Goal: Task Accomplishment & Management: Complete application form

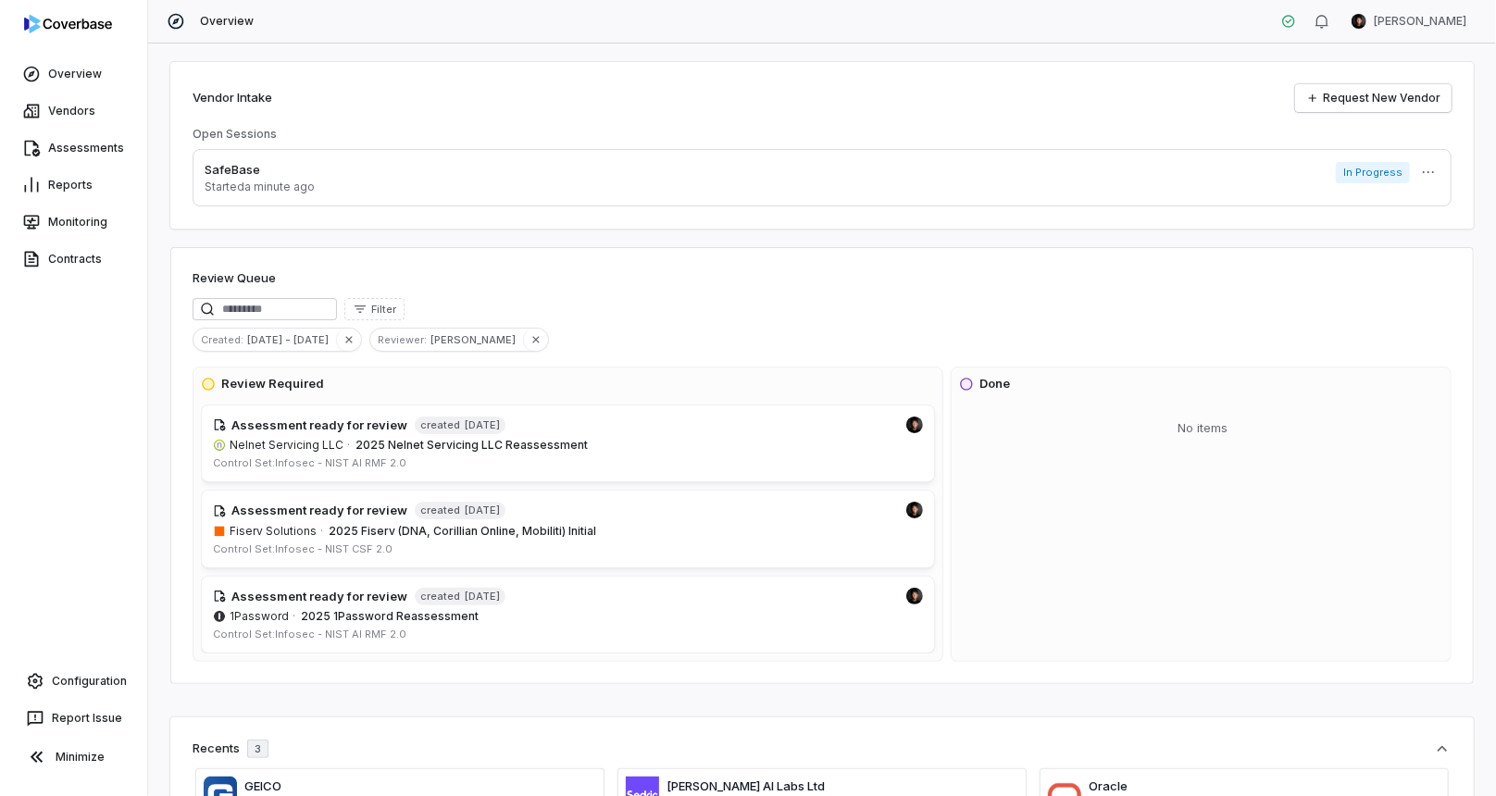
click at [83, 130] on div "Assessments" at bounding box center [73, 148] width 147 height 37
click at [86, 124] on link "Vendors" at bounding box center [74, 110] width 140 height 33
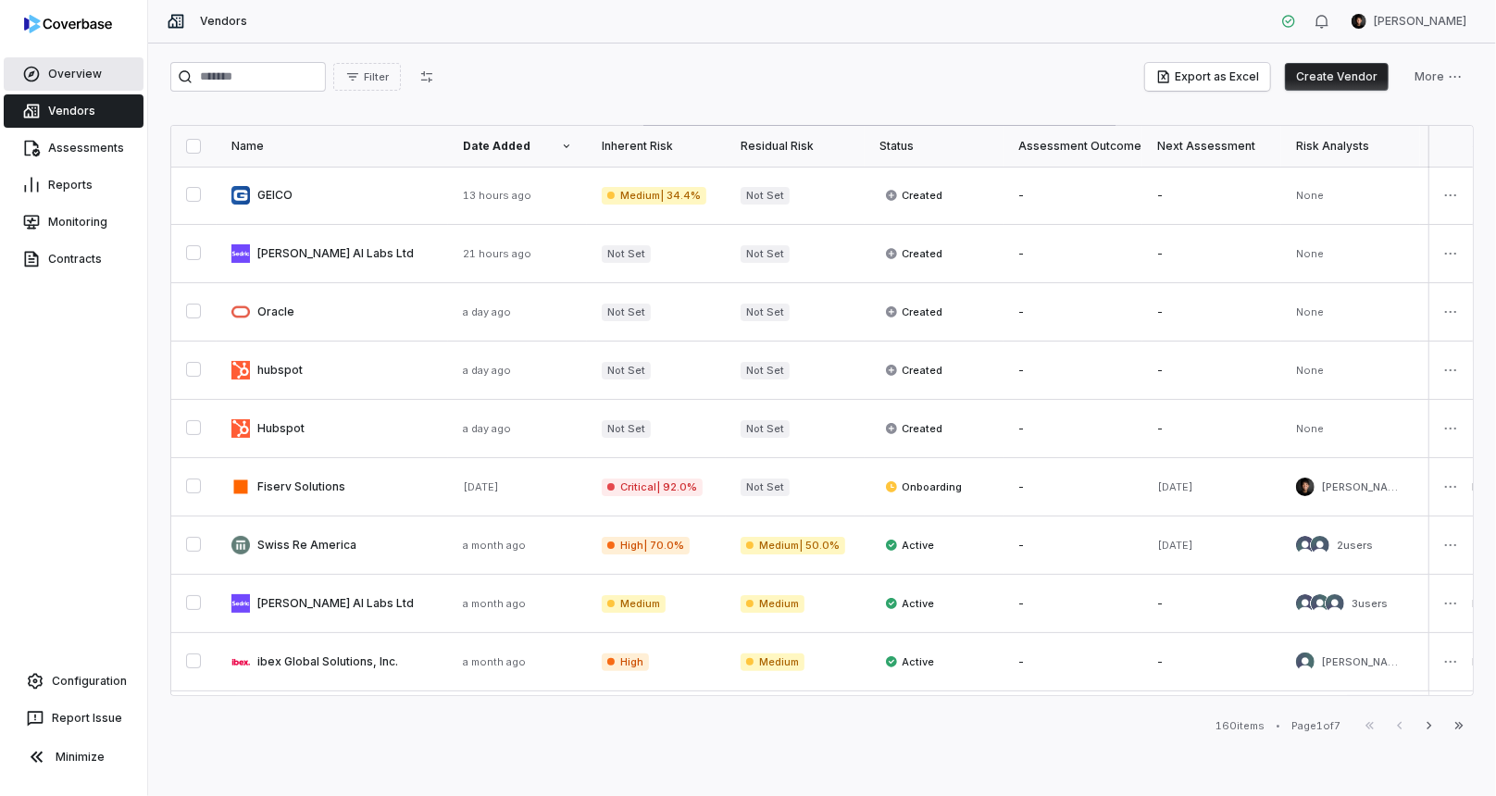
click at [82, 70] on link "Overview" at bounding box center [74, 73] width 140 height 33
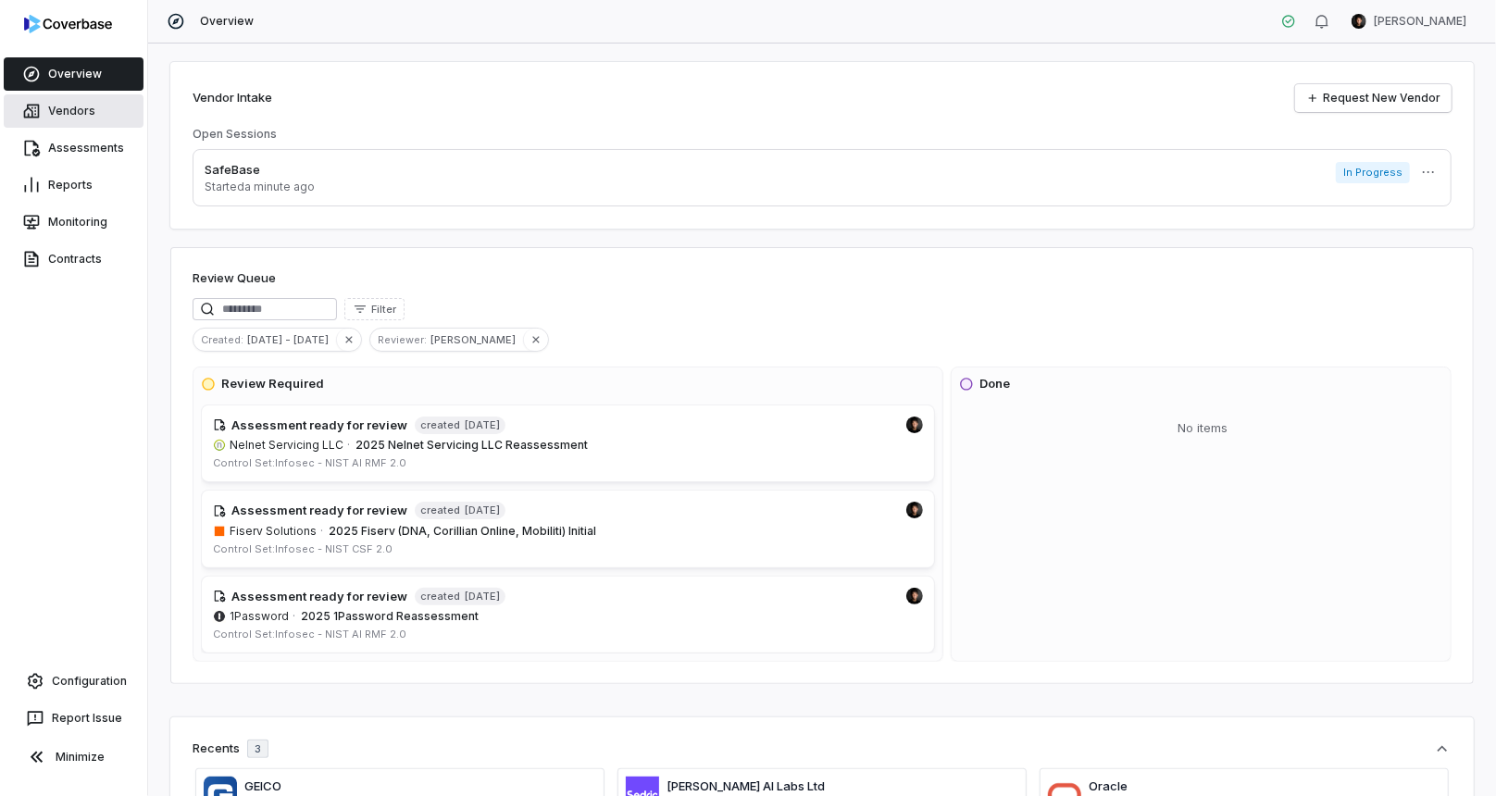
click at [71, 120] on link "Vendors" at bounding box center [74, 110] width 140 height 33
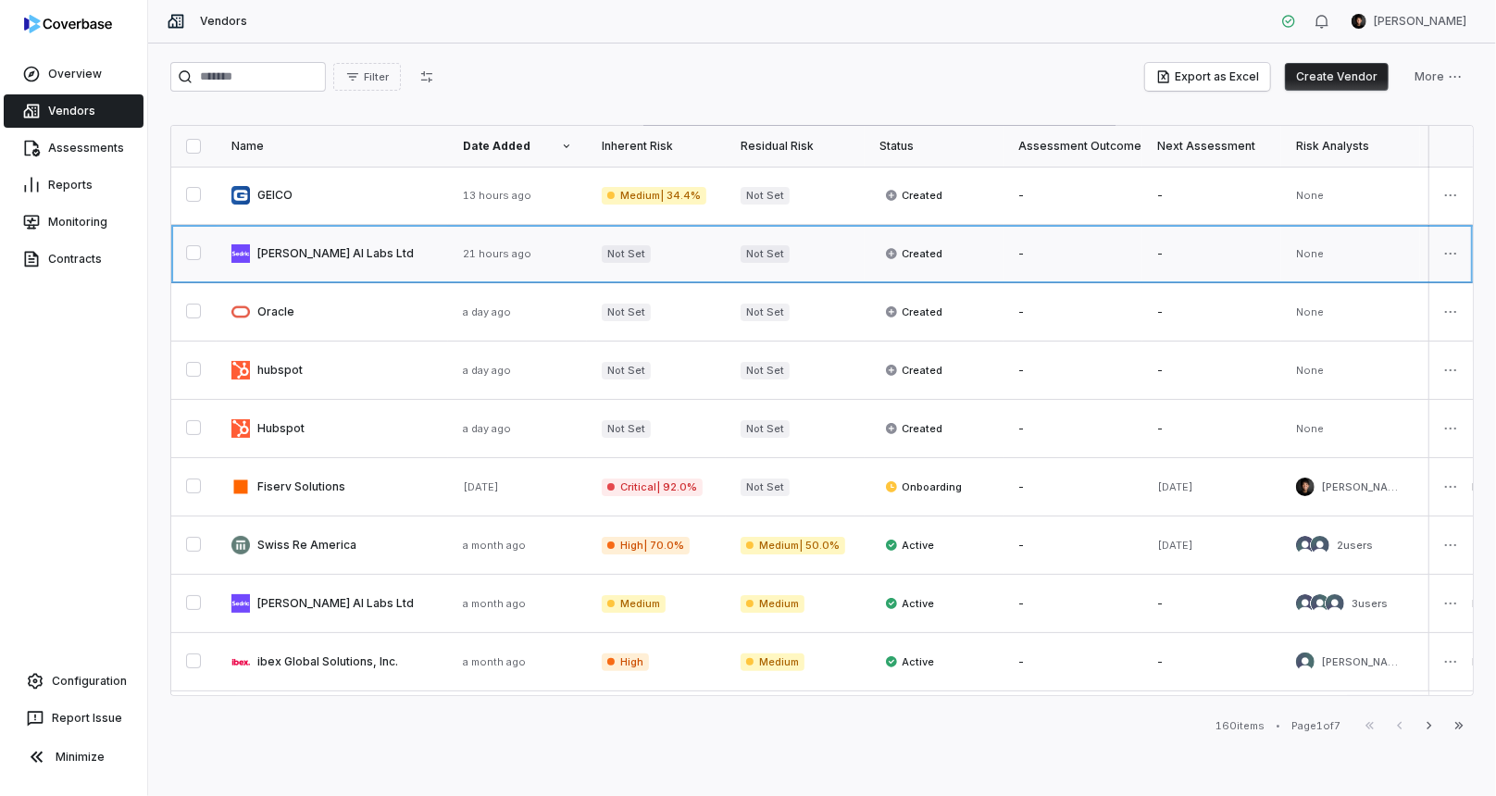
click at [351, 271] on link at bounding box center [332, 253] width 231 height 57
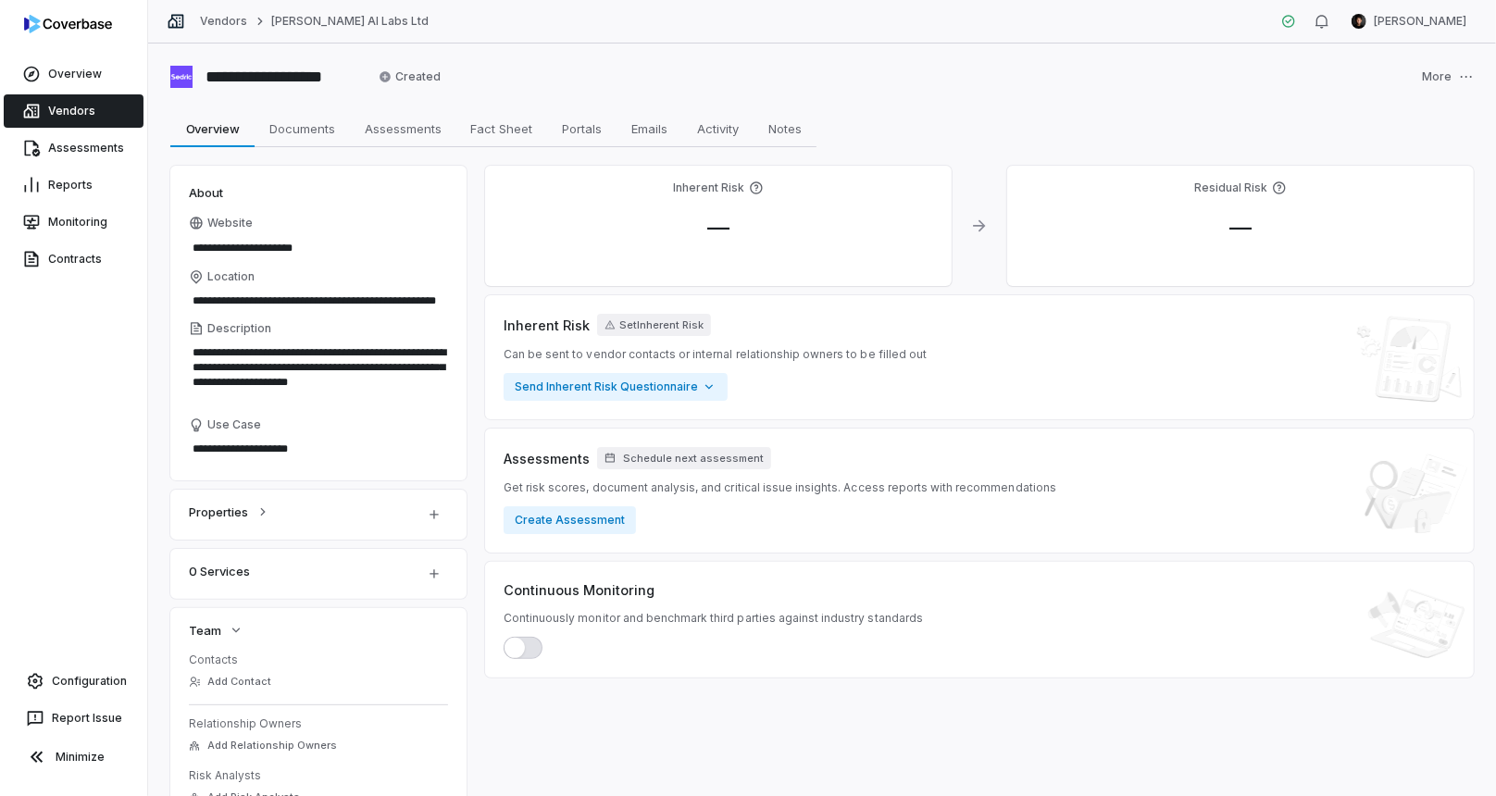
click at [101, 118] on link "Vendors" at bounding box center [74, 110] width 140 height 33
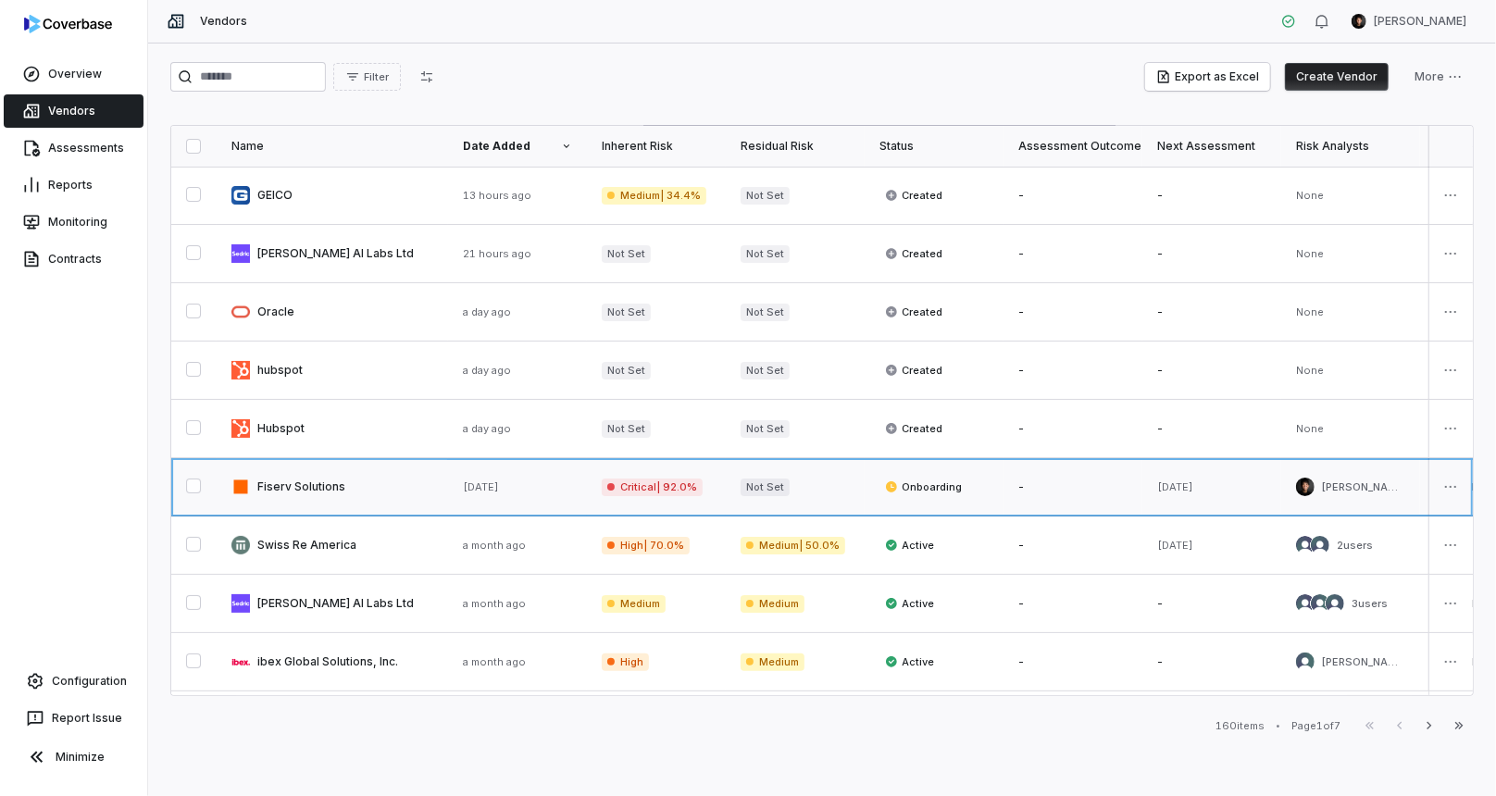
click at [386, 494] on link at bounding box center [332, 486] width 231 height 57
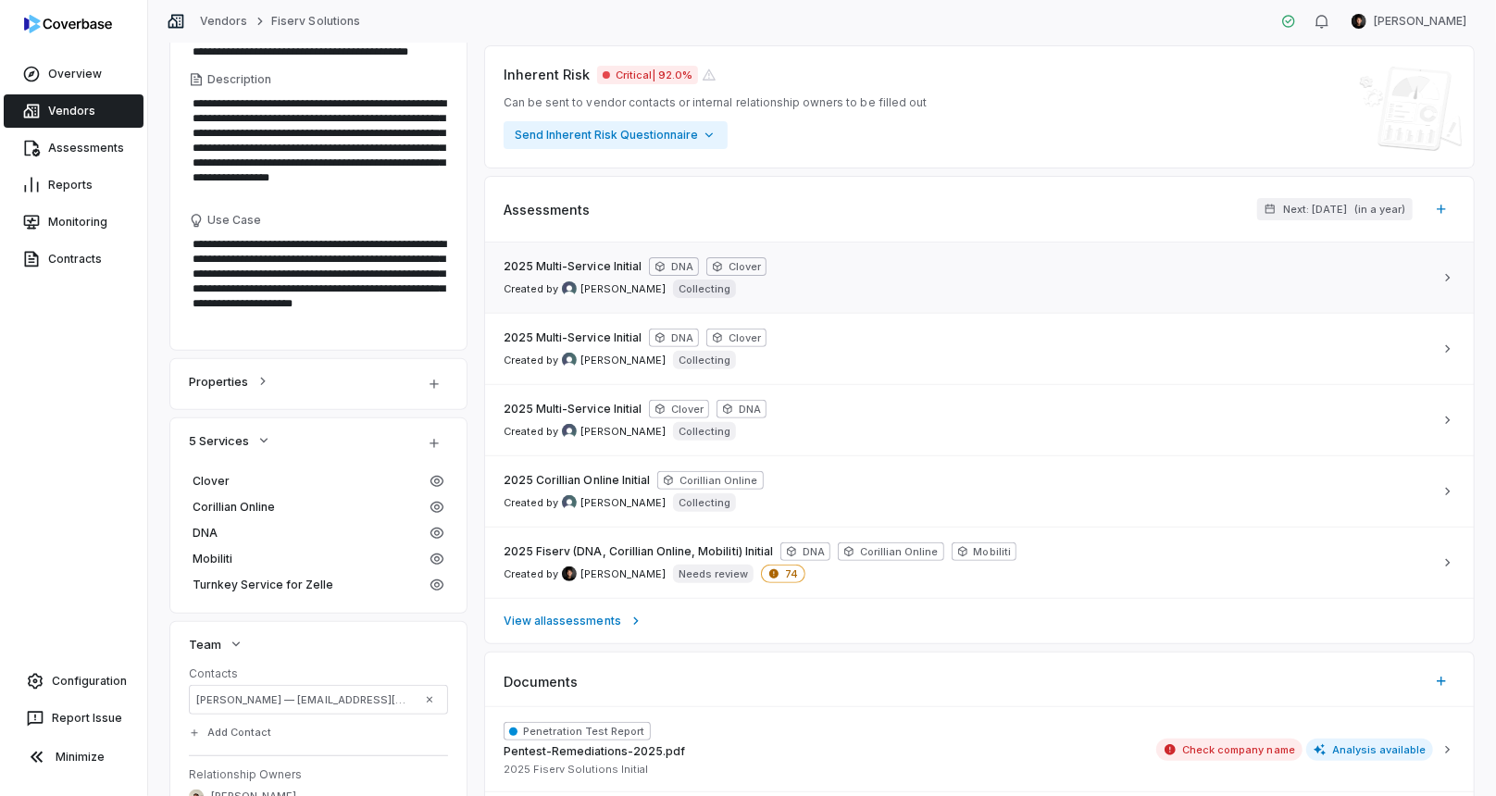
scroll to position [262, 0]
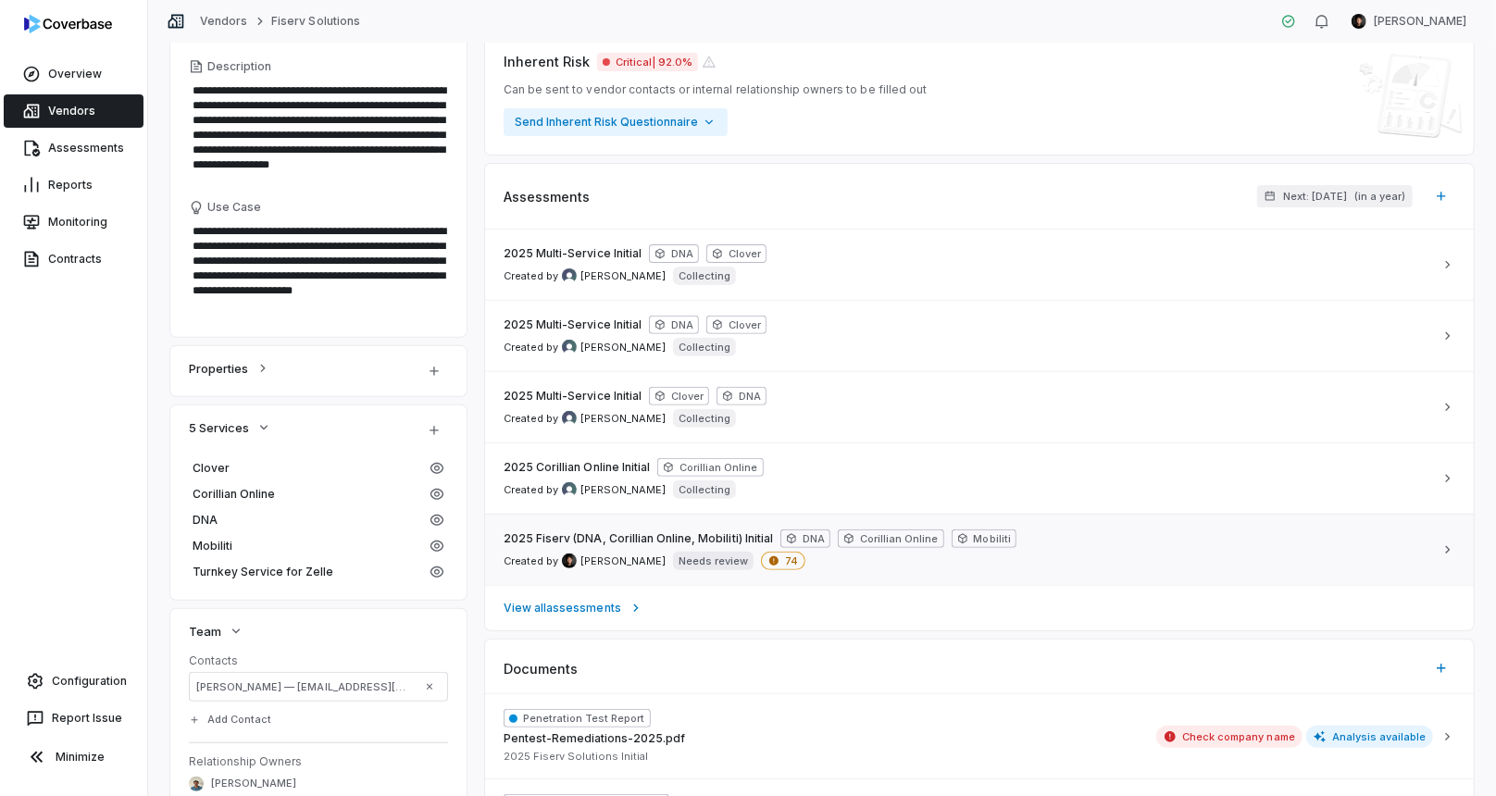
click at [942, 547] on div "2025 Fiserv (DNA, Corillian Online, Mobiliti) Initial DNA Corillian Online Mobi…" at bounding box center [969, 550] width 930 height 41
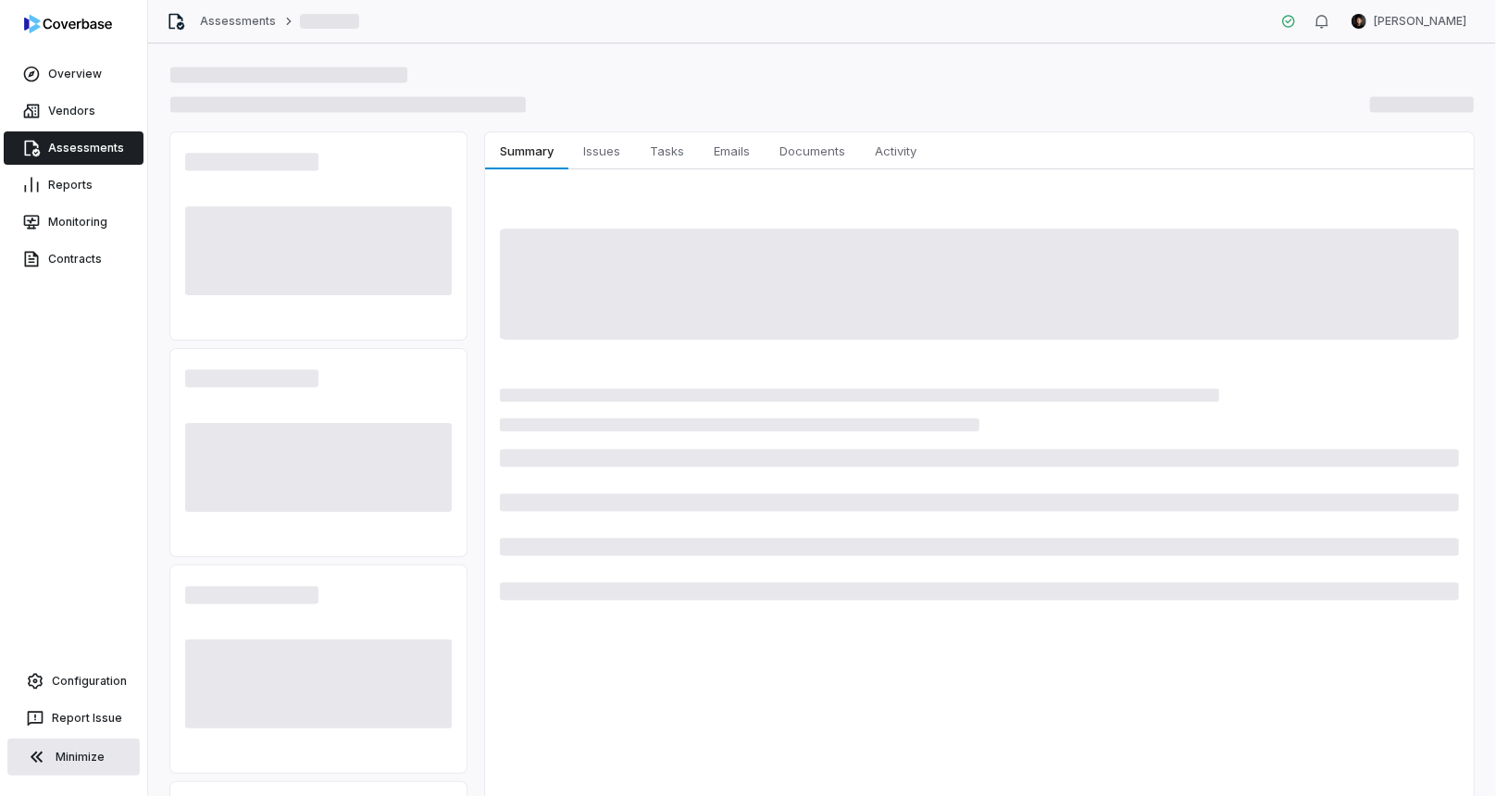
click at [98, 760] on button "Minimize" at bounding box center [73, 757] width 132 height 37
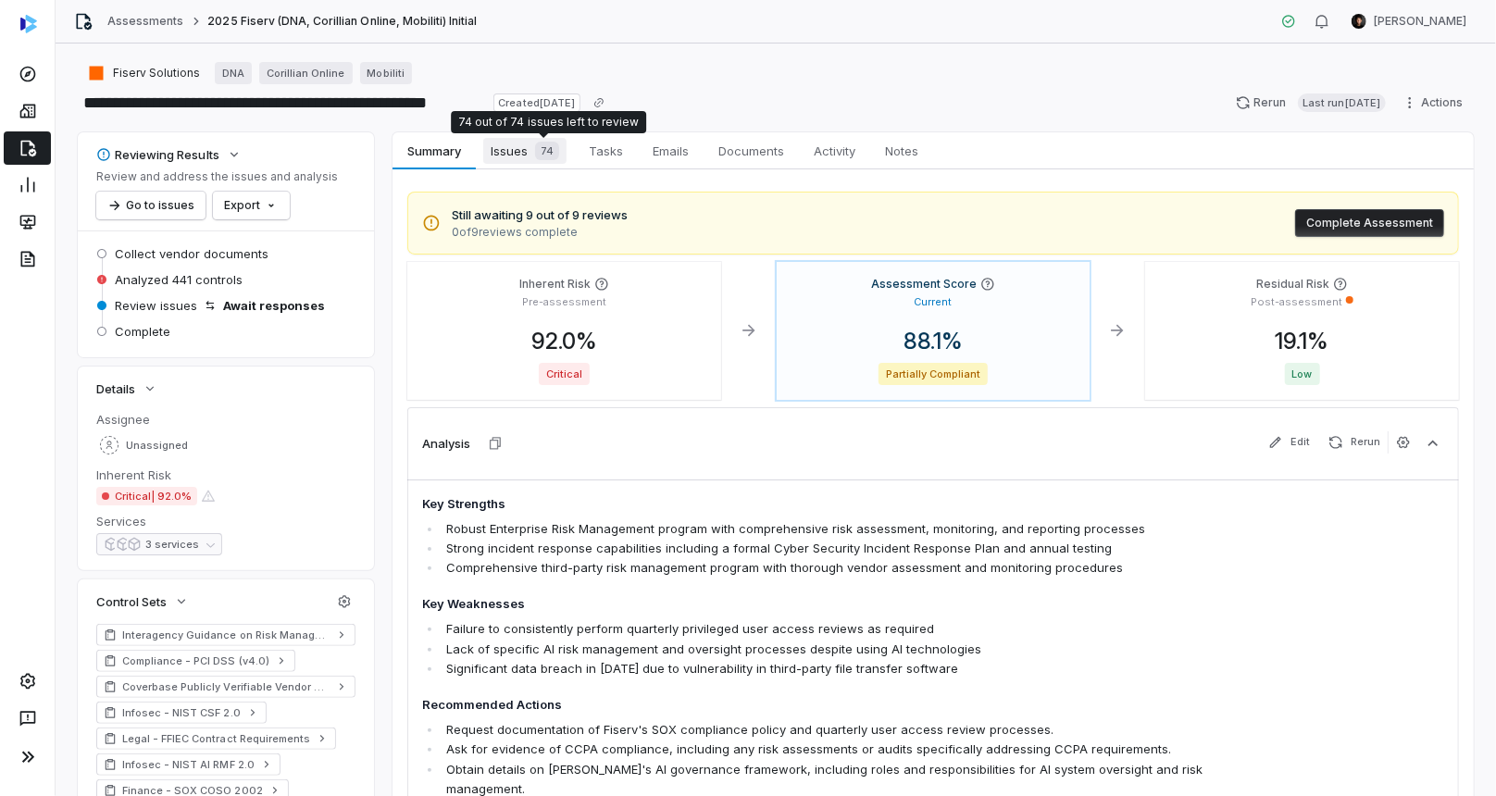
click at [536, 158] on div "74" at bounding box center [543, 151] width 31 height 19
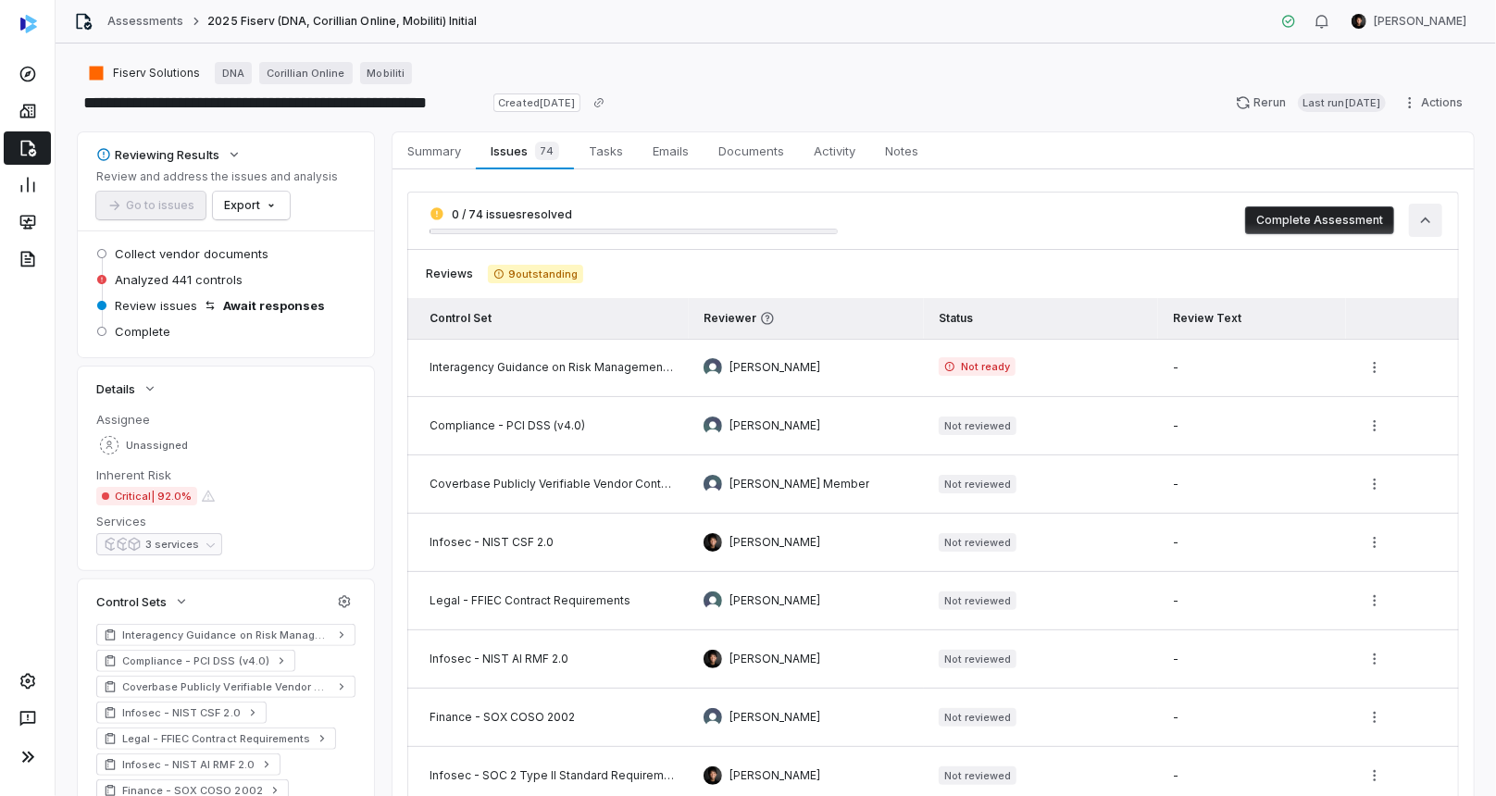
click at [1429, 213] on icon "button" at bounding box center [1426, 220] width 19 height 19
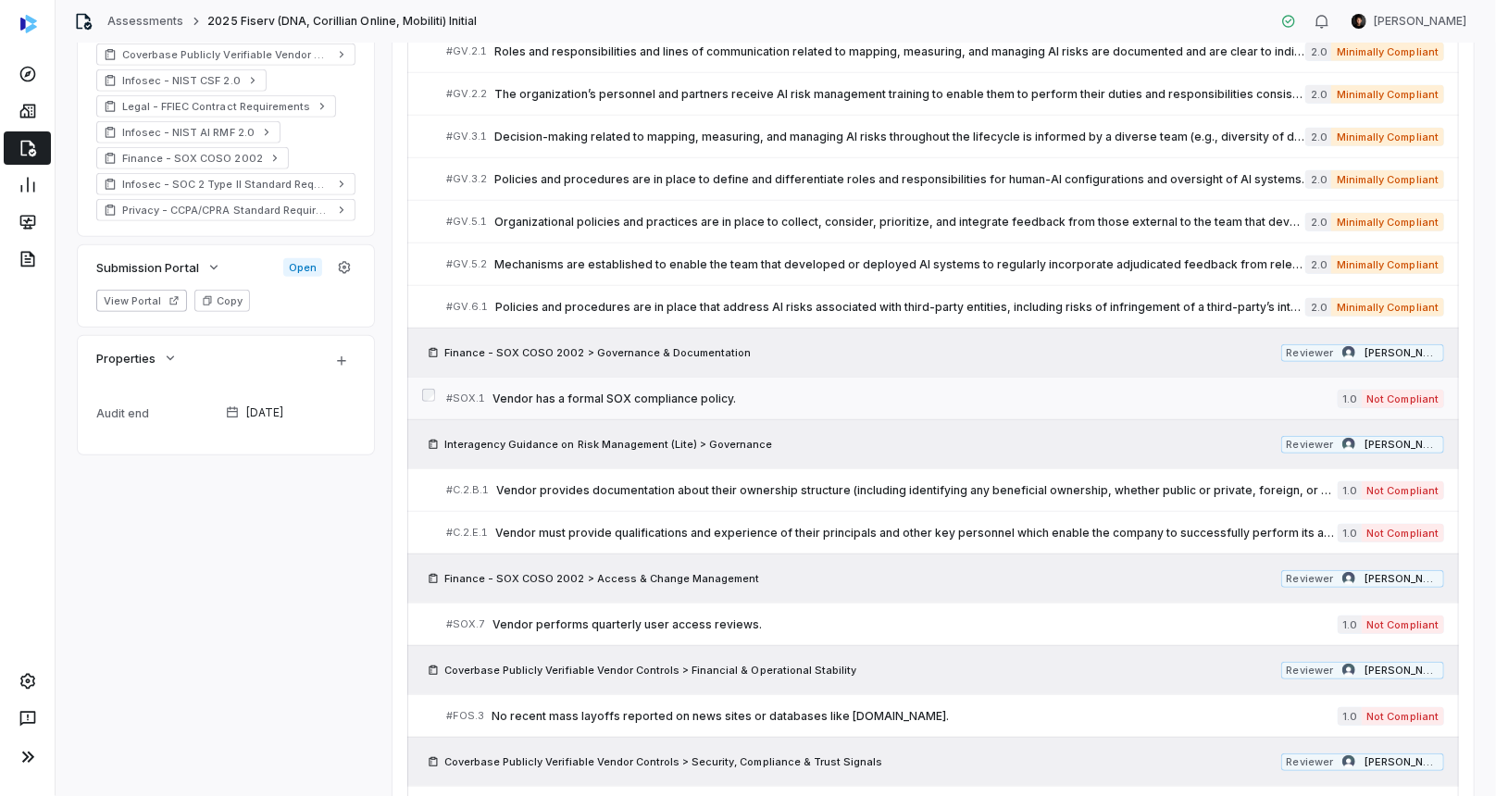
scroll to position [634, 0]
click at [565, 400] on span "Vendor has a formal SOX compliance policy." at bounding box center [915, 397] width 845 height 15
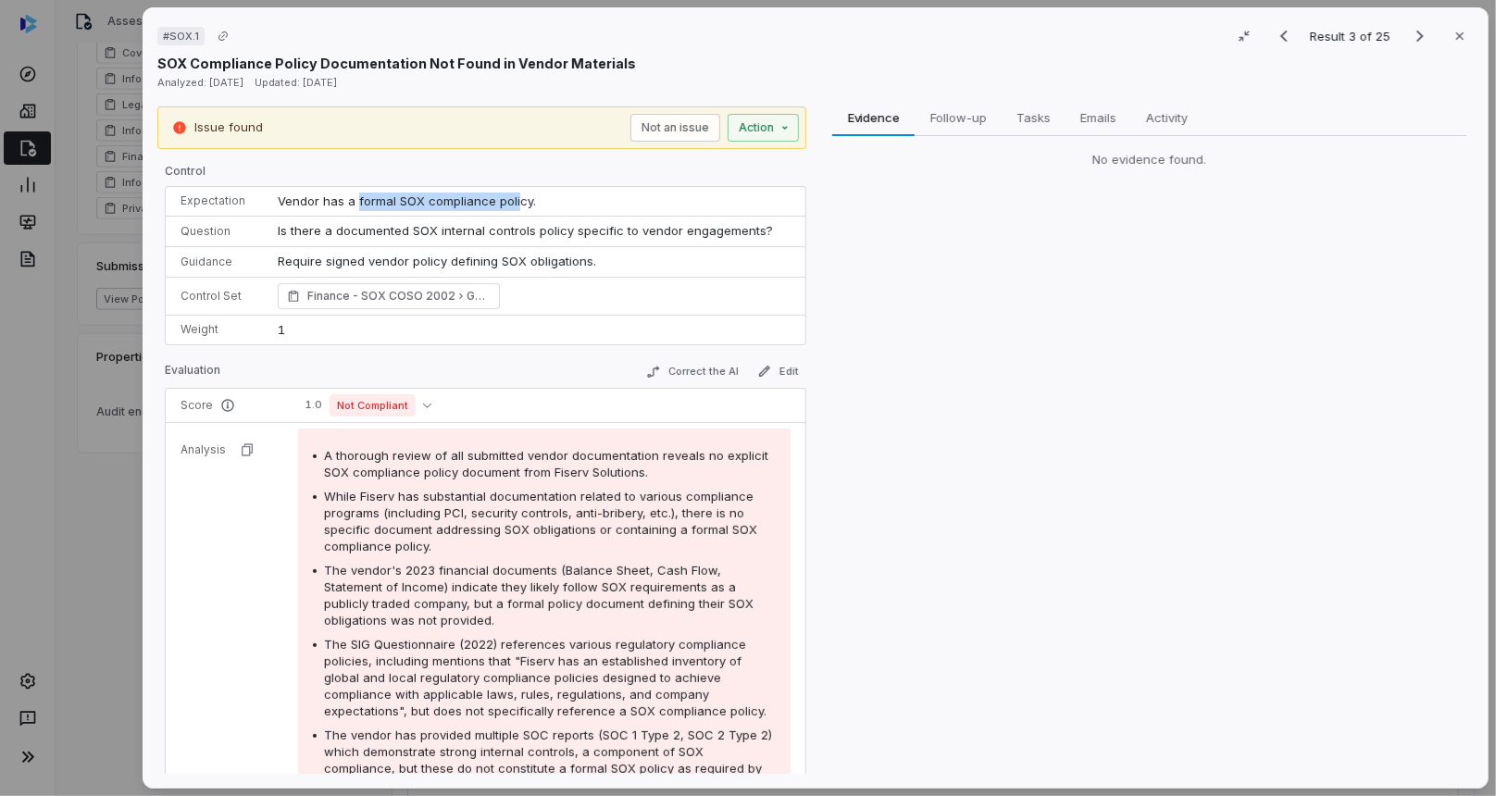
drag, startPoint x: 356, startPoint y: 200, endPoint x: 514, endPoint y: 198, distance: 157.4
click at [514, 198] on span "Vendor has a formal SOX compliance policy." at bounding box center [407, 201] width 258 height 15
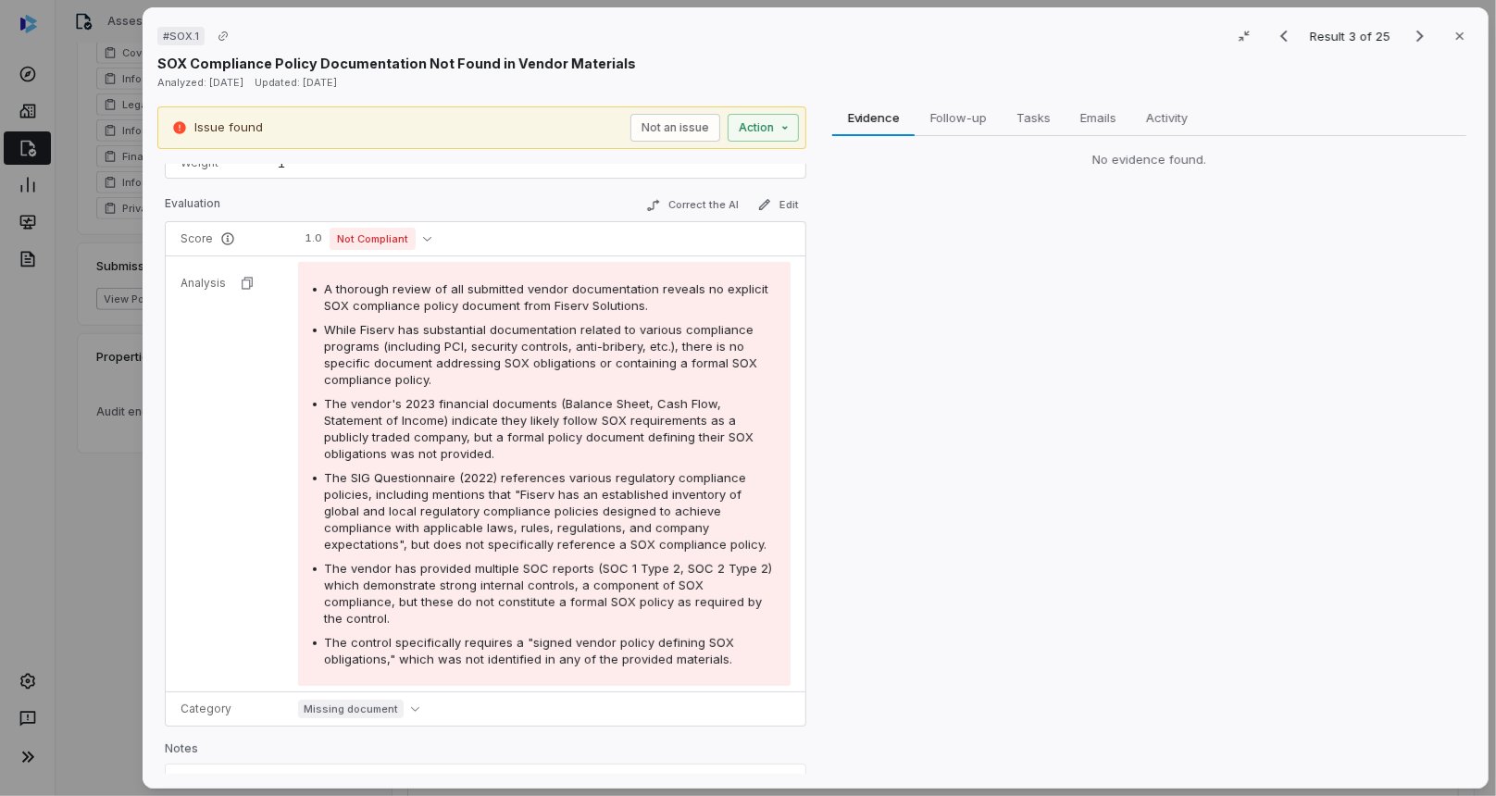
scroll to position [207, 0]
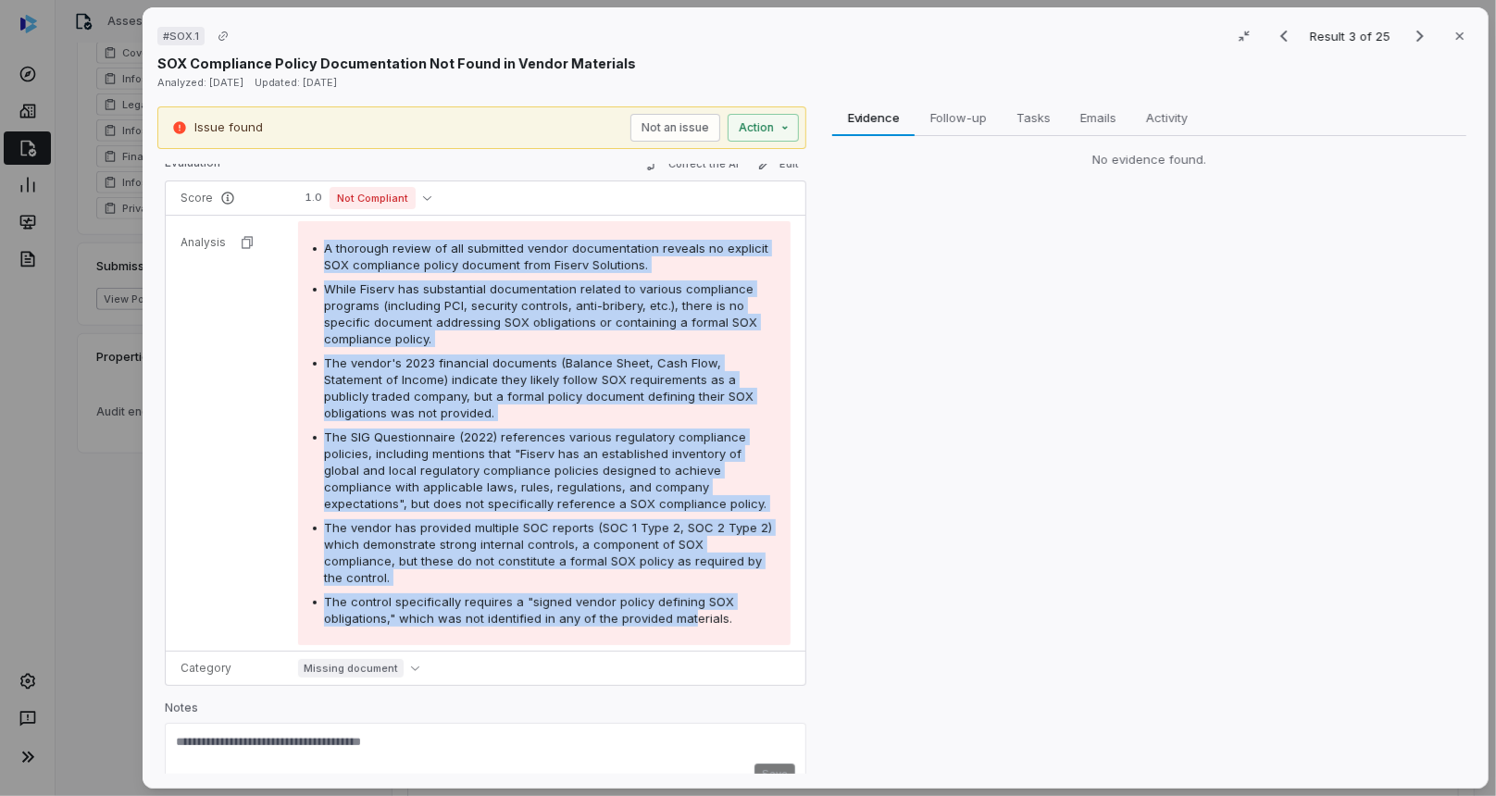
drag, startPoint x: 325, startPoint y: 244, endPoint x: 701, endPoint y: 599, distance: 517.5
click at [701, 599] on div "A thorough review of all submitted vendor documentation reveals no explicit SOX…" at bounding box center [544, 433] width 463 height 387
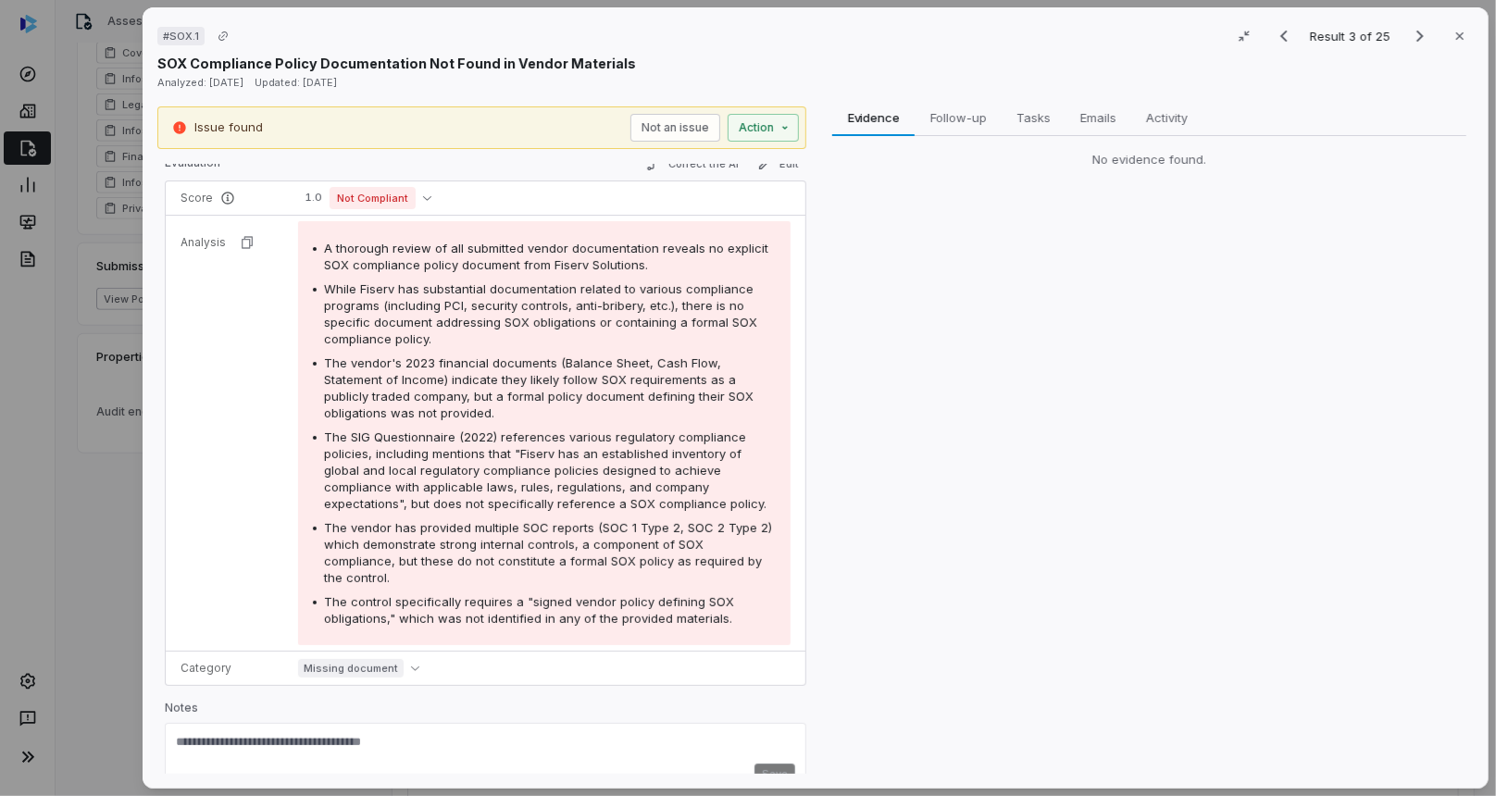
click at [768, 611] on div "A thorough review of all submitted vendor documentation reveals no explicit SOX…" at bounding box center [544, 433] width 493 height 424
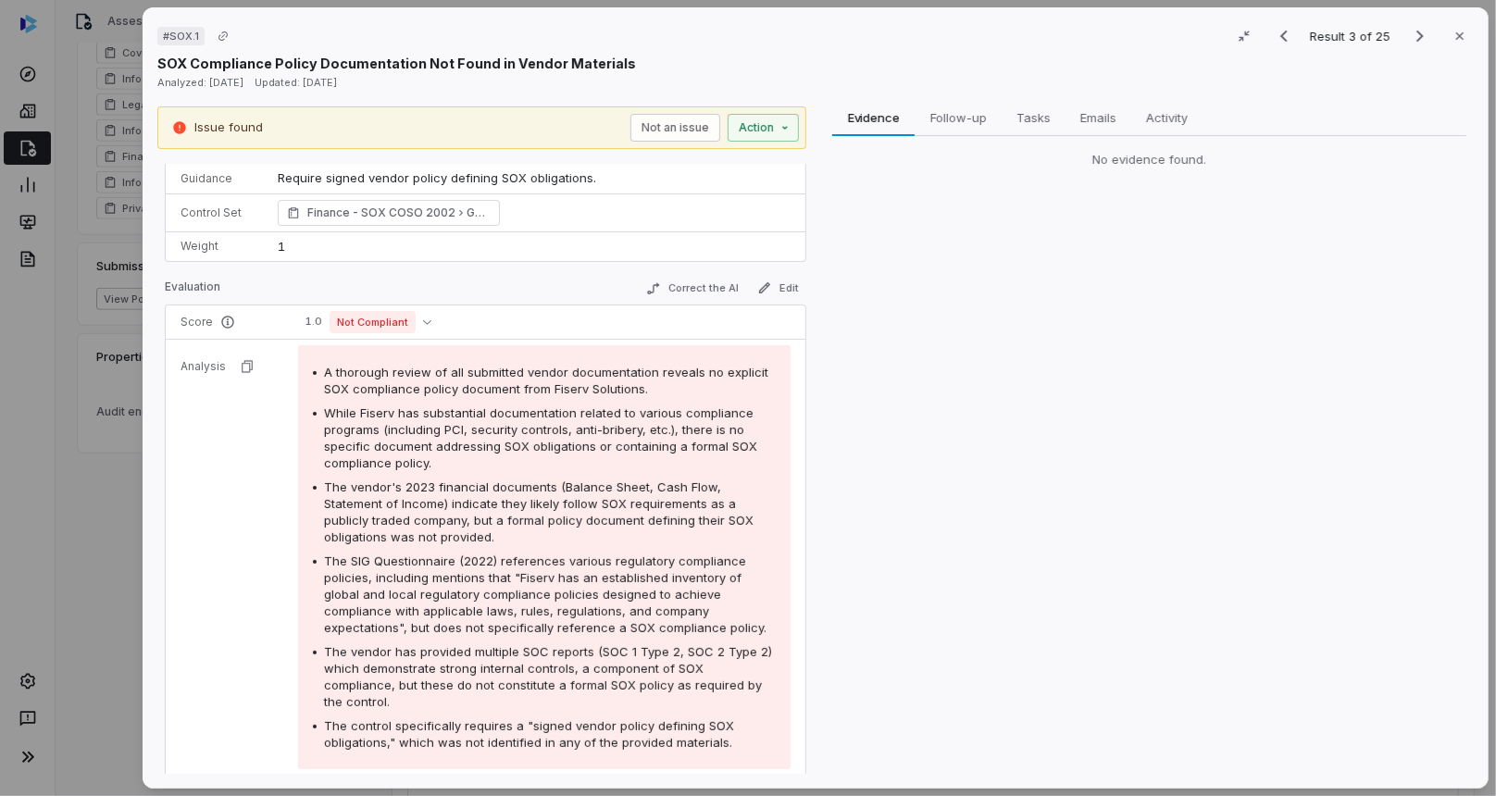
scroll to position [0, 0]
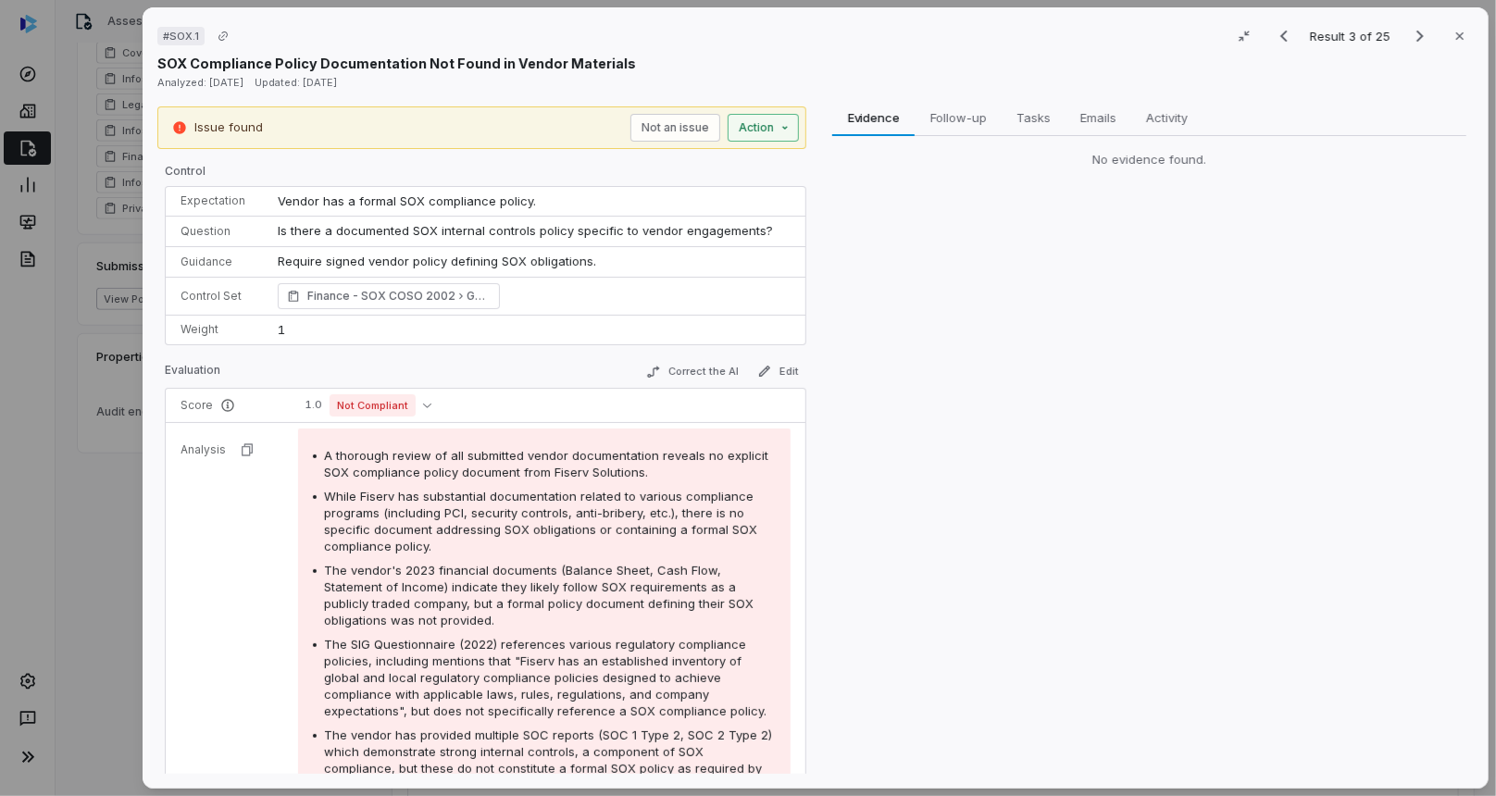
click at [757, 127] on div "# SOX.1 Result 3 of 25 Close SOX Compliance Policy Documentation Not Found in V…" at bounding box center [748, 398] width 1496 height 796
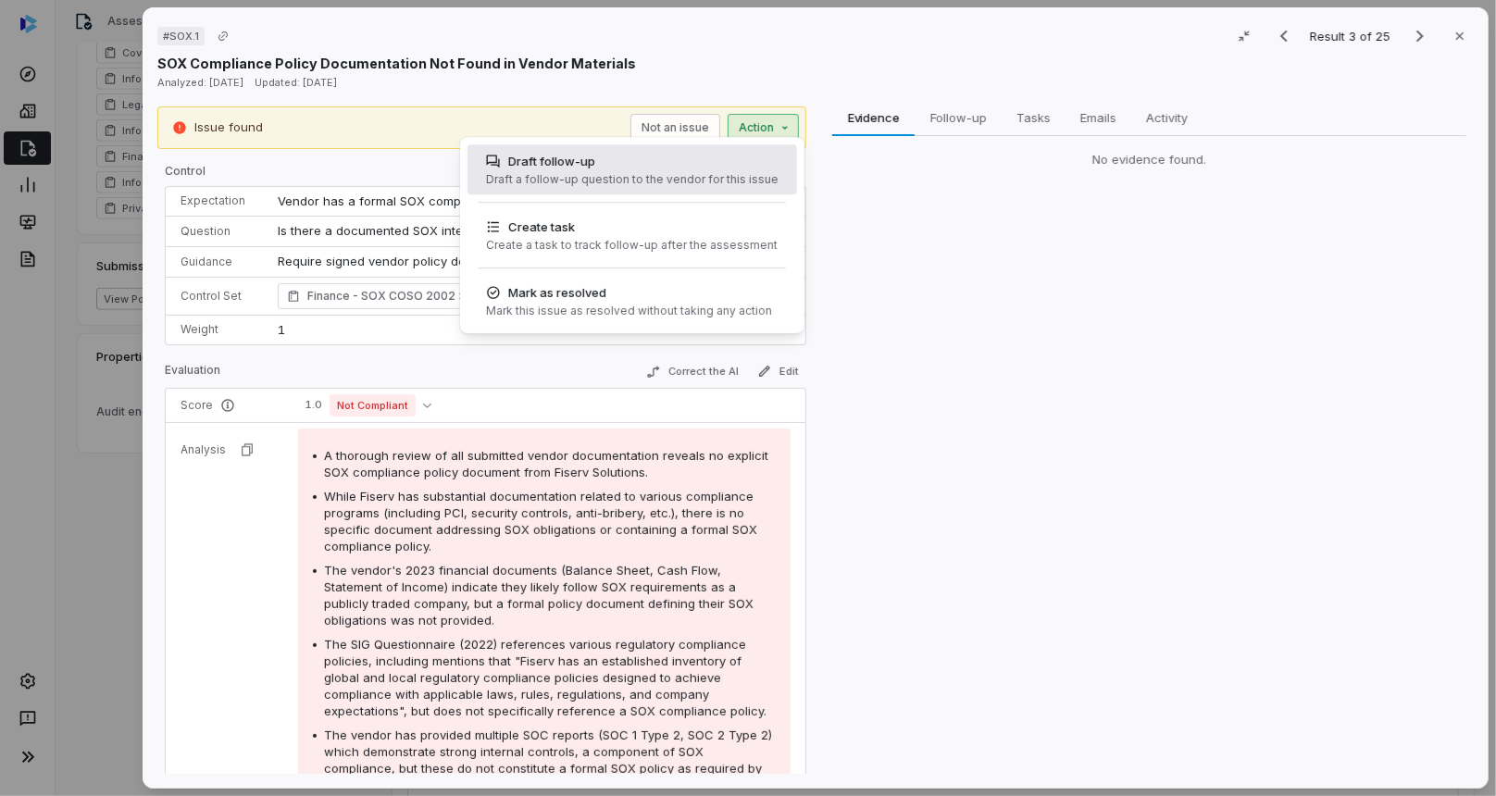
click at [708, 161] on div "Draft follow-up" at bounding box center [632, 161] width 293 height 19
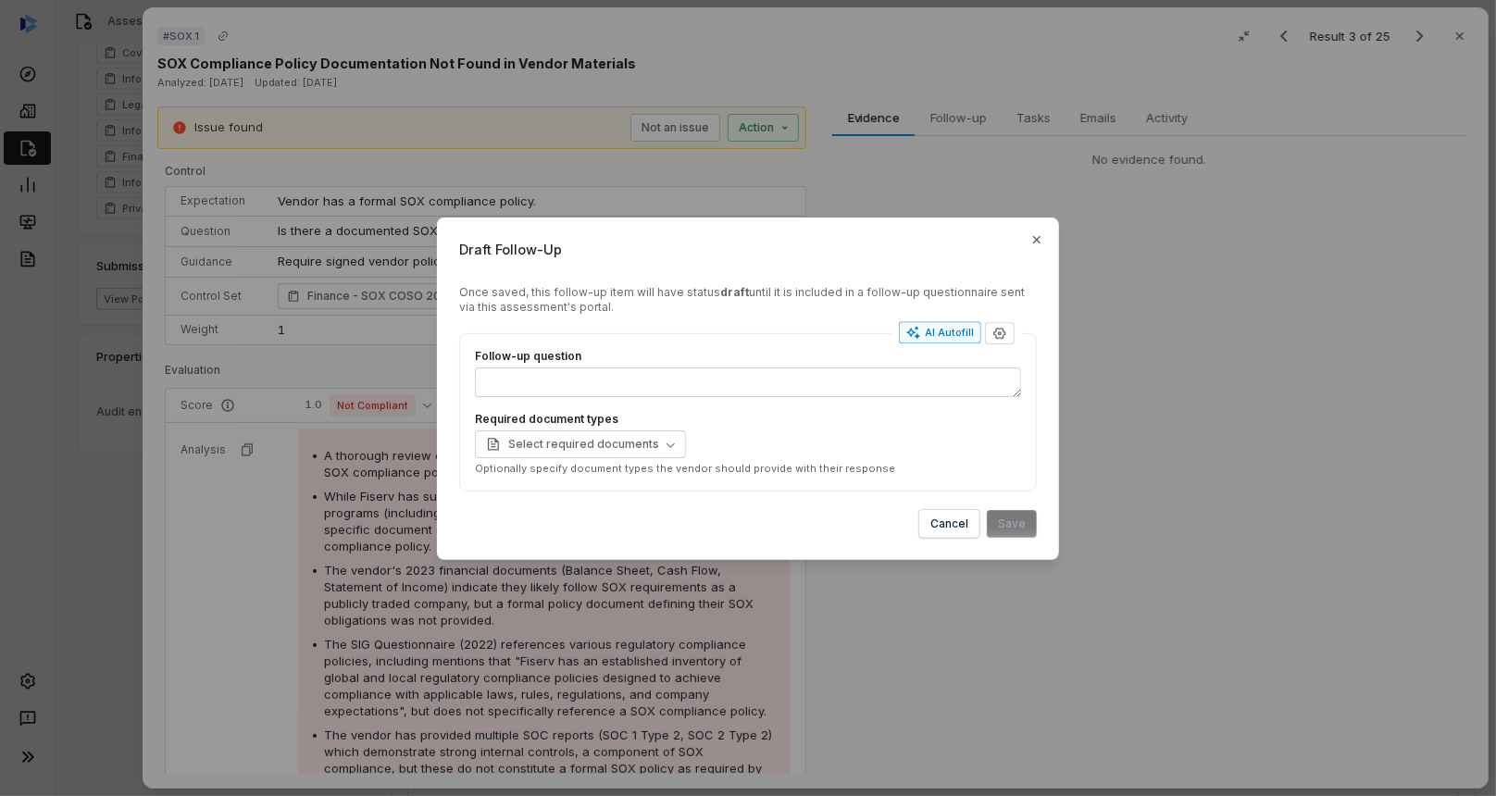
click at [956, 339] on div "AI Autofill" at bounding box center [941, 332] width 68 height 15
type textarea "*"
type textarea "****"
type textarea "*"
type textarea "**********"
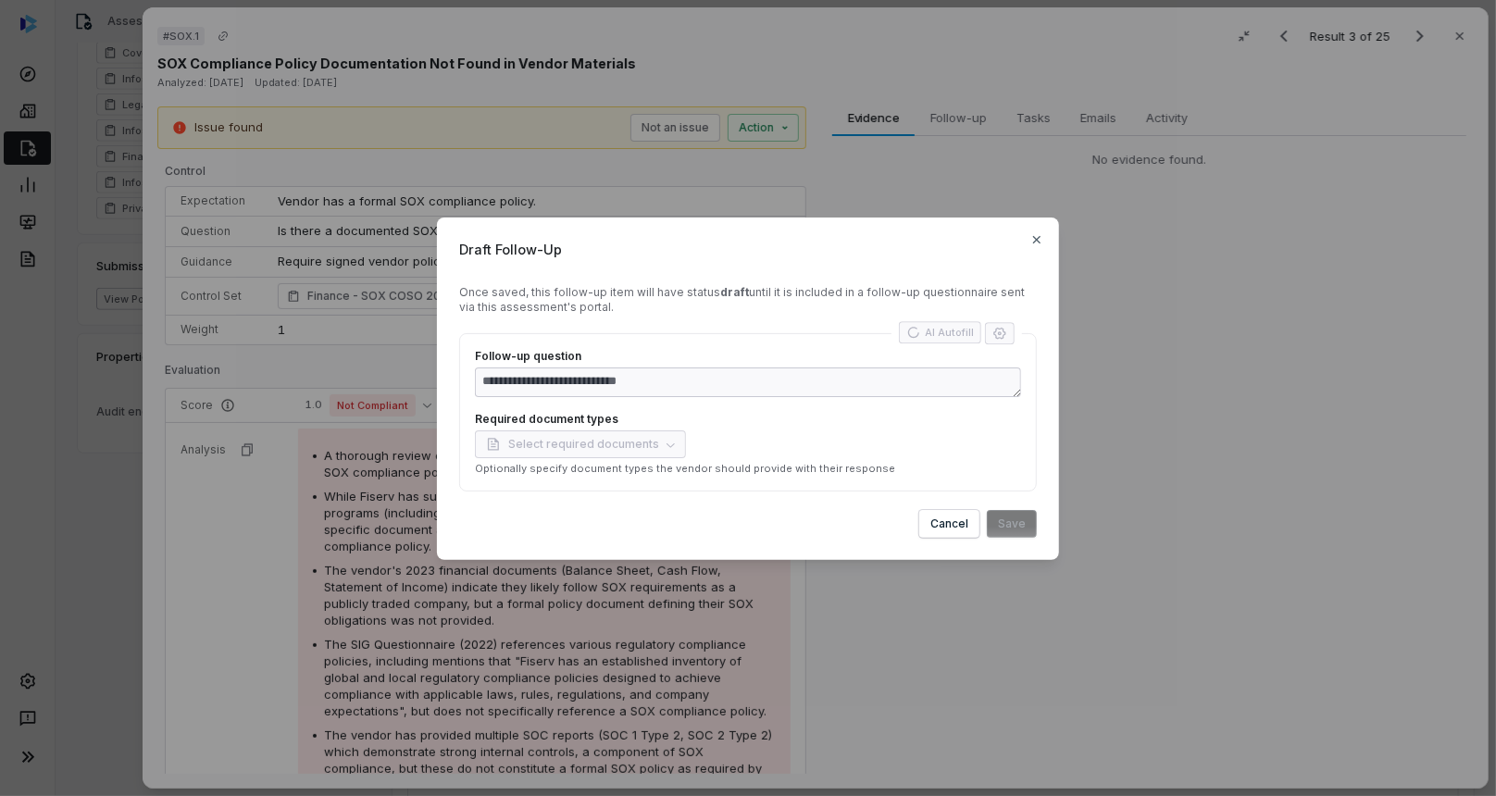
type textarea "*"
type textarea "**********"
type textarea "*"
type textarea "**********"
type textarea "*"
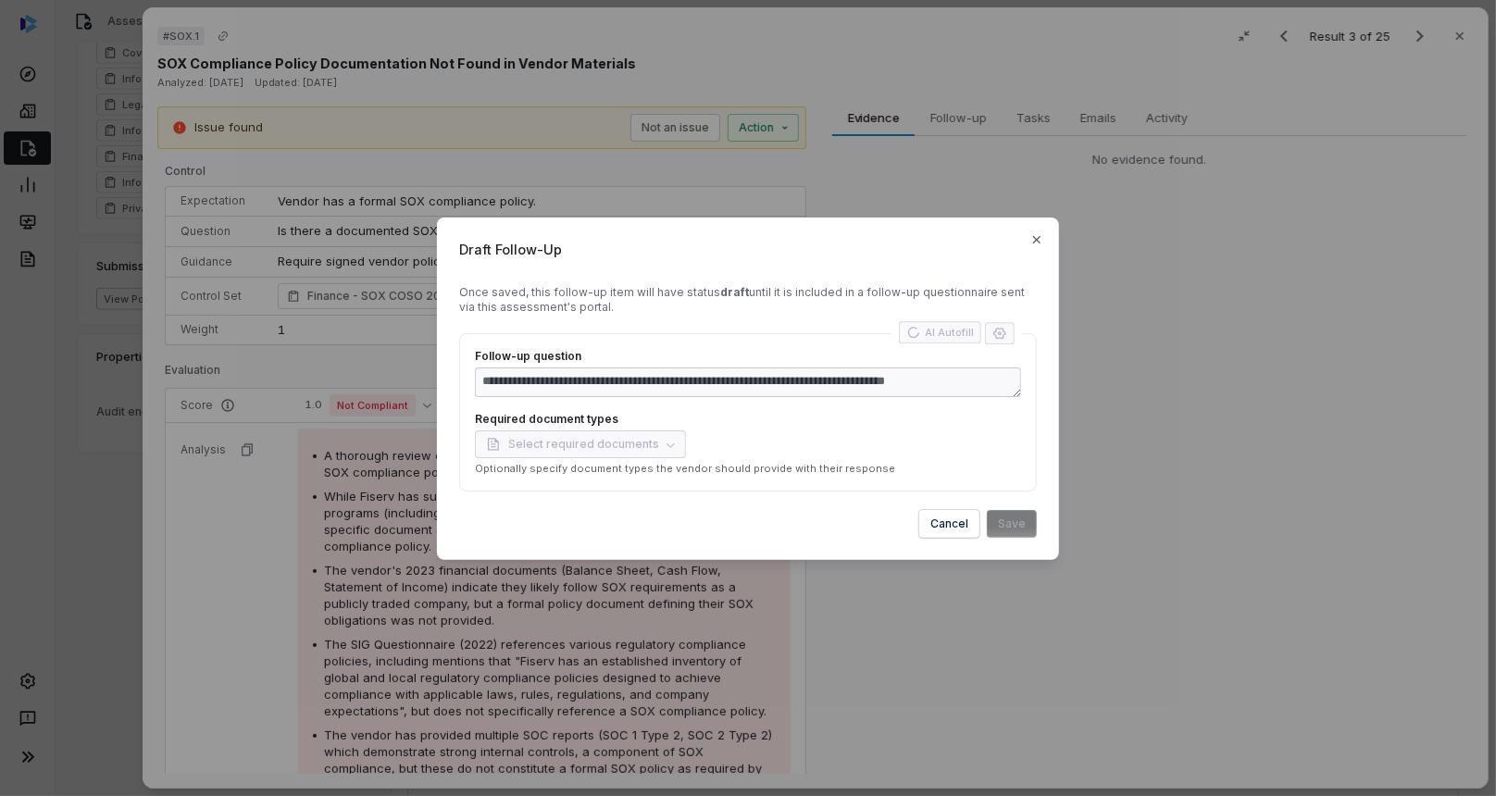
type textarea "**********"
type textarea "*"
type textarea "**********"
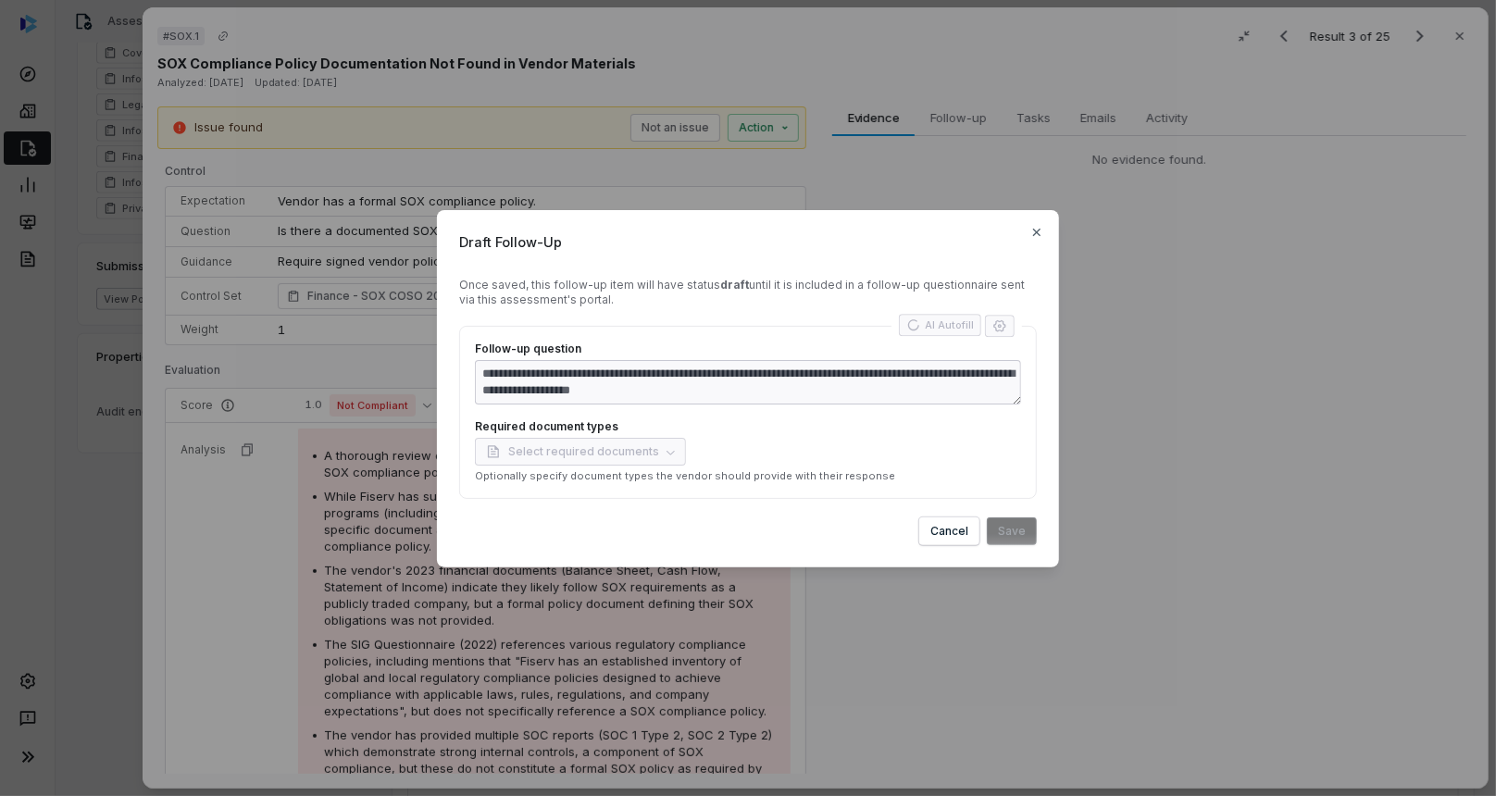
type textarea "*"
type textarea "**********"
type textarea "*"
type textarea "**********"
type textarea "*"
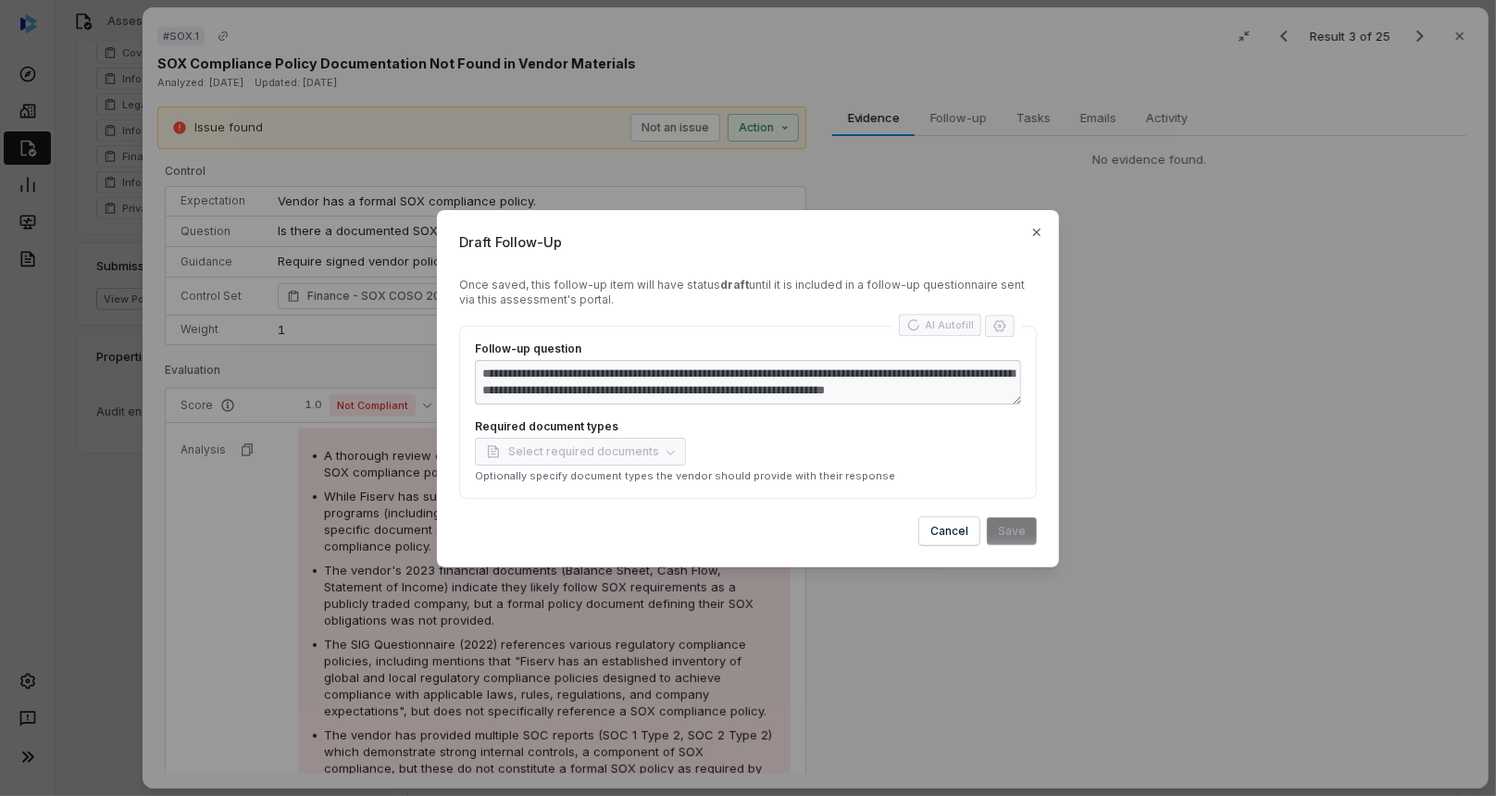
type textarea "**********"
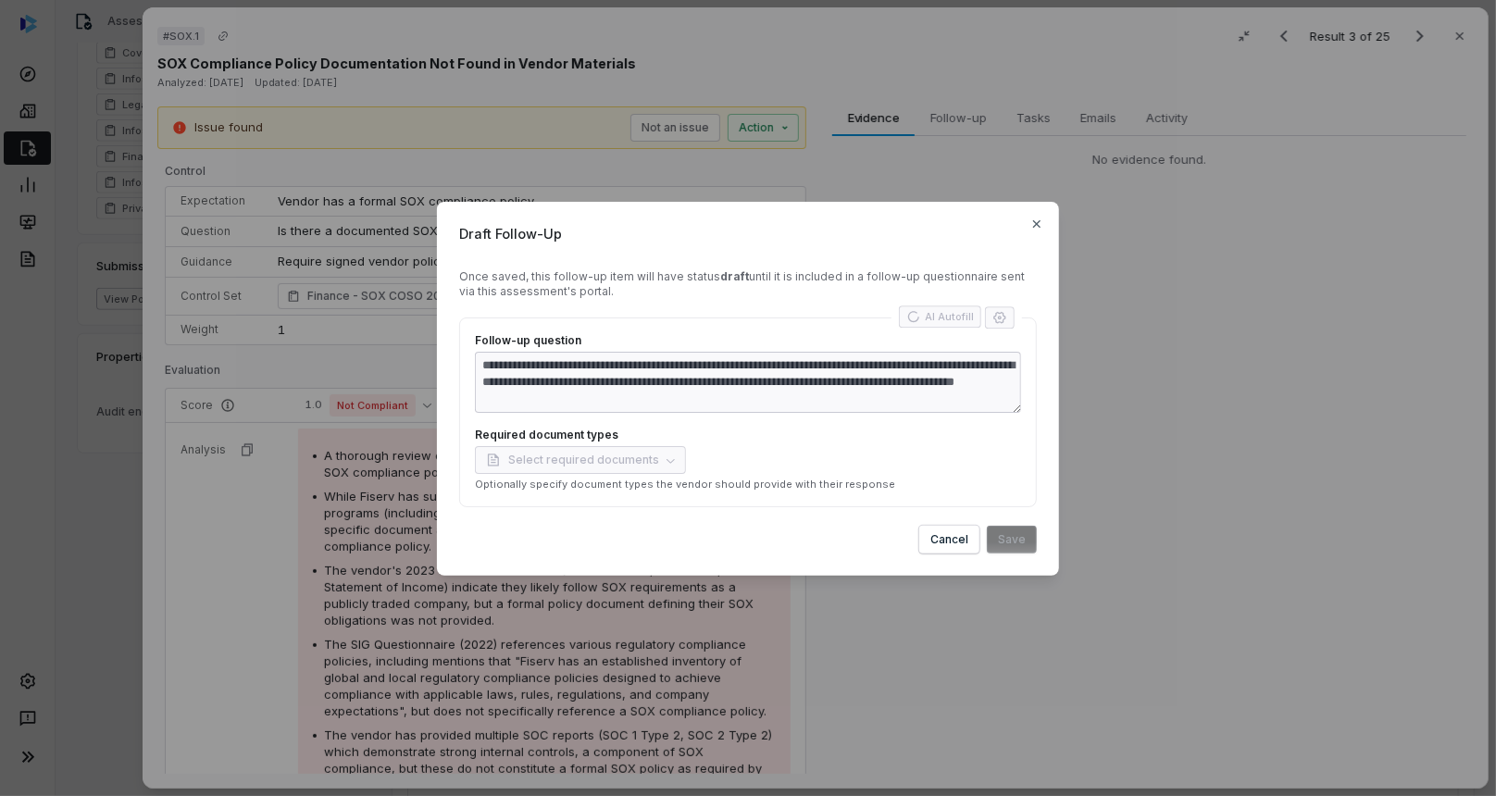
type textarea "*"
type textarea "**********"
type textarea "*"
type textarea "**********"
type textarea "*"
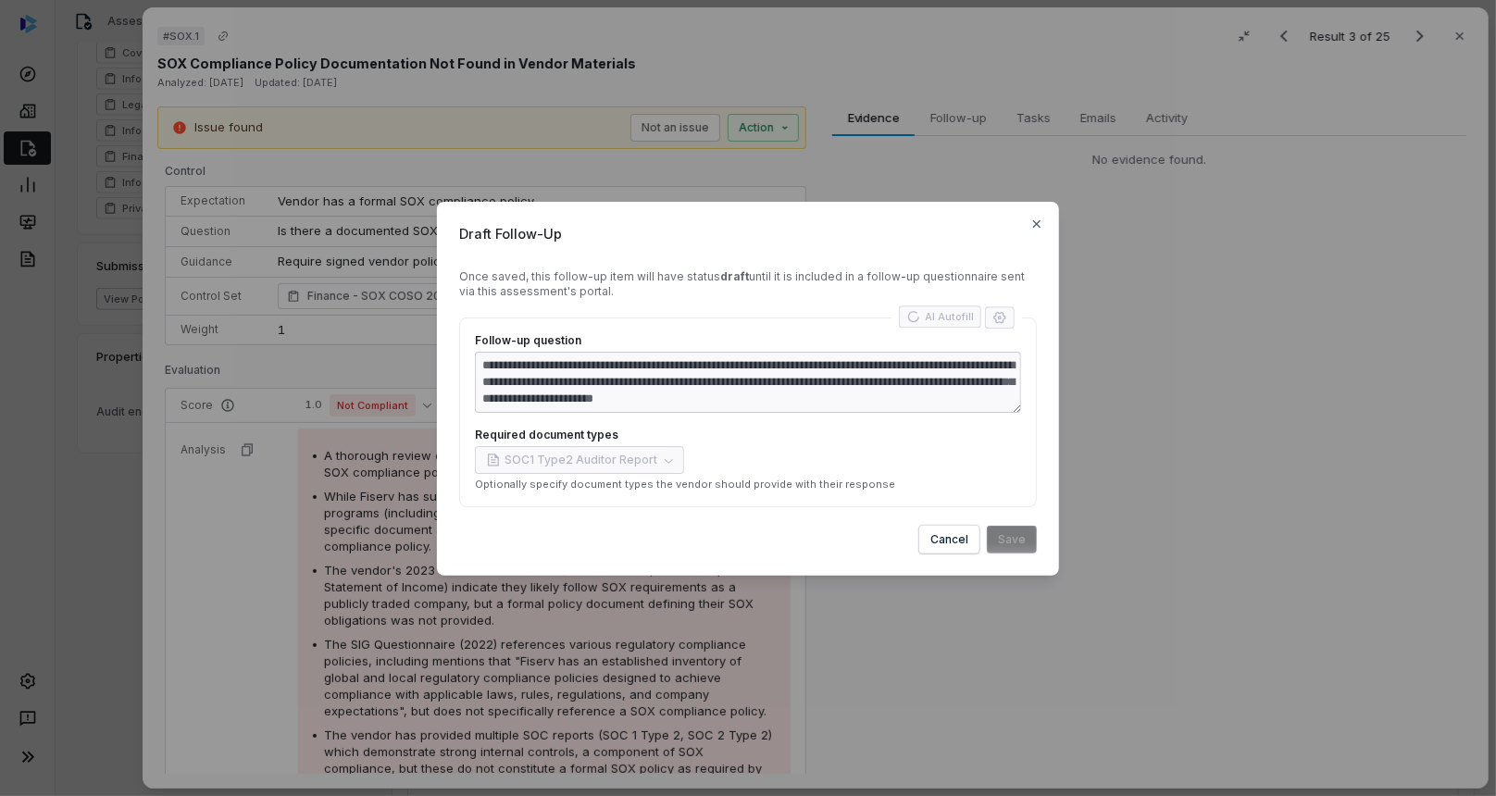
type textarea "**********"
type textarea "*"
type textarea "**********"
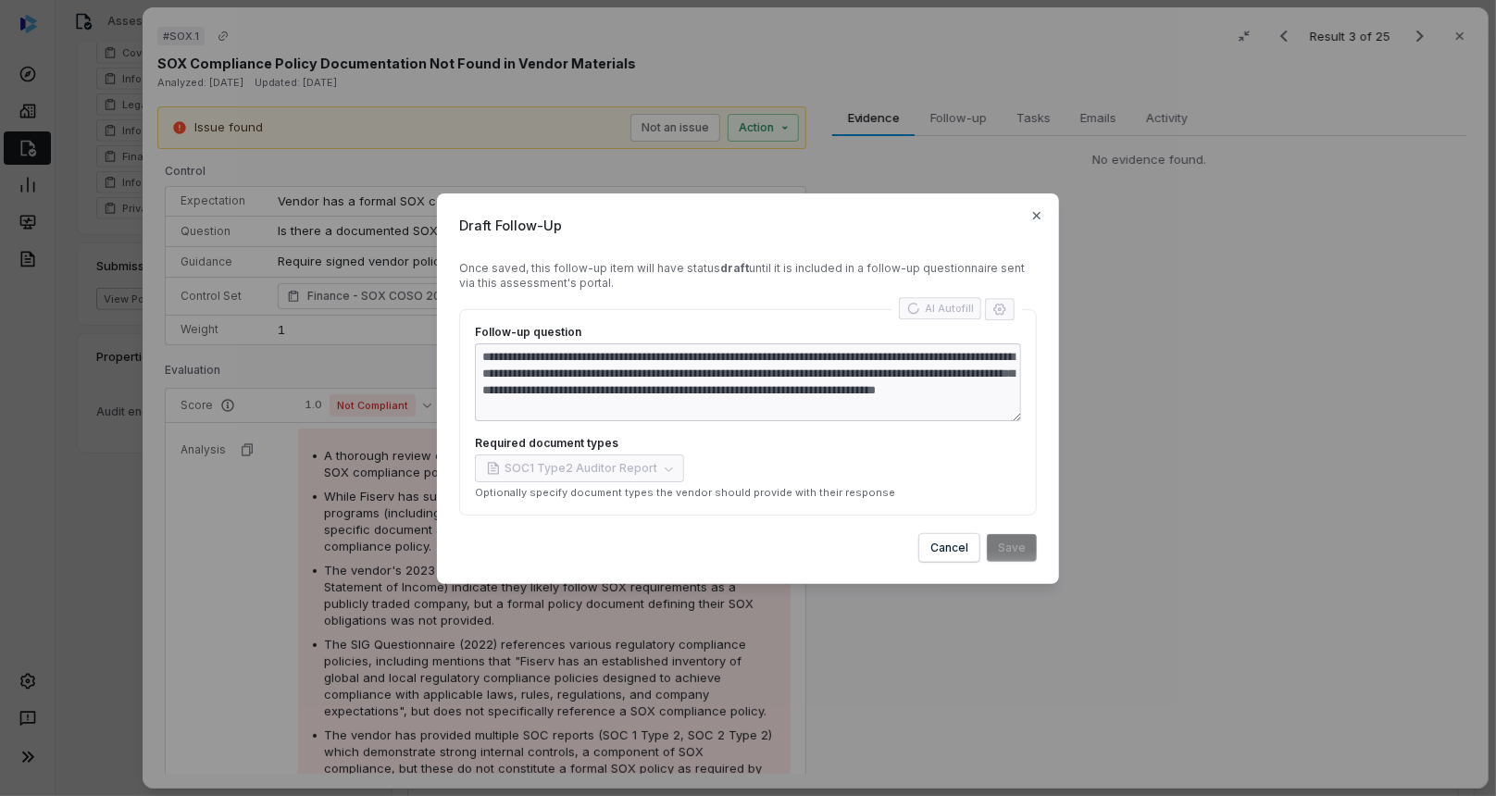
type textarea "*"
type textarea "**********"
type textarea "*"
type textarea "**********"
type textarea "*"
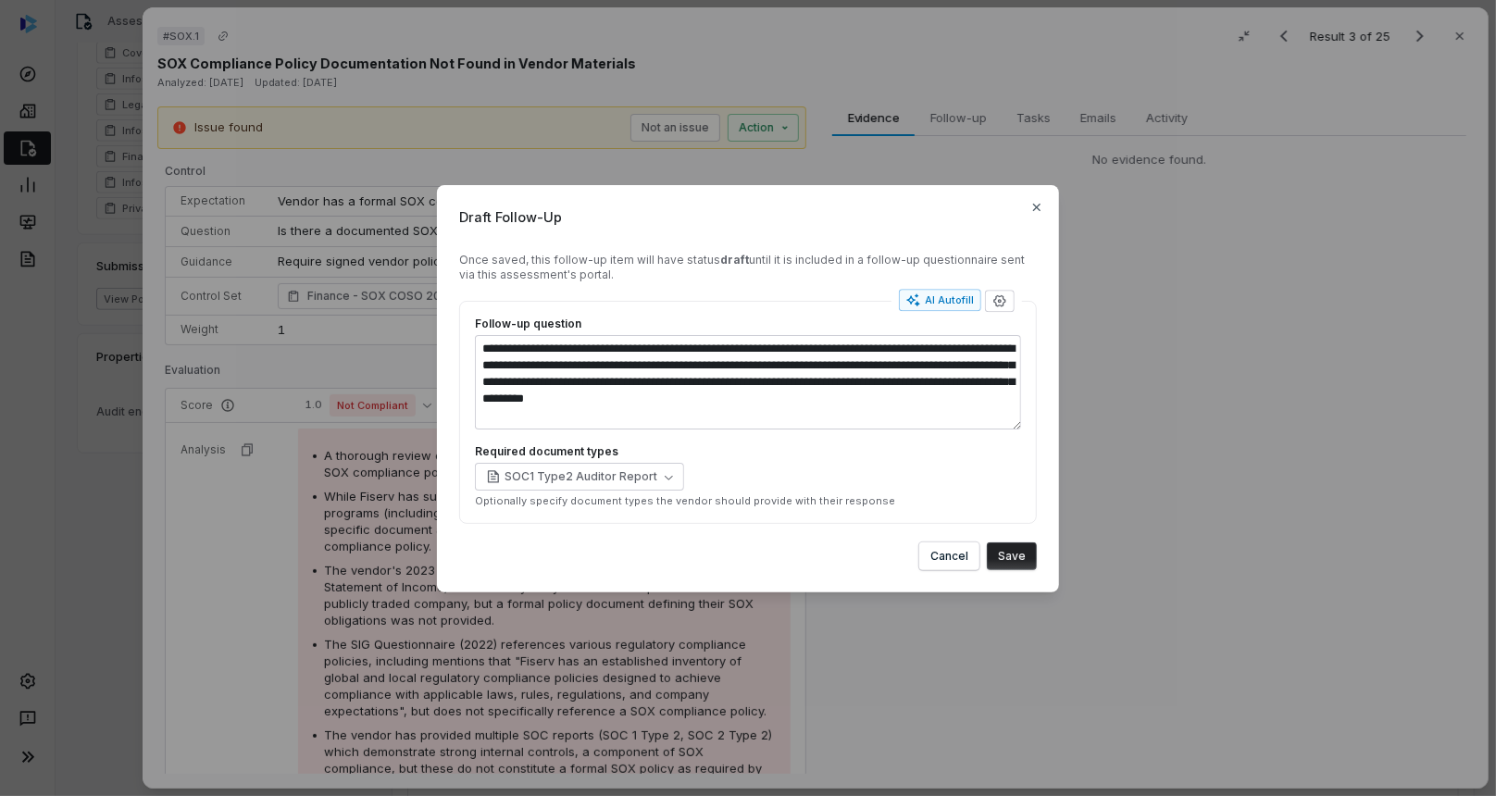
click at [1005, 560] on button "Save" at bounding box center [1012, 557] width 50 height 28
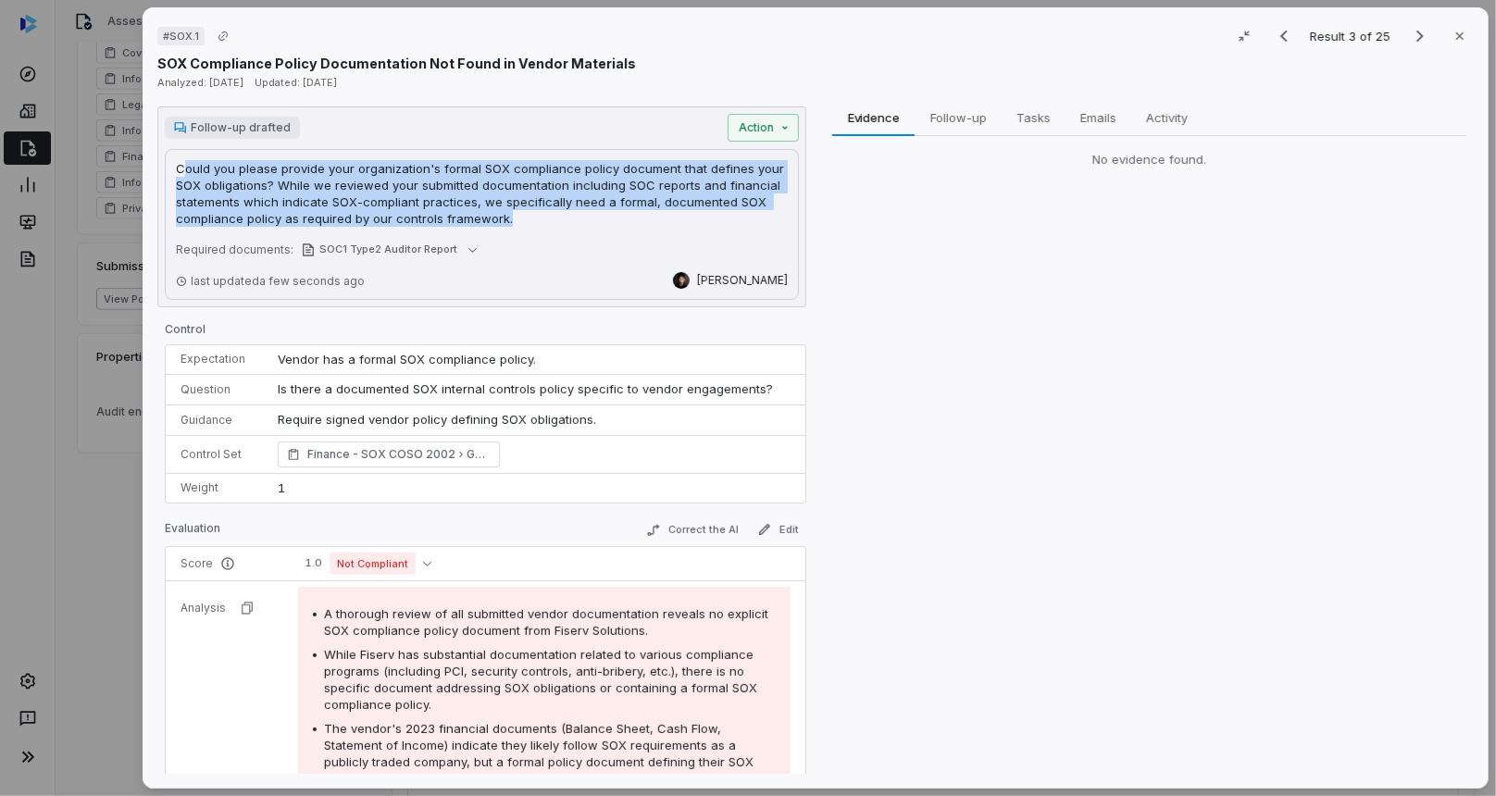
drag, startPoint x: 181, startPoint y: 168, endPoint x: 511, endPoint y: 209, distance: 333.2
click at [511, 209] on p "Could you please provide your organization's formal SOX compliance policy docum…" at bounding box center [482, 193] width 612 height 67
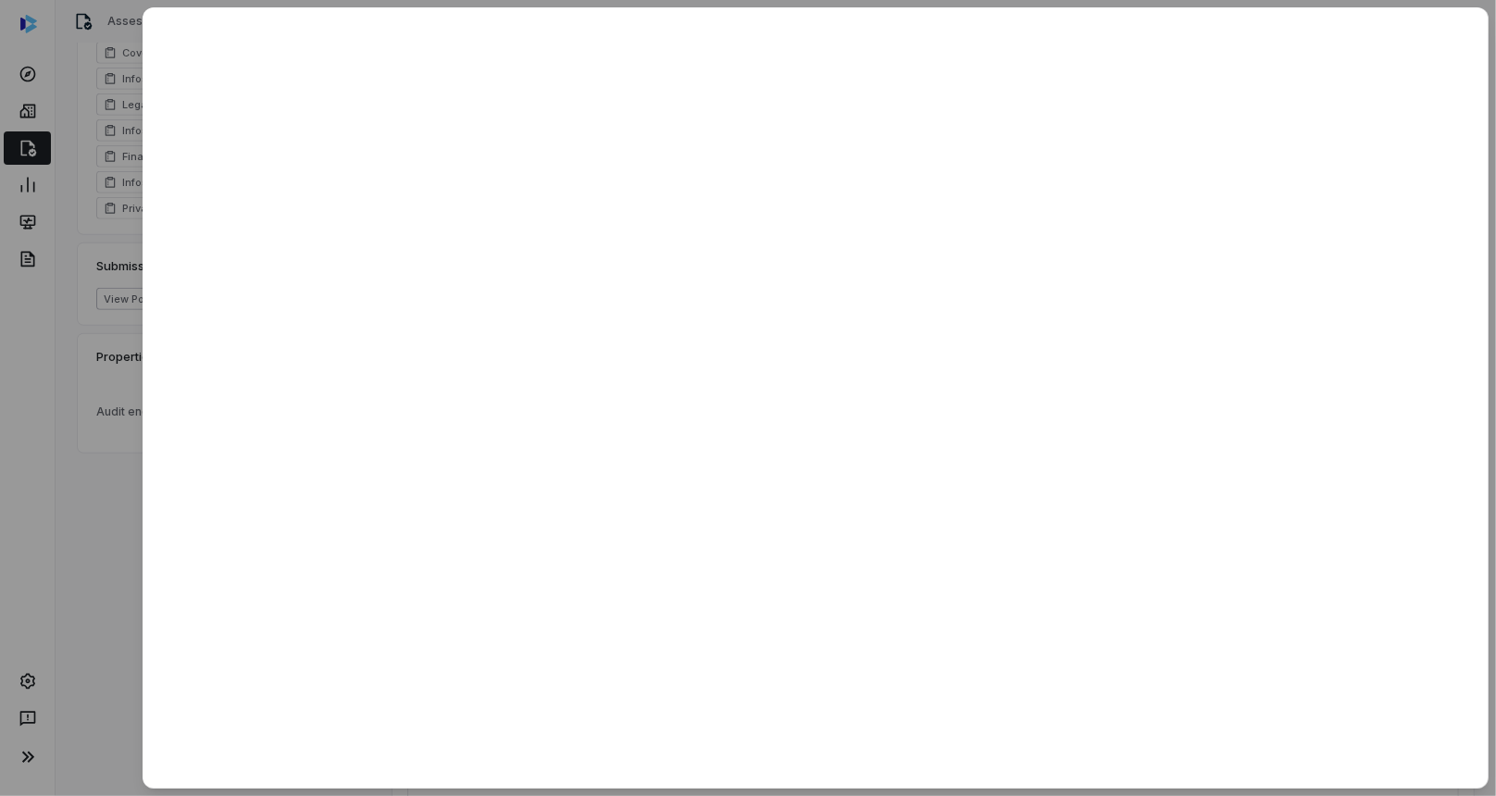
click at [113, 128] on div at bounding box center [748, 398] width 1496 height 796
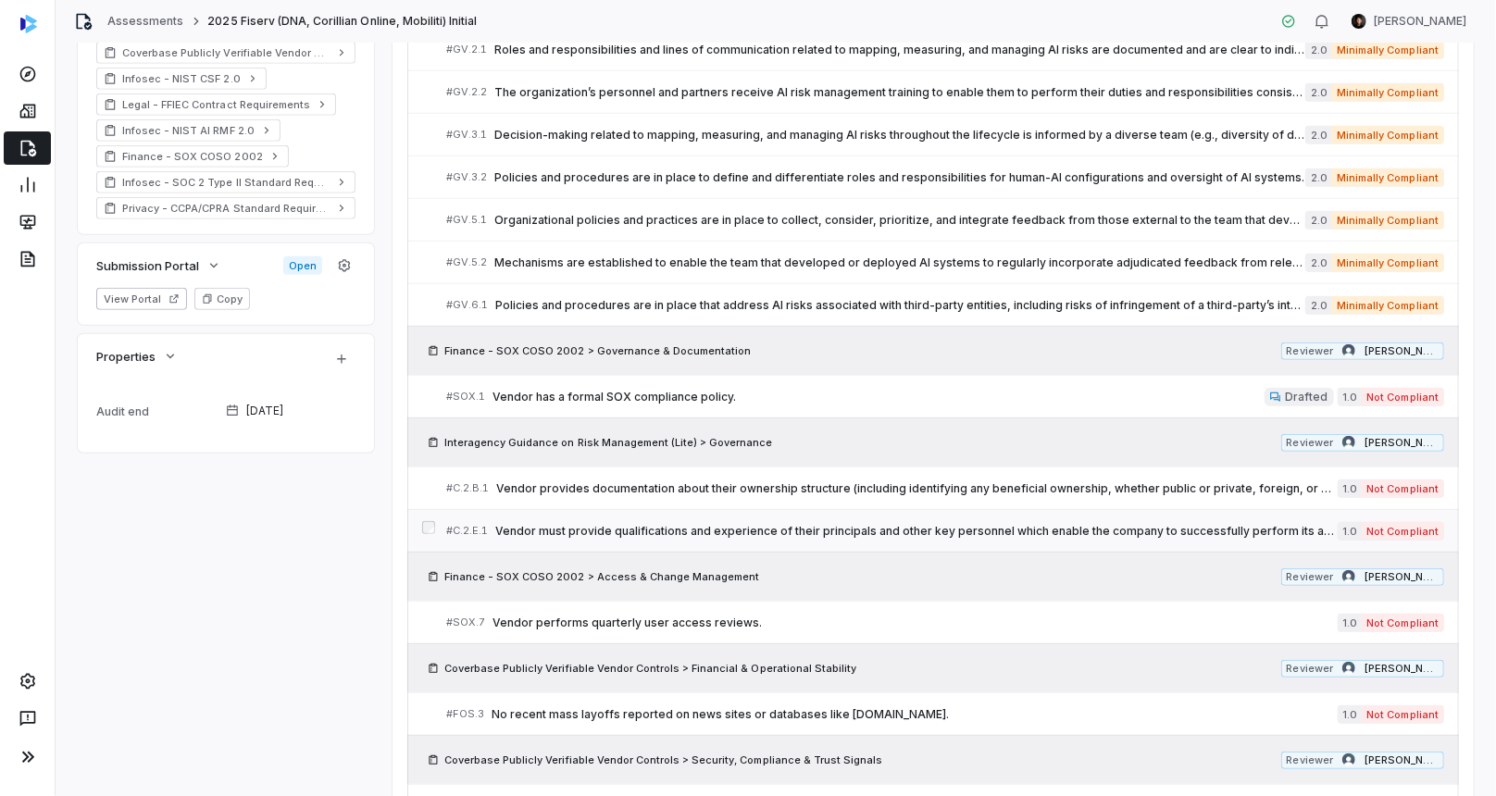
click at [785, 532] on span "Vendor must provide qualifications and experience of their principals and other…" at bounding box center [916, 531] width 843 height 15
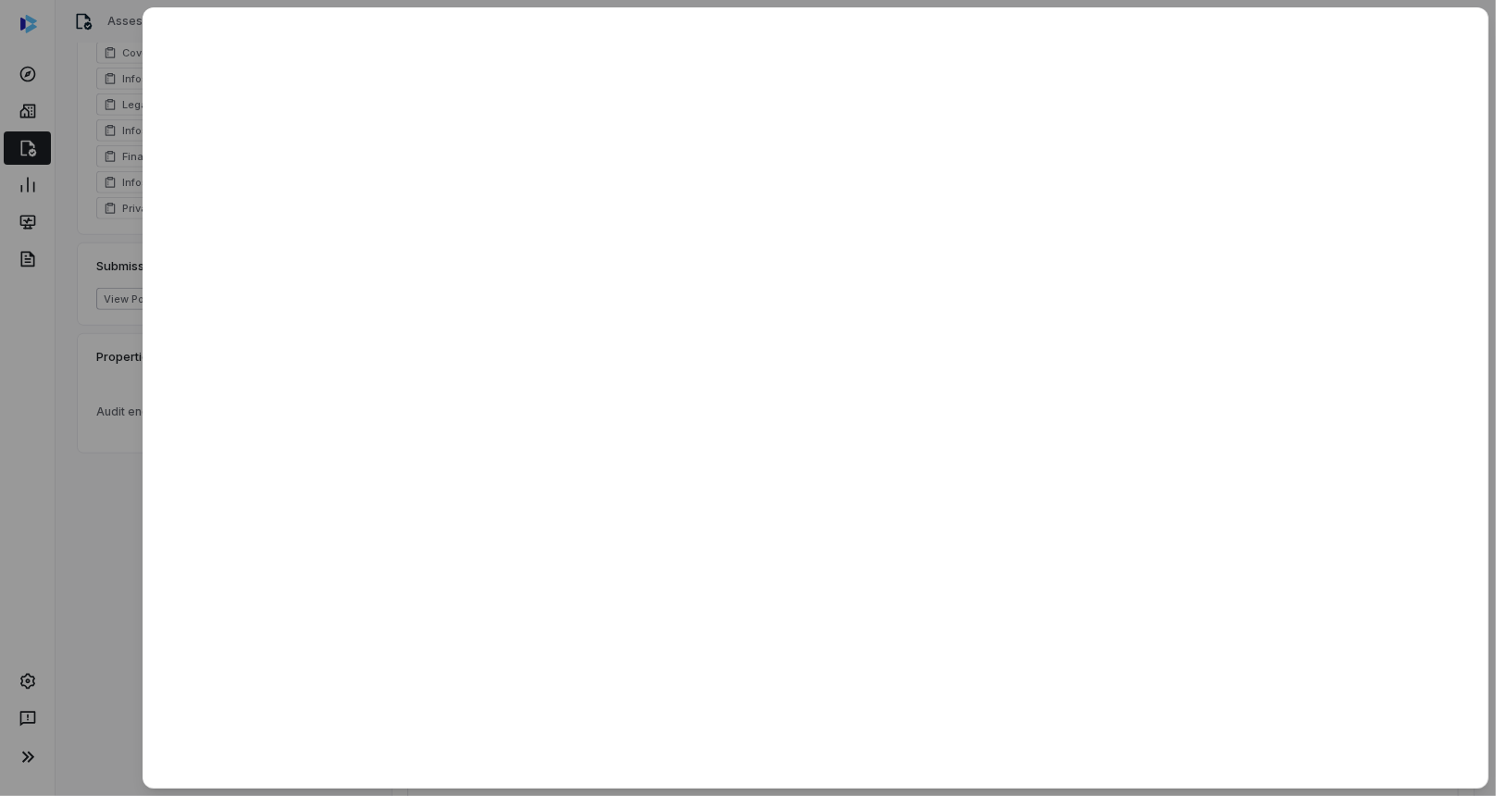
click at [87, 432] on div at bounding box center [748, 398] width 1496 height 796
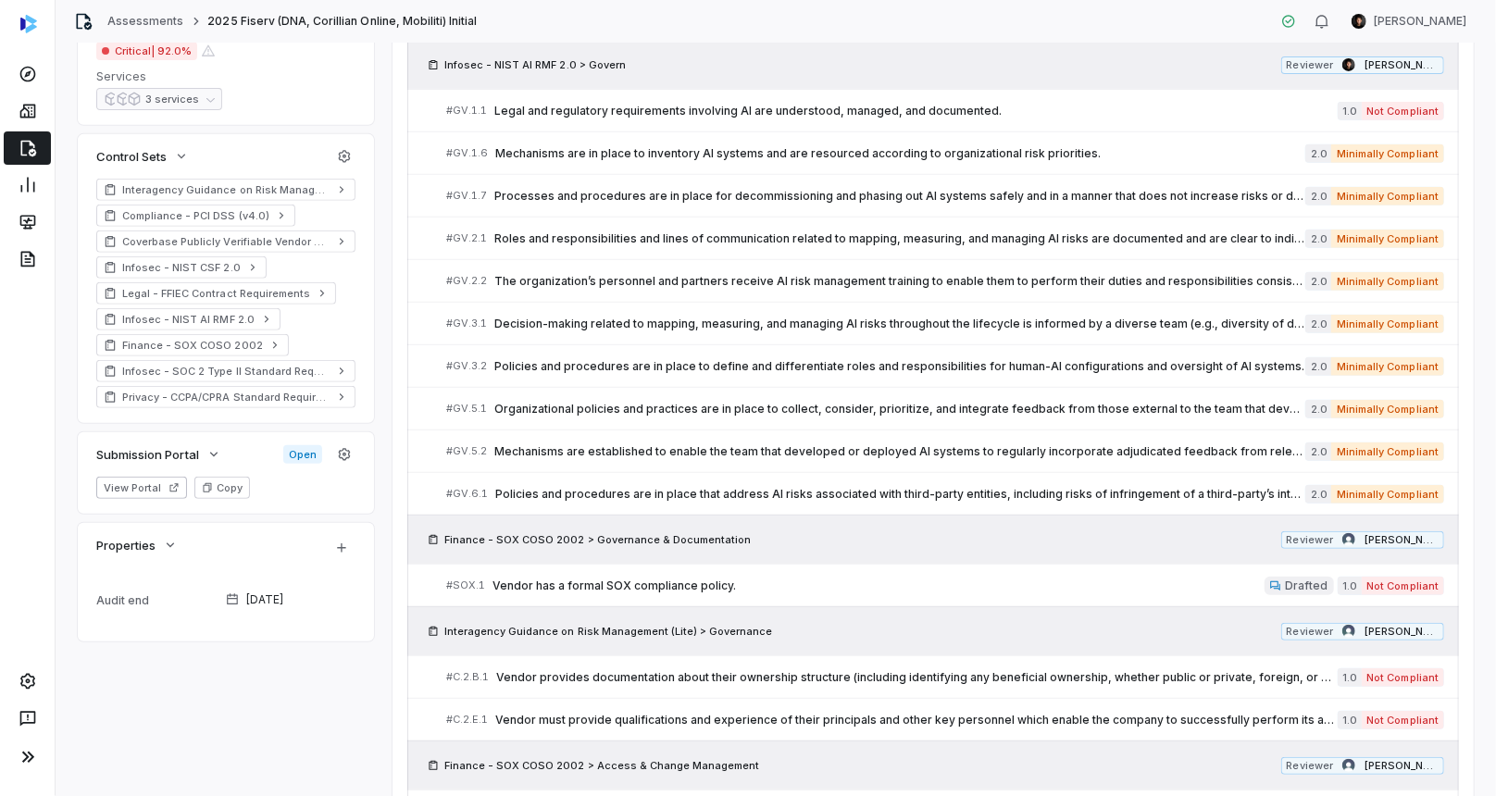
scroll to position [221, 0]
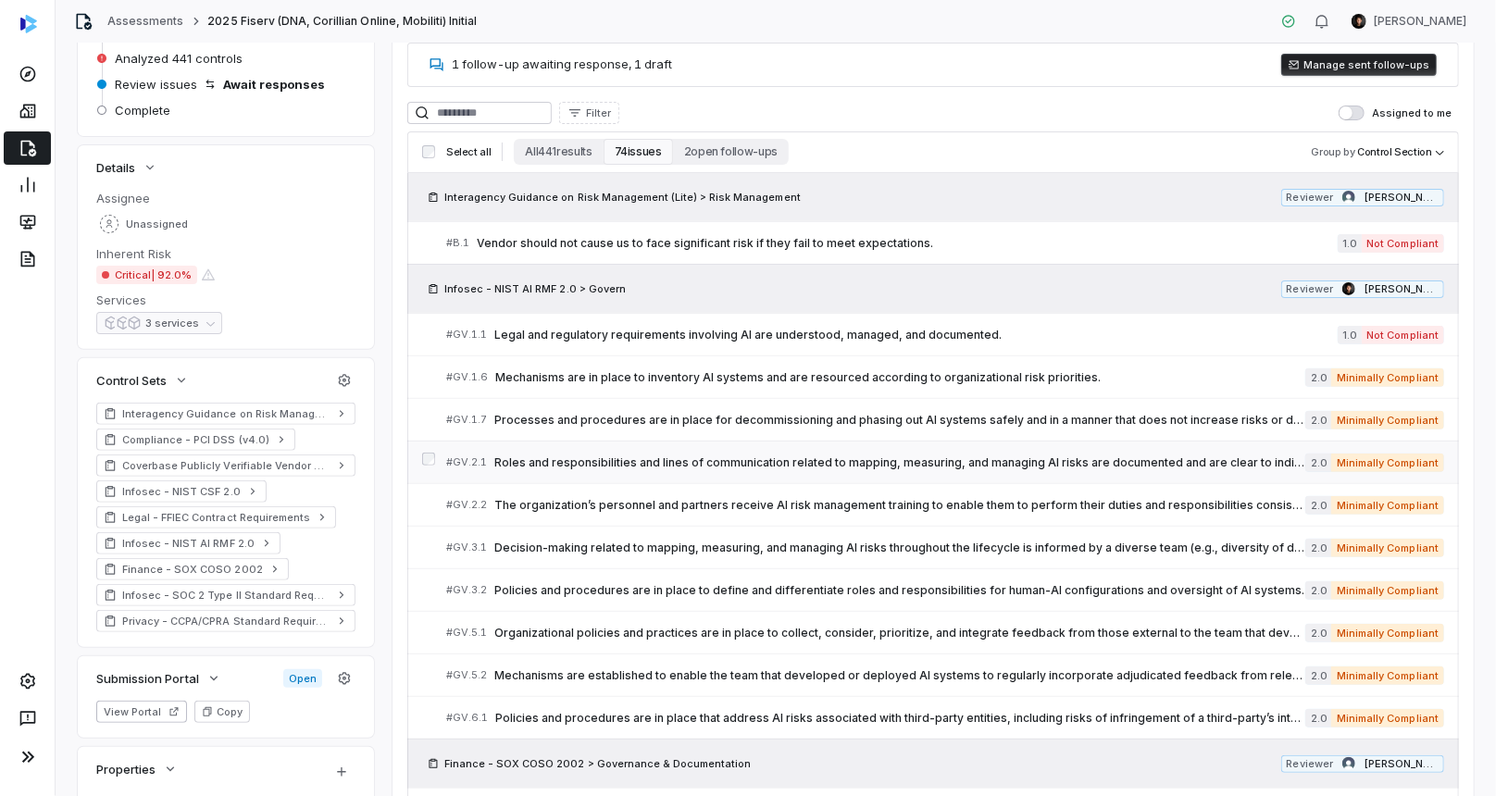
click at [773, 457] on span "Roles and responsibilities and lines of communication related to mapping, measu…" at bounding box center [899, 463] width 811 height 15
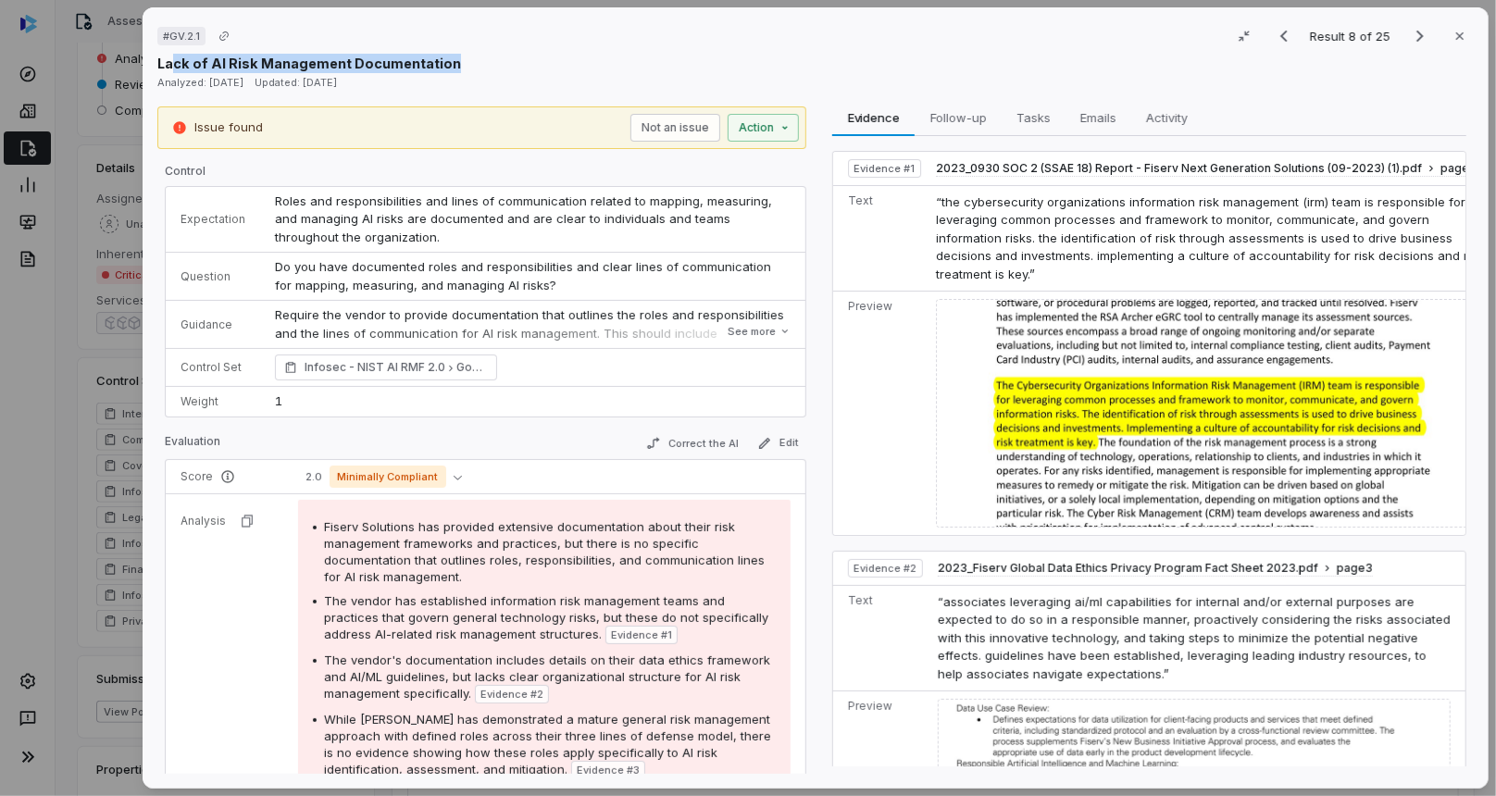
drag, startPoint x: 175, startPoint y: 61, endPoint x: 528, endPoint y: 72, distance: 353.0
click at [458, 55] on div "Lack of AI Risk Management Documentation" at bounding box center [815, 63] width 1317 height 19
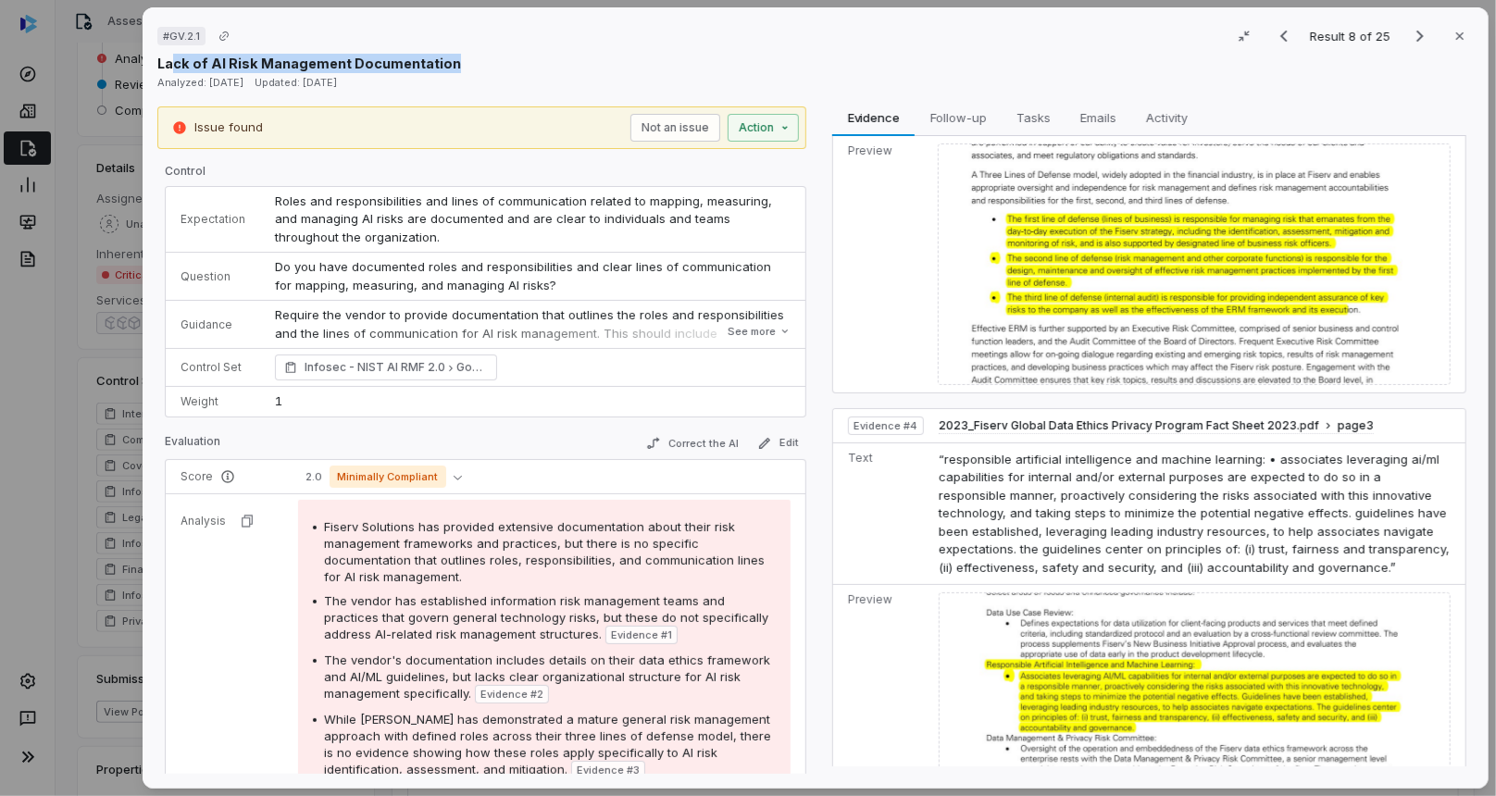
scroll to position [1017, 0]
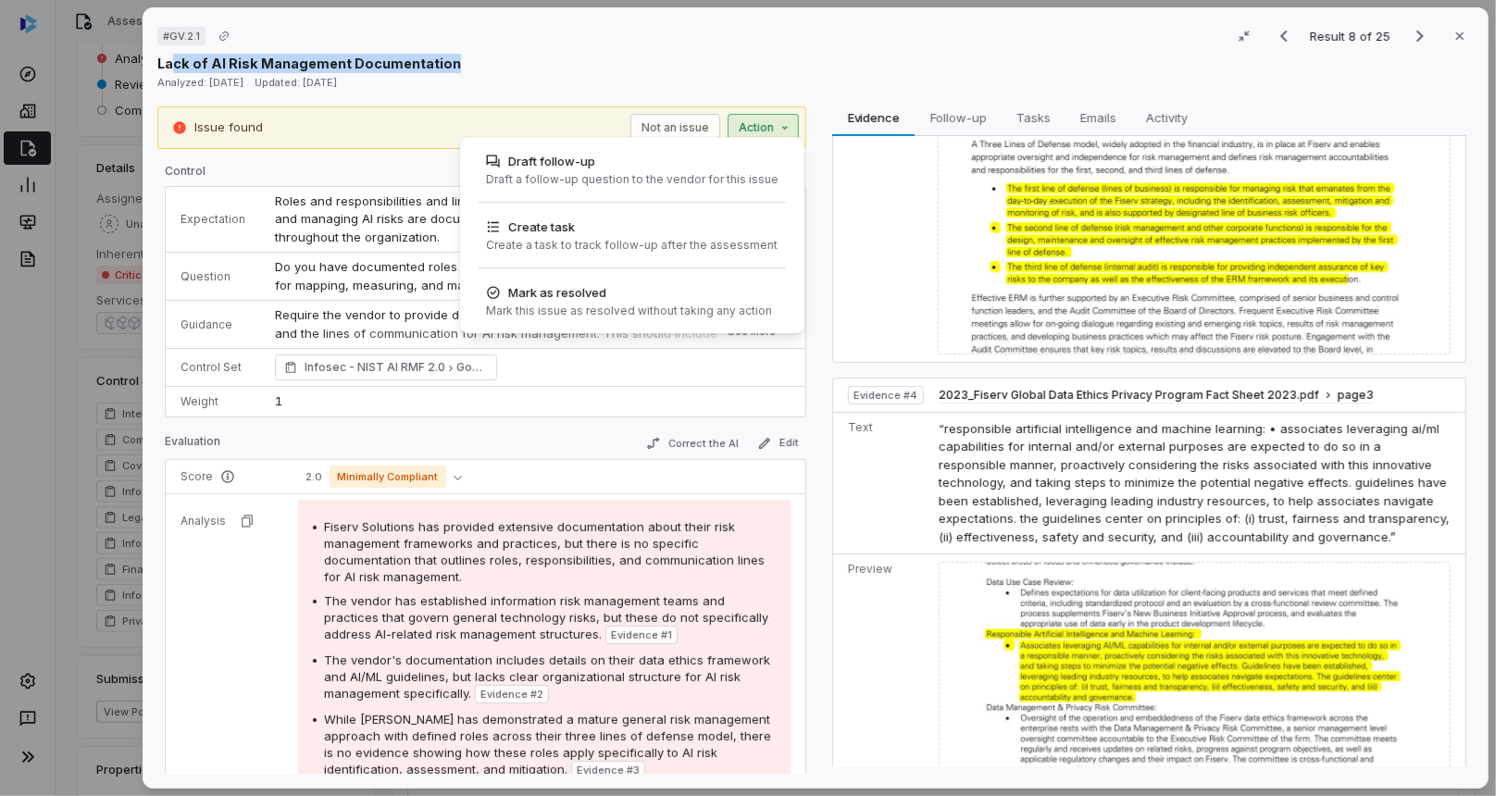
click at [754, 124] on div "# GV.2.1 Result 8 of 25 Close Lack of AI Risk Management Documentation Analyzed…" at bounding box center [748, 398] width 1496 height 796
click at [679, 88] on div "# GV.2.1 Result 8 of 25 Close Lack of AI Risk Management Documentation Analyzed…" at bounding box center [748, 398] width 1496 height 796
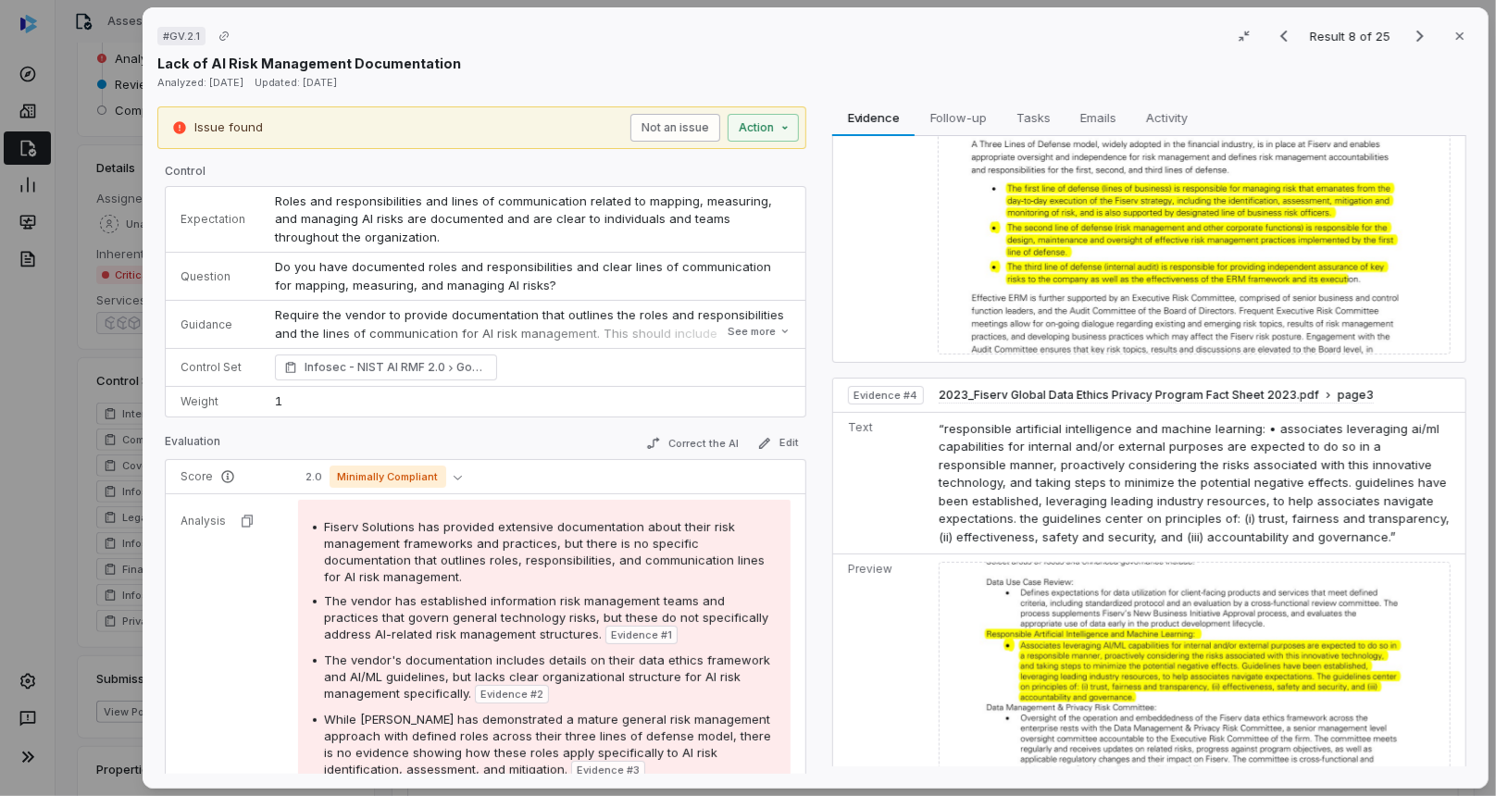
click at [676, 119] on button "Not an issue" at bounding box center [676, 128] width 90 height 28
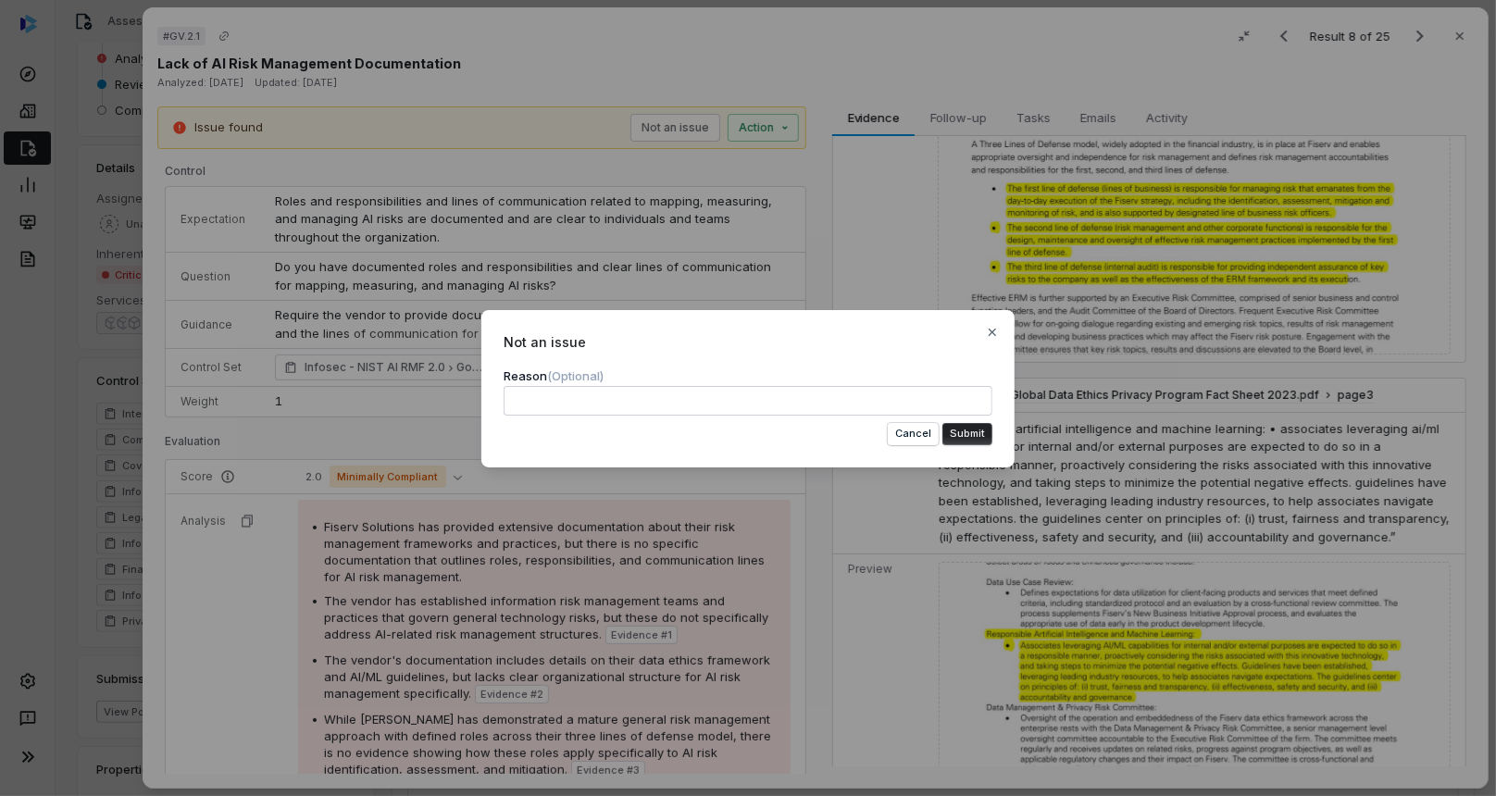
click at [690, 87] on div "Not an issue Reason (Optional) Cancel Submit Close" at bounding box center [748, 398] width 1496 height 796
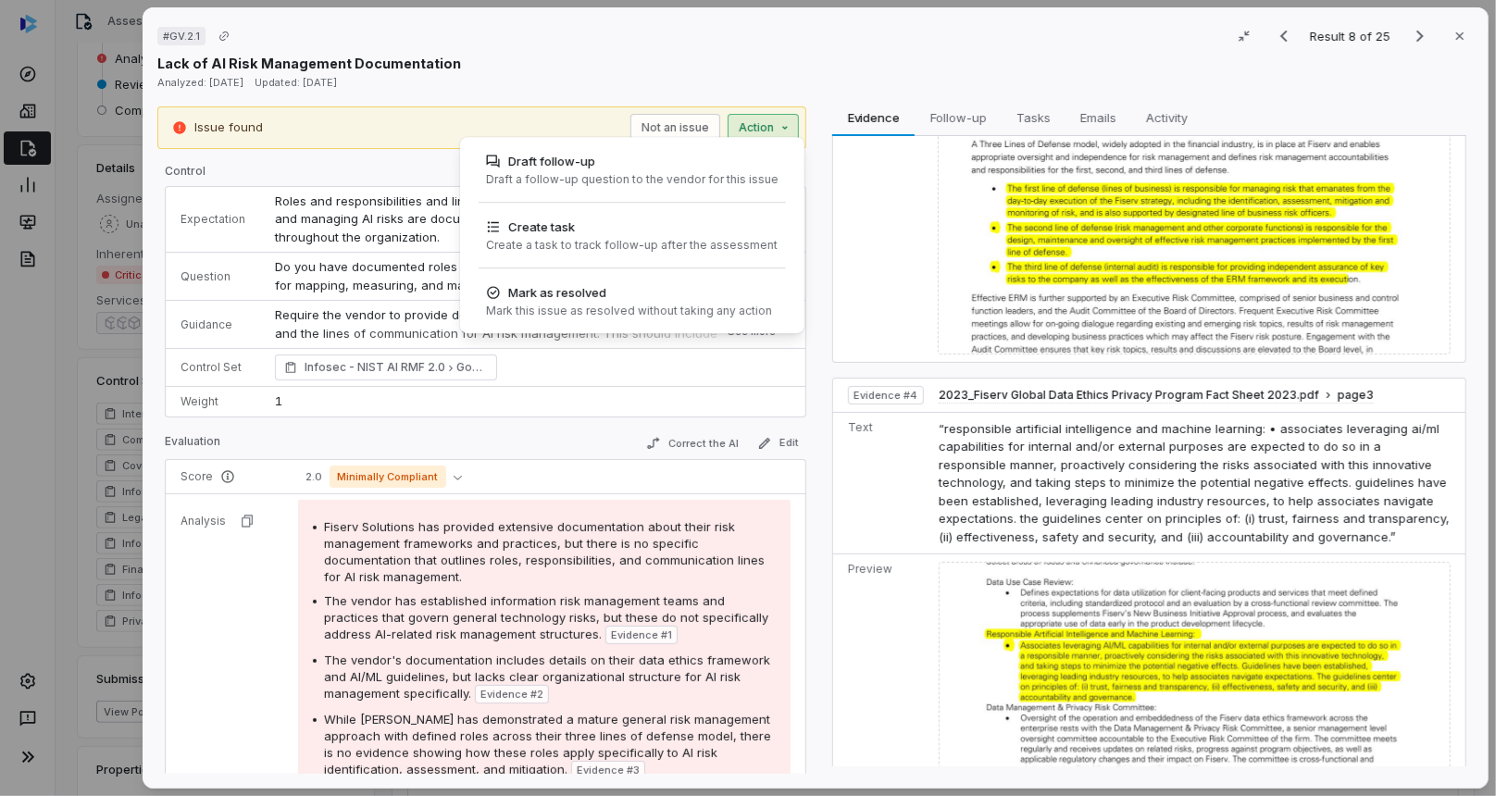
click at [770, 127] on div "# GV.2.1 Result 8 of 25 Close Lack of AI Risk Management Documentation Analyzed…" at bounding box center [748, 398] width 1496 height 796
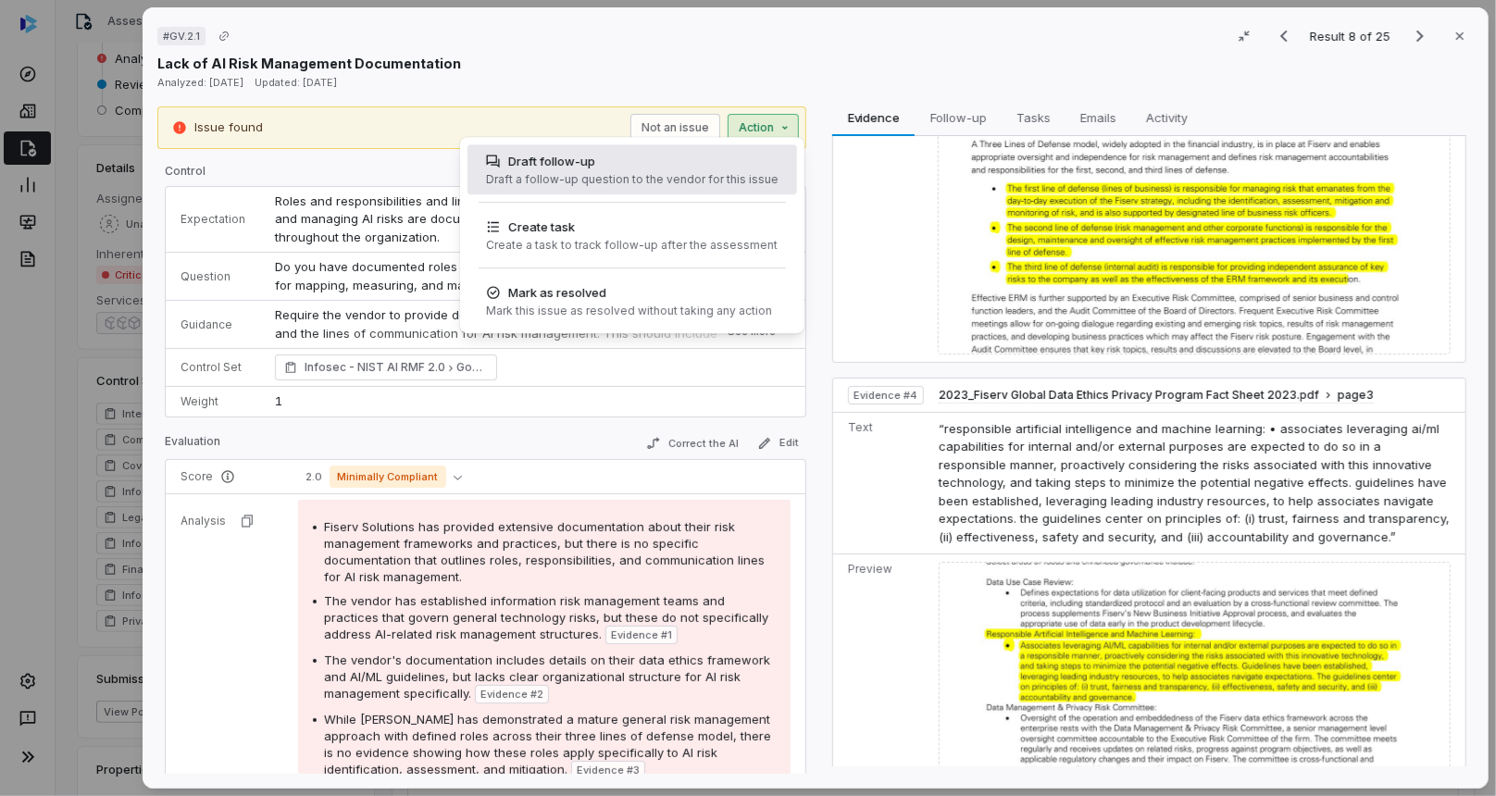
click at [669, 179] on div "Draft a follow-up question to the vendor for this issue" at bounding box center [632, 179] width 293 height 15
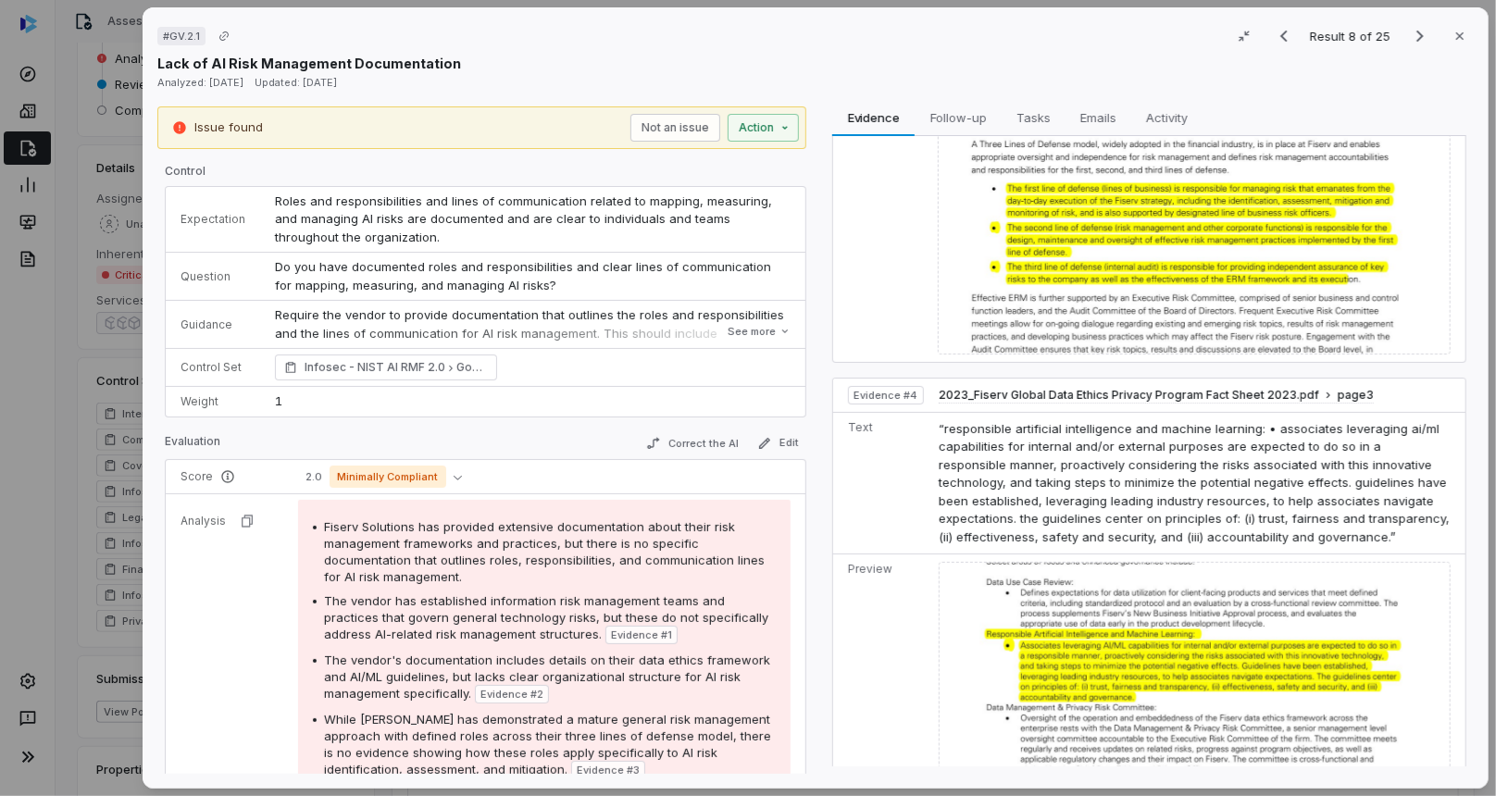
click at [113, 259] on div "# GV.2.1 Result 8 of 25 Close Lack of AI Risk Management Documentation Analyzed…" at bounding box center [748, 398] width 1496 height 796
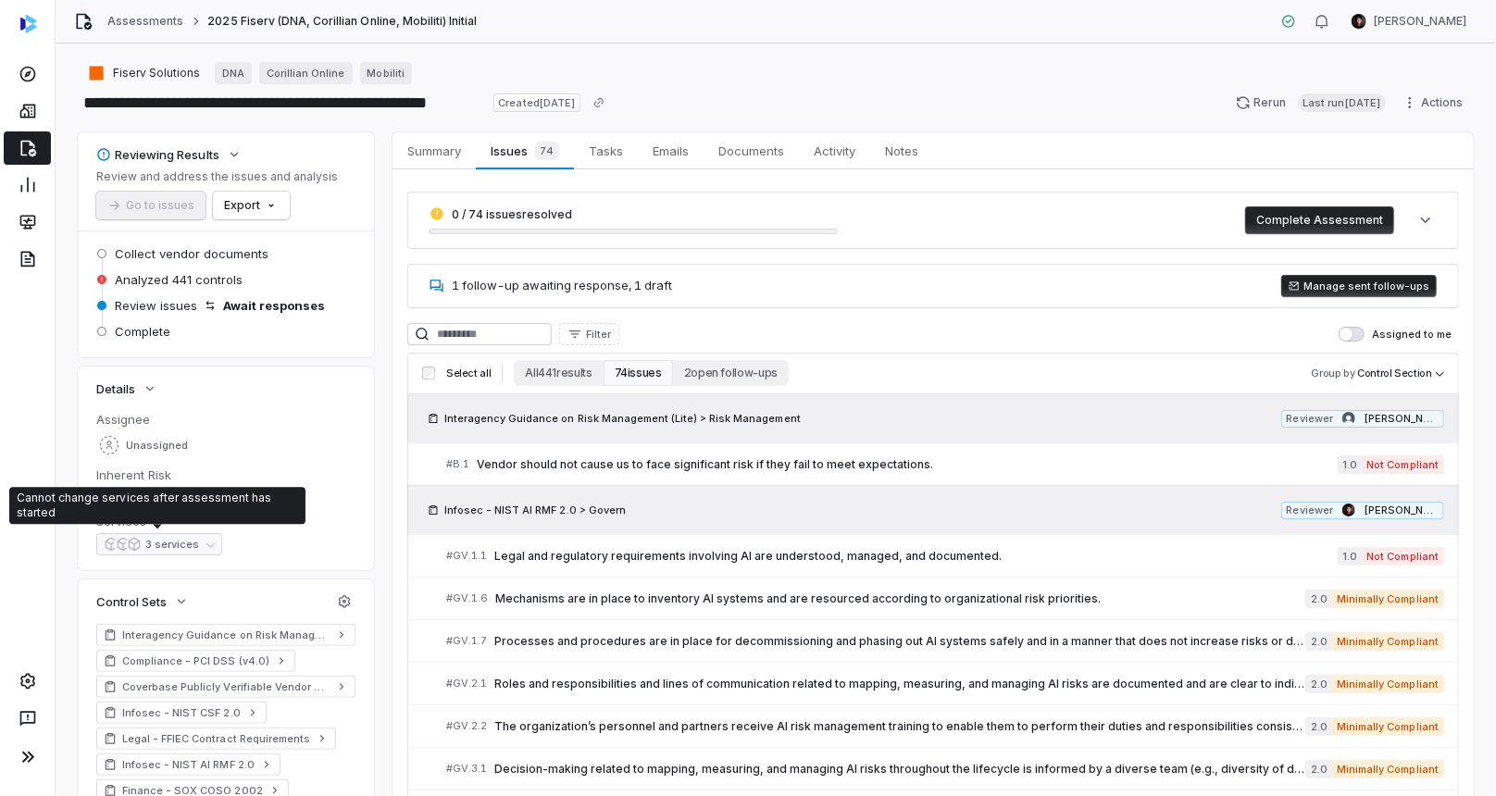
click at [200, 544] on span "3 services" at bounding box center [159, 547] width 126 height 15
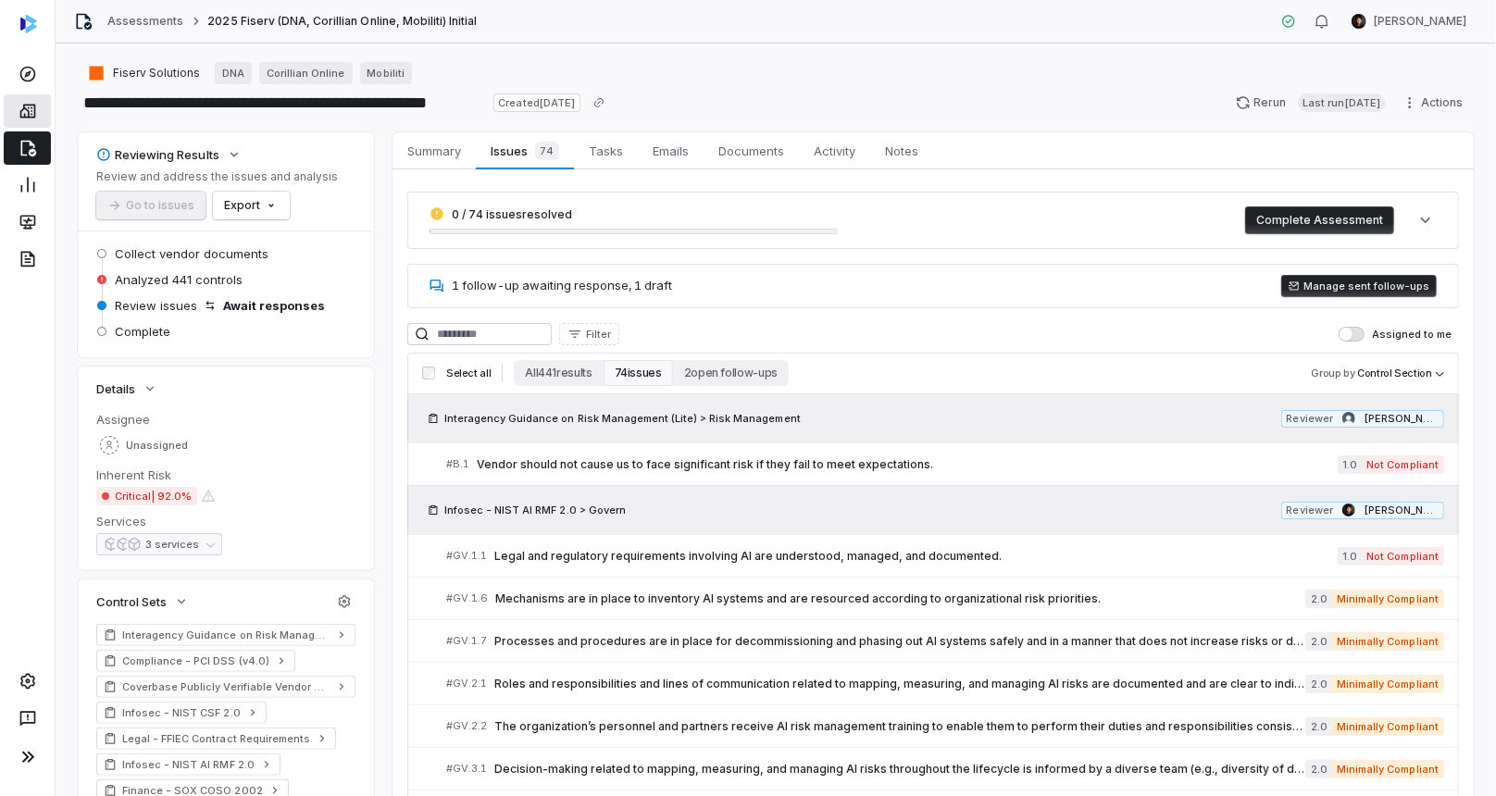
click at [44, 113] on link at bounding box center [27, 110] width 47 height 33
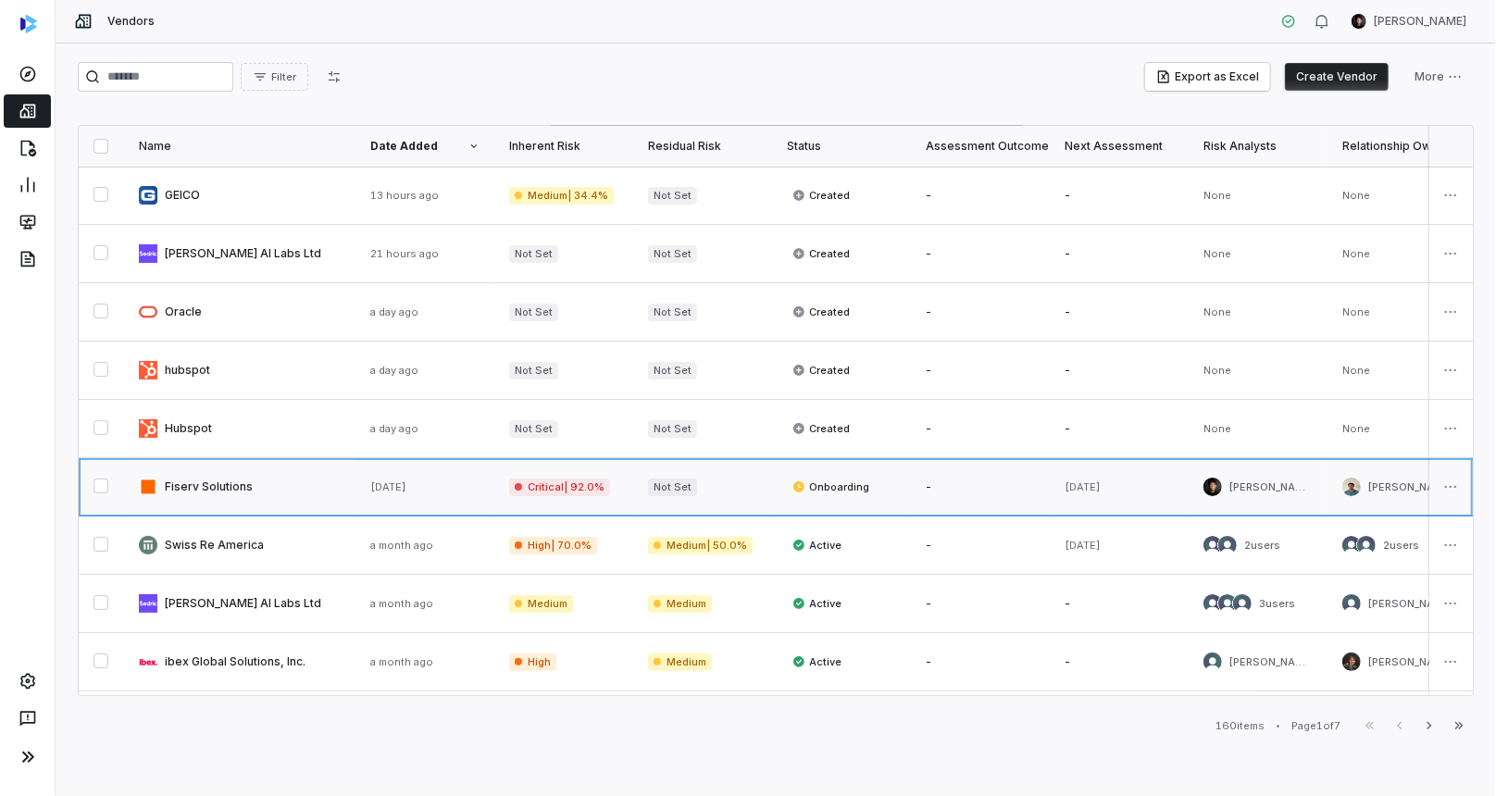
click at [209, 476] on link at bounding box center [239, 486] width 231 height 57
type textarea "*"
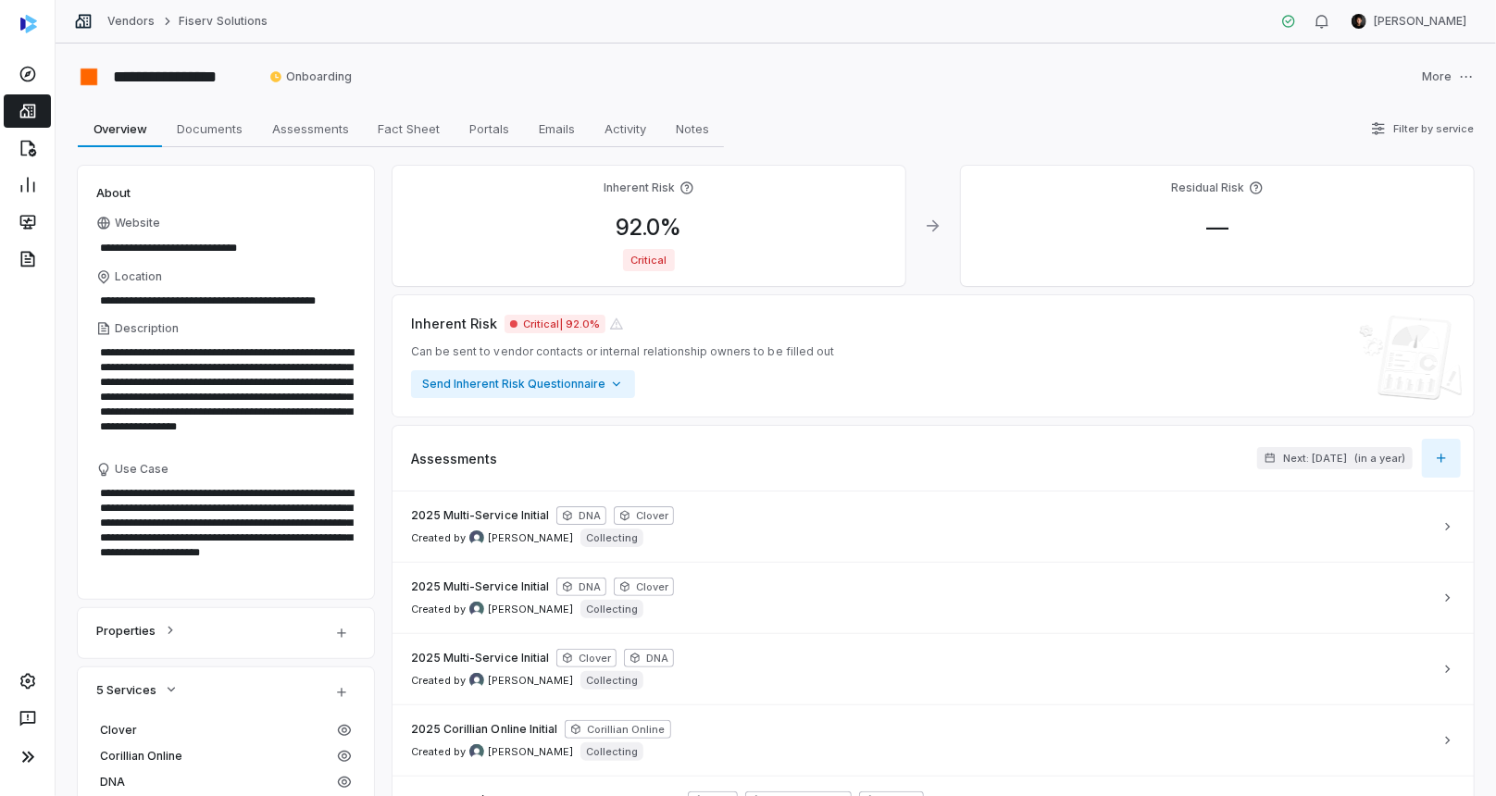
click at [1439, 461] on icon "button" at bounding box center [1441, 458] width 15 height 15
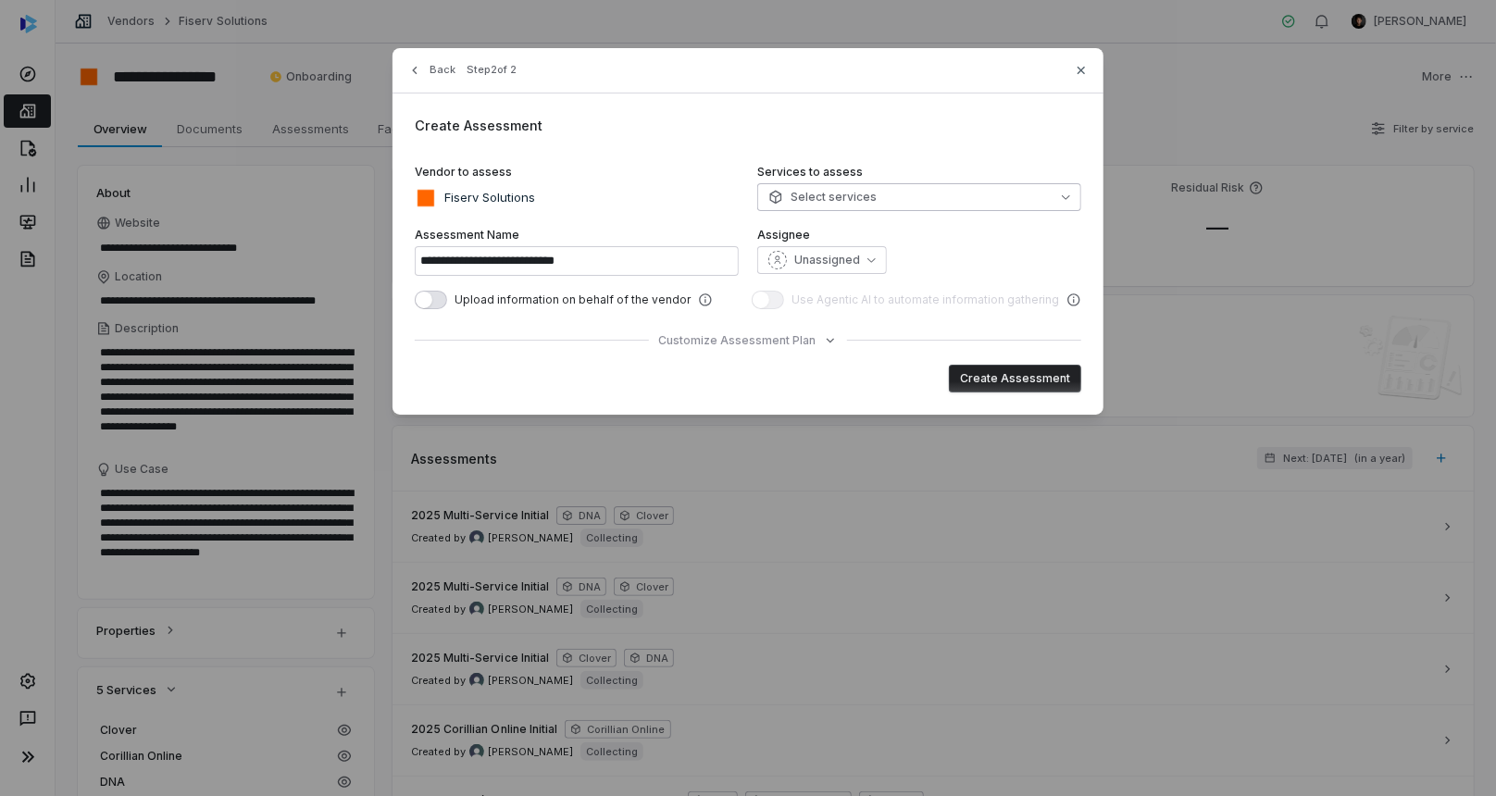
click at [836, 190] on span "Select services" at bounding box center [823, 197] width 108 height 15
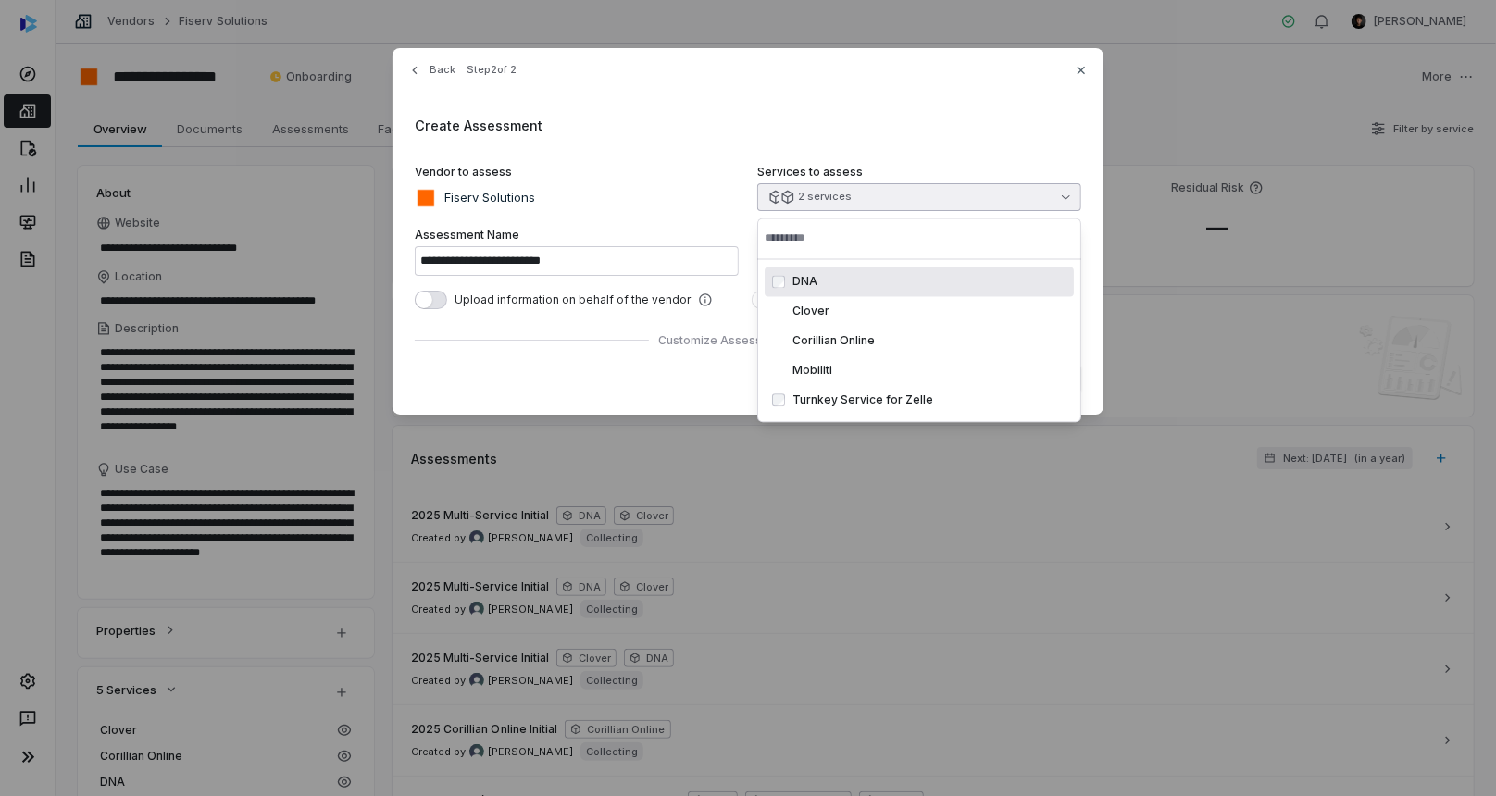
click at [864, 134] on div "**********" at bounding box center [748, 231] width 711 height 367
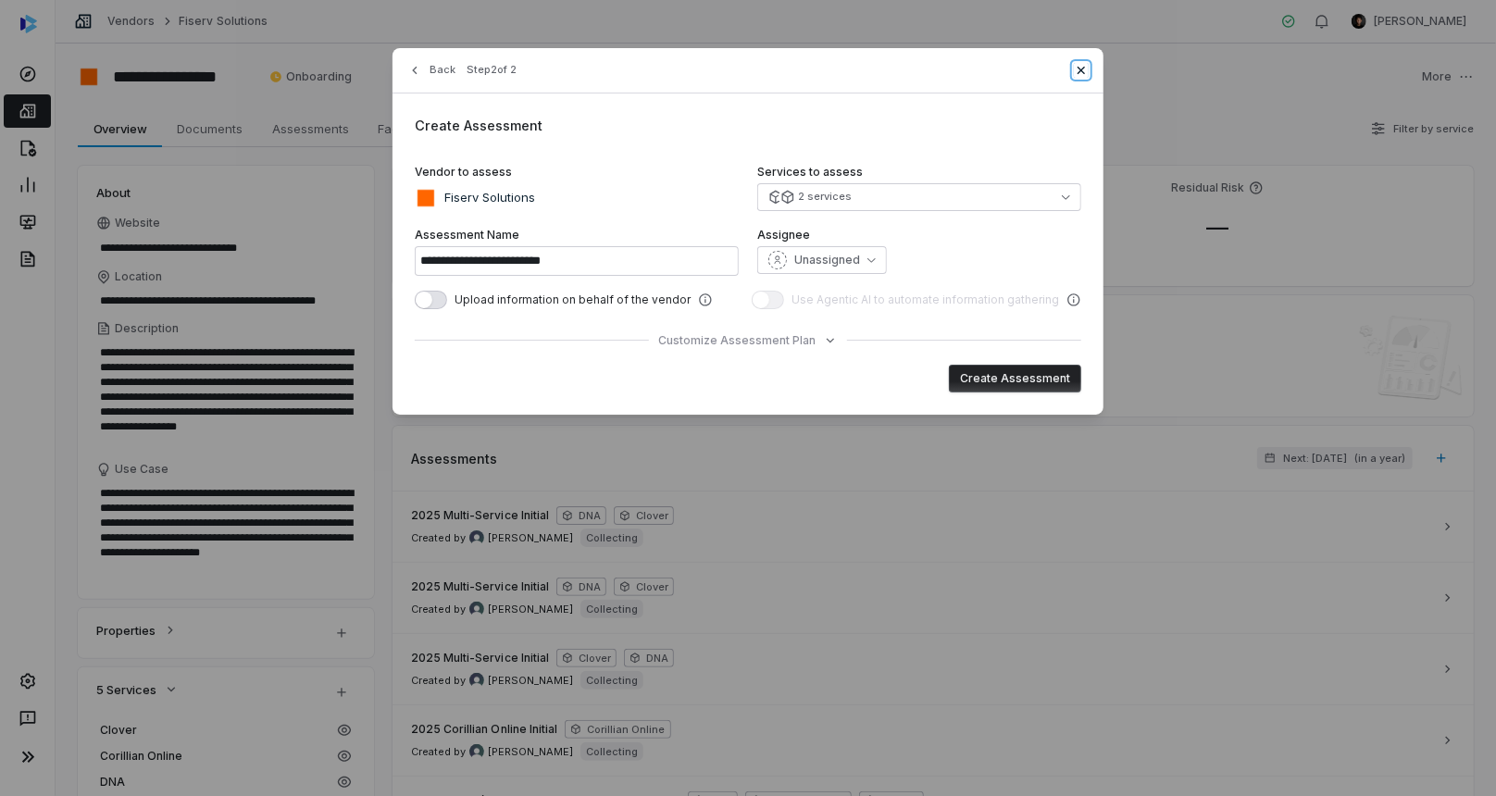
click at [1074, 68] on icon "button" at bounding box center [1081, 70] width 15 height 15
type input "**********"
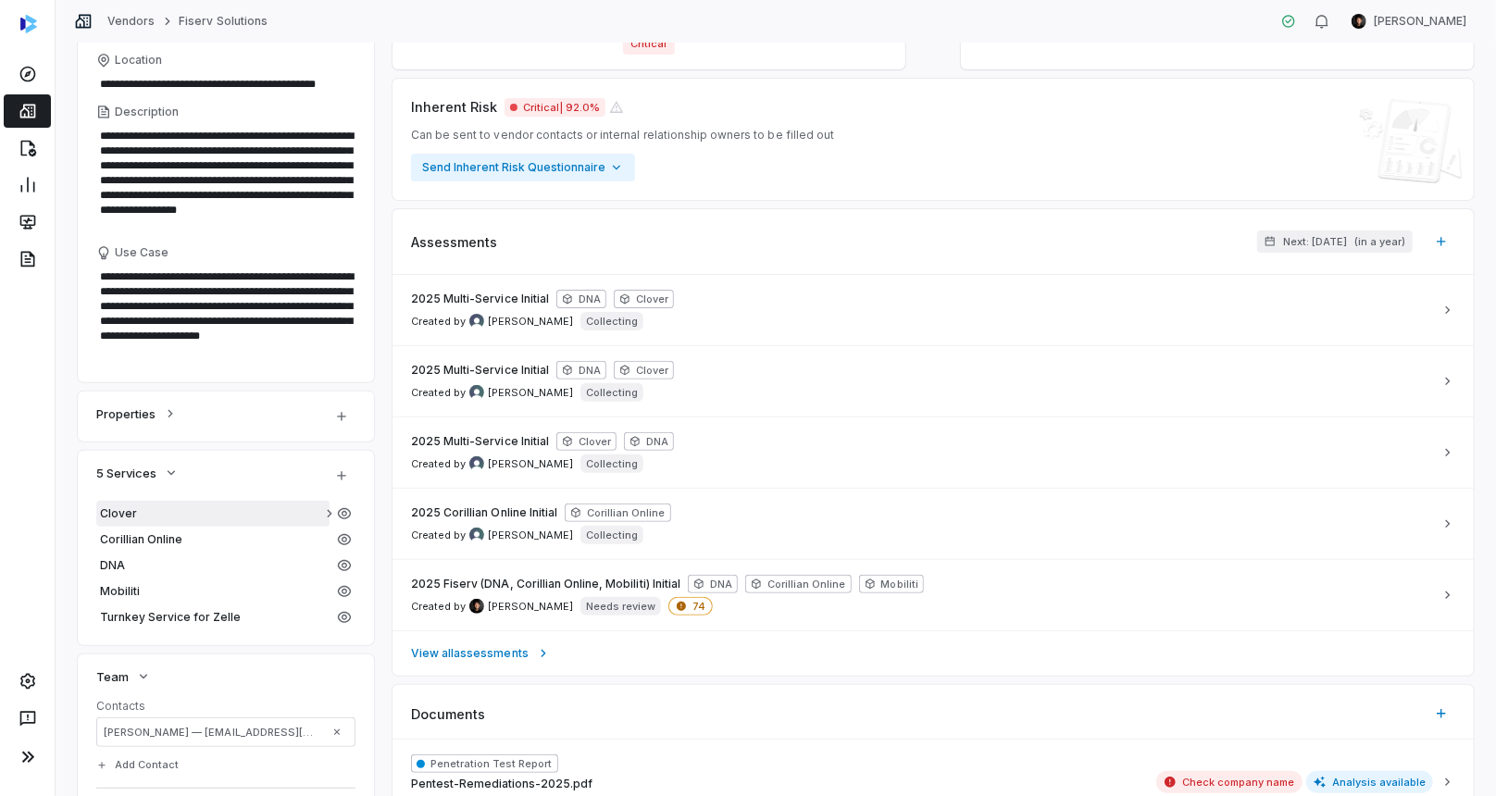
scroll to position [229, 0]
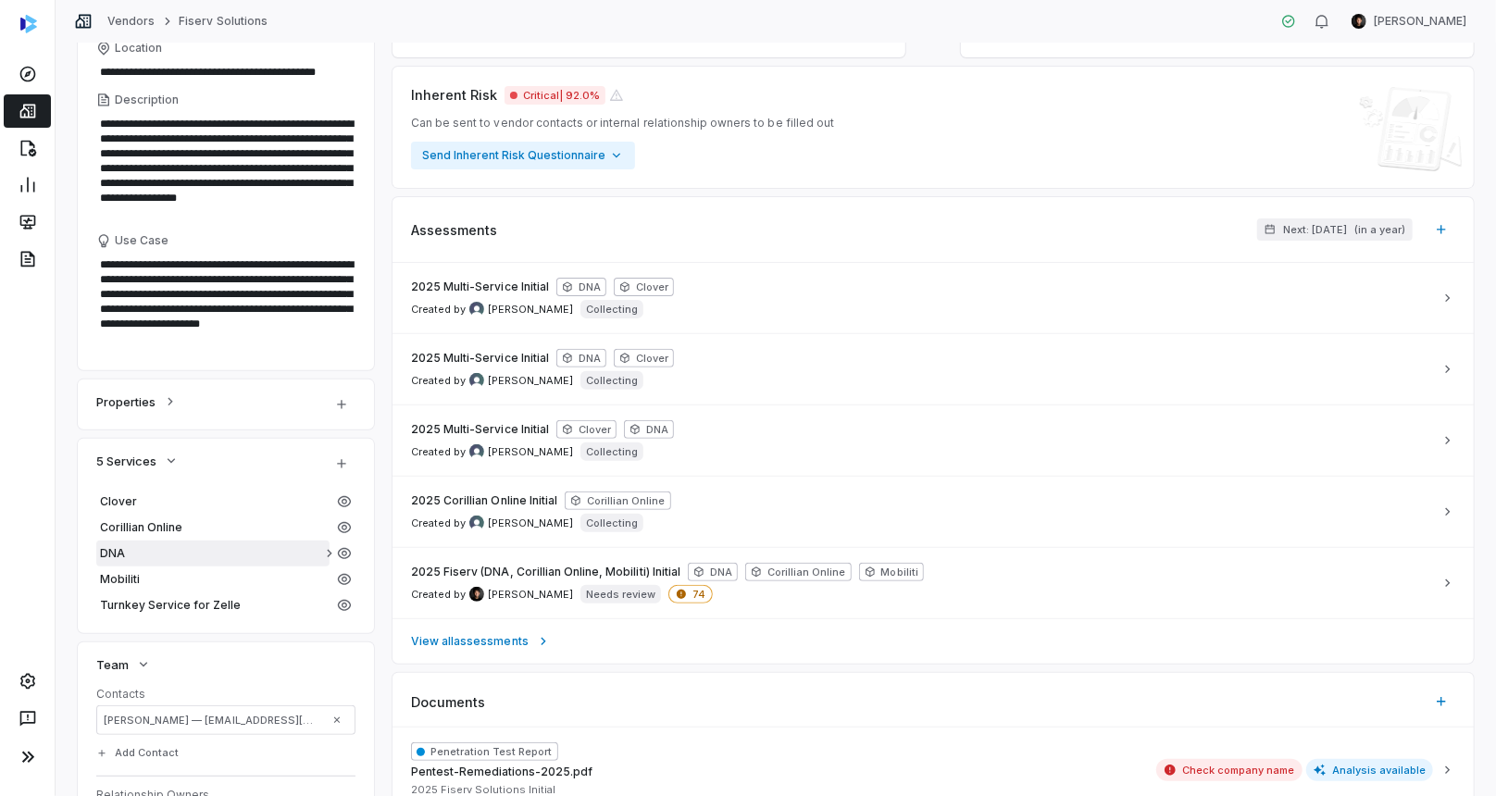
click at [128, 557] on span "DNA" at bounding box center [213, 553] width 226 height 15
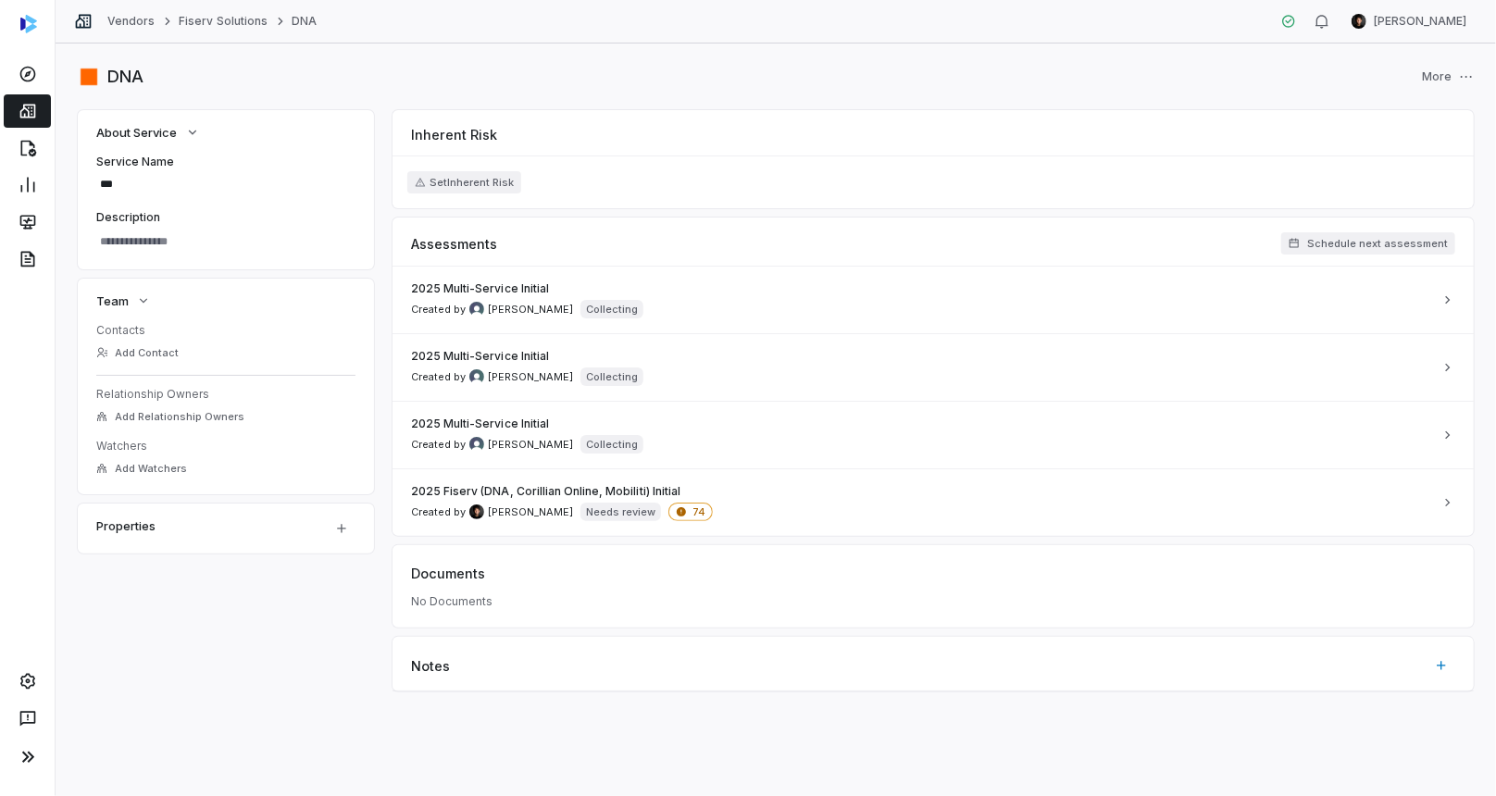
click at [454, 660] on div "Notes" at bounding box center [934, 658] width 1082 height 43
click at [146, 355] on button "Add Contact" at bounding box center [138, 352] width 94 height 33
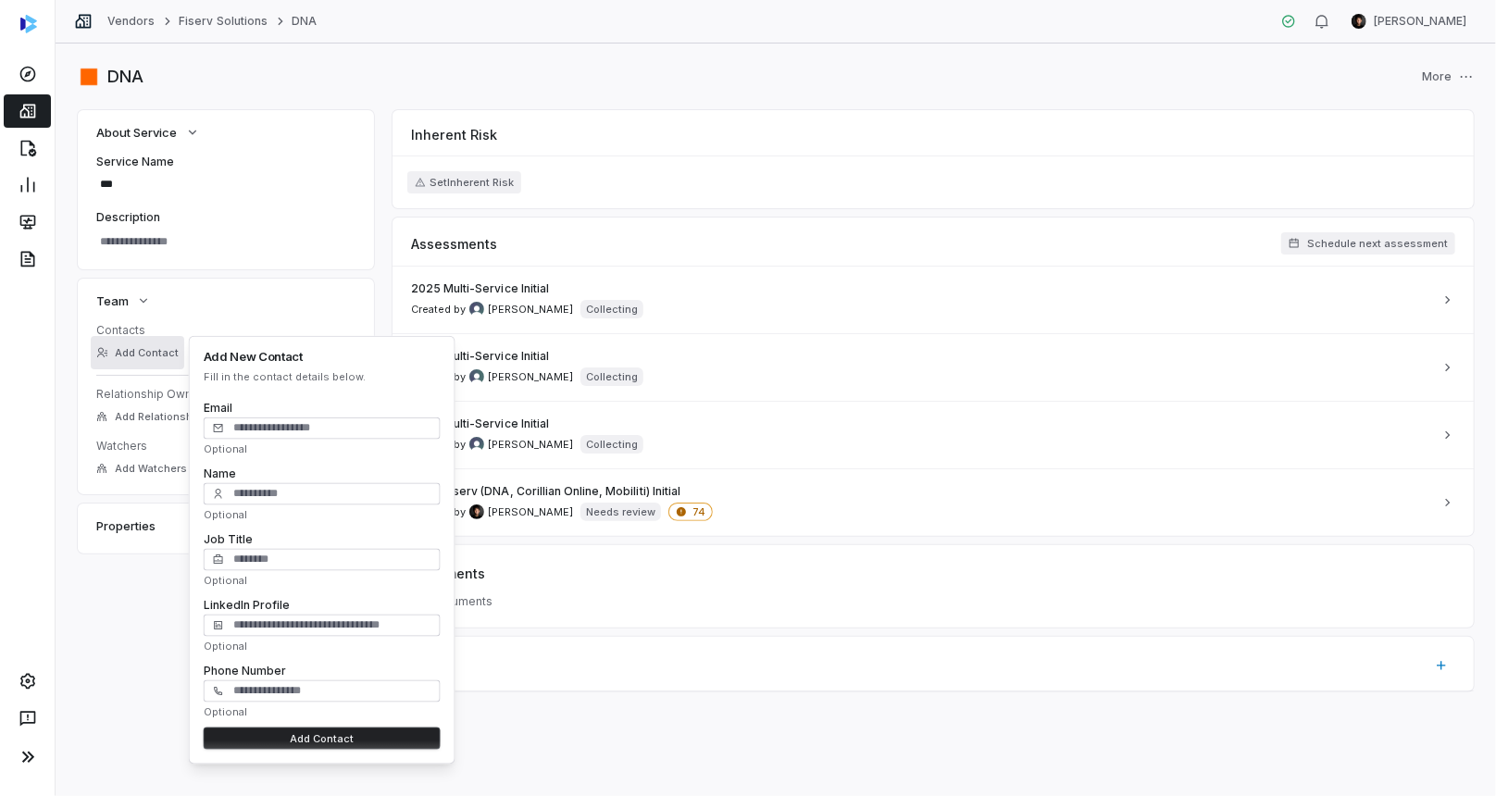
click at [253, 300] on div "Team" at bounding box center [225, 301] width 259 height 22
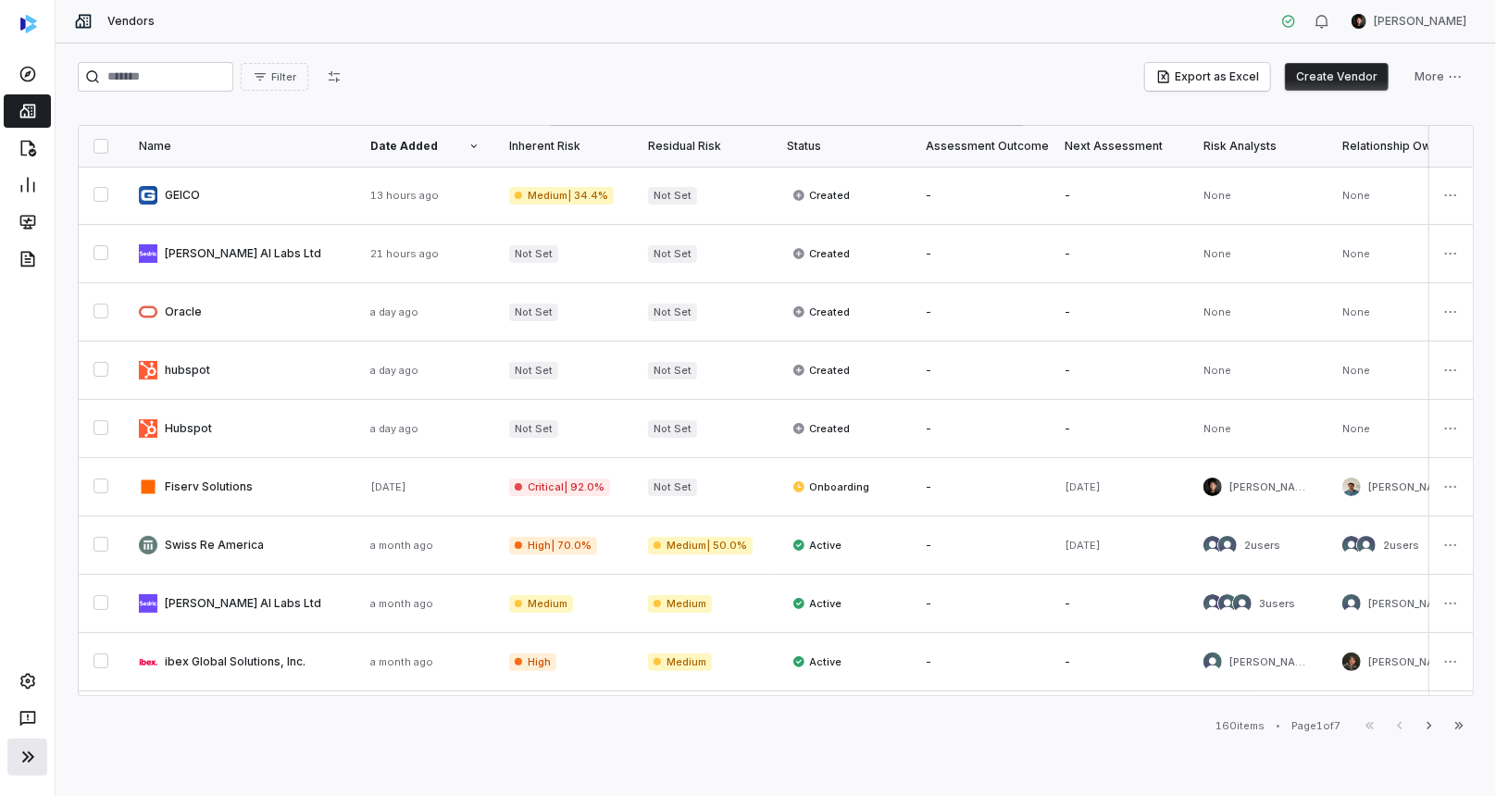
click at [35, 760] on icon at bounding box center [28, 757] width 22 height 22
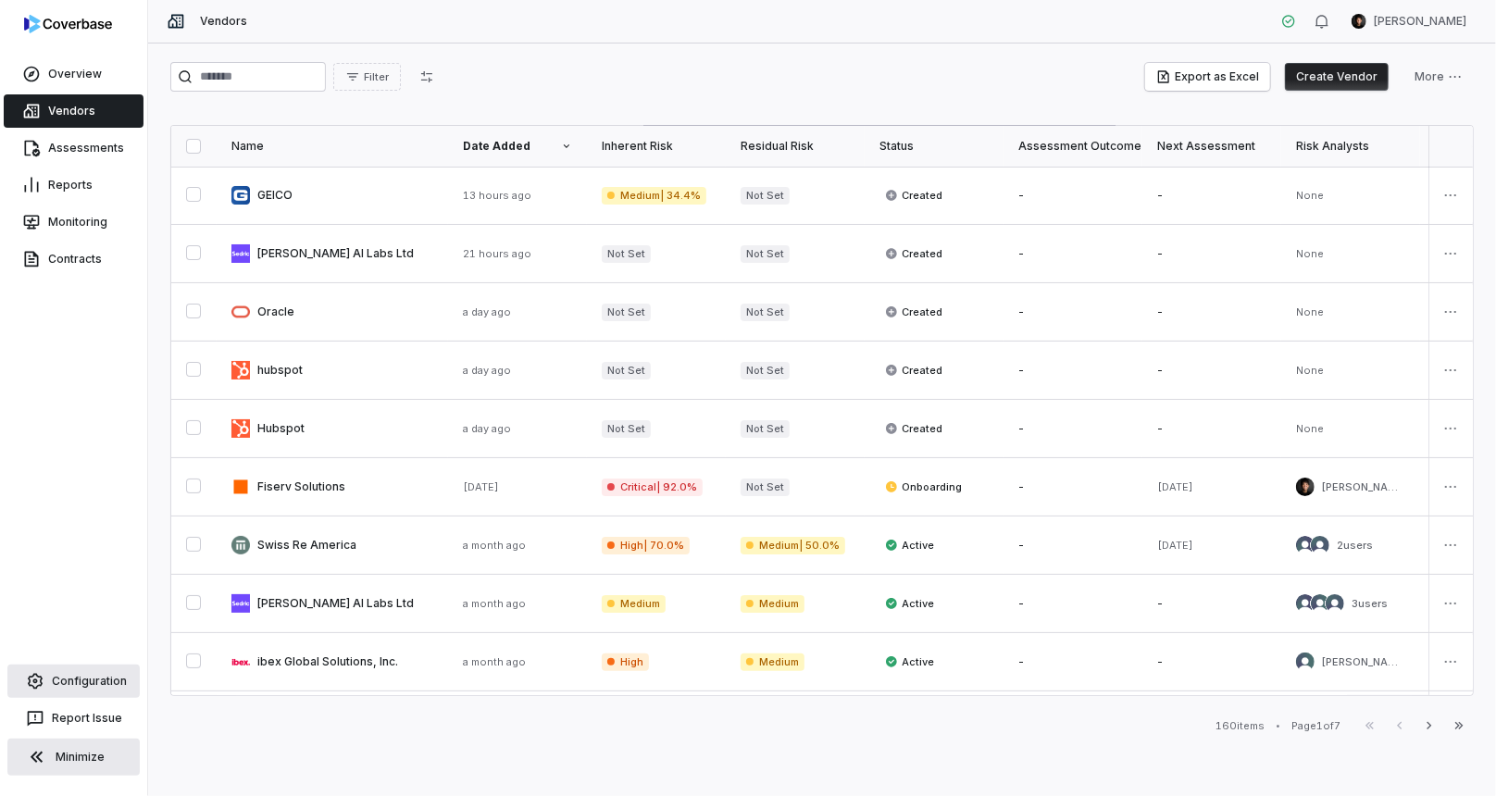
click at [78, 672] on link "Configuration" at bounding box center [73, 681] width 132 height 33
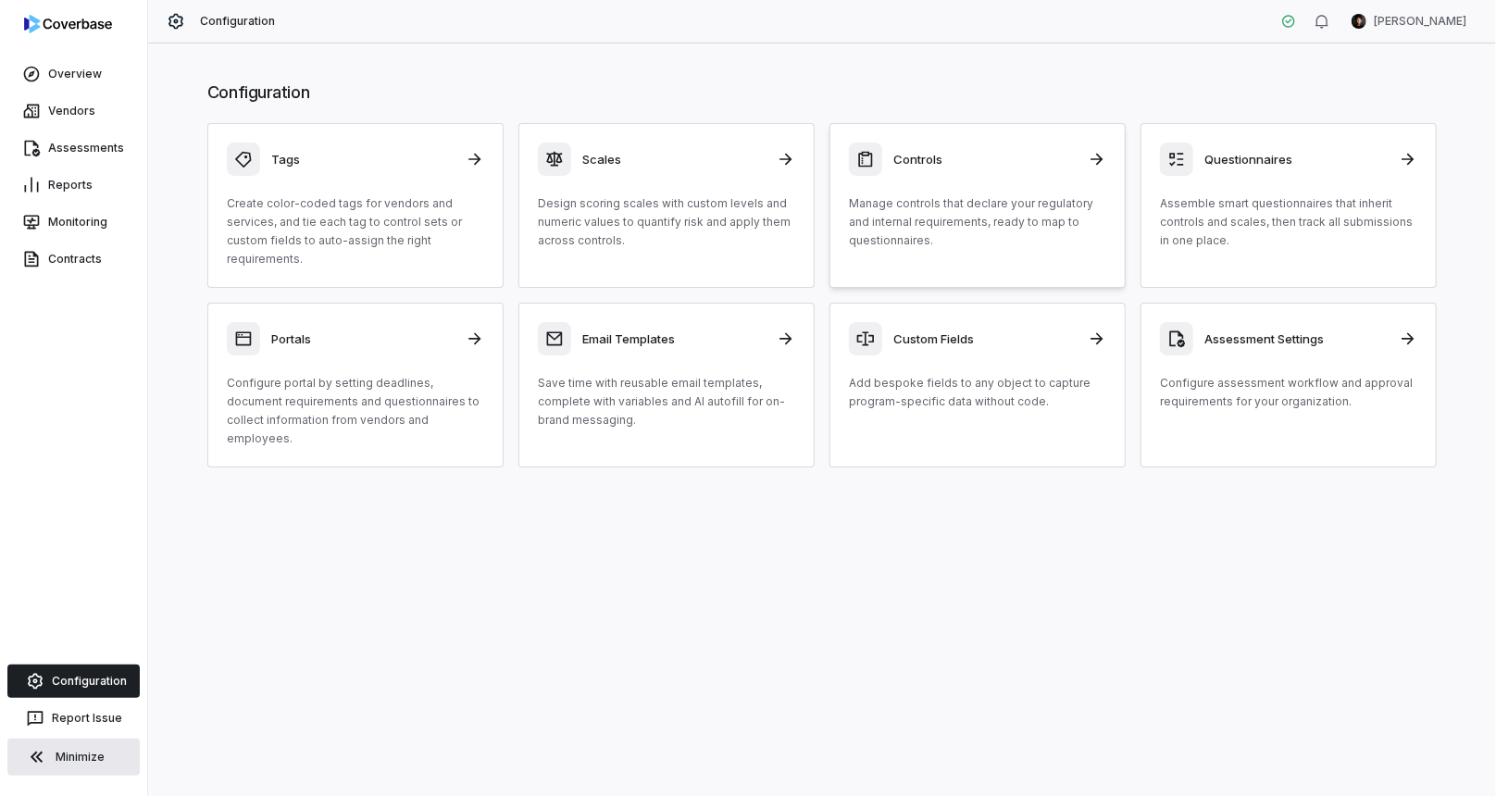
click at [947, 226] on p "Manage controls that declare your regulatory and internal requirements, ready t…" at bounding box center [977, 222] width 257 height 56
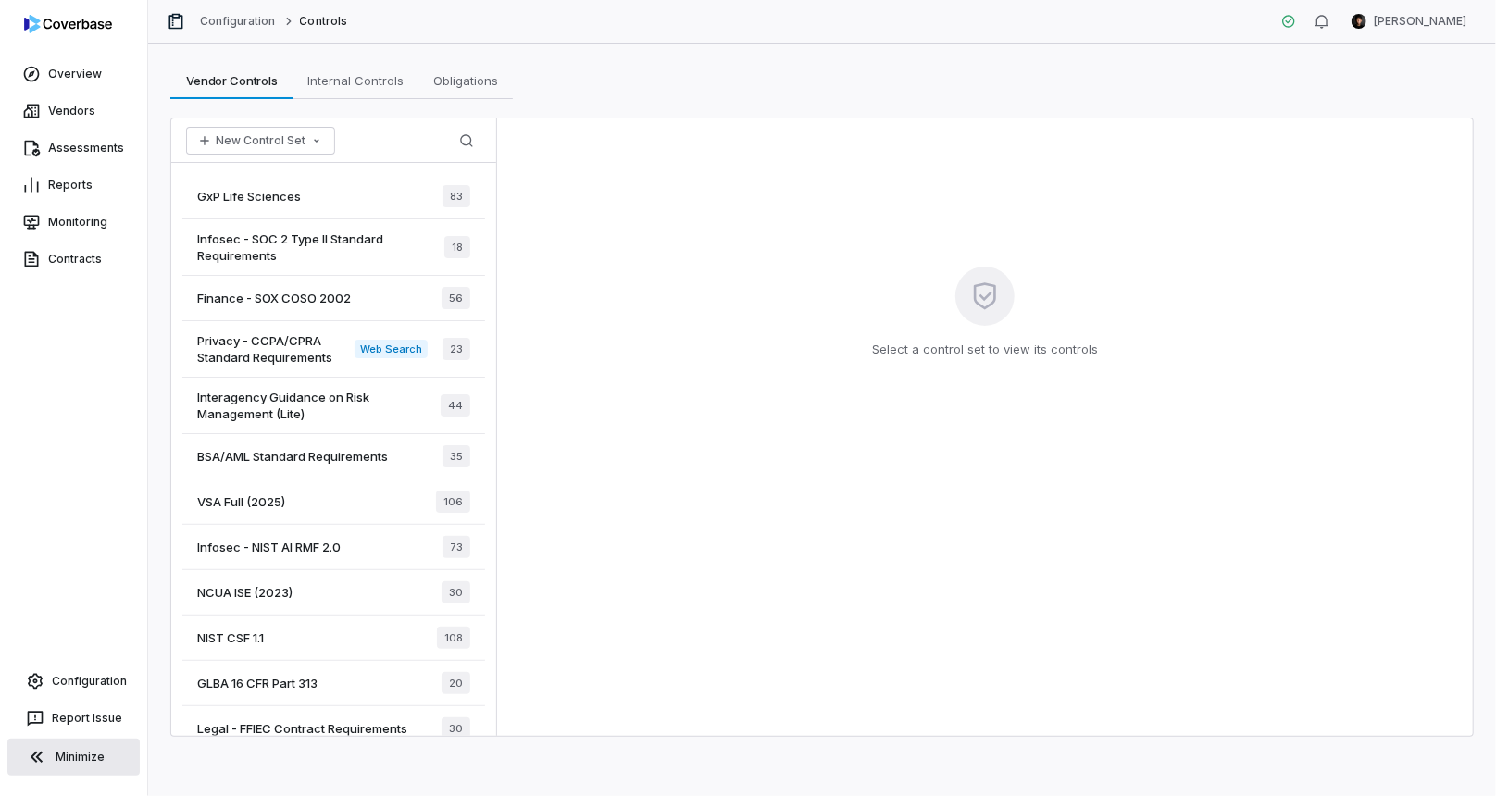
click at [309, 257] on span "Infosec - SOC 2 Type II Standard Requirements" at bounding box center [320, 247] width 247 height 33
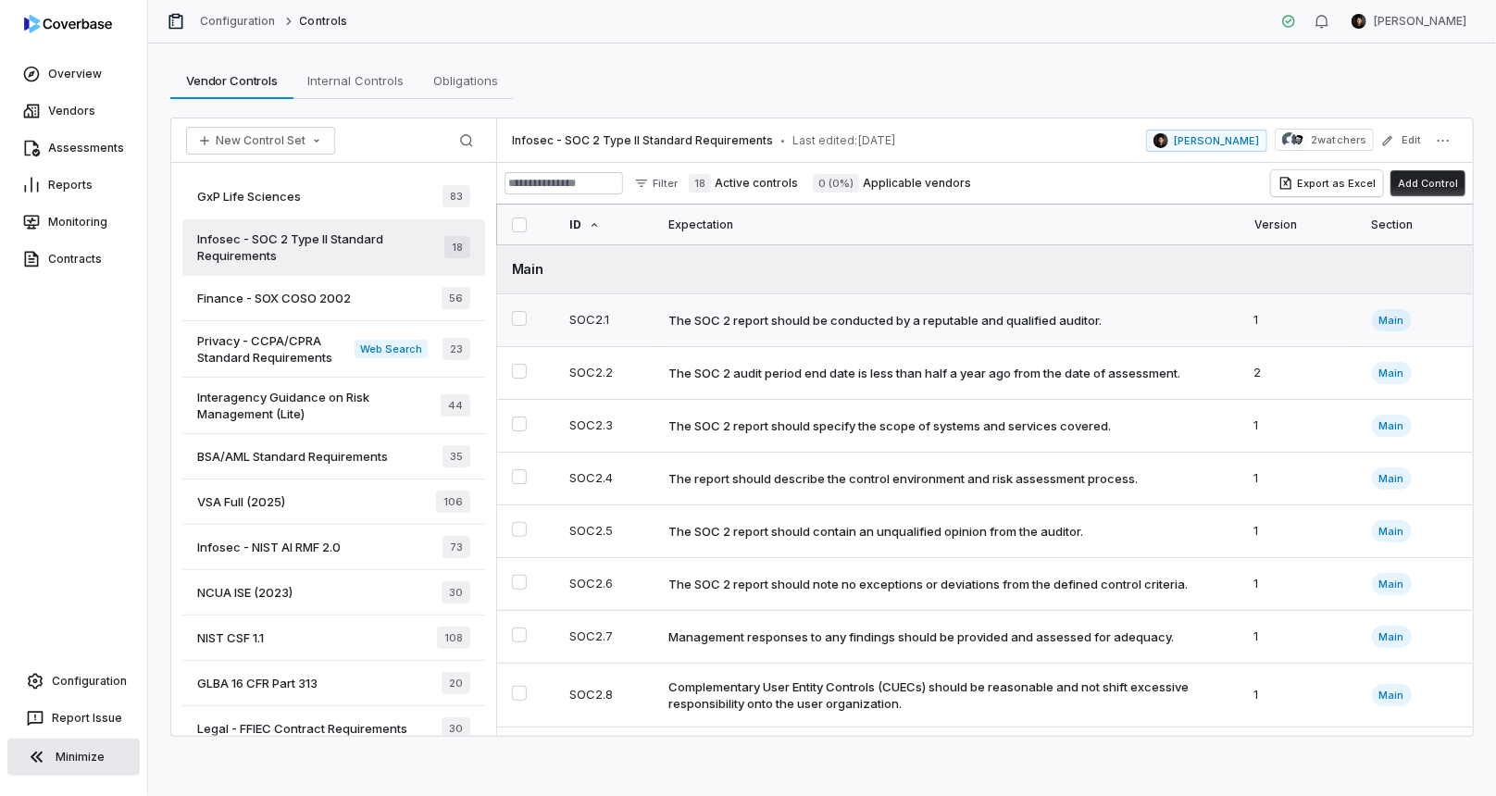
click at [842, 315] on div "The SOC 2 report should be conducted by a reputable and qualified auditor." at bounding box center [885, 320] width 433 height 17
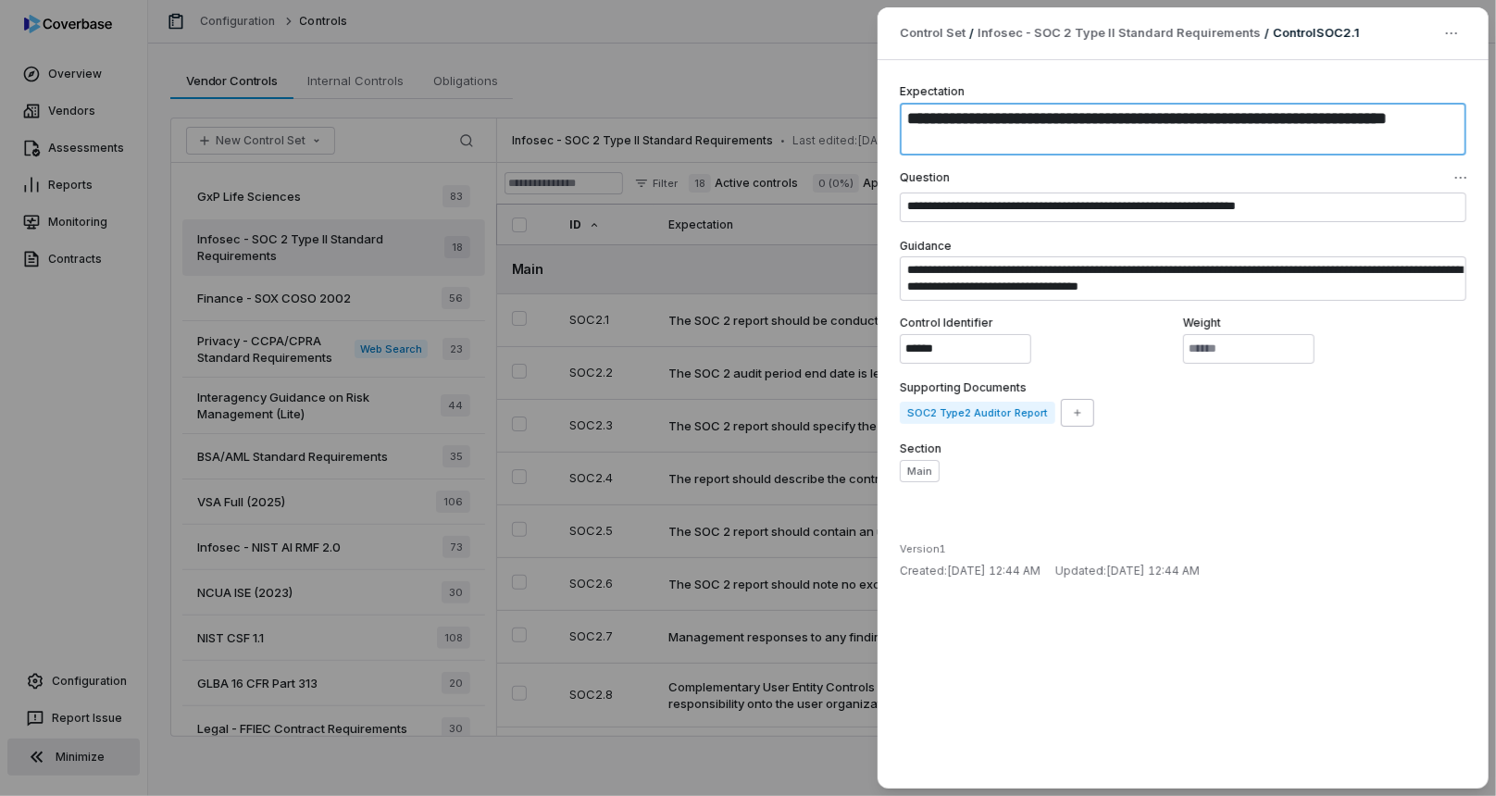
drag, startPoint x: 915, startPoint y: 110, endPoint x: 1023, endPoint y: 137, distance: 111.6
click at [1023, 137] on textarea "**********" at bounding box center [1183, 129] width 567 height 53
click at [1000, 148] on textarea "**********" at bounding box center [1183, 129] width 567 height 53
drag, startPoint x: 994, startPoint y: 142, endPoint x: 865, endPoint y: 108, distance: 133.0
click at [865, 108] on div "**********" at bounding box center [748, 398] width 1496 height 796
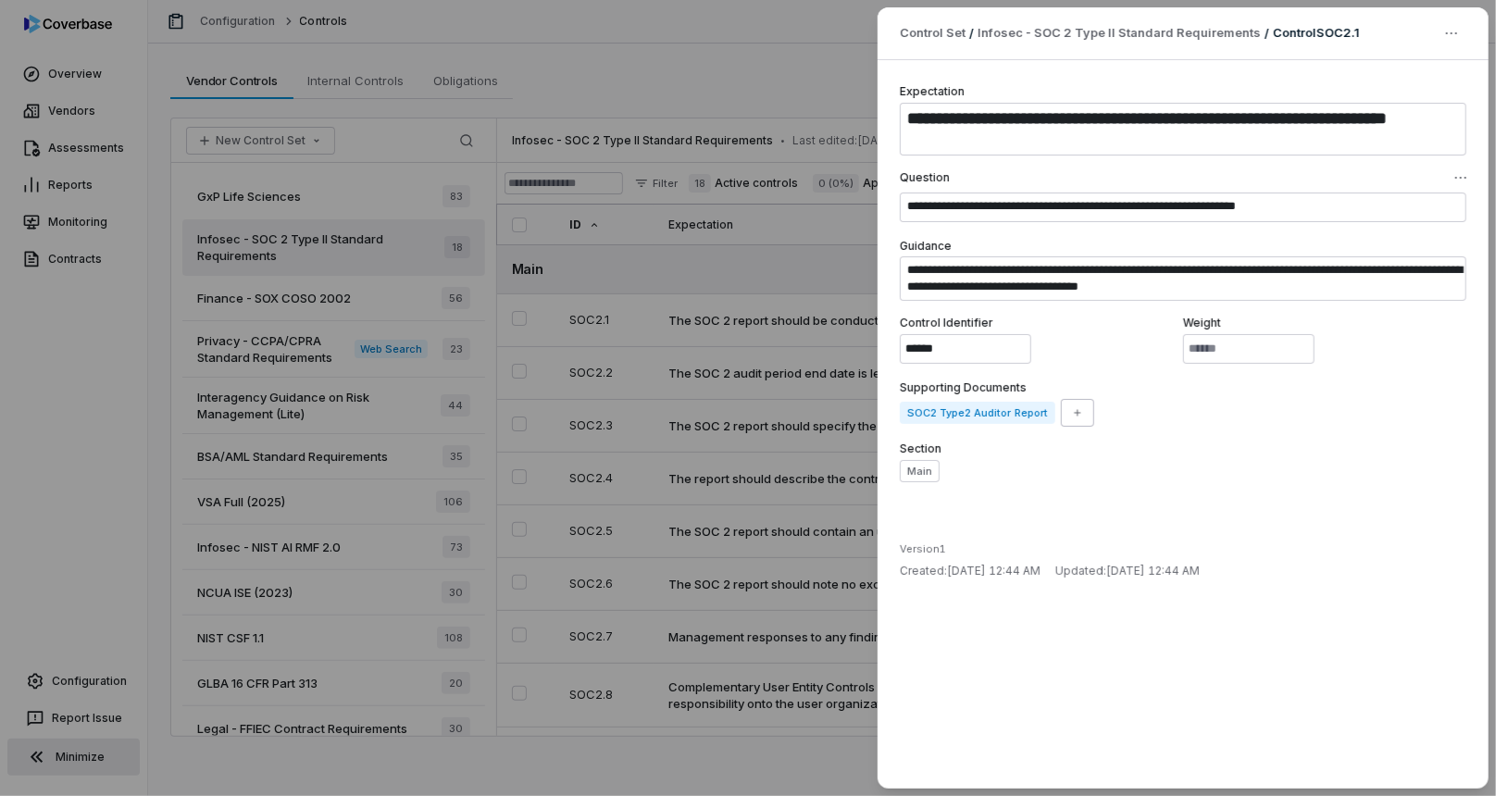
click at [820, 140] on div "**********" at bounding box center [748, 398] width 1496 height 796
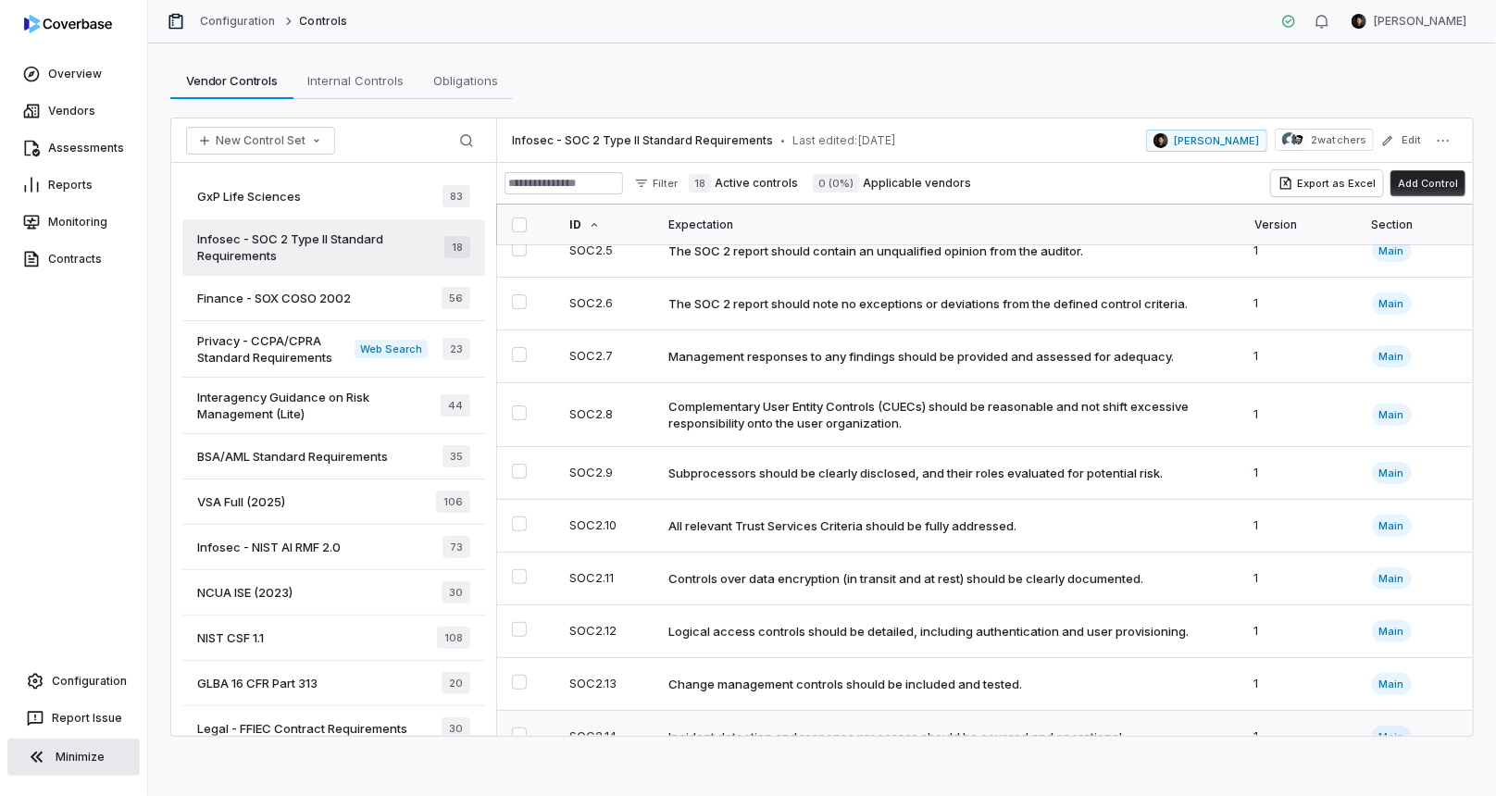
scroll to position [560, 0]
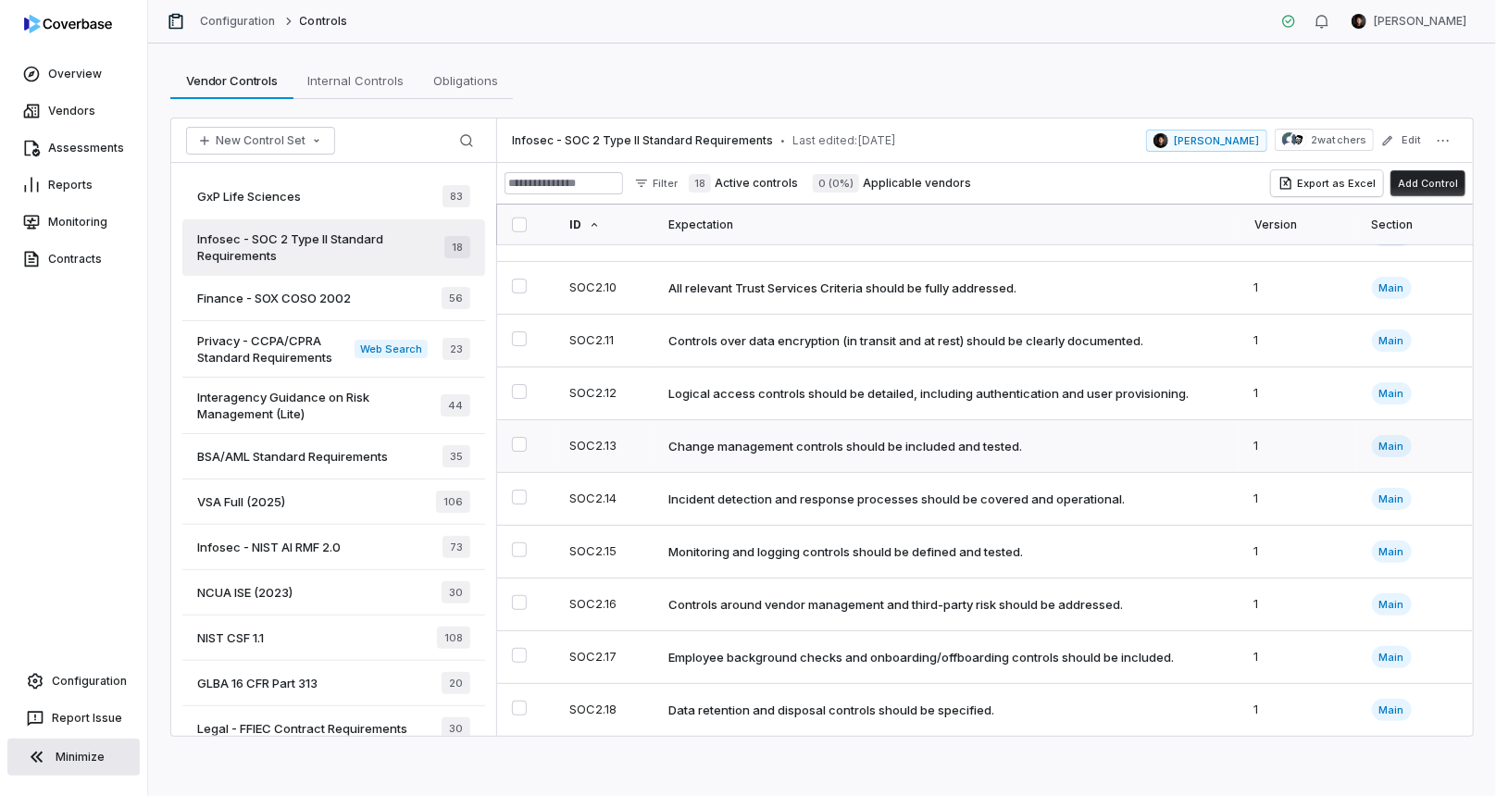
click at [878, 450] on div "Change management controls should be included and tested." at bounding box center [846, 446] width 354 height 17
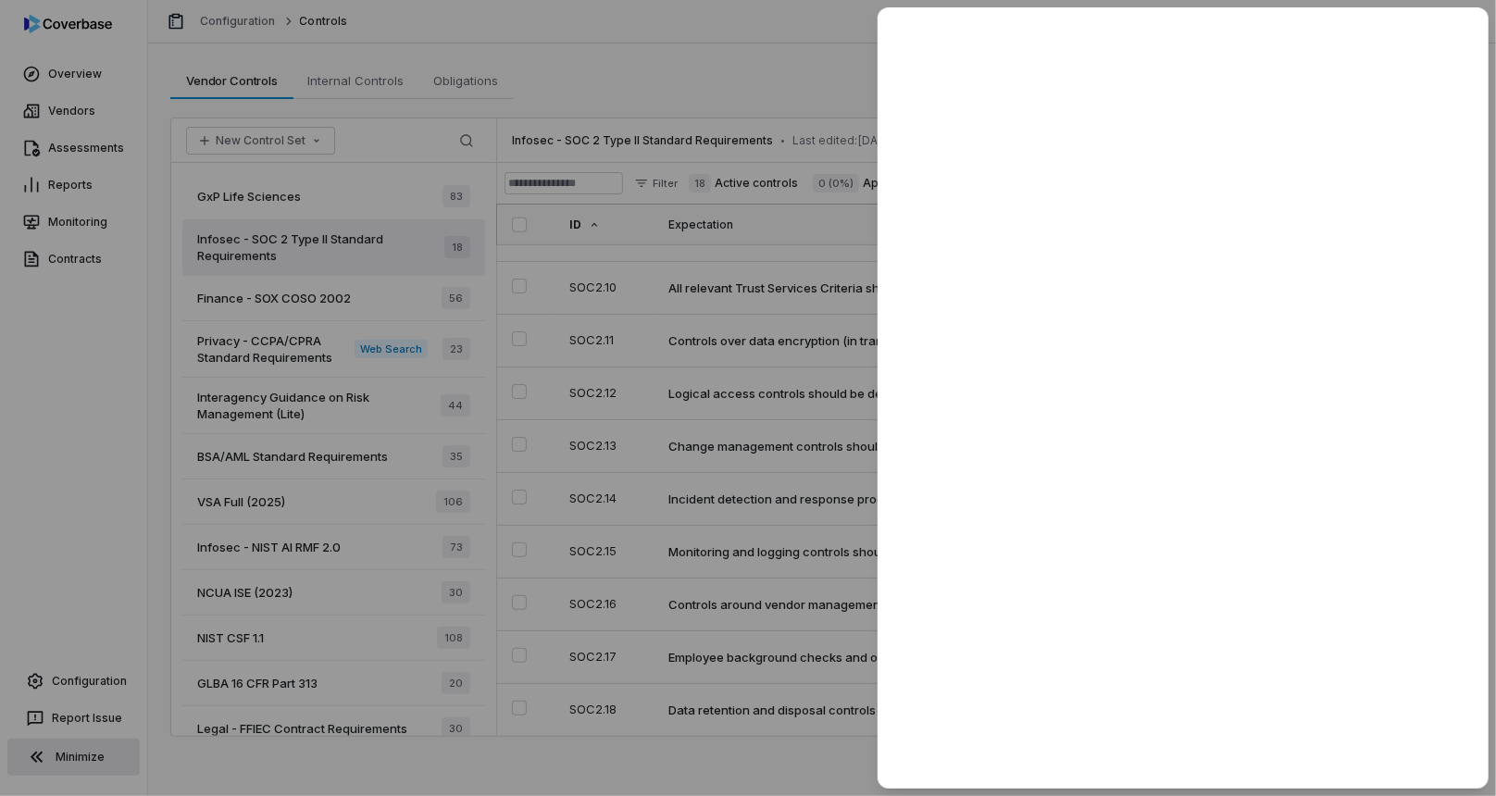
click at [809, 509] on div at bounding box center [748, 398] width 1496 height 796
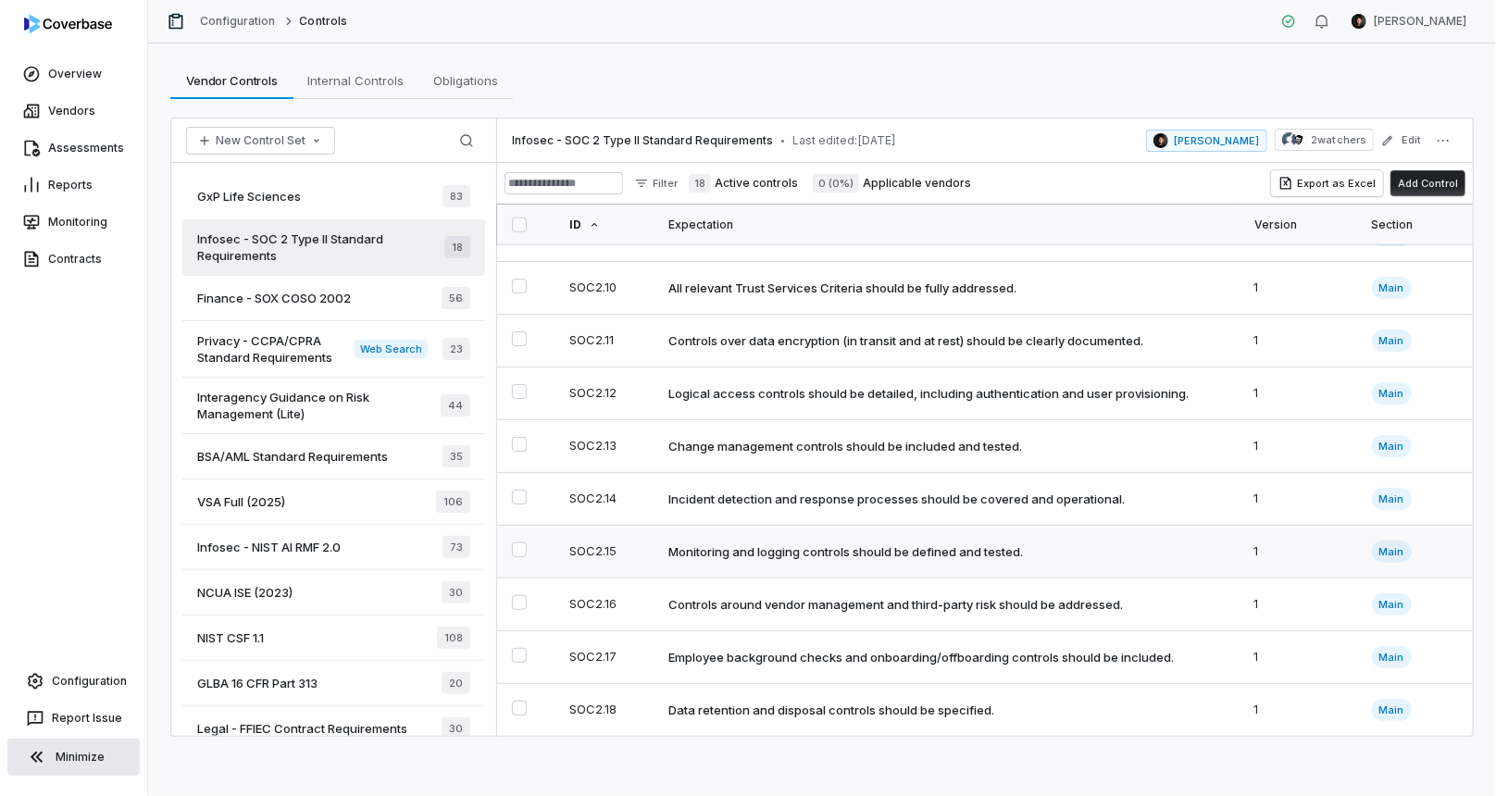
click at [815, 532] on td "Monitoring and logging controls should be defined and tested." at bounding box center [946, 552] width 585 height 53
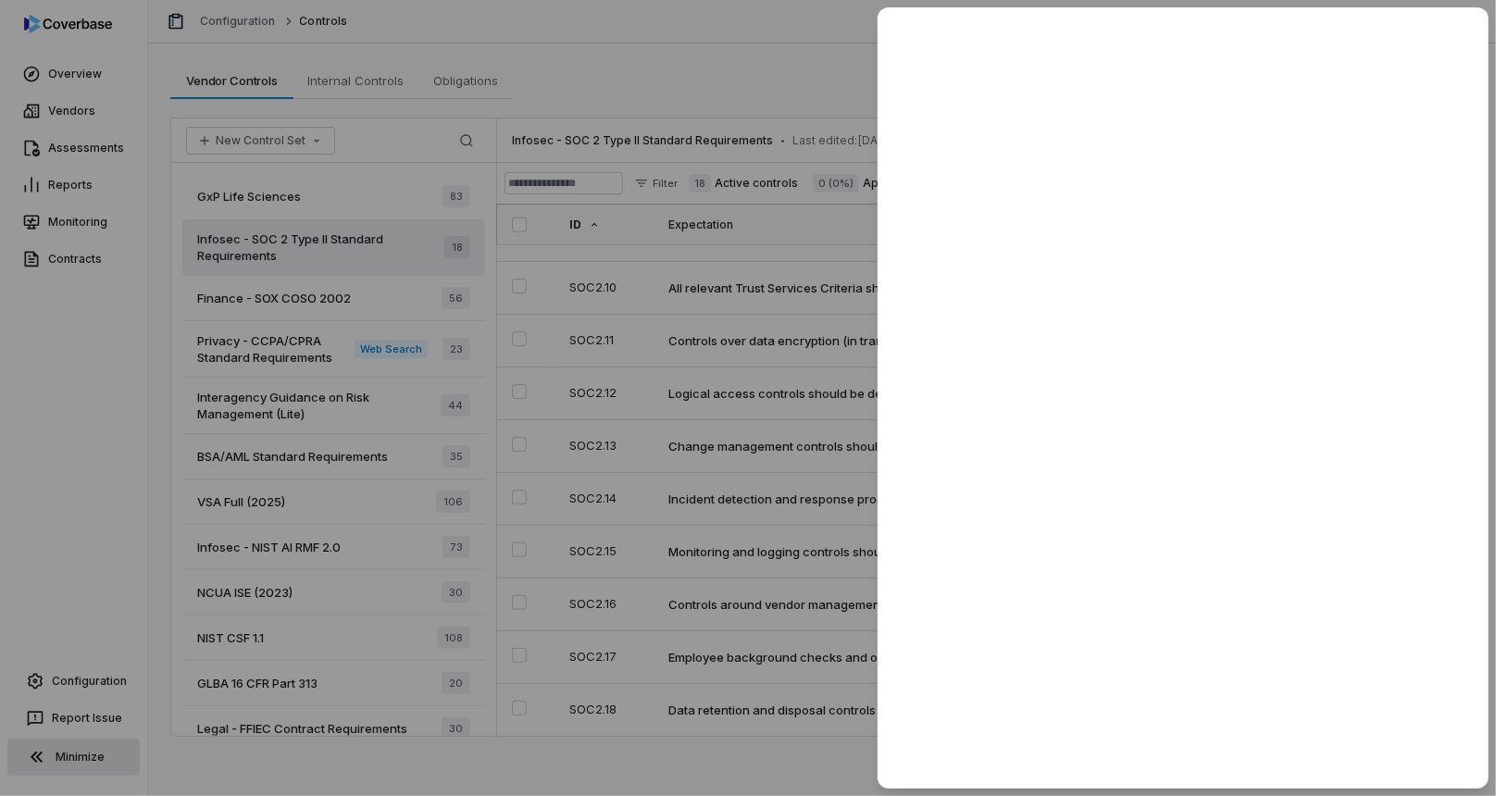
click at [698, 293] on div at bounding box center [748, 398] width 1496 height 796
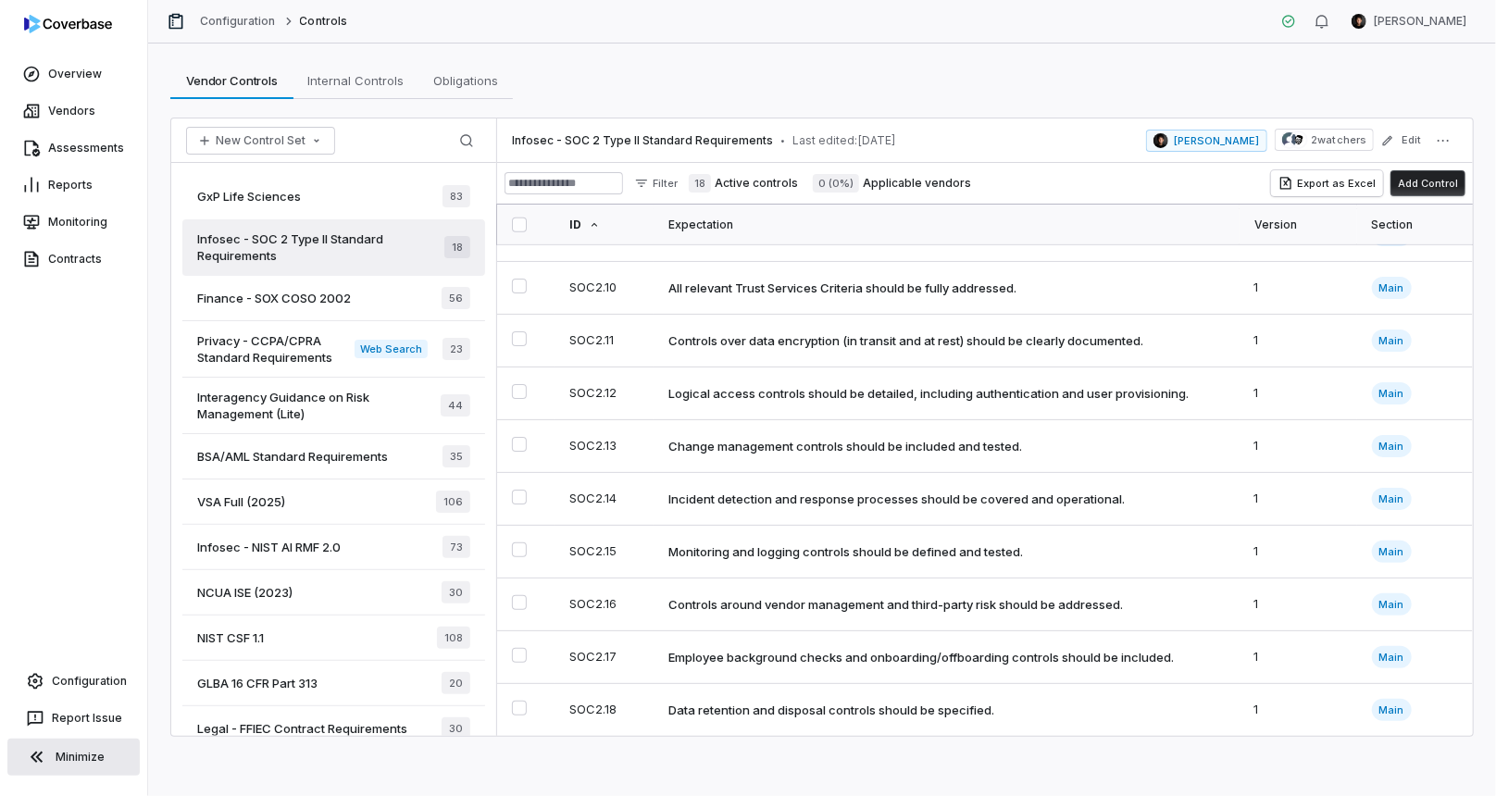
click at [1406, 181] on button "Add Control" at bounding box center [1428, 183] width 75 height 26
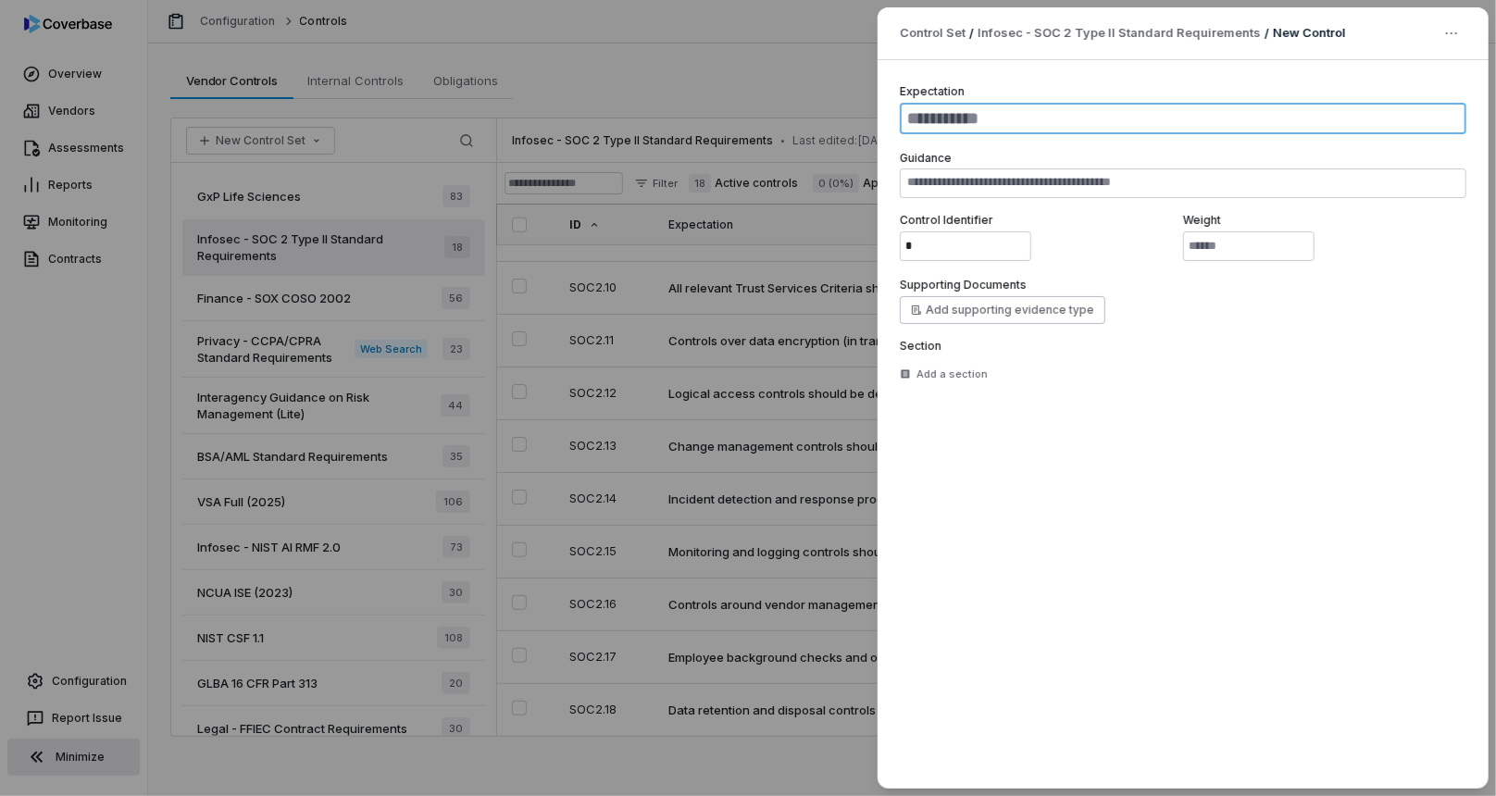
click at [975, 106] on textarea at bounding box center [1183, 118] width 567 height 31
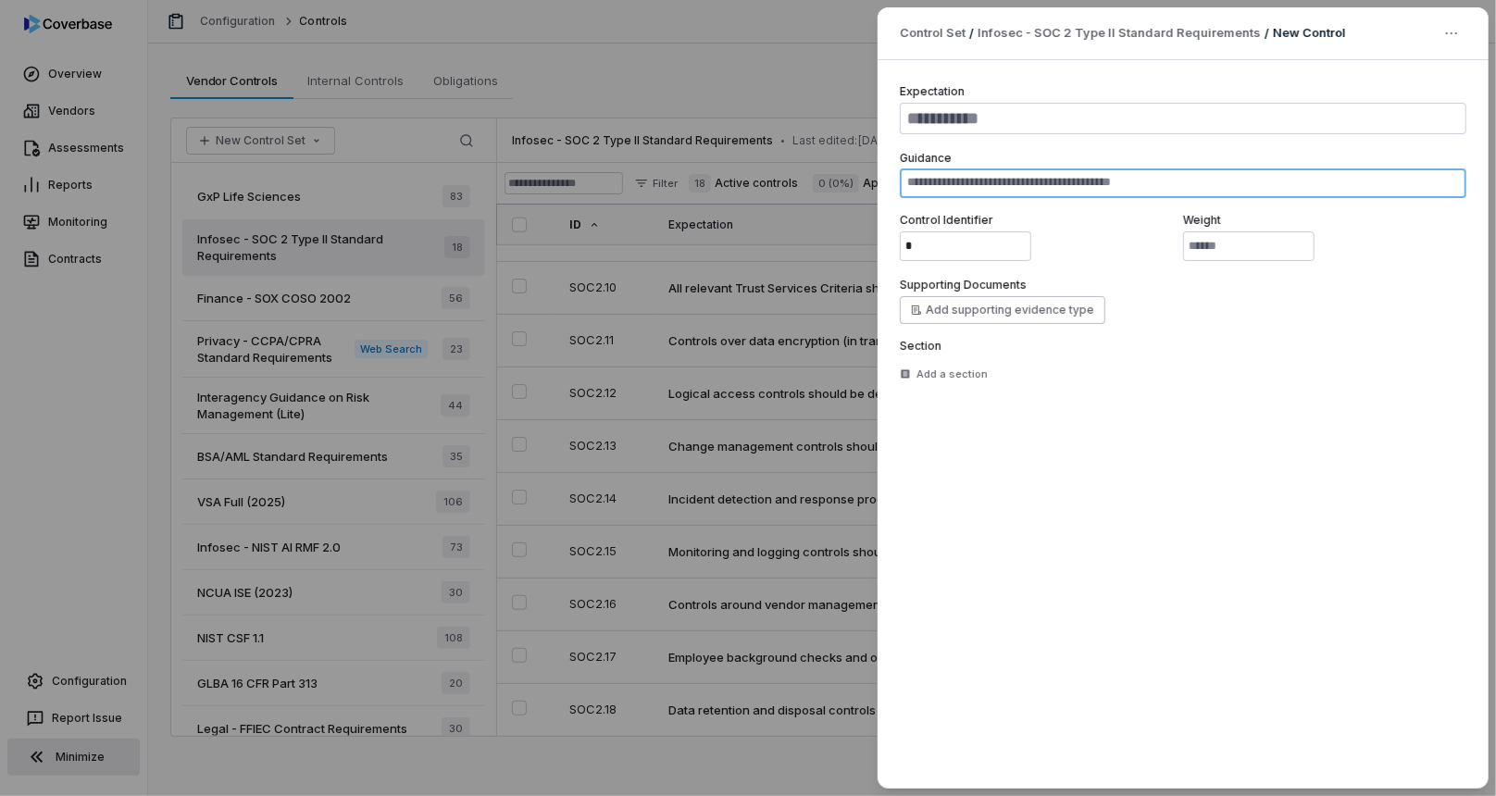
click at [937, 186] on textarea at bounding box center [1183, 184] width 567 height 30
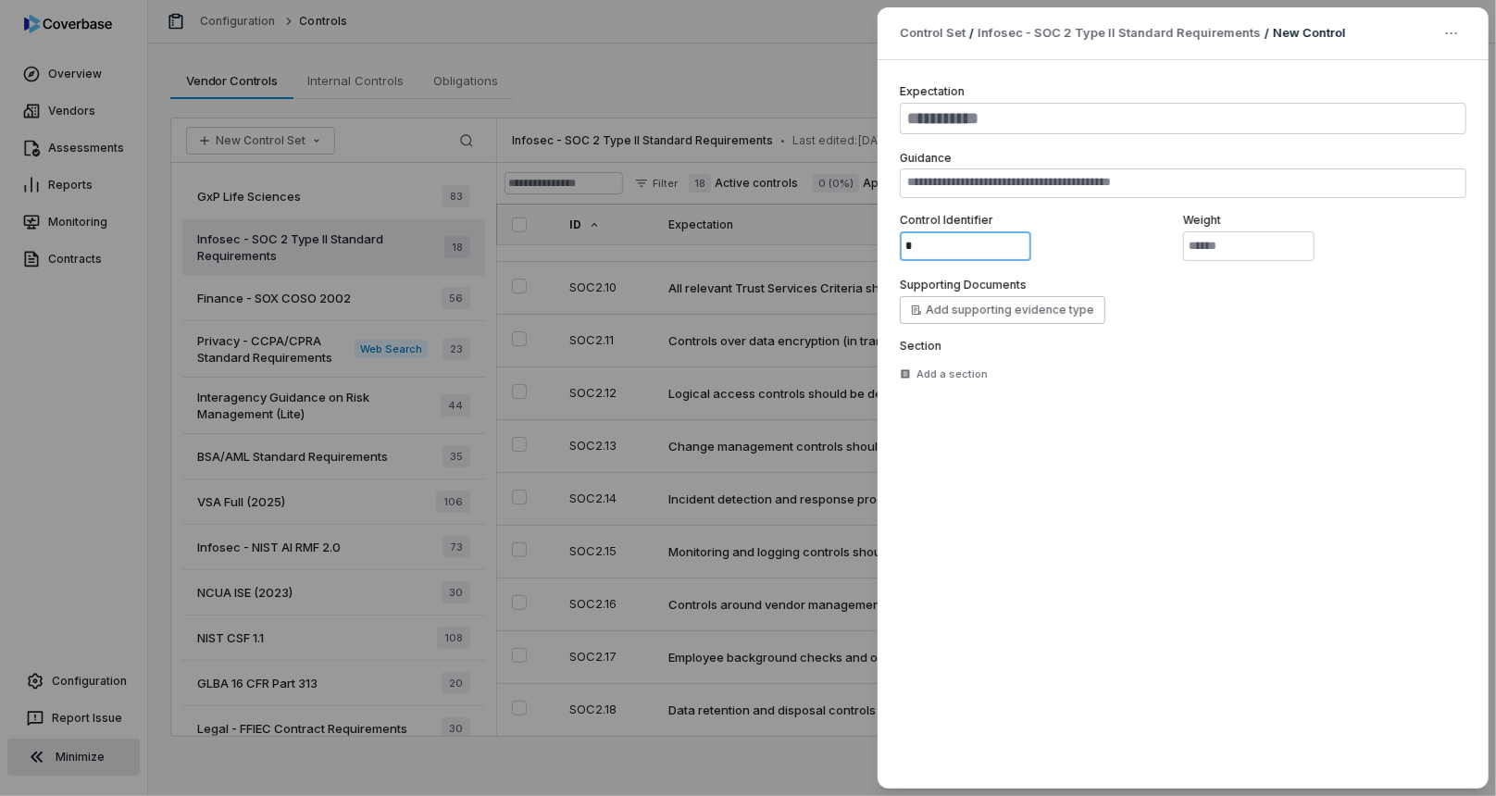
click at [944, 242] on input "*" at bounding box center [965, 246] width 131 height 30
click at [1021, 415] on div "Expectation Guidance Control Identifier * Weight * Supporting Documents Add sup…" at bounding box center [1183, 424] width 611 height 729
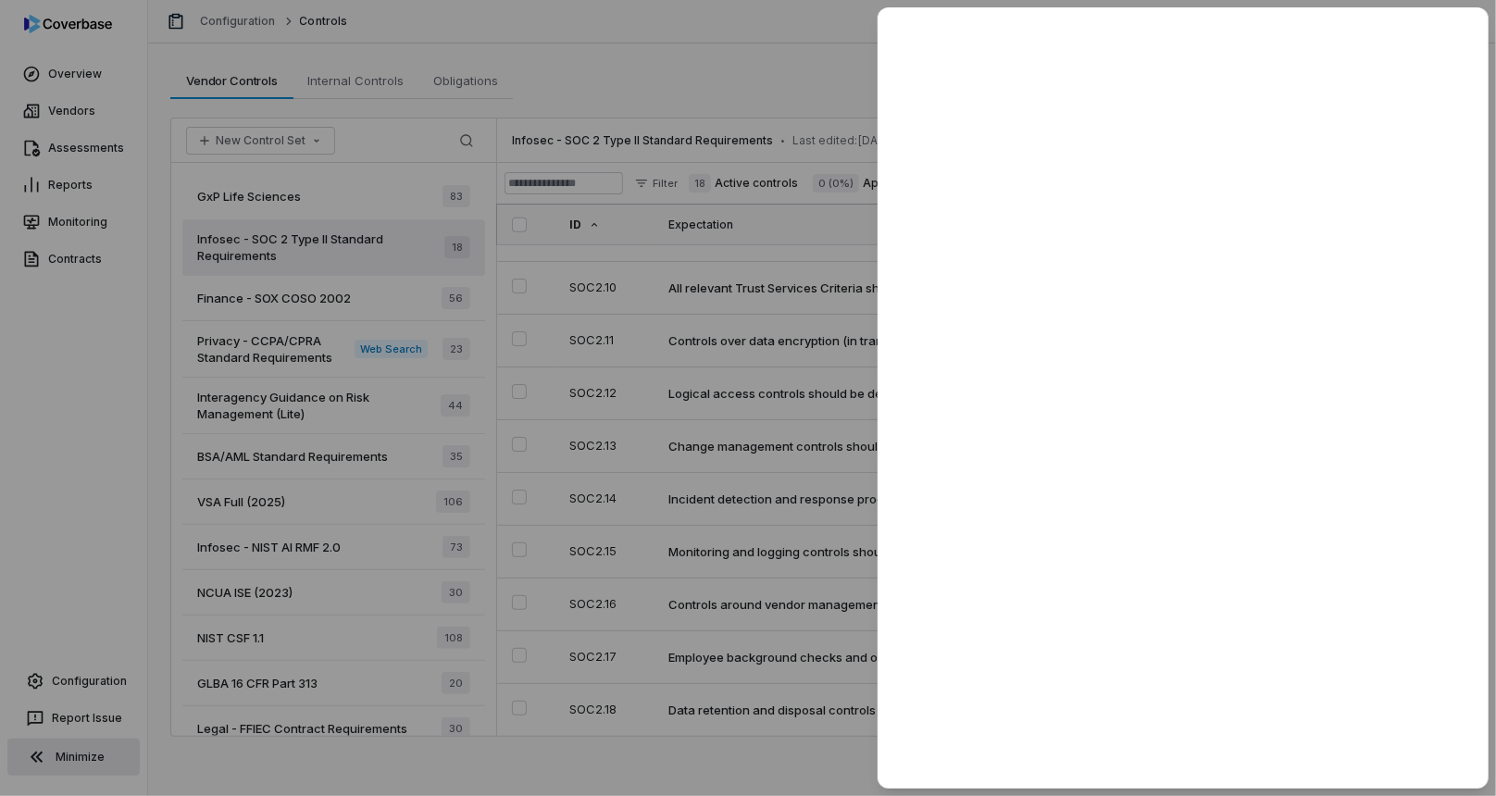
click at [585, 389] on div at bounding box center [748, 398] width 1496 height 796
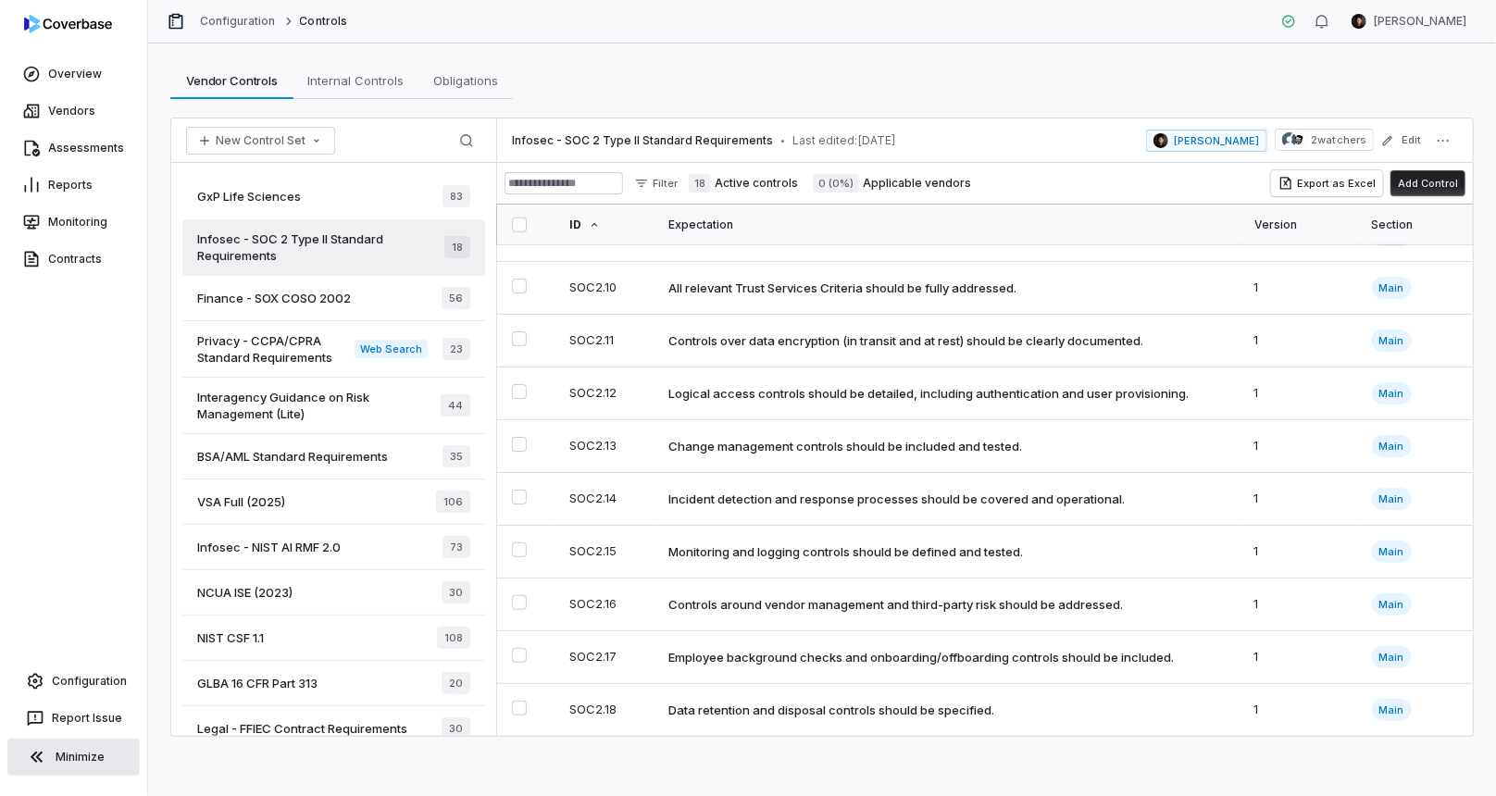
click at [326, 733] on span "Legal - FFIEC Contract Requirements" at bounding box center [302, 728] width 210 height 17
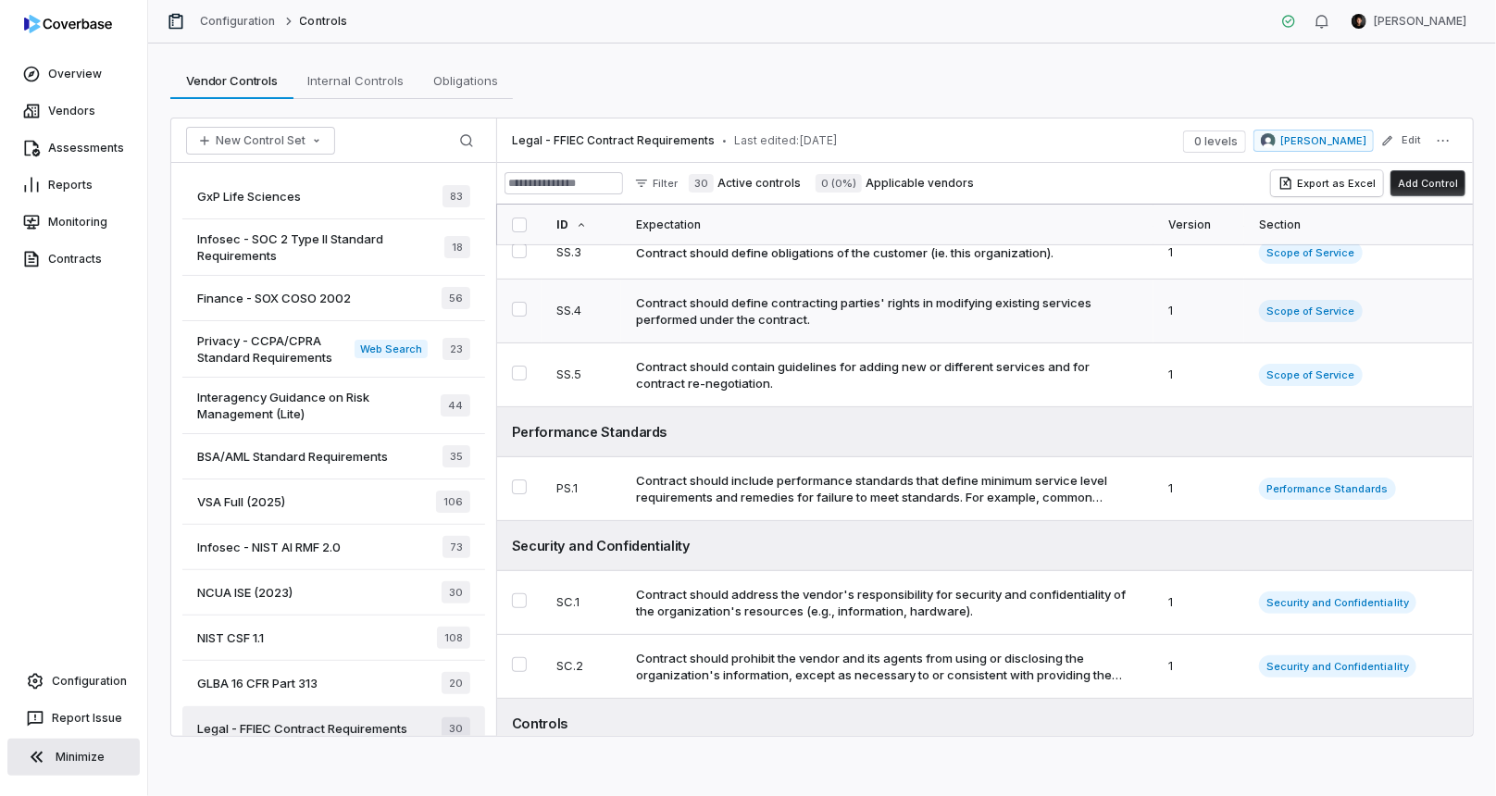
scroll to position [225, 0]
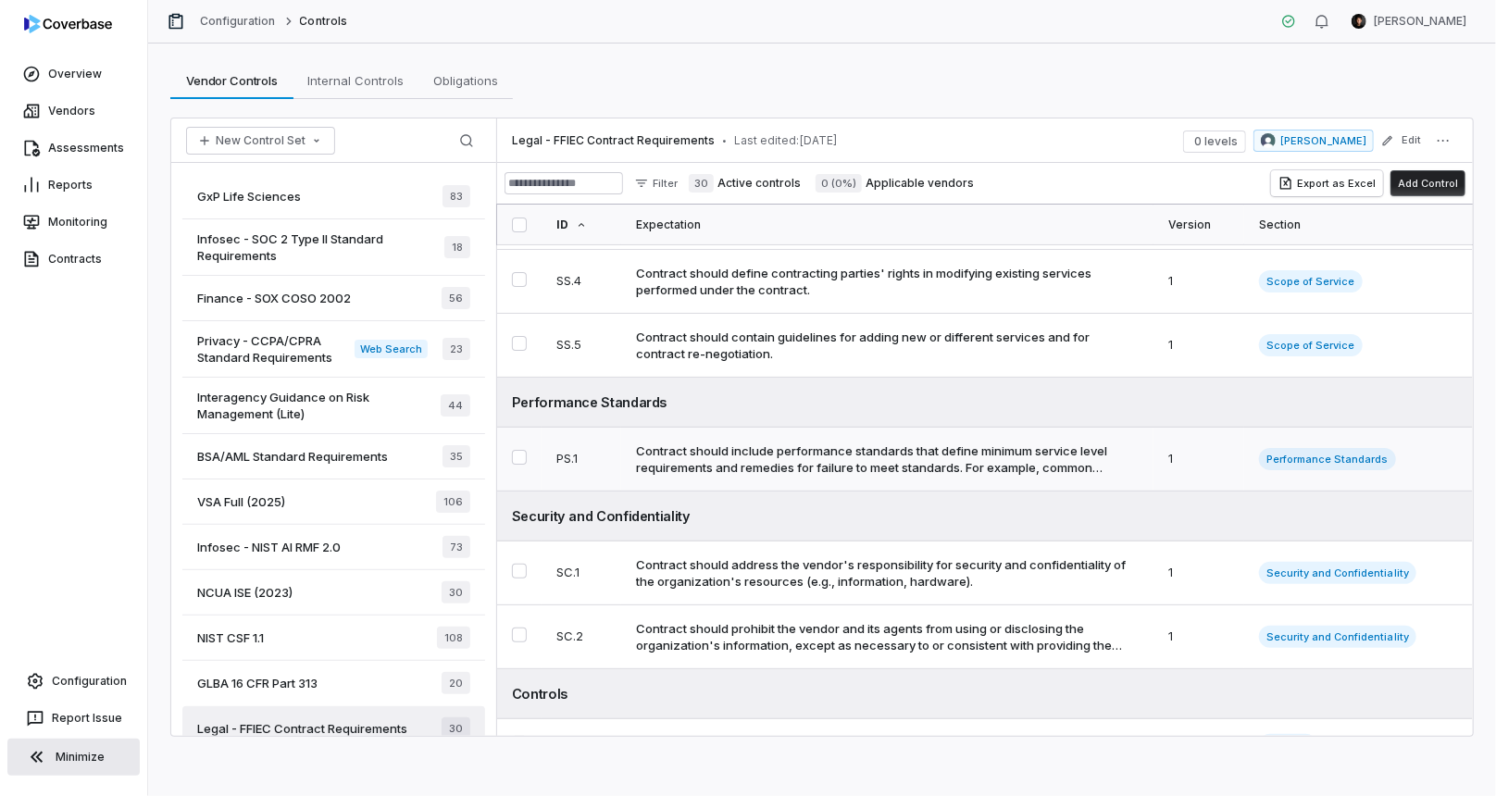
click at [782, 469] on div "Contract should include performance standards that define minimum service level…" at bounding box center [883, 459] width 495 height 33
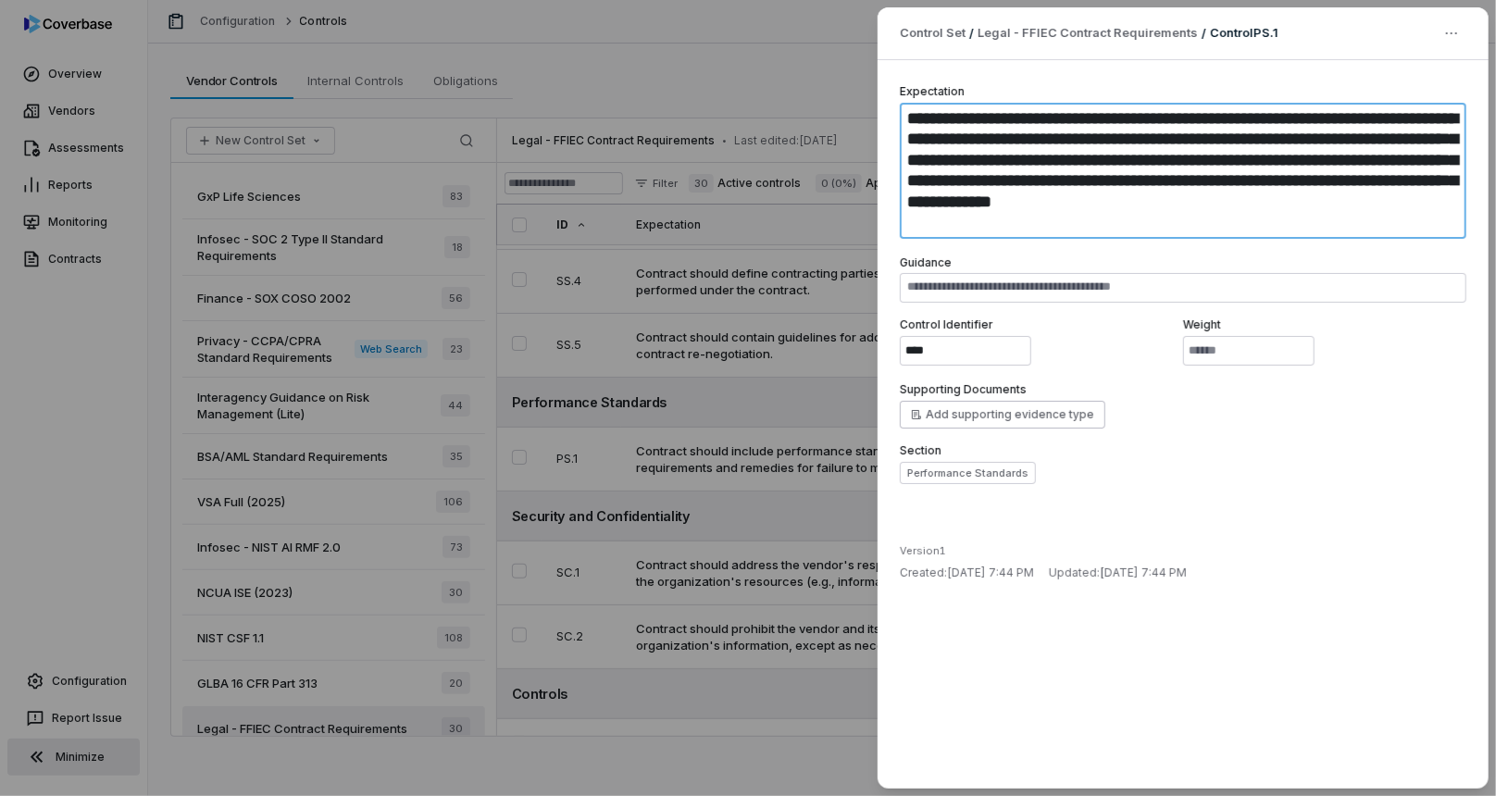
drag, startPoint x: 904, startPoint y: 116, endPoint x: 1115, endPoint y: 215, distance: 233.2
click at [1115, 215] on textarea "**********" at bounding box center [1183, 171] width 567 height 136
click at [1088, 200] on textarea "**********" at bounding box center [1183, 171] width 567 height 136
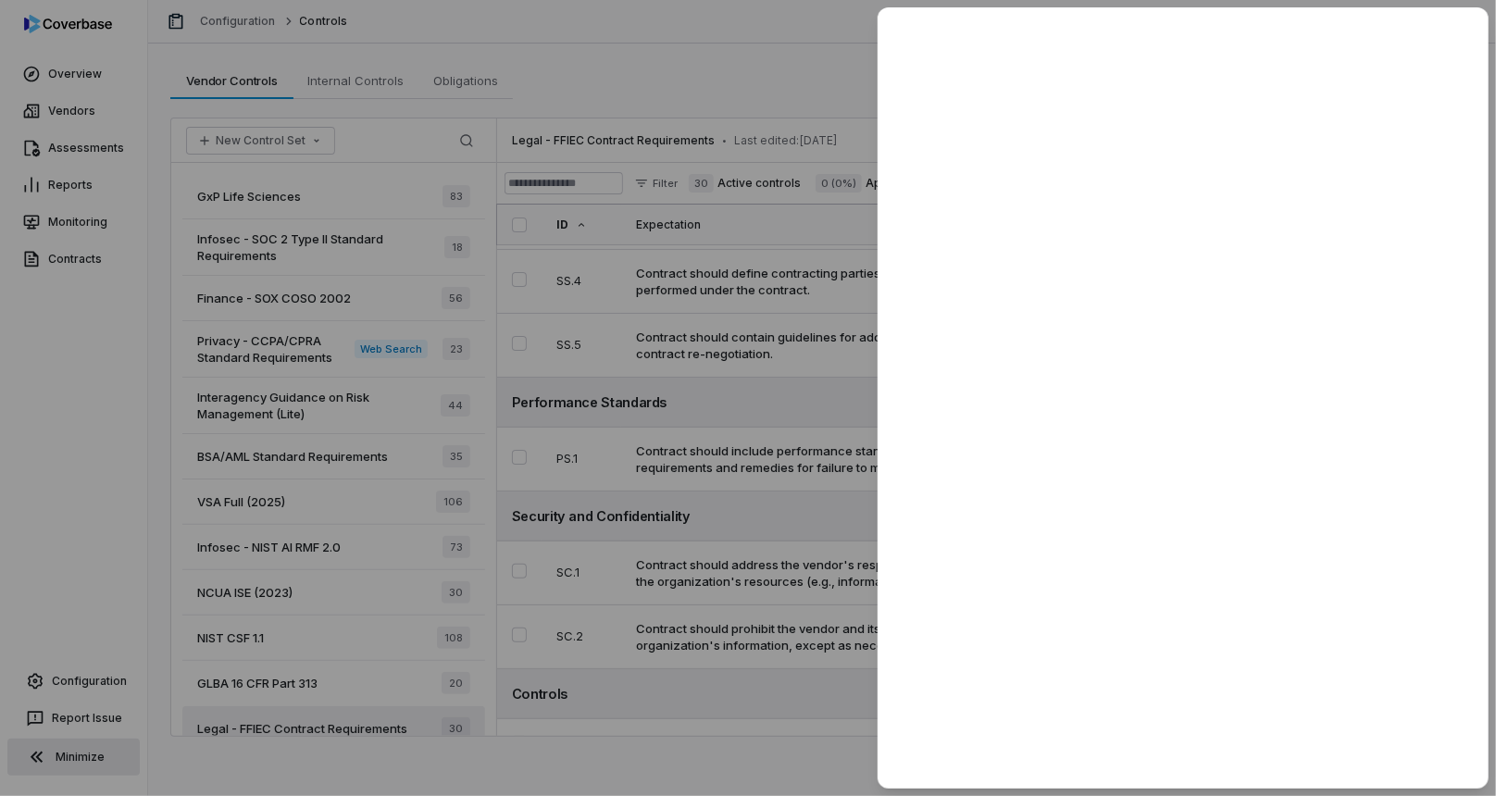
click at [687, 408] on div at bounding box center [748, 398] width 1496 height 796
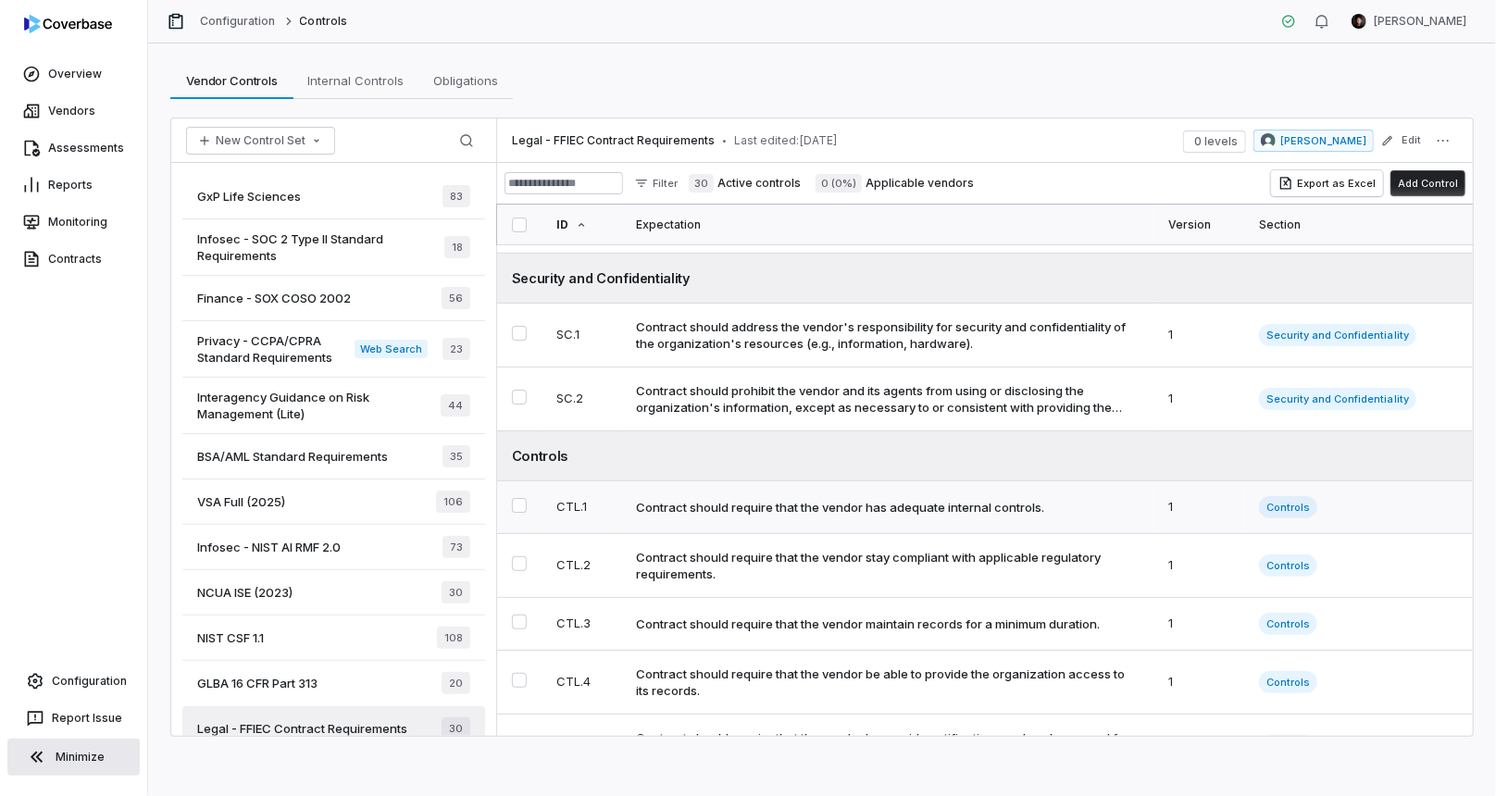
click at [894, 512] on div "Contract should require that the vendor has adequate internal controls." at bounding box center [840, 507] width 408 height 17
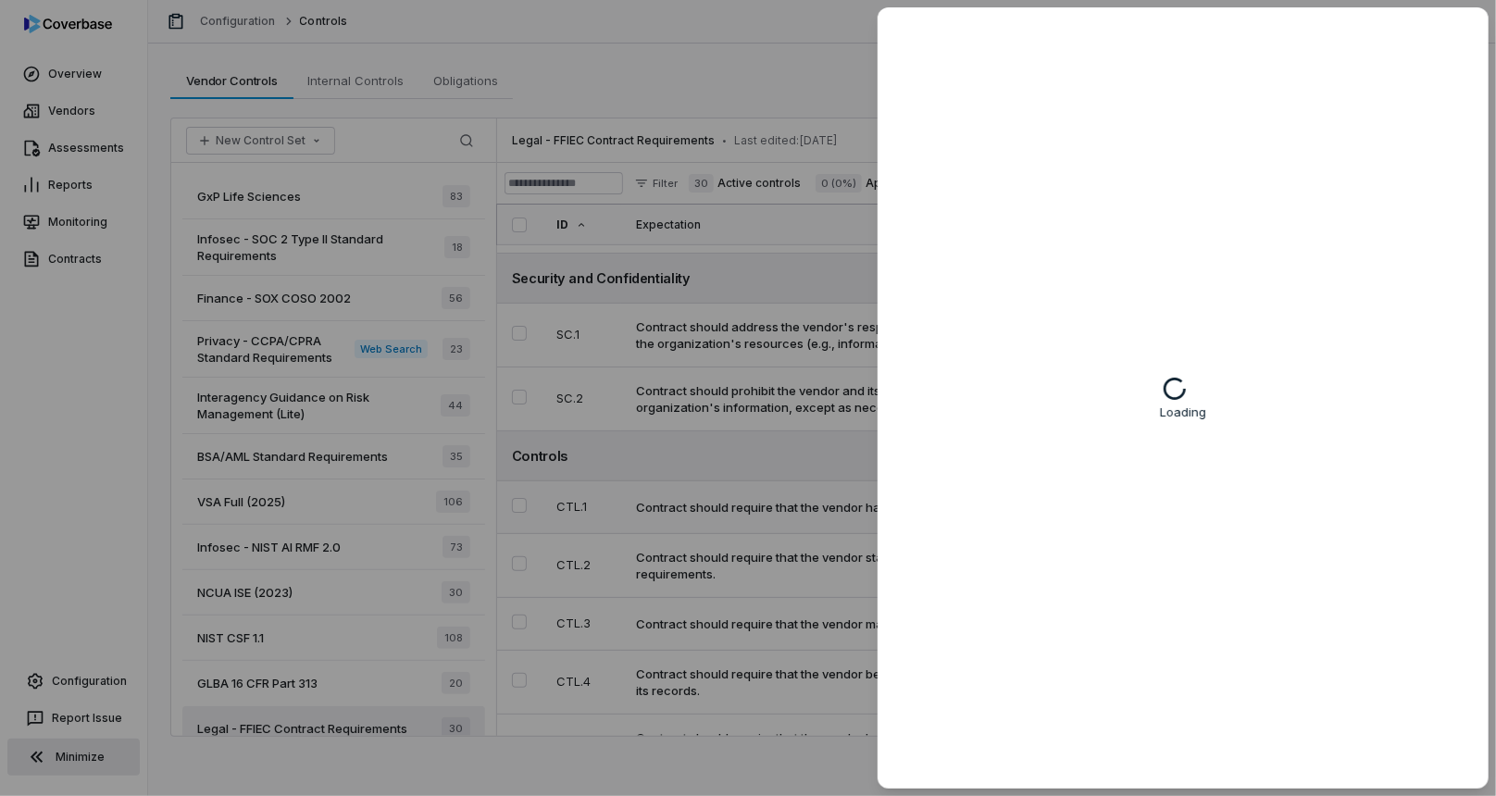
scroll to position [457, 0]
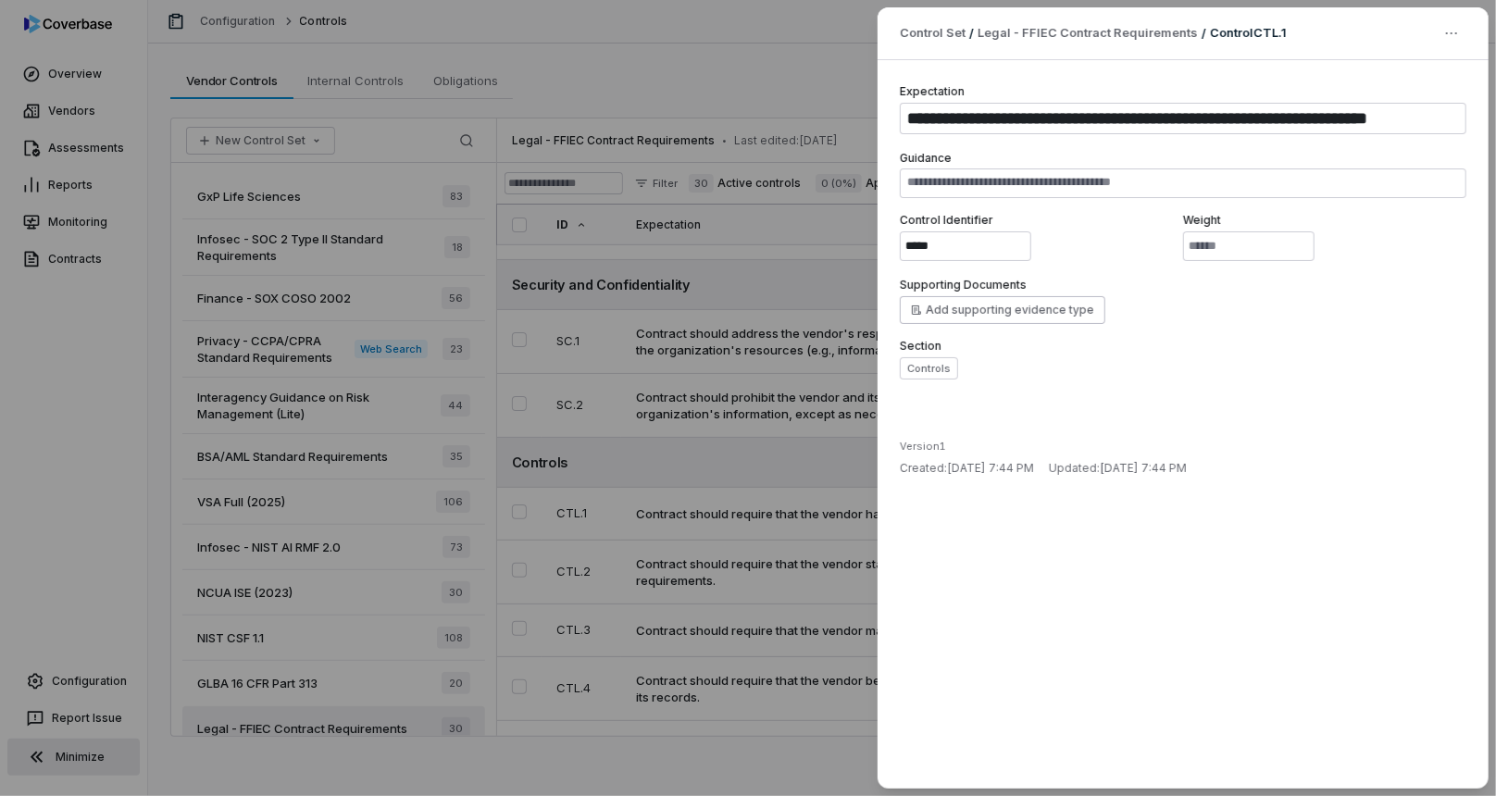
click at [785, 441] on div "**********" at bounding box center [748, 398] width 1496 height 796
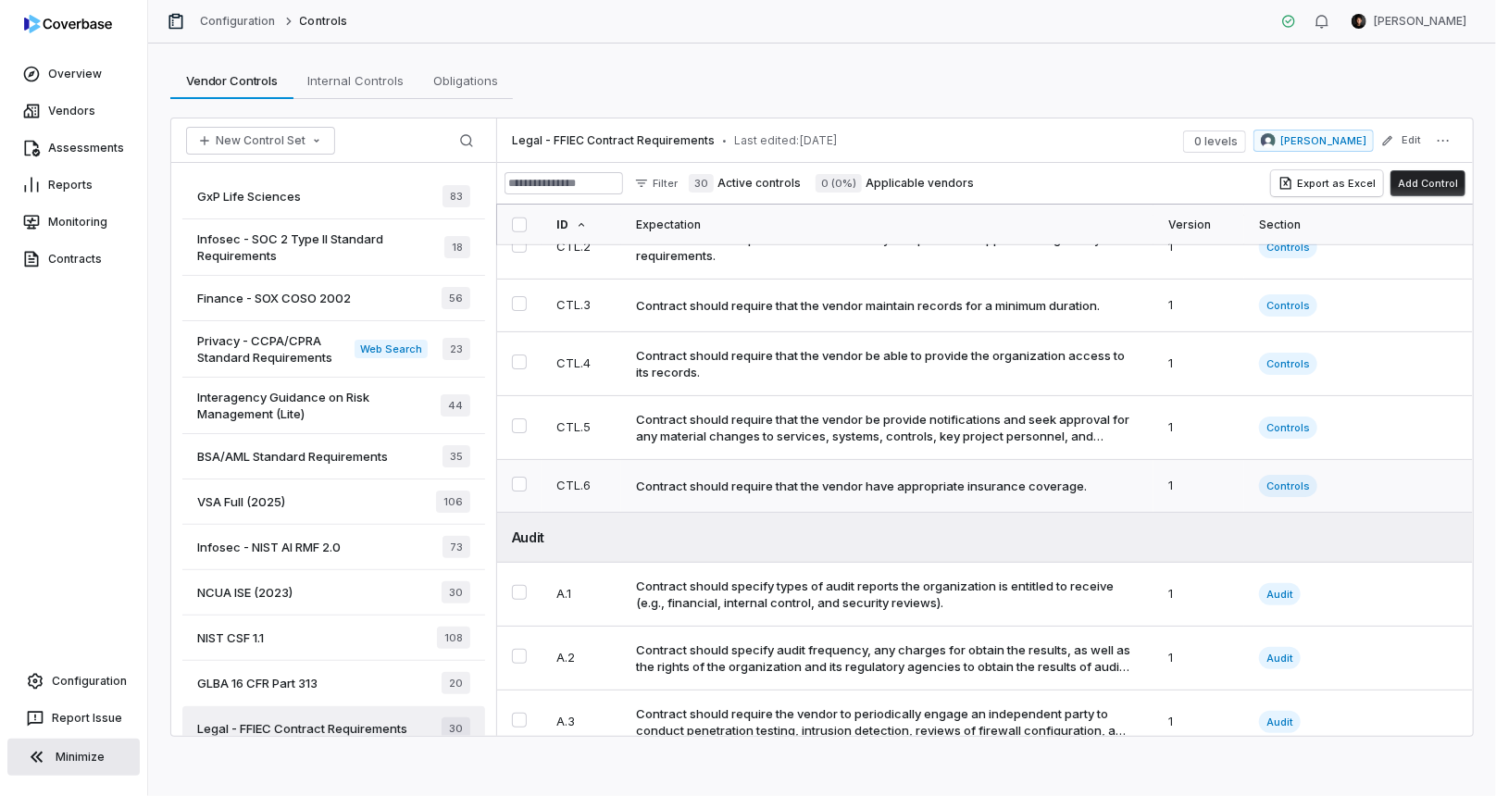
scroll to position [804, 0]
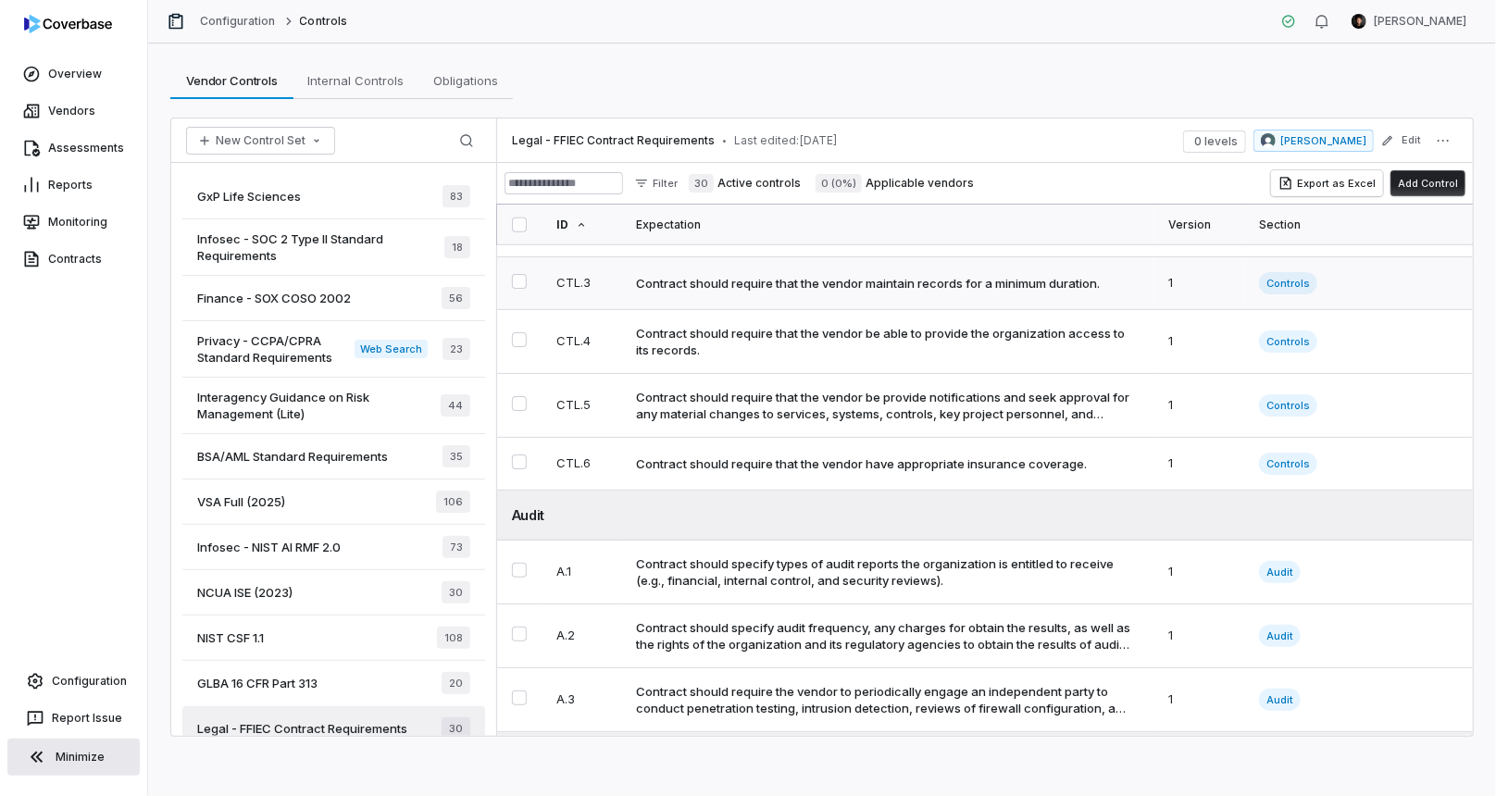
click at [924, 297] on td "Contract should require that the vendor maintain records for a minimum duration." at bounding box center [887, 283] width 532 height 53
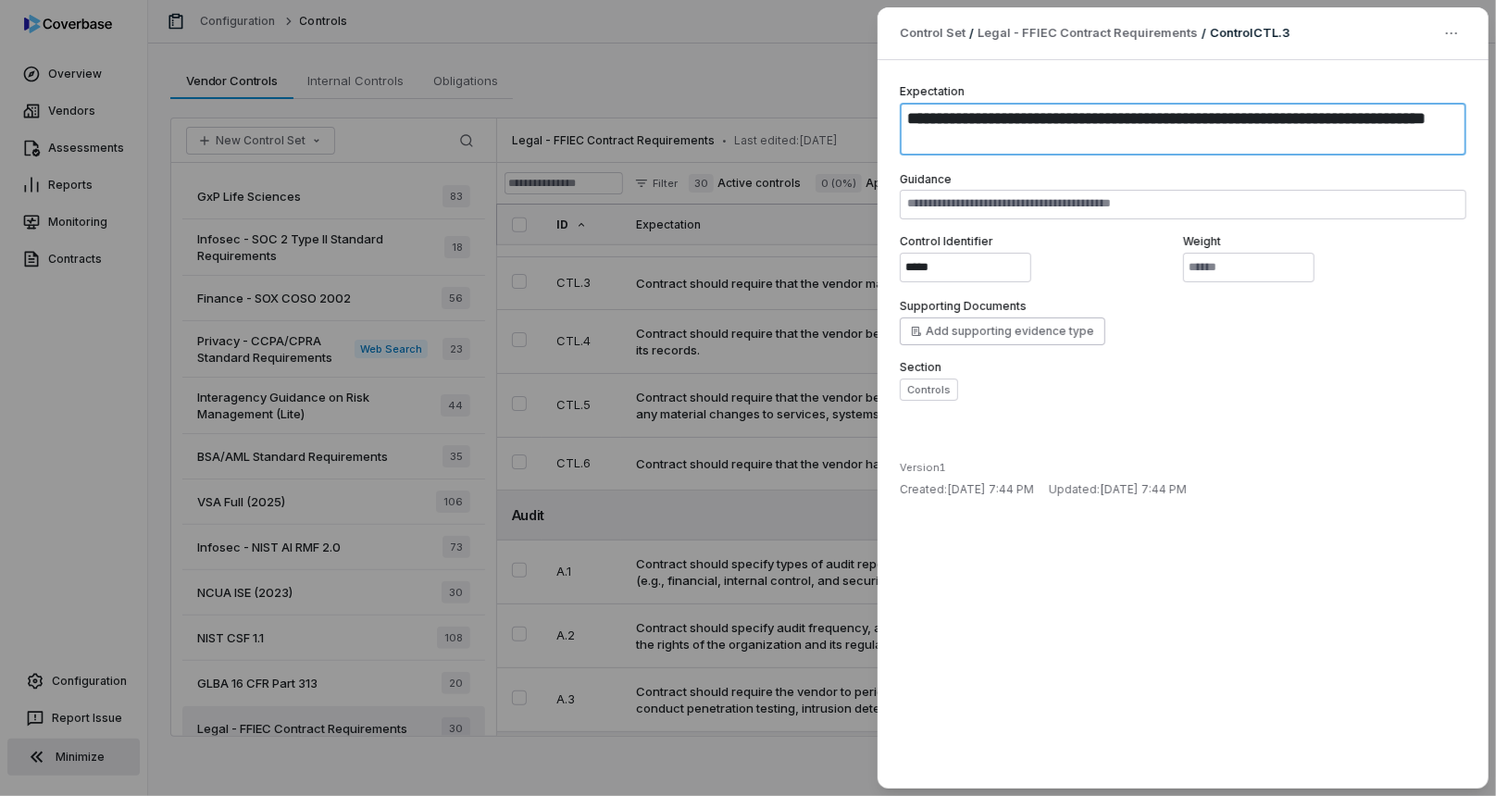
click at [1054, 137] on textarea "**********" at bounding box center [1183, 129] width 567 height 53
type textarea "*"
type textarea "**********"
type textarea "*"
type textarea "**********"
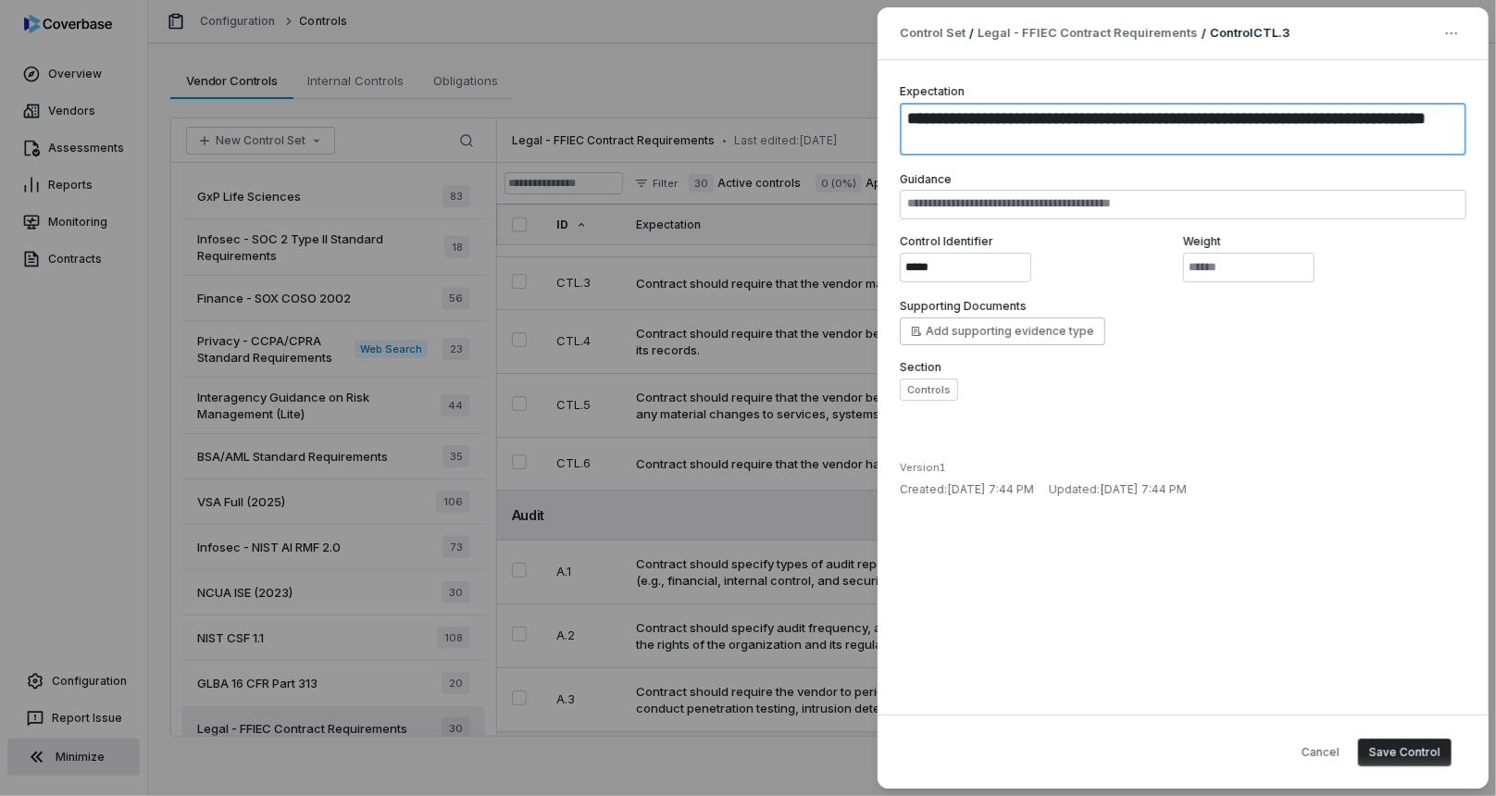
type textarea "*"
type textarea "**********"
type textarea "*"
type textarea "**********"
type textarea "*"
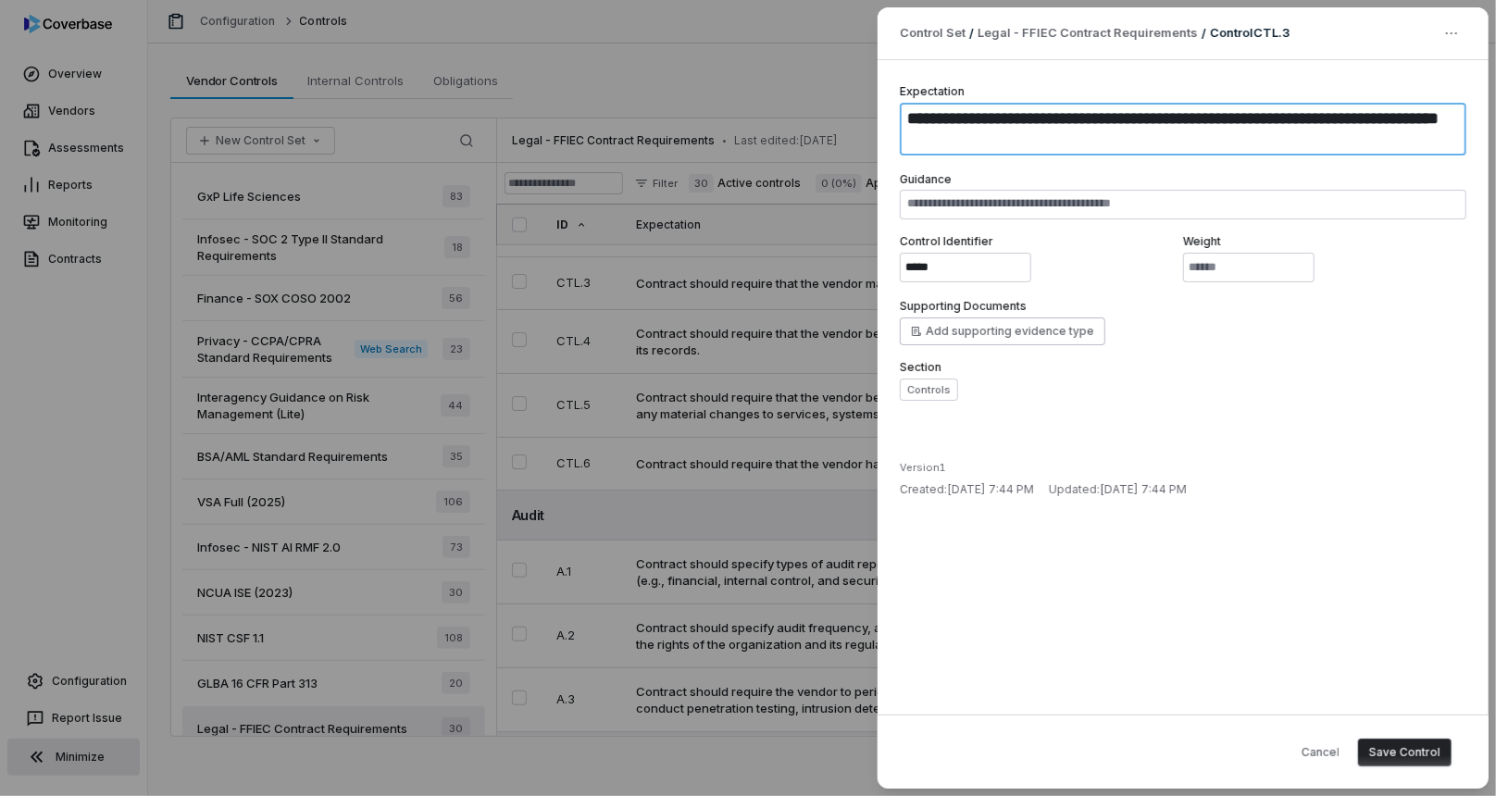
type textarea "**********"
type textarea "*"
type textarea "**********"
type textarea "*"
type textarea "**********"
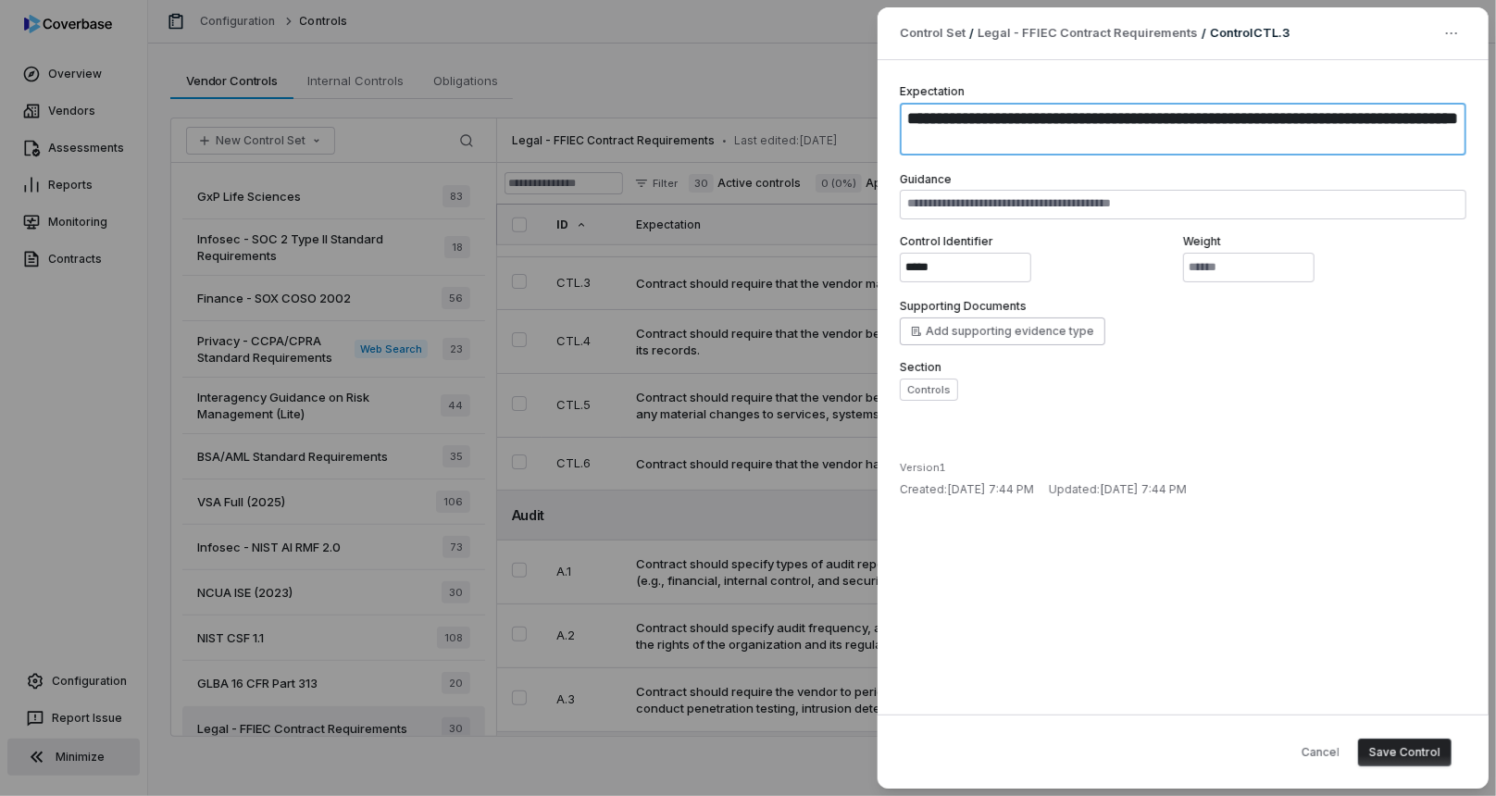
type textarea "*"
type textarea "**********"
type textarea "*"
type textarea "**********"
type textarea "*"
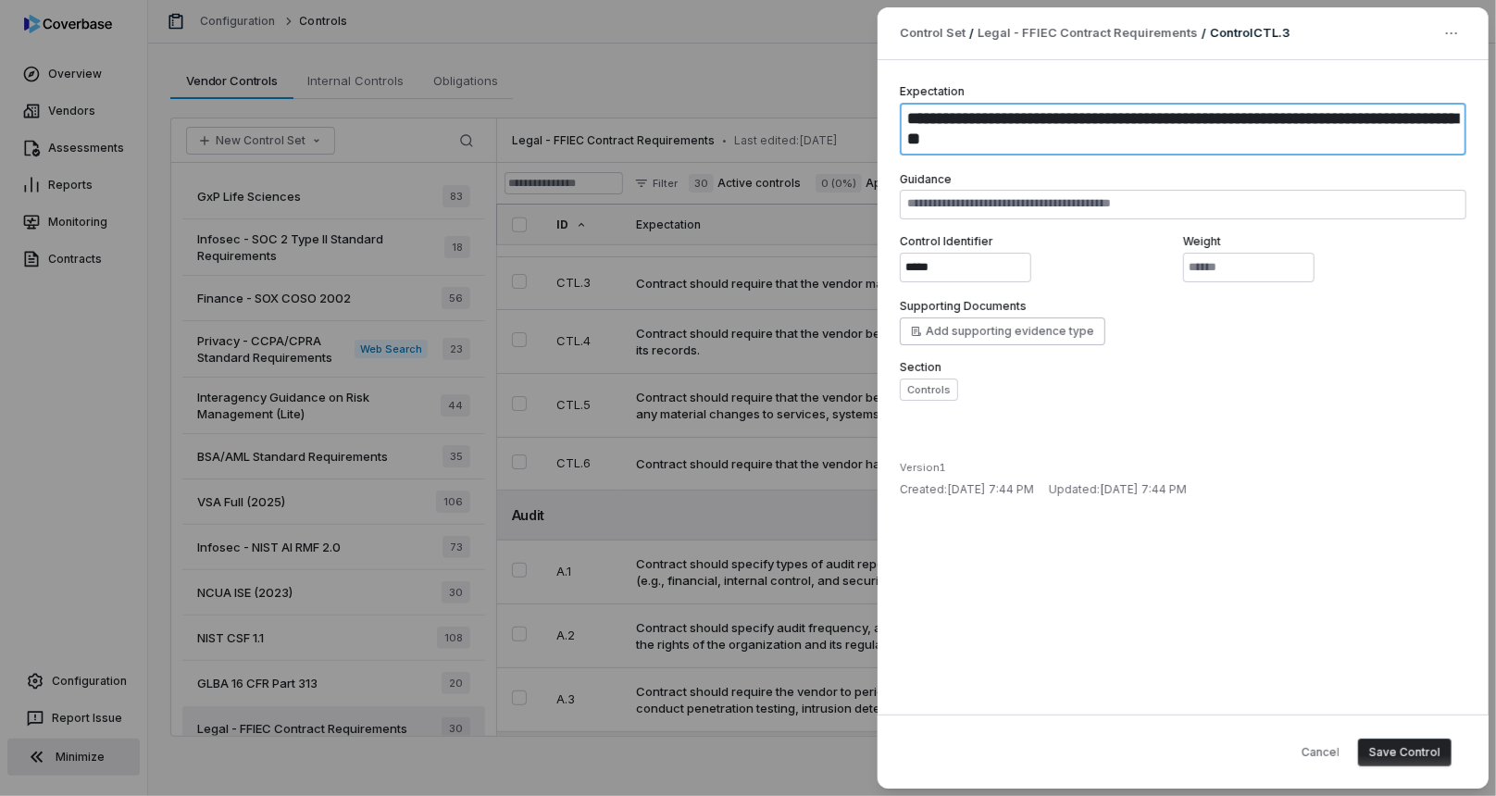
type textarea "**********"
type textarea "*"
type textarea "**********"
type textarea "*"
type textarea "**********"
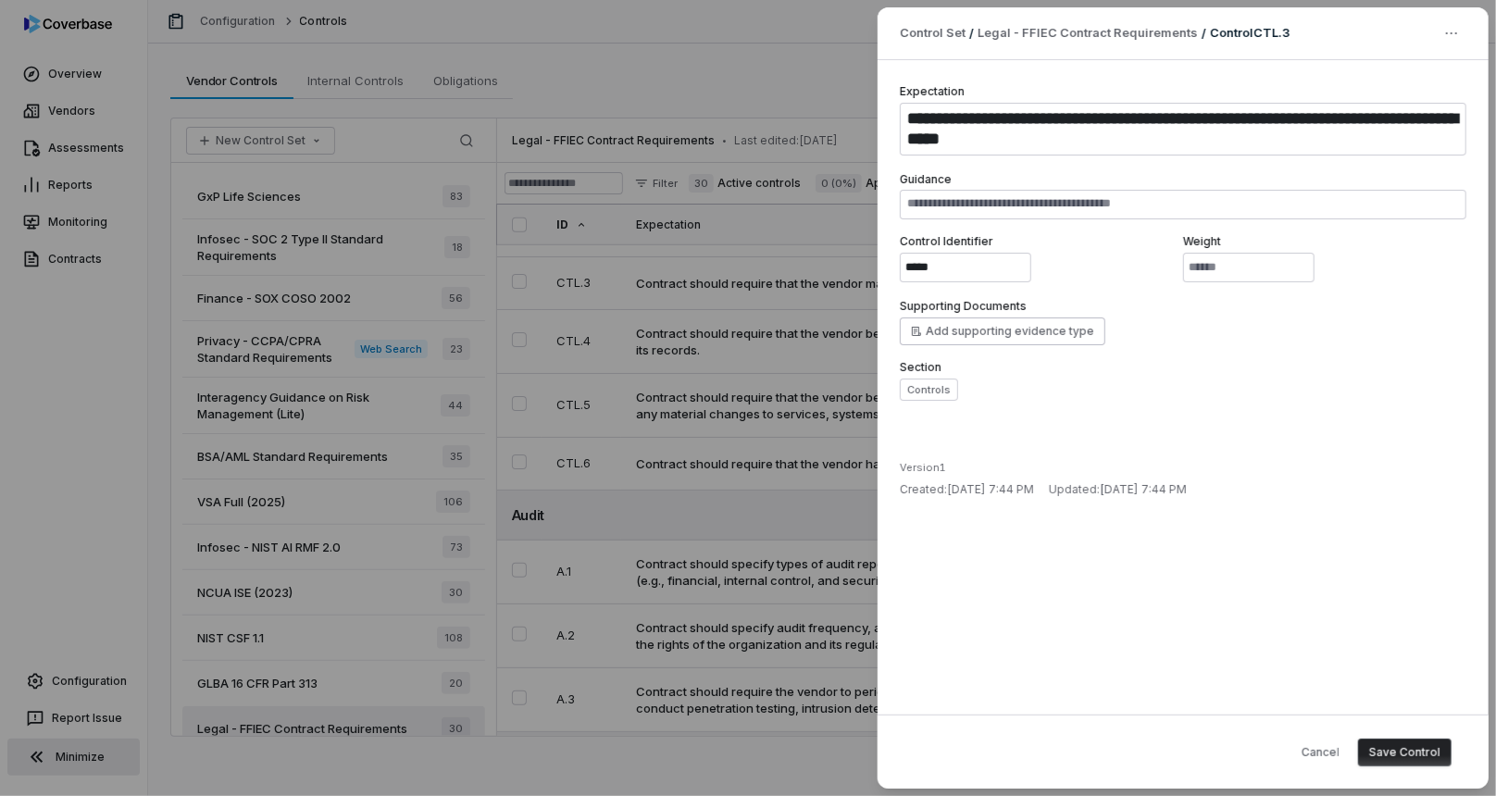
click at [1416, 755] on button "Save Control" at bounding box center [1405, 753] width 94 height 28
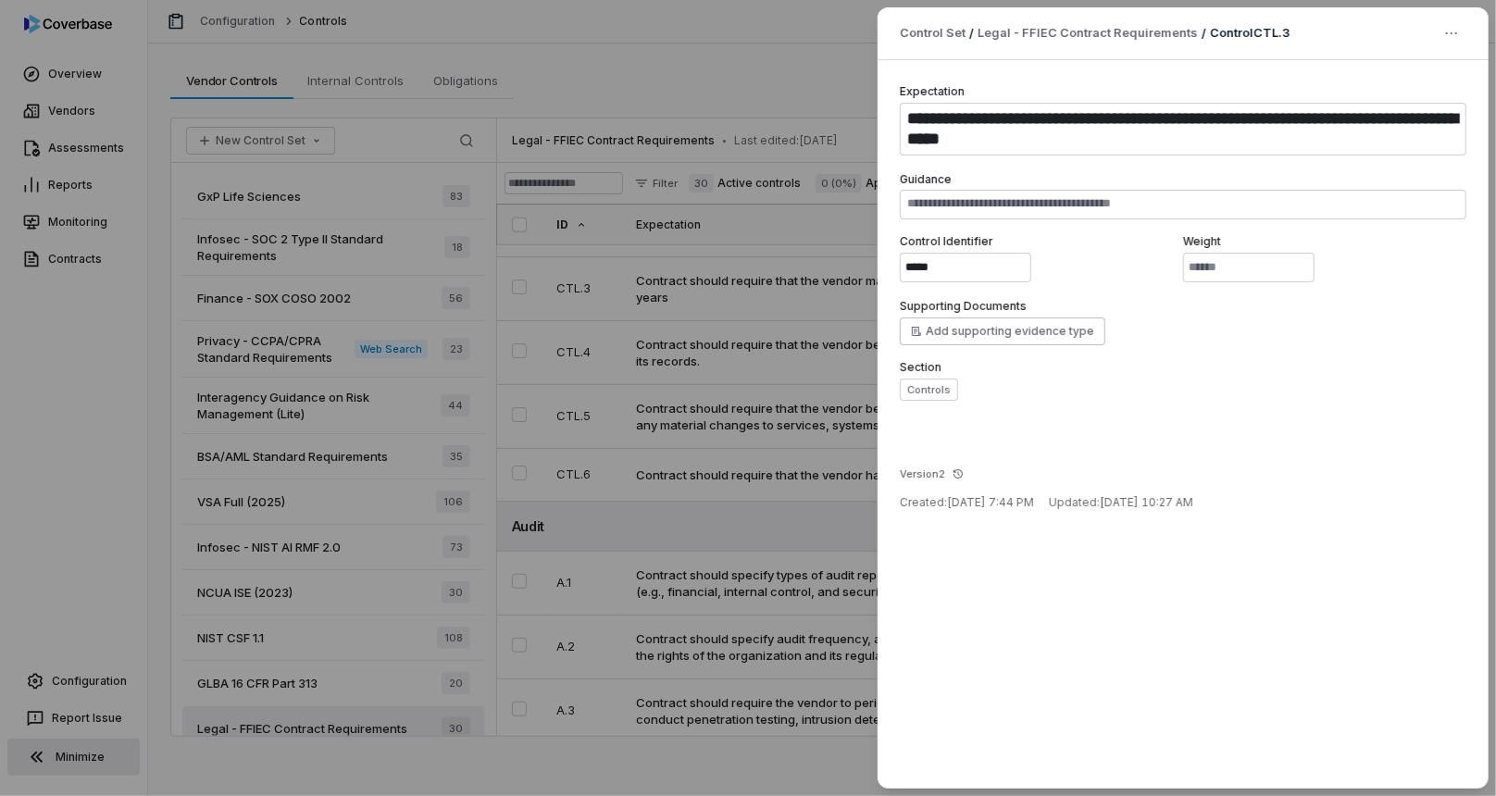
click at [709, 418] on div "**********" at bounding box center [748, 398] width 1496 height 796
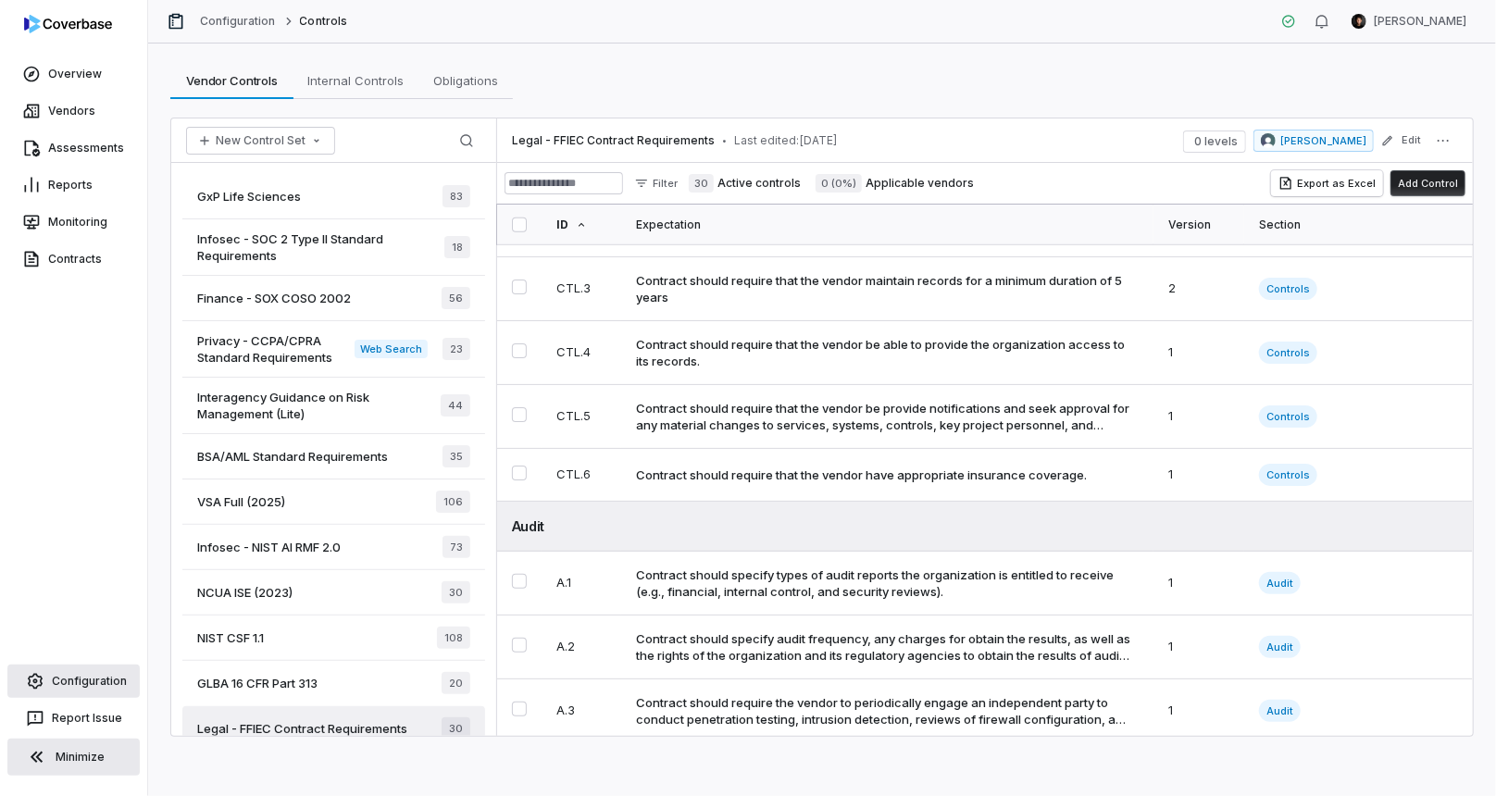
click at [87, 668] on link "Configuration" at bounding box center [73, 681] width 132 height 33
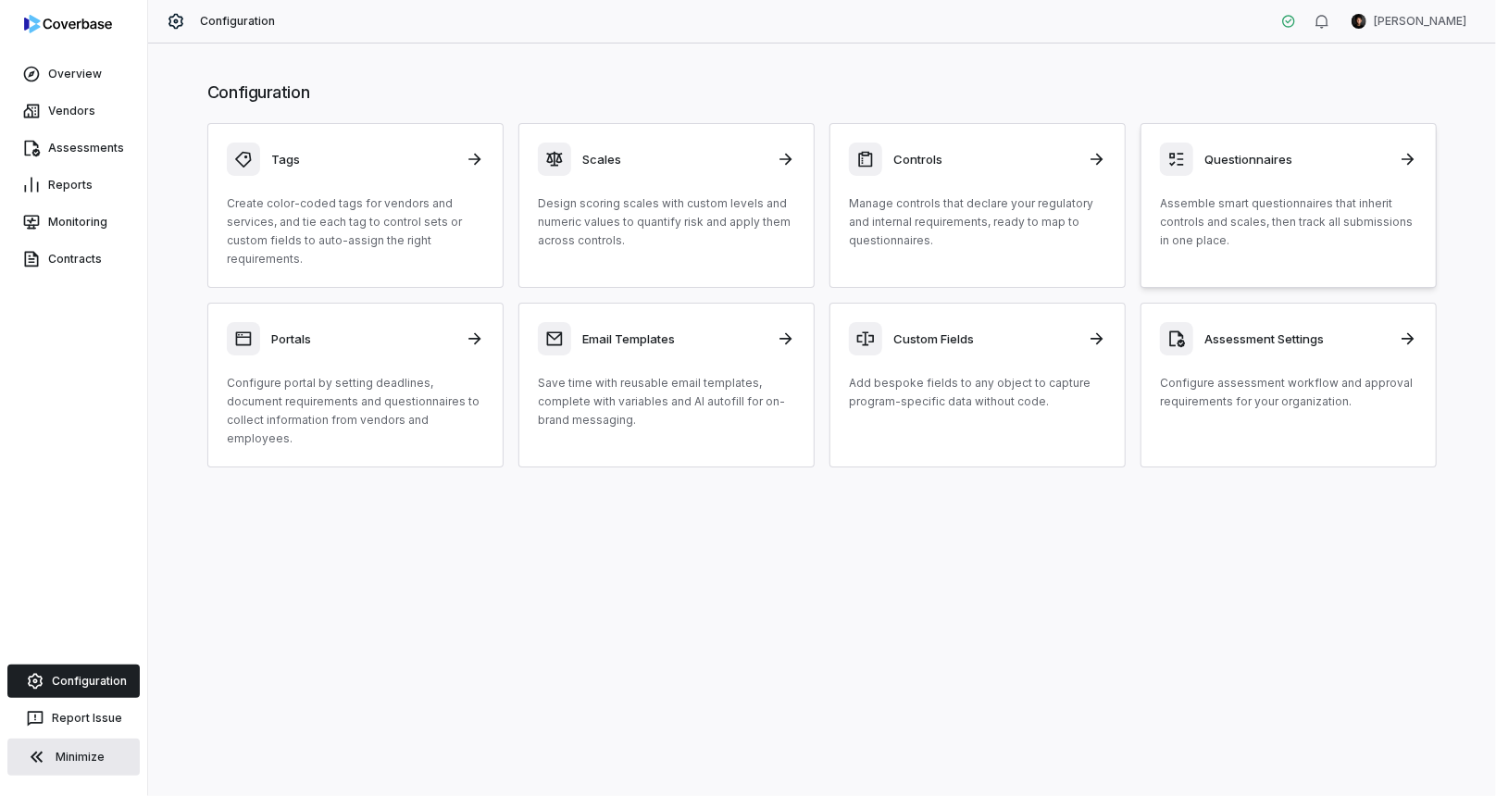
click at [1251, 194] on p "Assemble smart questionnaires that inherit controls and scales, then track all …" at bounding box center [1288, 222] width 257 height 56
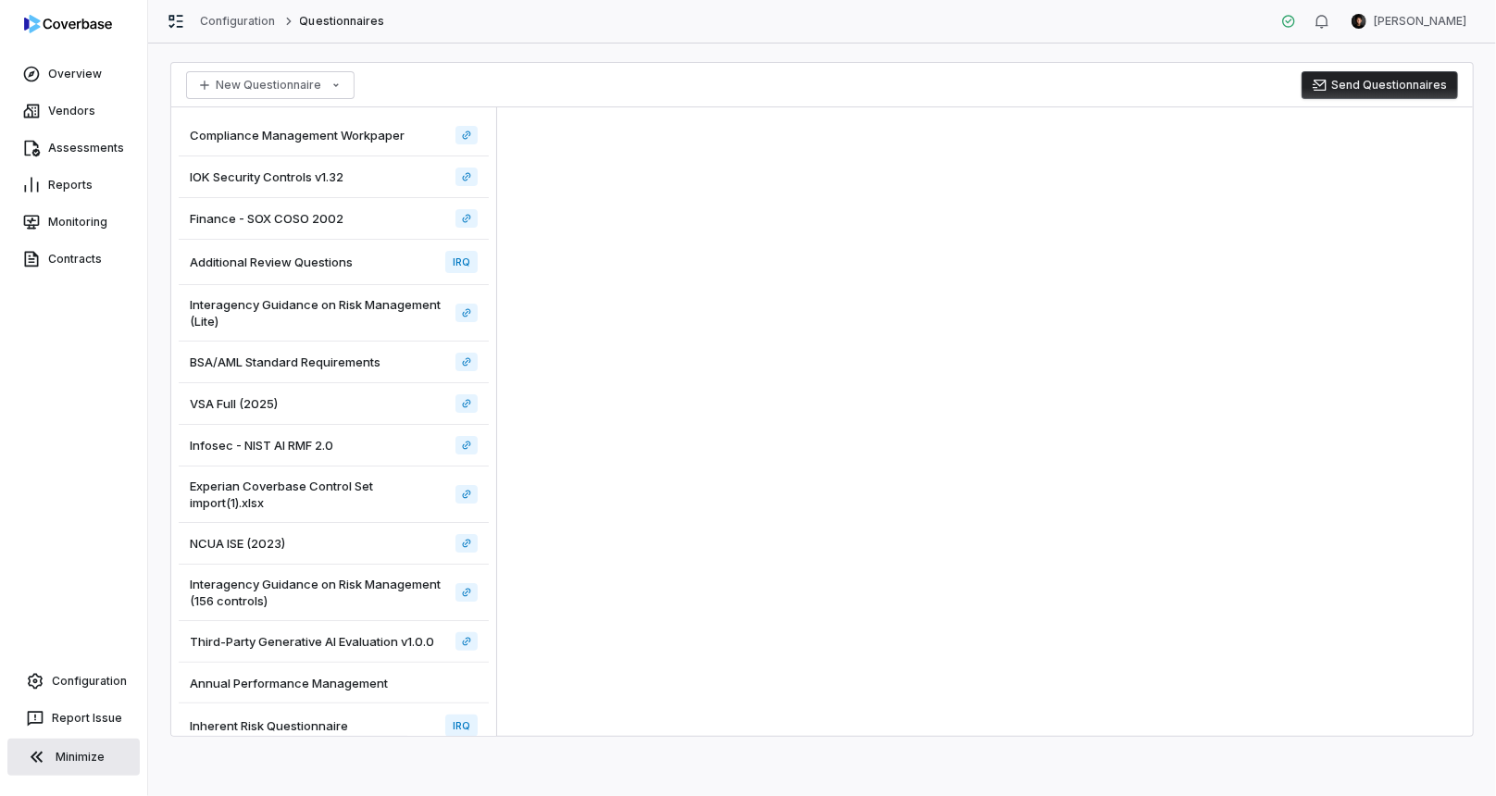
click at [402, 206] on div "Finance - SOX COSO 2002" at bounding box center [334, 219] width 310 height 42
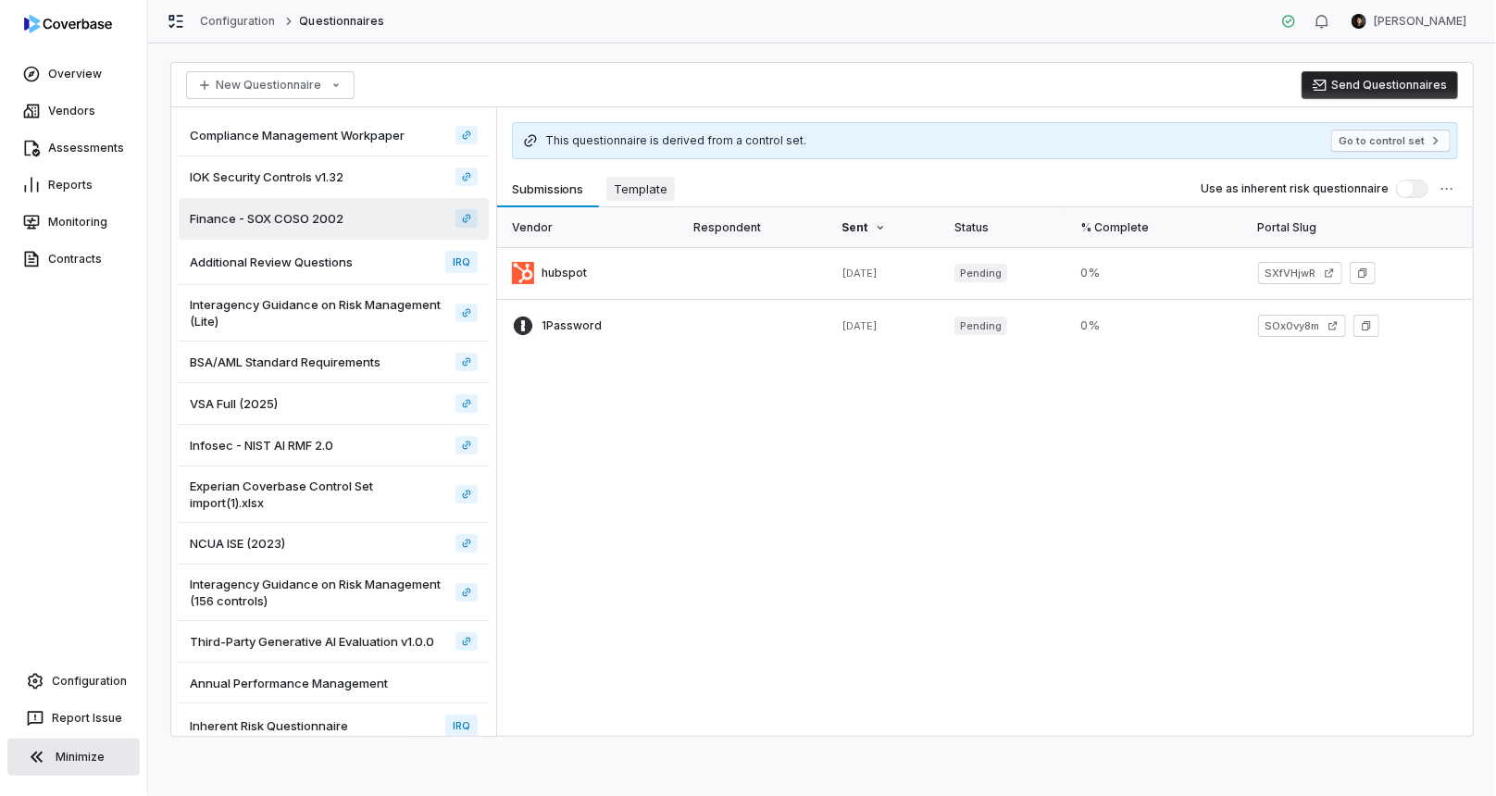
click at [648, 183] on span "Template" at bounding box center [641, 189] width 69 height 24
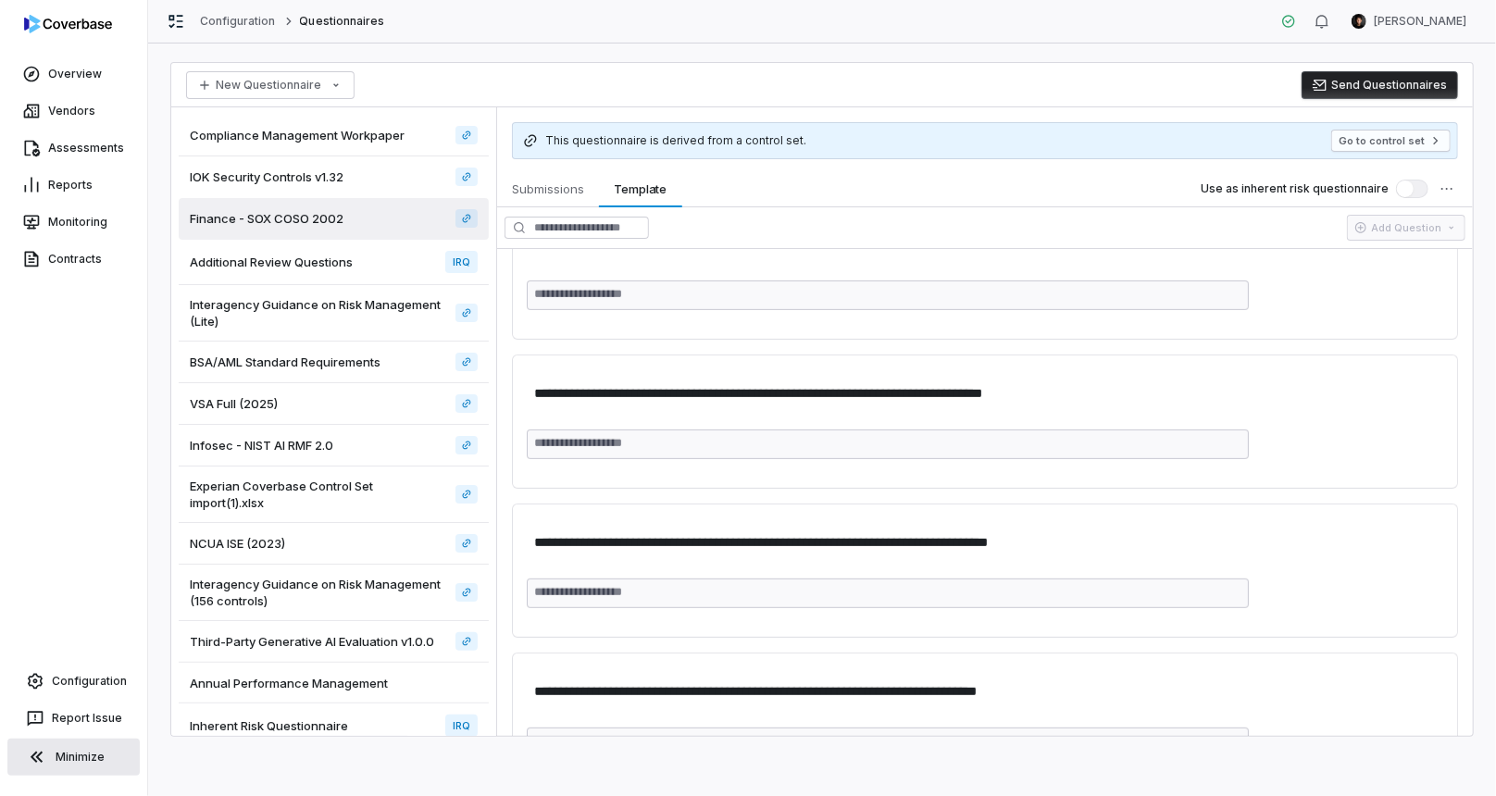
scroll to position [482, 0]
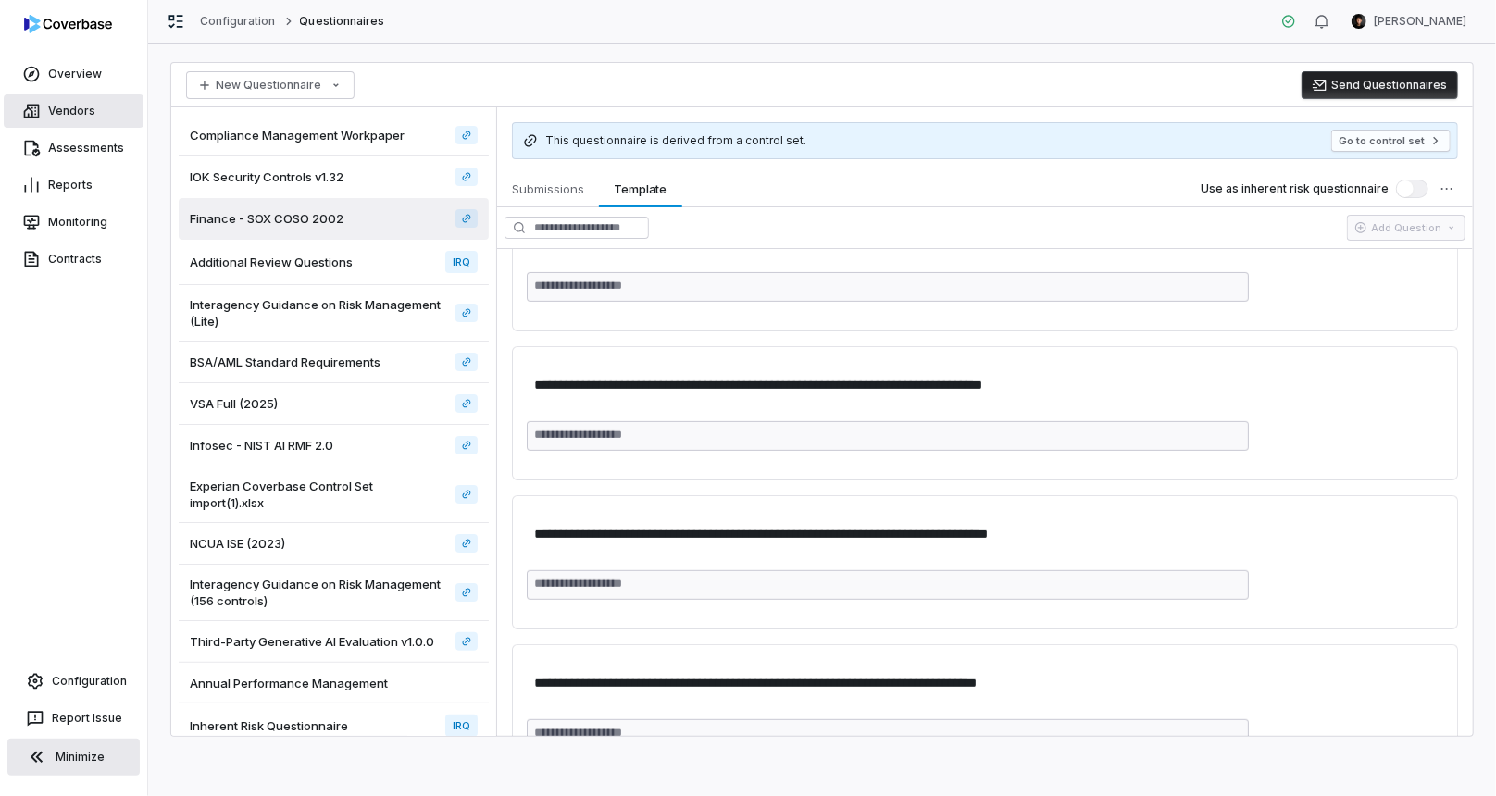
click at [86, 106] on link "Vendors" at bounding box center [74, 110] width 140 height 33
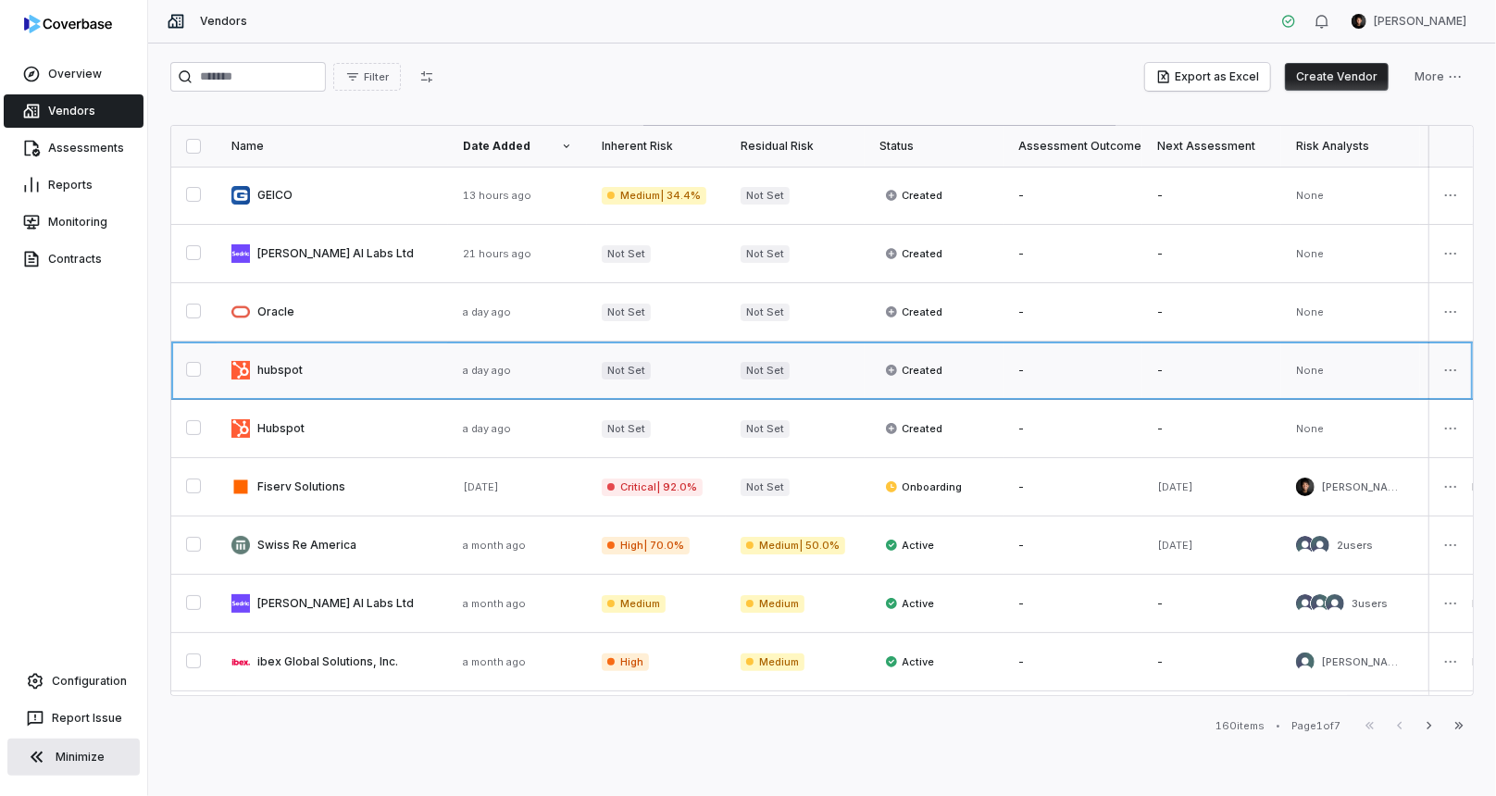
click at [320, 369] on link at bounding box center [332, 370] width 231 height 57
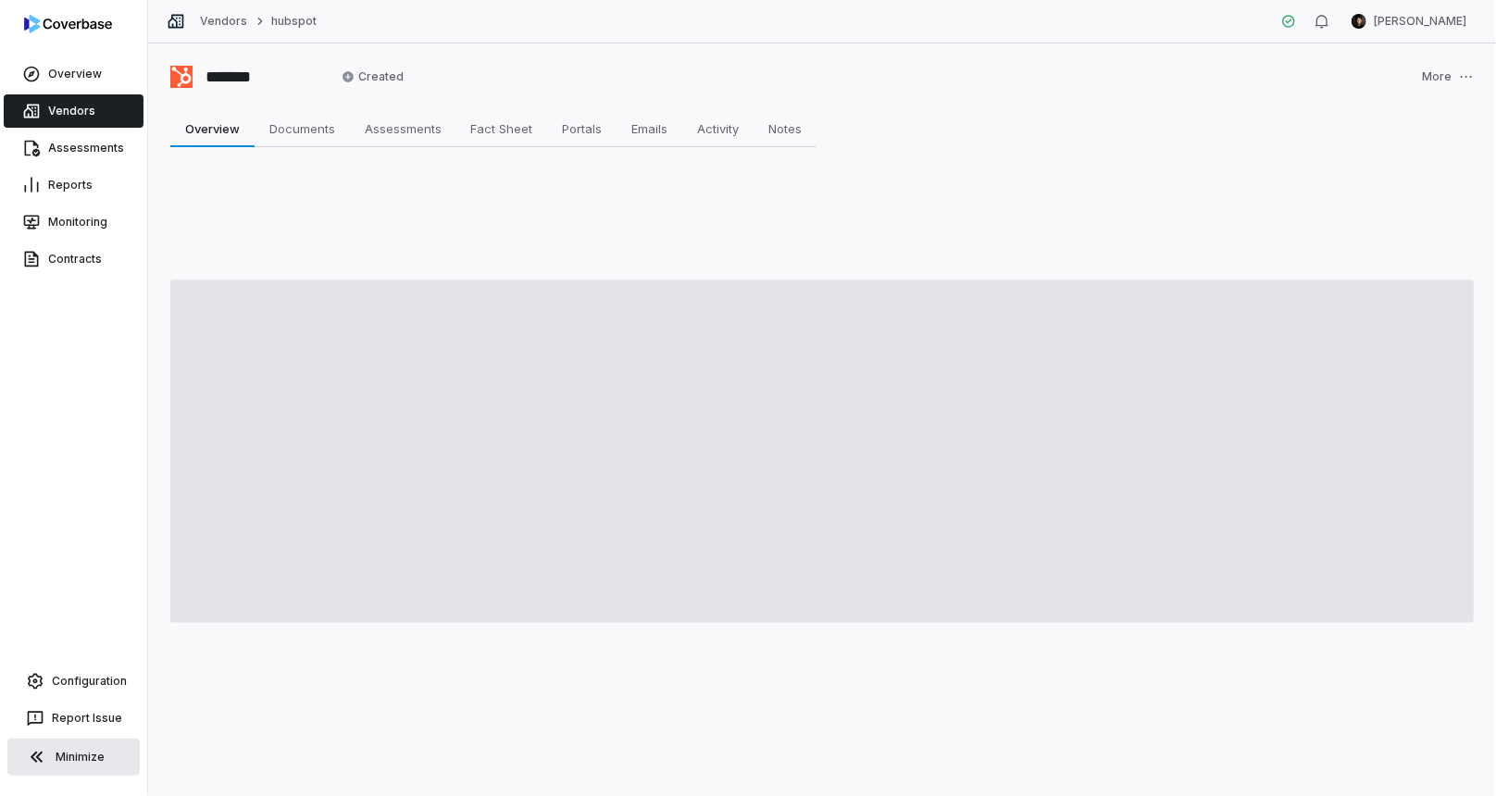
type textarea "*"
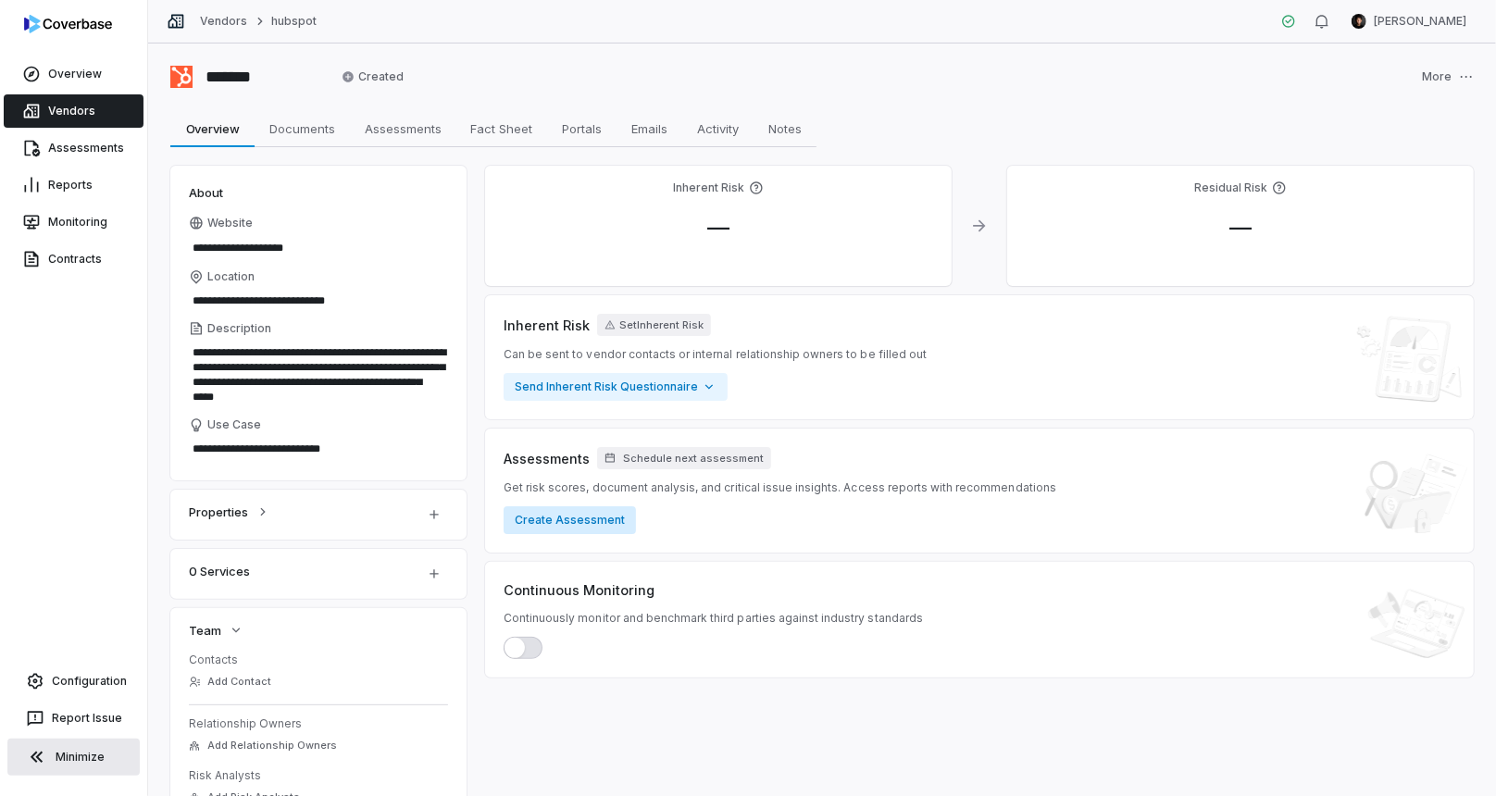
click at [575, 523] on button "Create Assessment" at bounding box center [570, 521] width 132 height 28
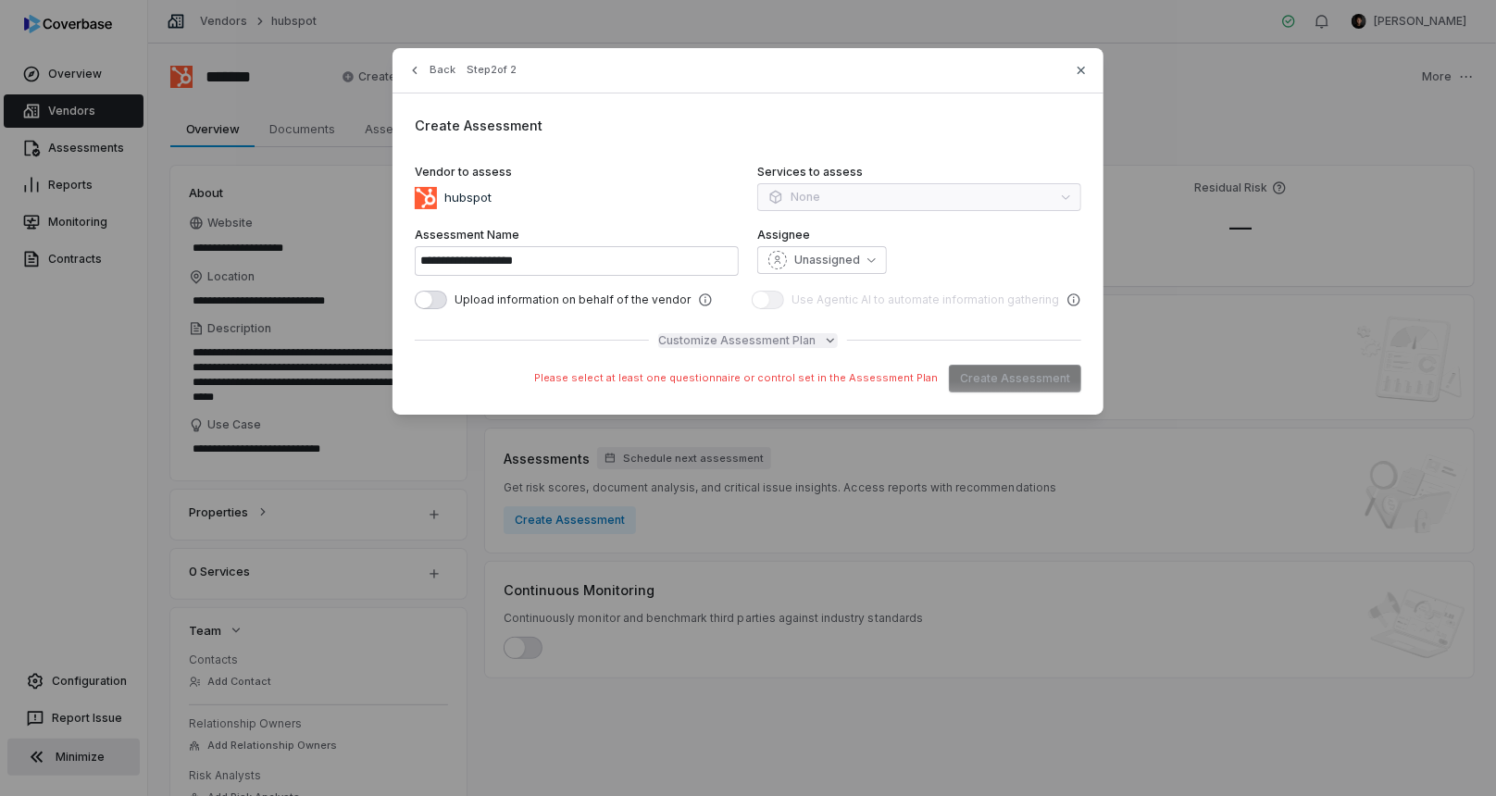
click at [699, 344] on span "Customize Assessment Plan" at bounding box center [736, 340] width 157 height 15
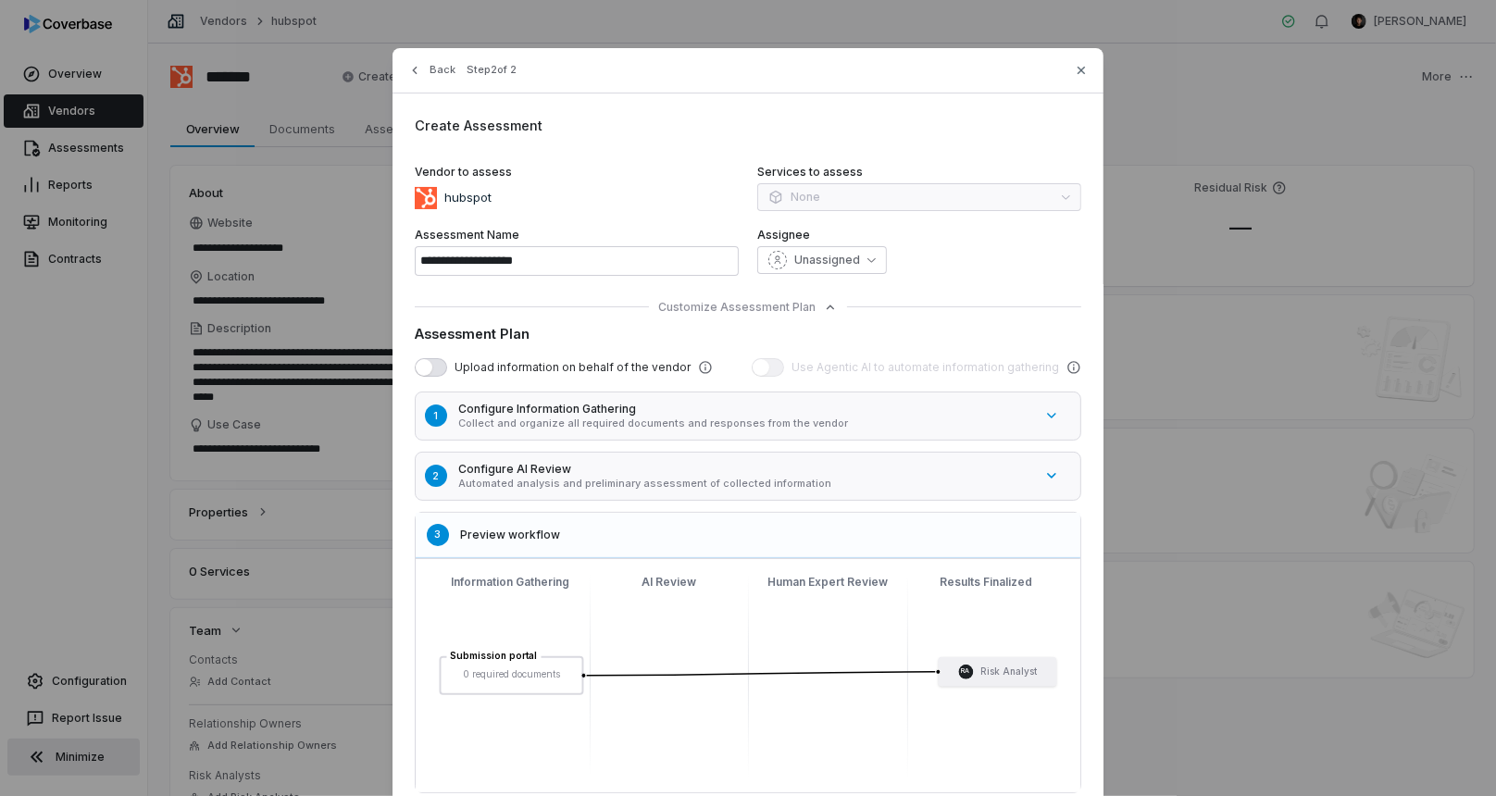
click at [611, 410] on h5 "Configure Information Gathering" at bounding box center [745, 409] width 575 height 15
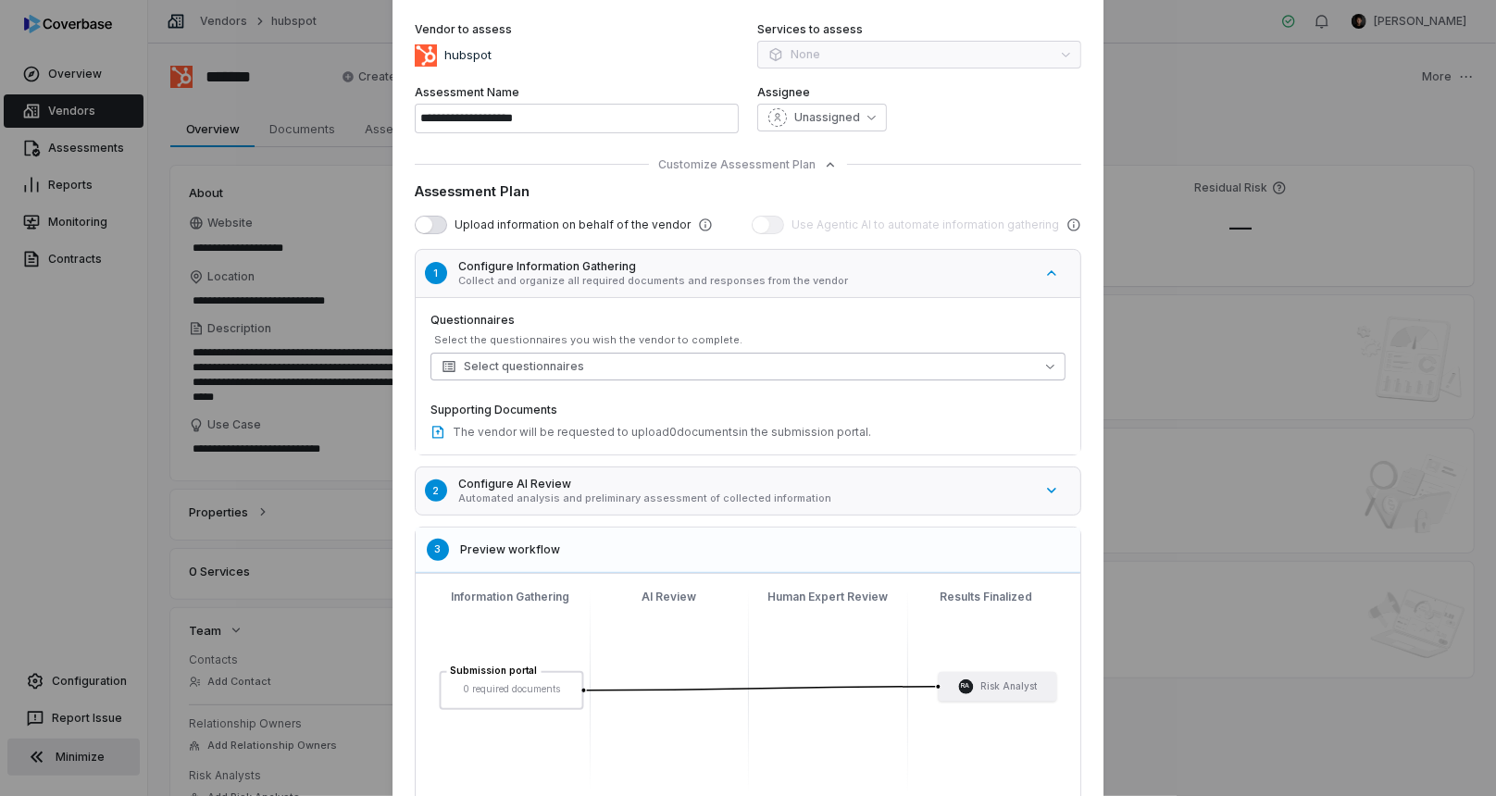
click at [575, 359] on span "Select questionnaires" at bounding box center [513, 366] width 143 height 15
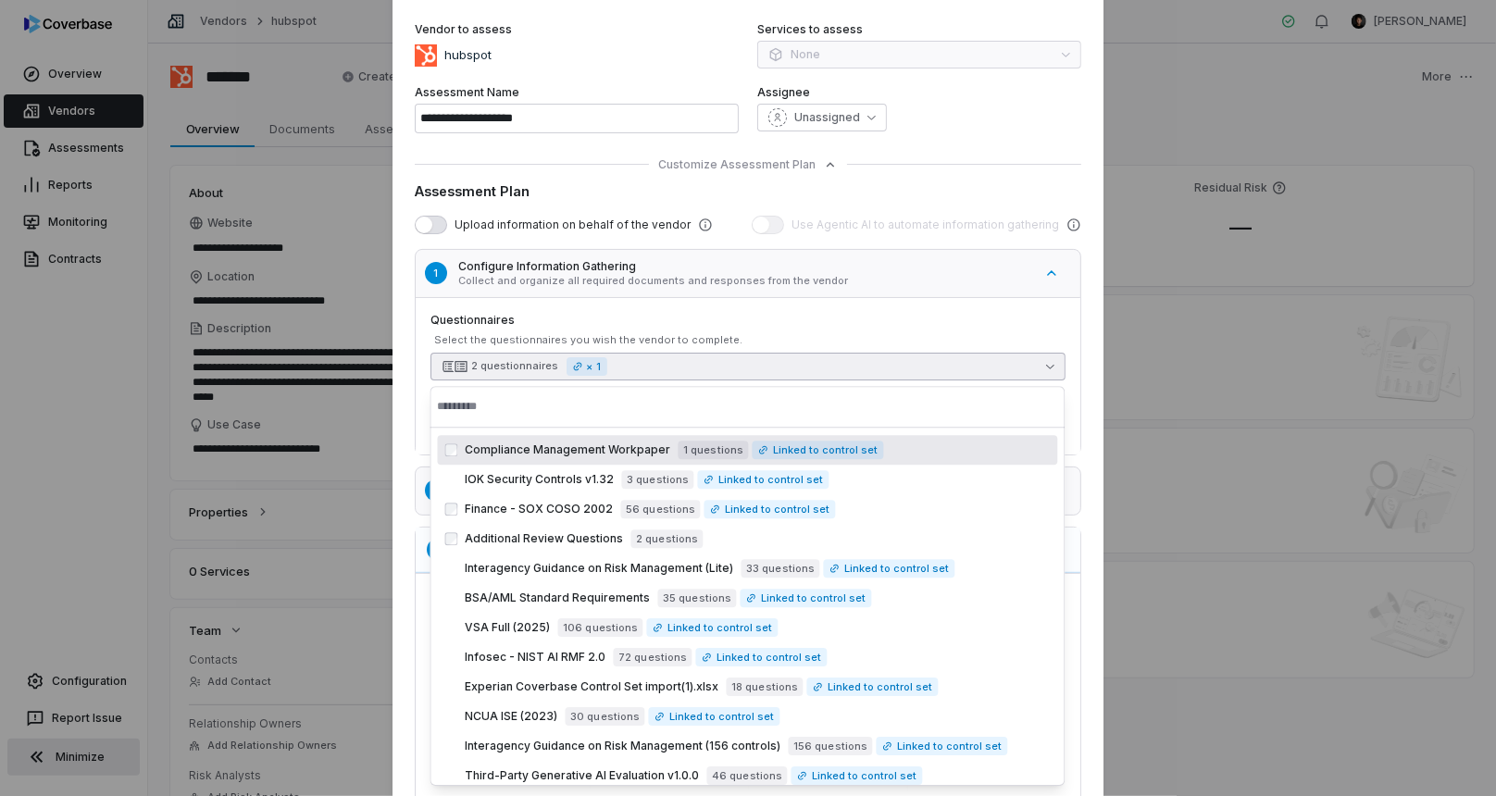
click at [611, 336] on div "Select the questionnaires you wish the vendor to complete." at bounding box center [750, 340] width 632 height 14
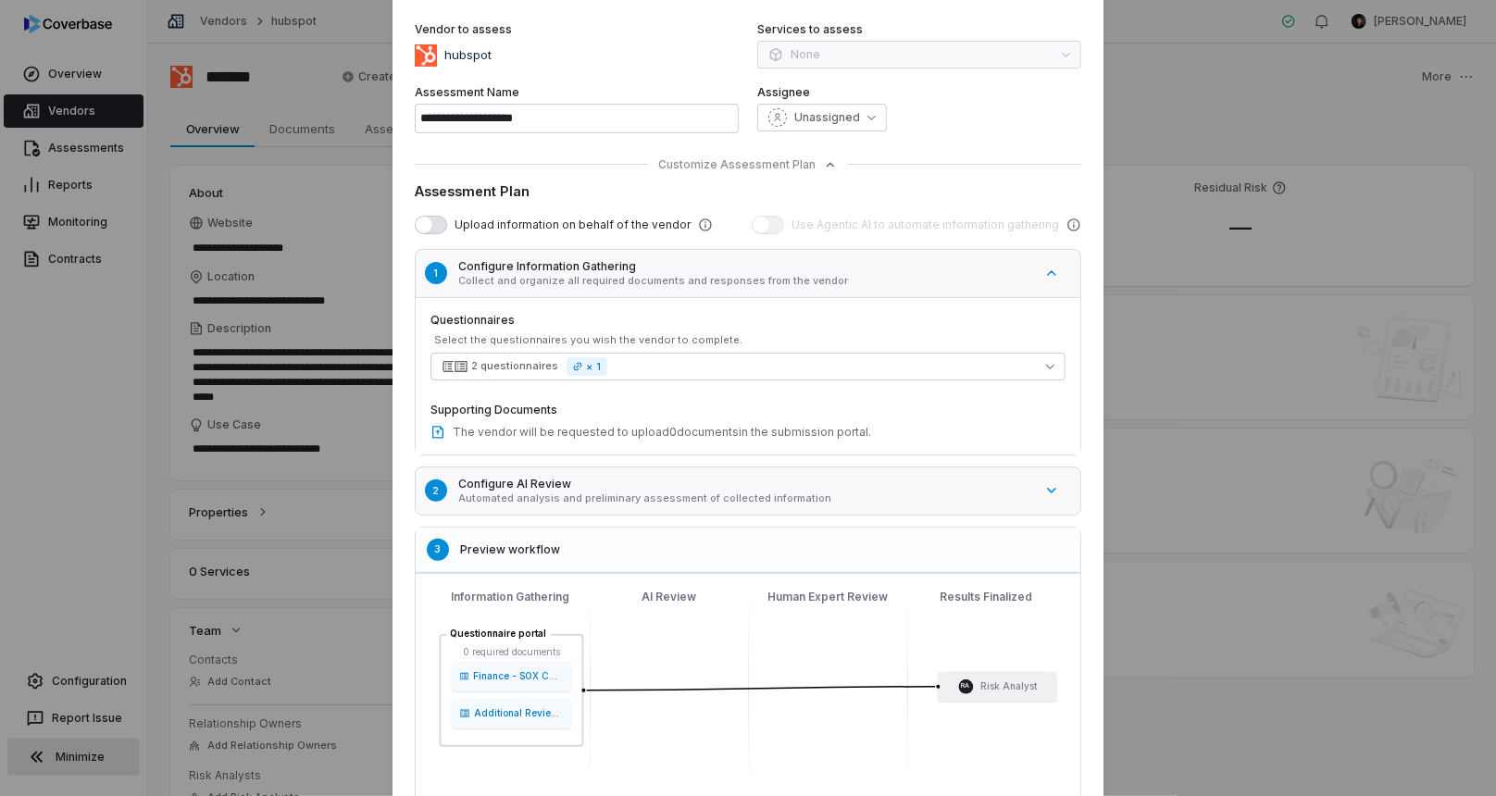
click at [569, 483] on h5 "Configure AI Review" at bounding box center [745, 484] width 575 height 15
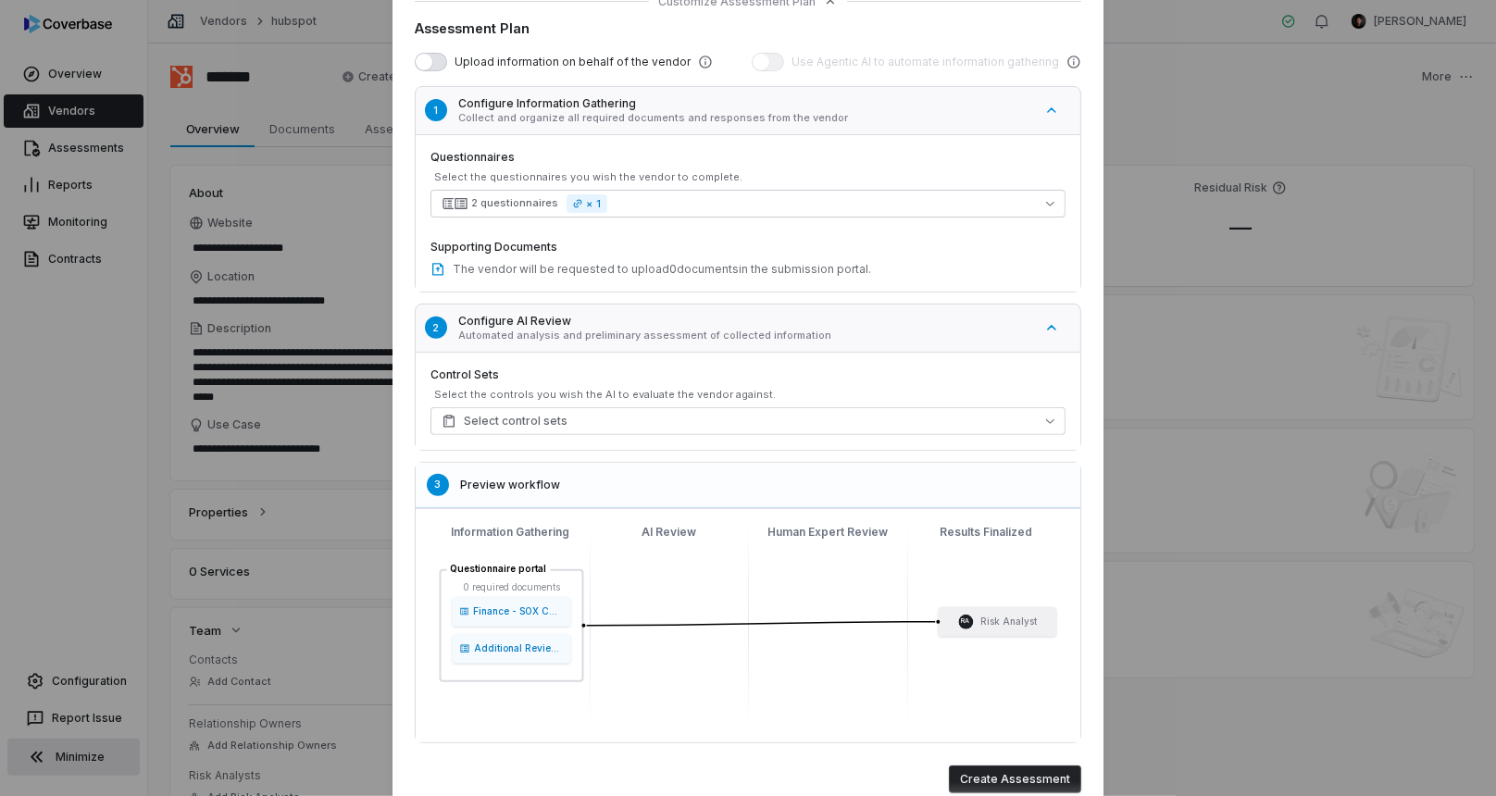
scroll to position [309, 0]
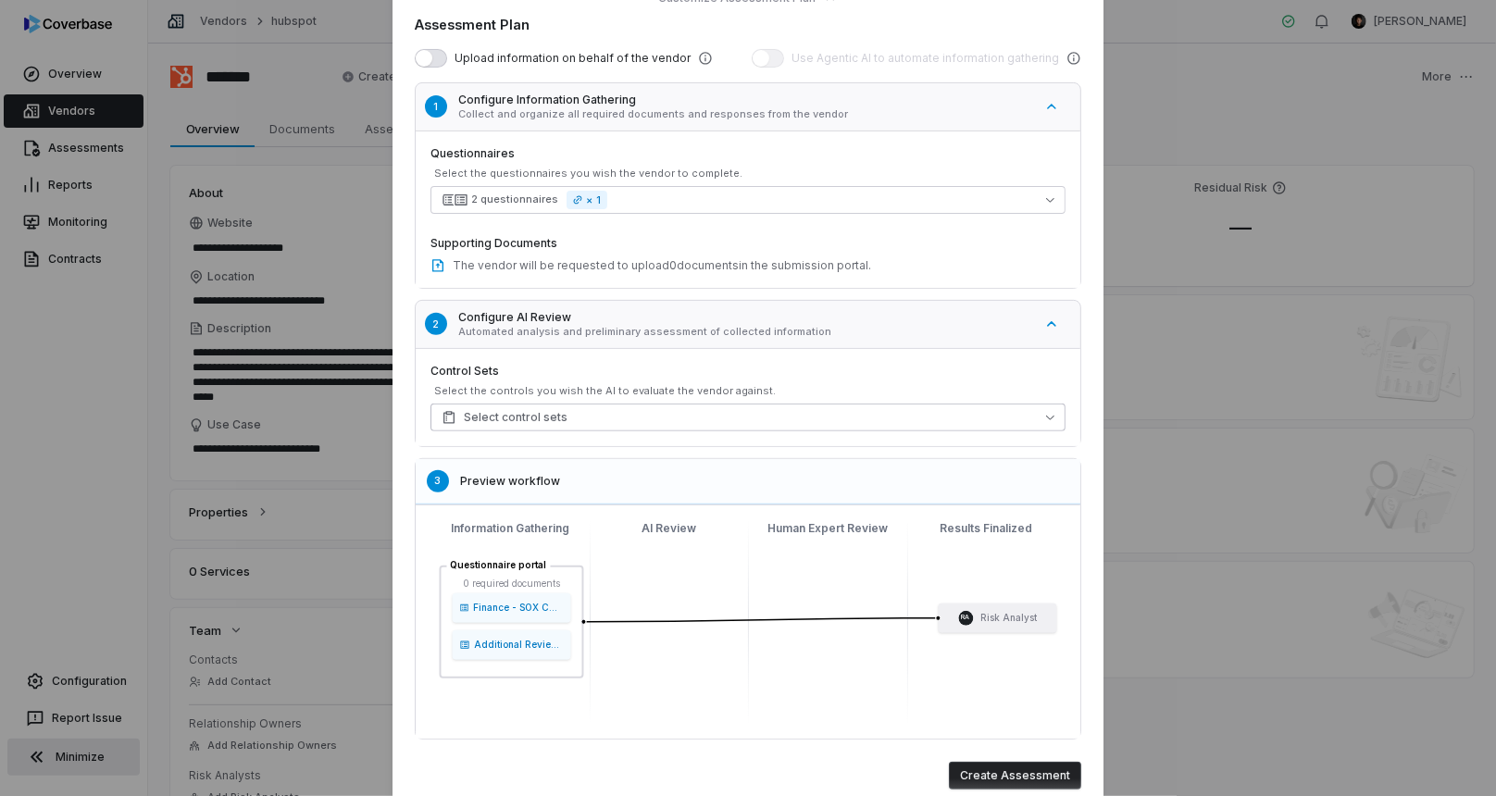
click at [567, 414] on button "Select control sets" at bounding box center [748, 418] width 635 height 28
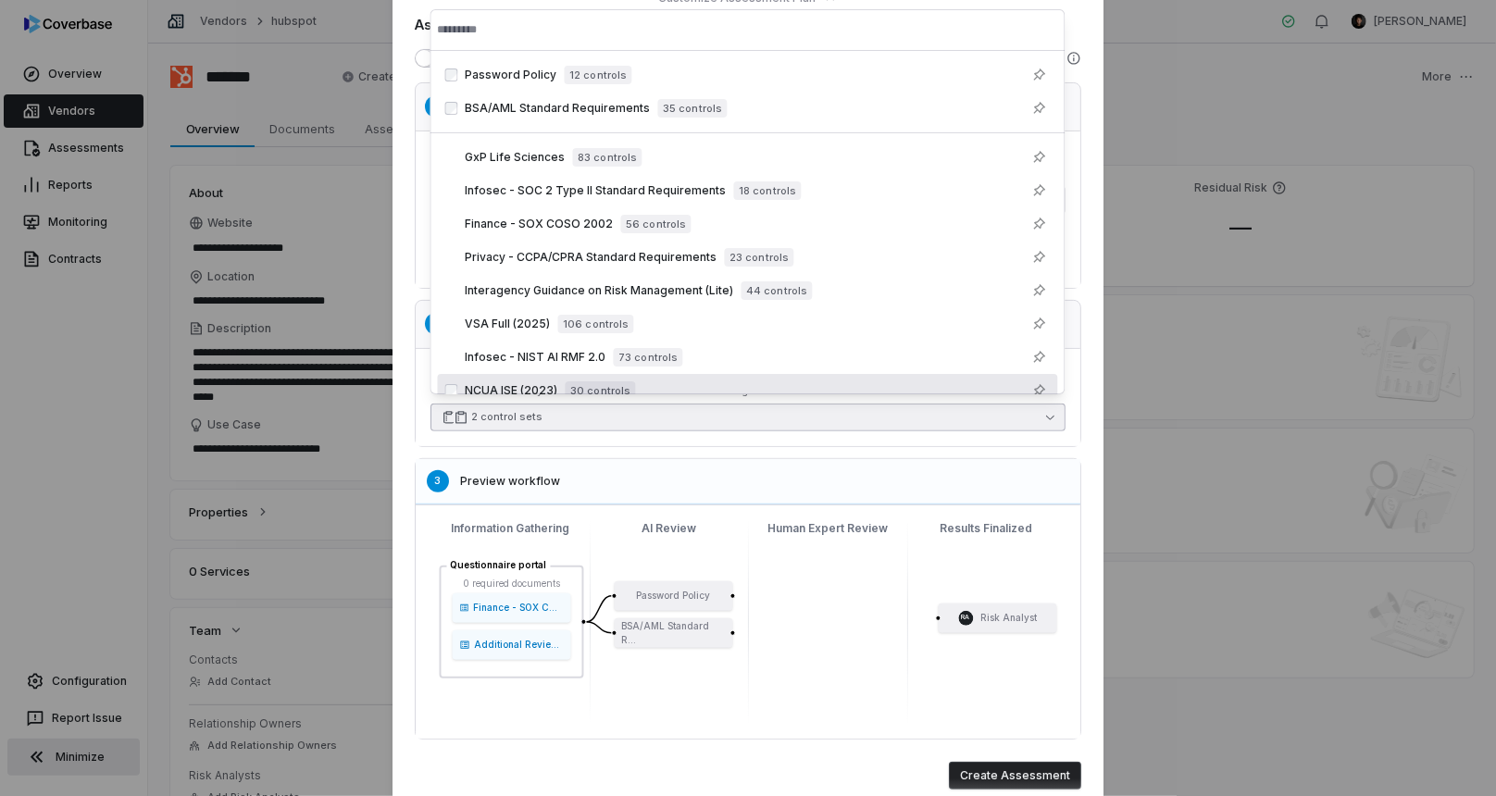
click at [407, 396] on div "**********" at bounding box center [748, 275] width 711 height 1073
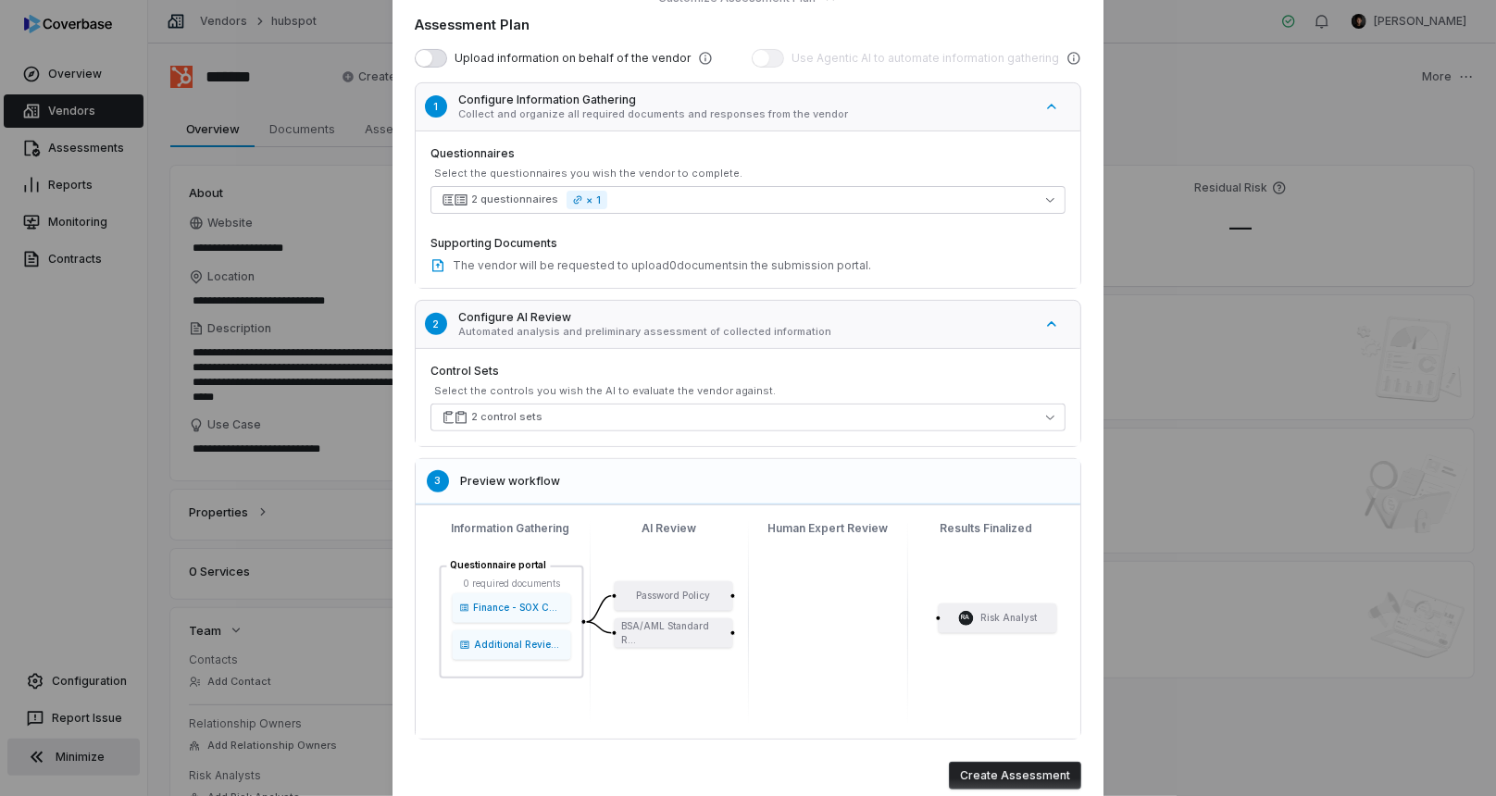
click at [992, 767] on button "Create Assessment" at bounding box center [1015, 776] width 132 height 28
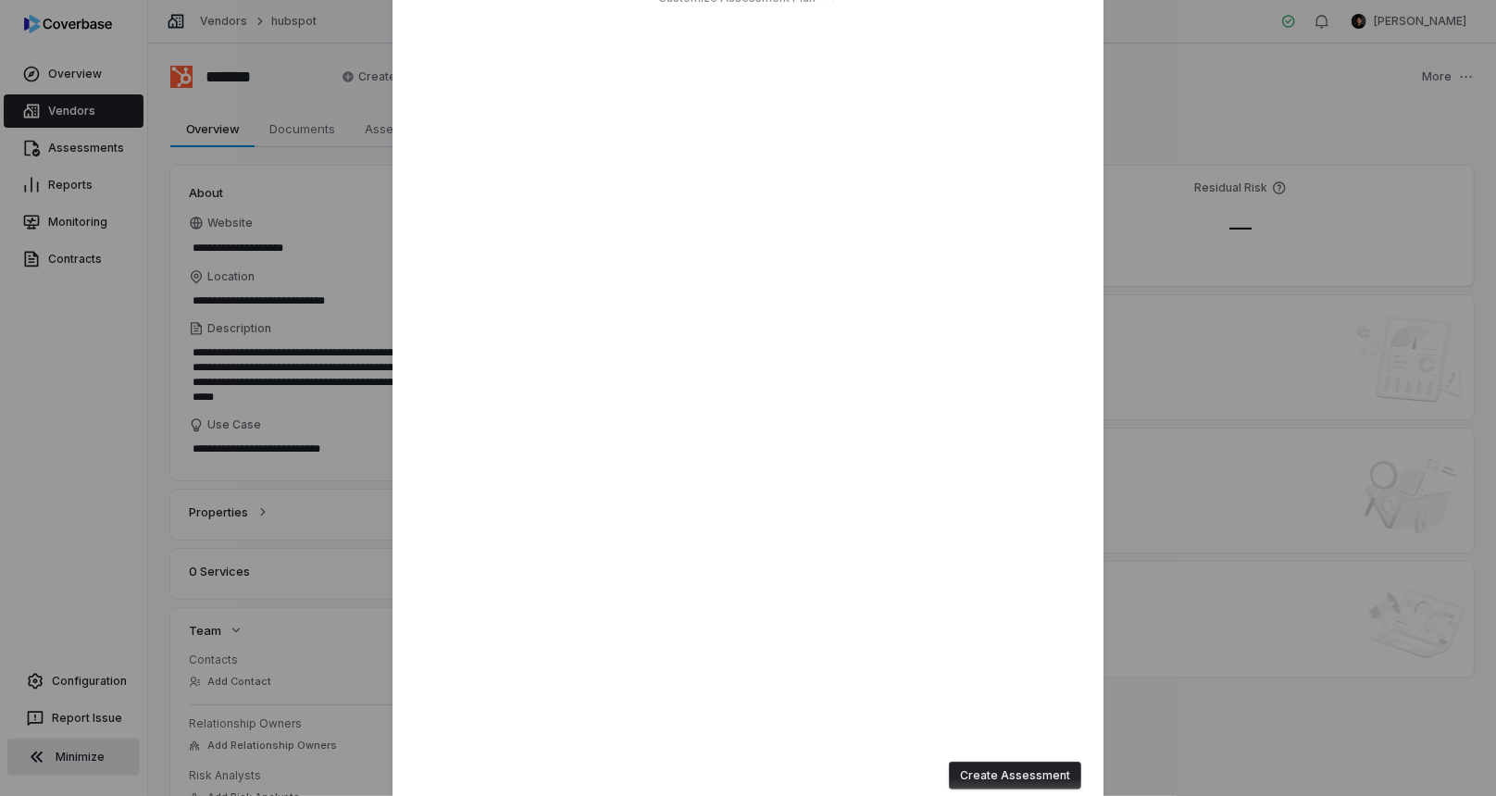
type input "**********"
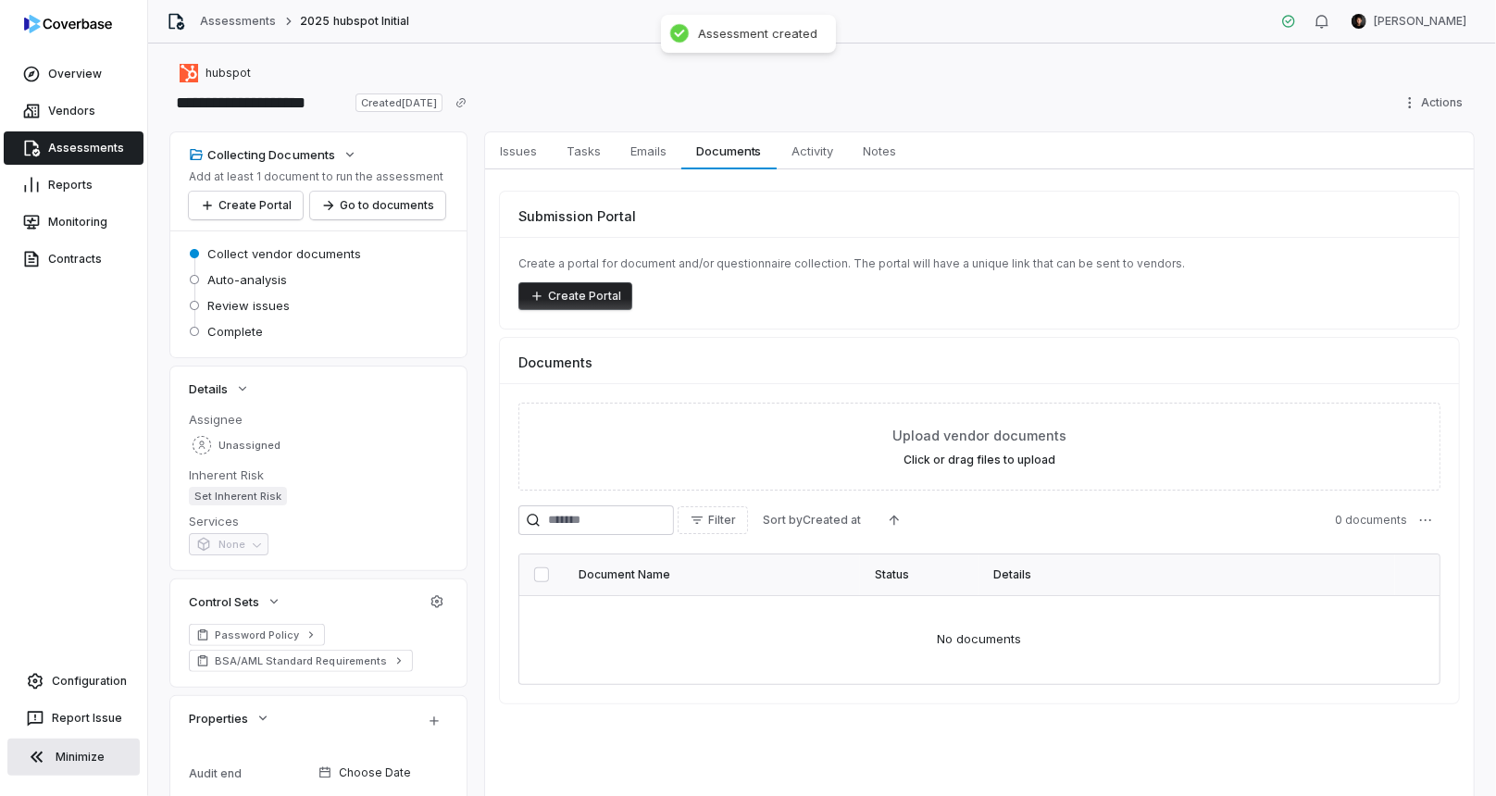
click at [541, 292] on icon "button" at bounding box center [537, 296] width 15 height 15
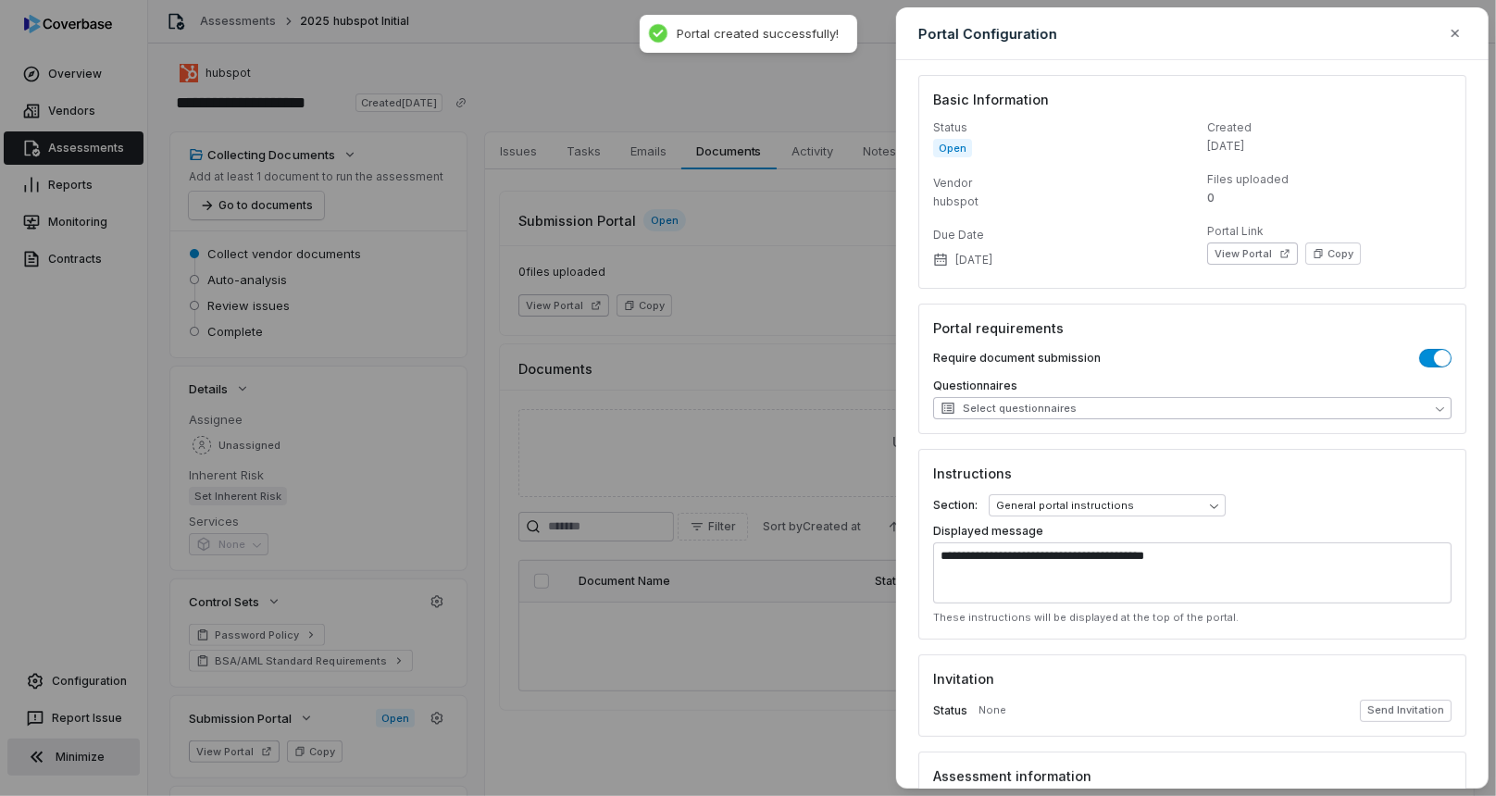
click at [1317, 417] on button "Select questionnaires" at bounding box center [1192, 408] width 519 height 22
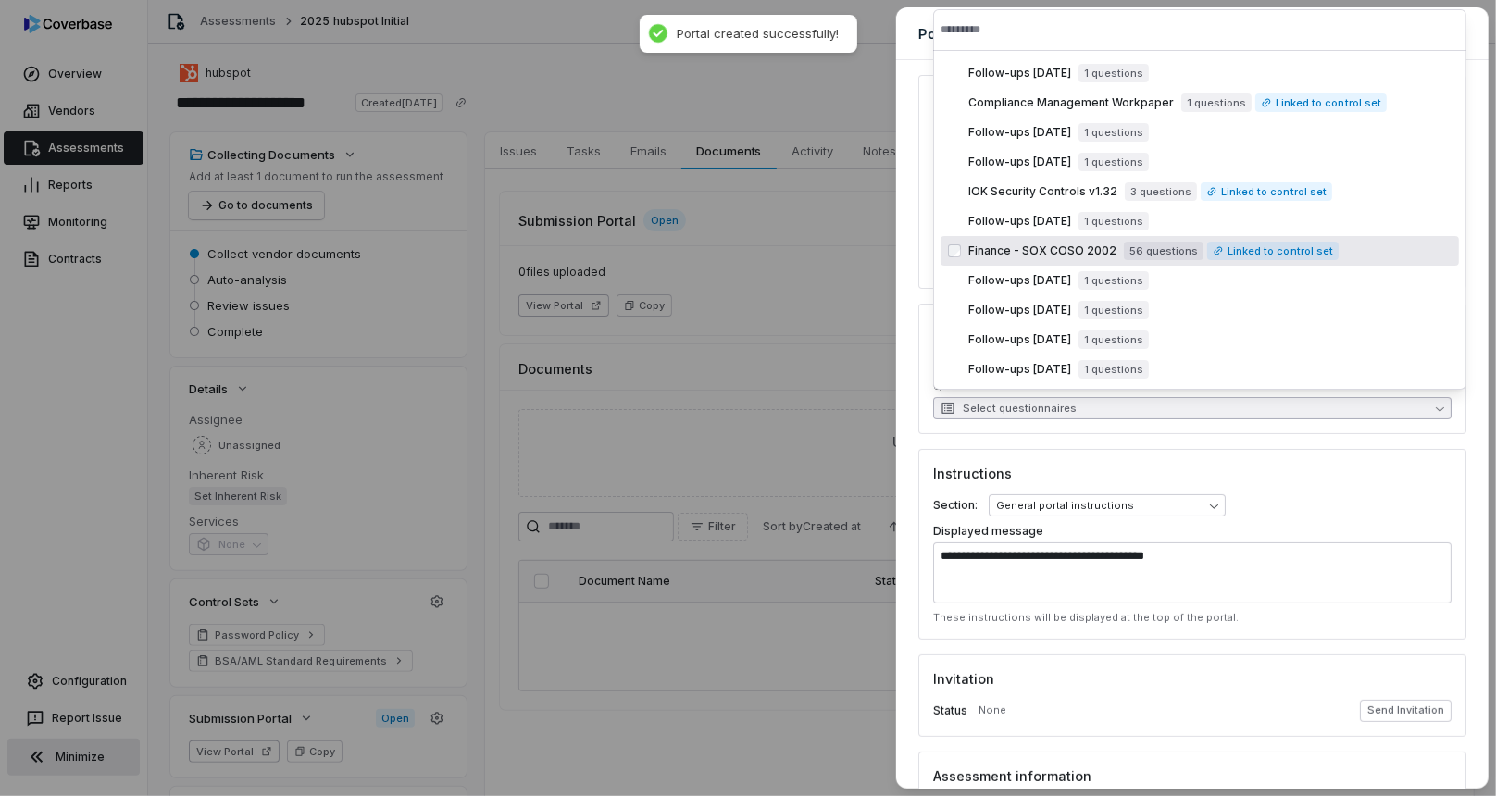
click at [1037, 252] on span "Finance - SOX COSO 2002" at bounding box center [1043, 251] width 148 height 15
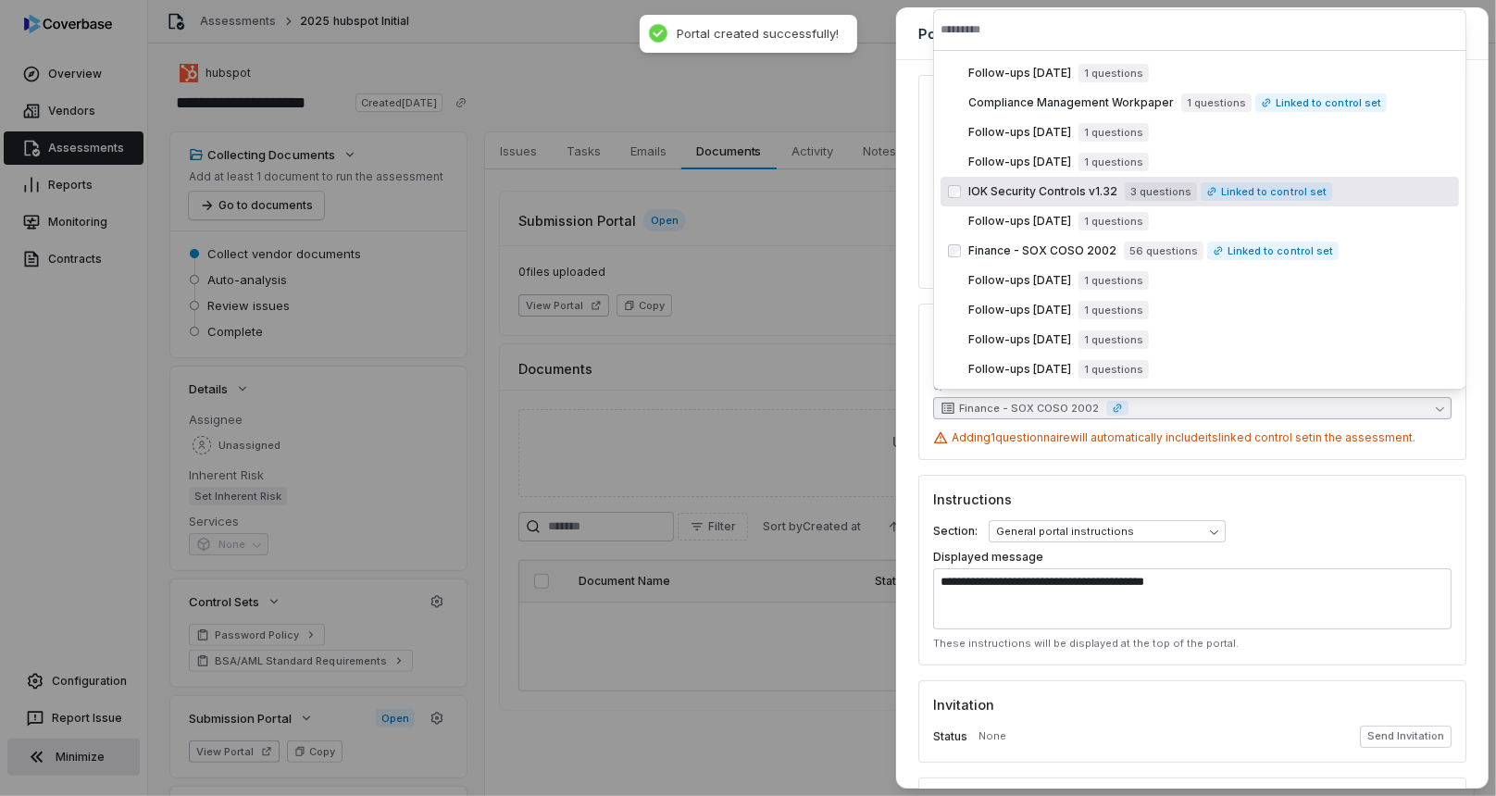
click at [1032, 195] on span "IOK Security Controls v1.32" at bounding box center [1043, 191] width 149 height 15
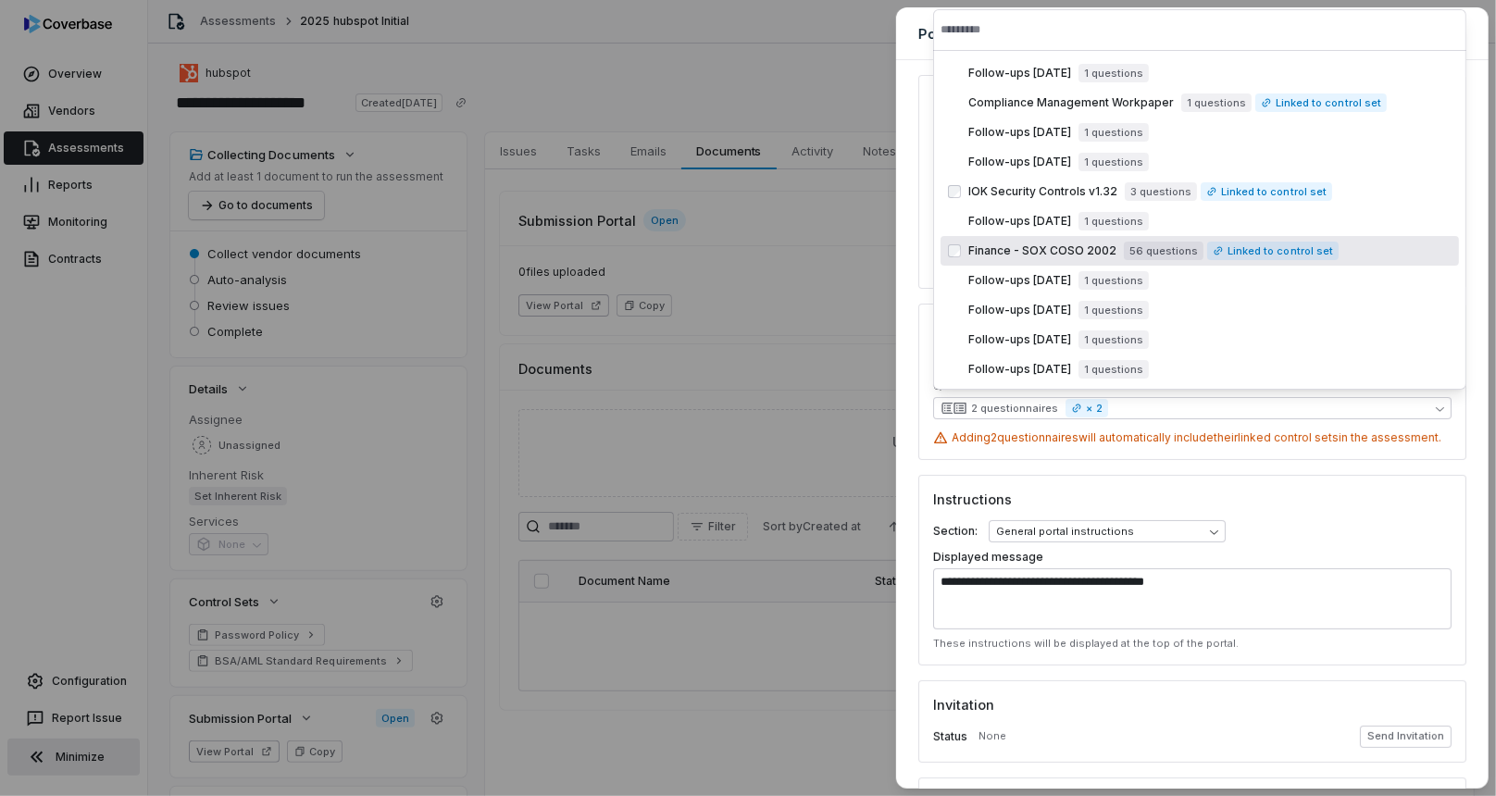
click at [909, 253] on div "**********" at bounding box center [1192, 424] width 593 height 729
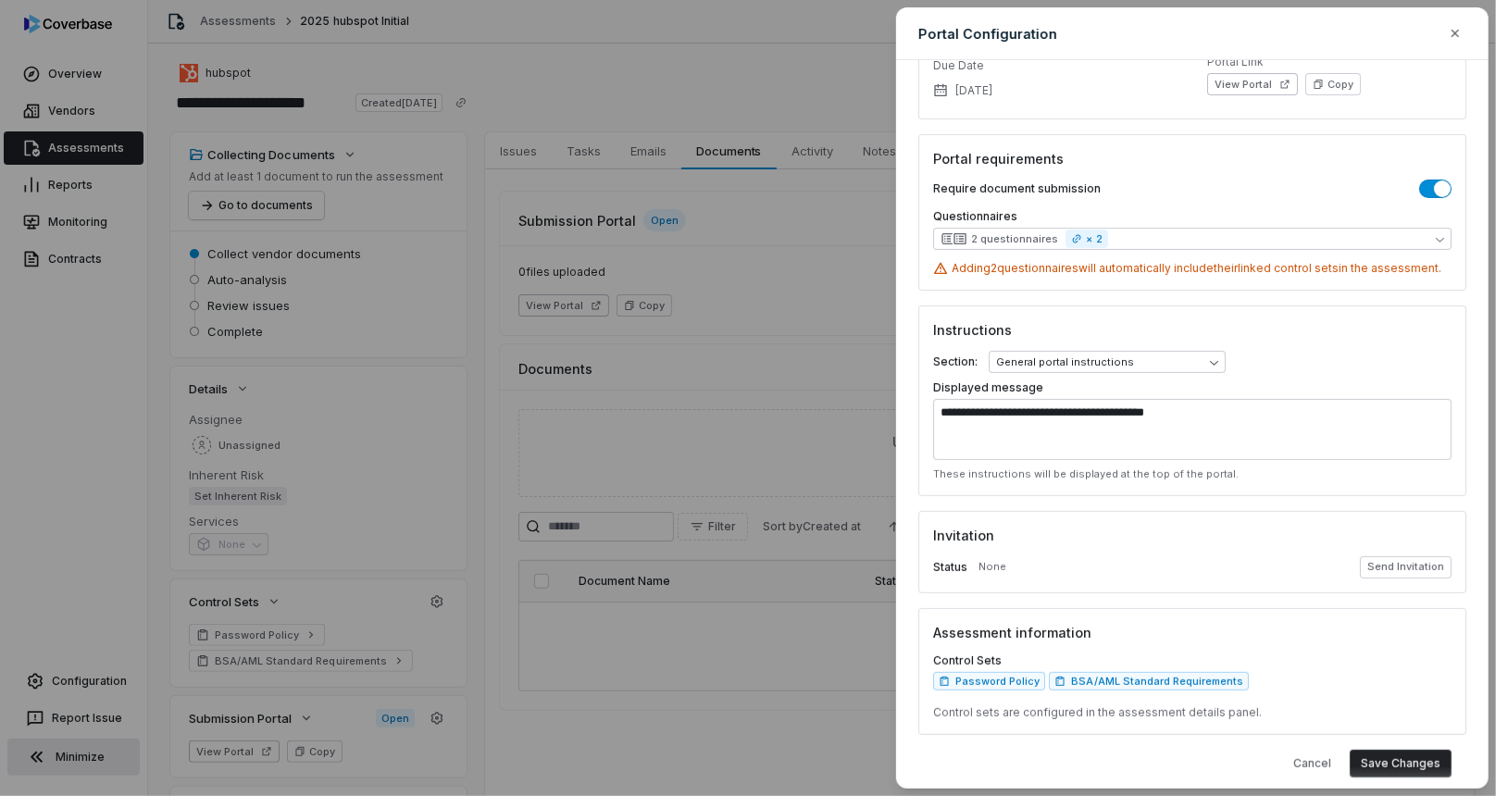
scroll to position [171, 0]
click at [1409, 565] on button "Send Invitation" at bounding box center [1406, 566] width 92 height 22
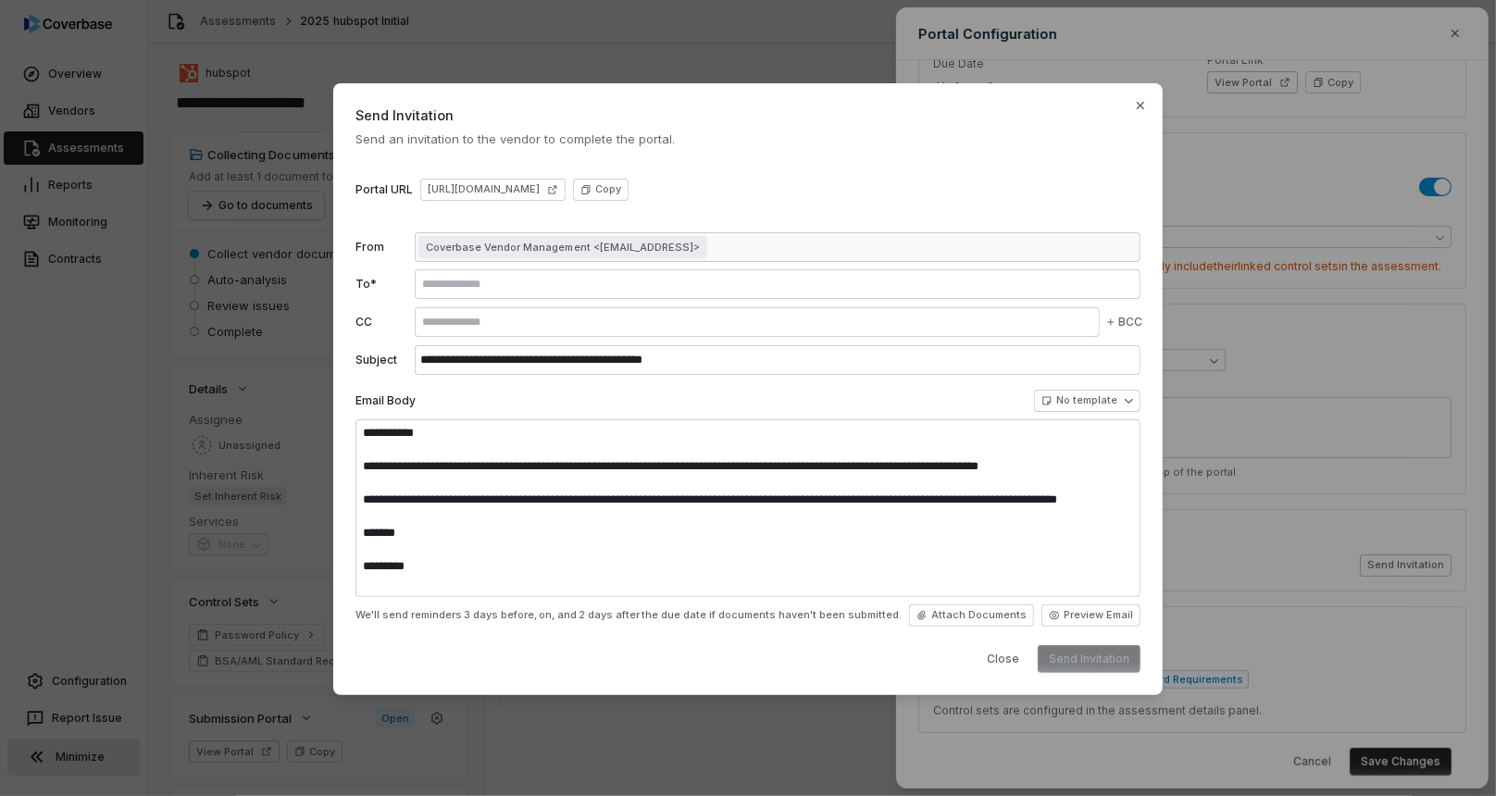
type textarea "**********"
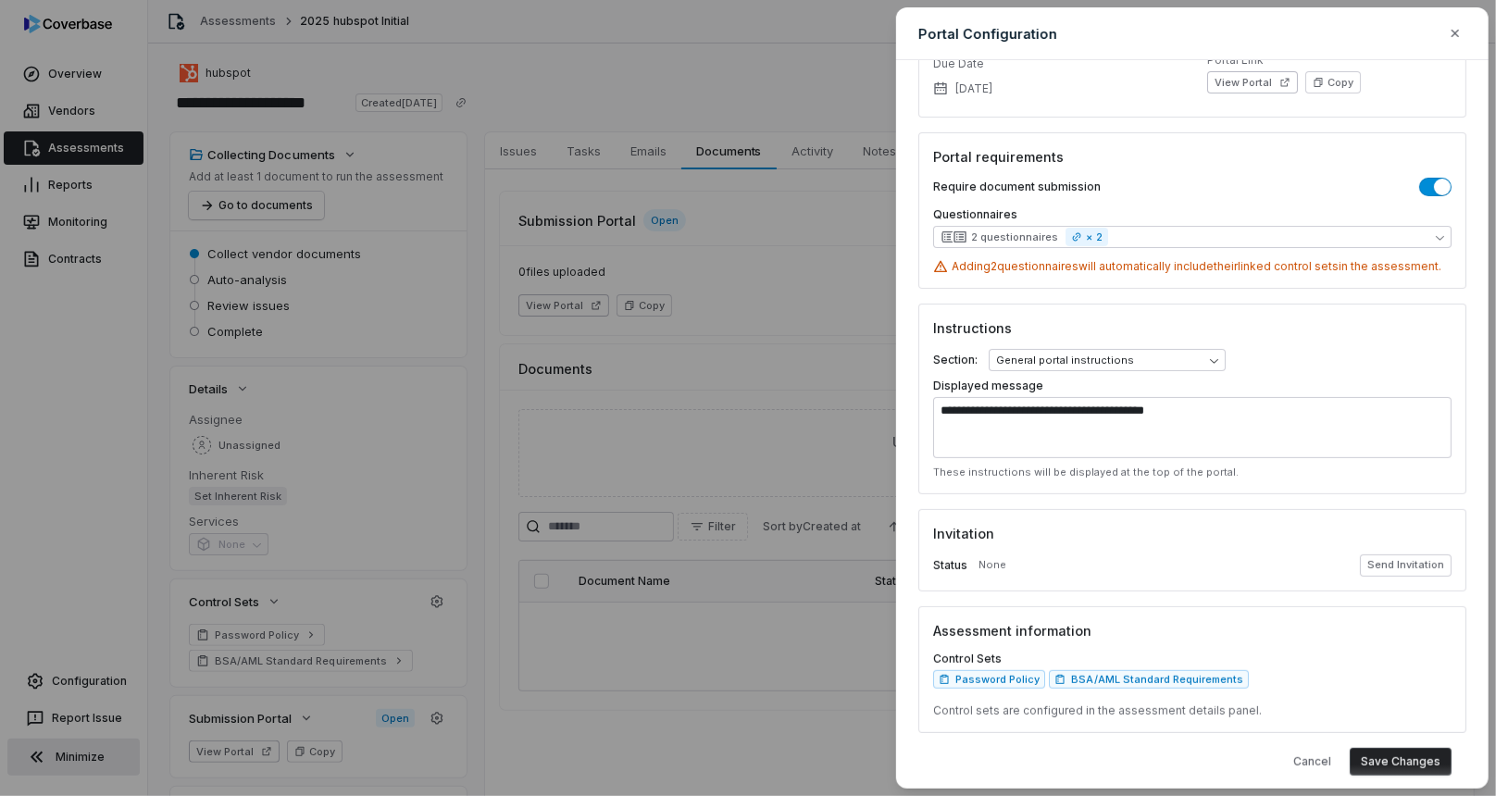
click at [1389, 758] on button "Save Changes" at bounding box center [1401, 762] width 102 height 28
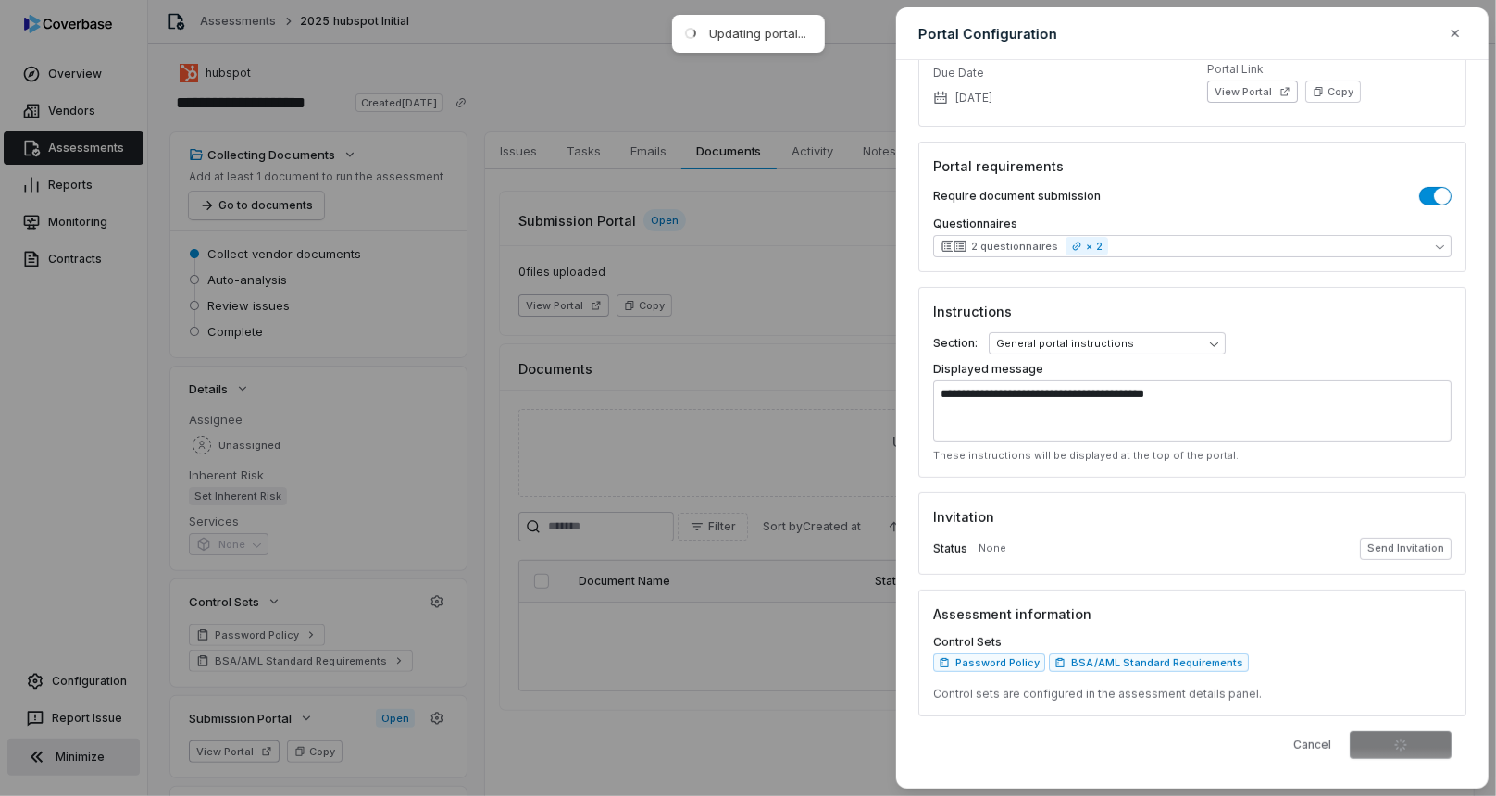
scroll to position [161, 0]
click at [1232, 96] on button "View Portal" at bounding box center [1252, 92] width 91 height 22
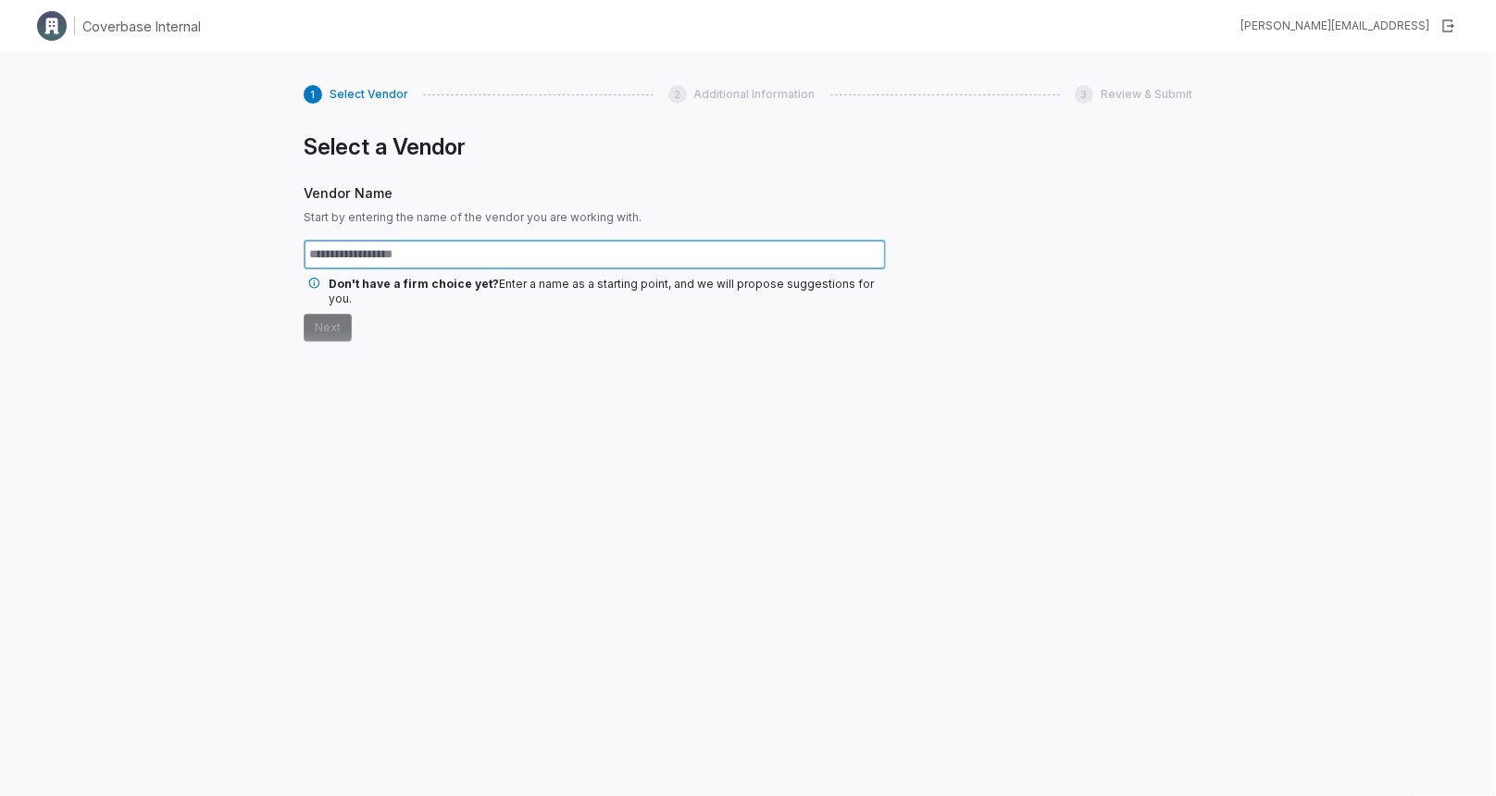
click at [557, 256] on input "text" at bounding box center [595, 255] width 582 height 30
type input "*********"
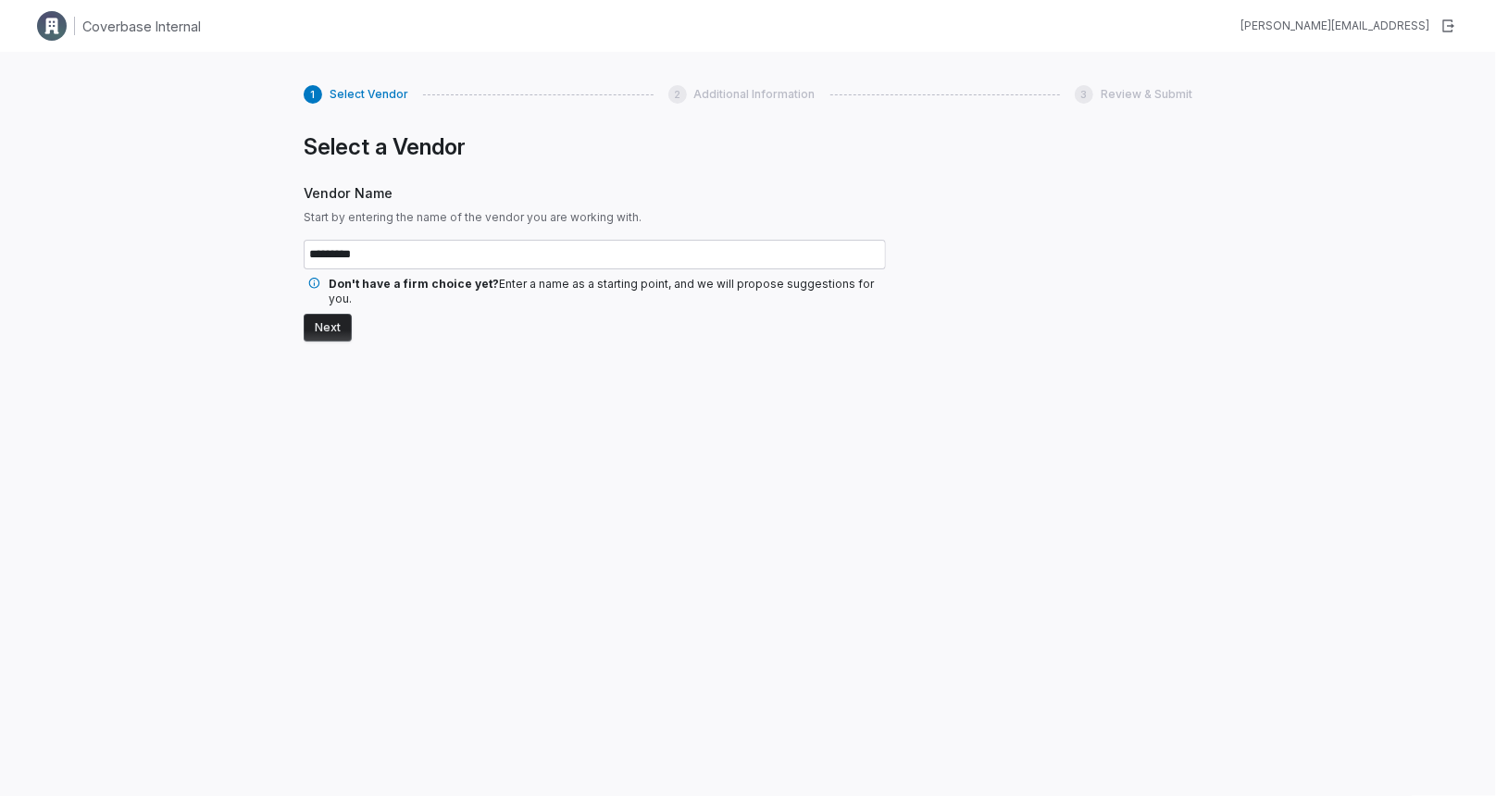
click at [328, 318] on button "Next" at bounding box center [328, 328] width 48 height 28
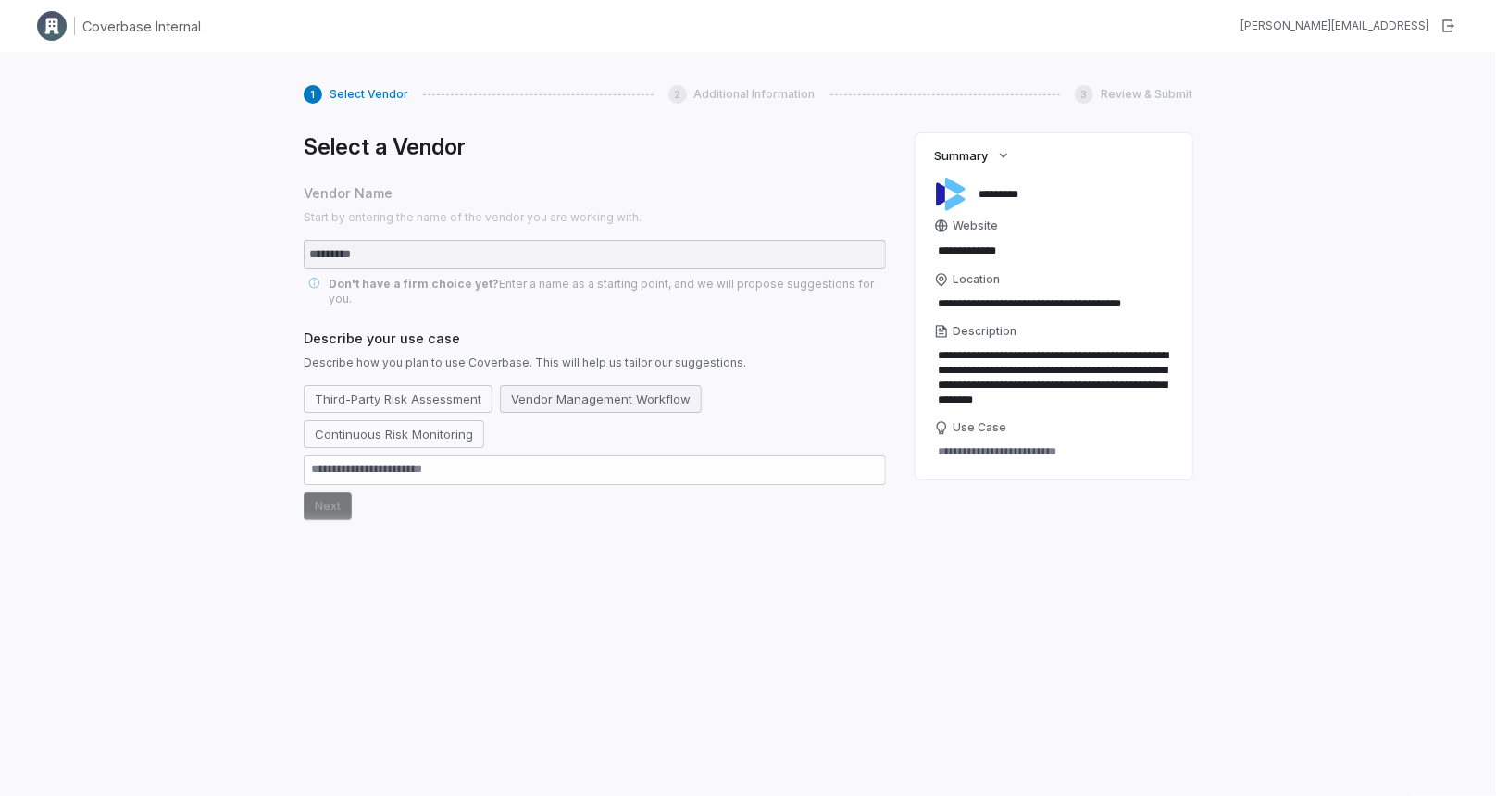
click at [533, 385] on button "Vendor Management Workflow" at bounding box center [601, 399] width 202 height 28
click at [344, 504] on button "Next" at bounding box center [328, 507] width 48 height 28
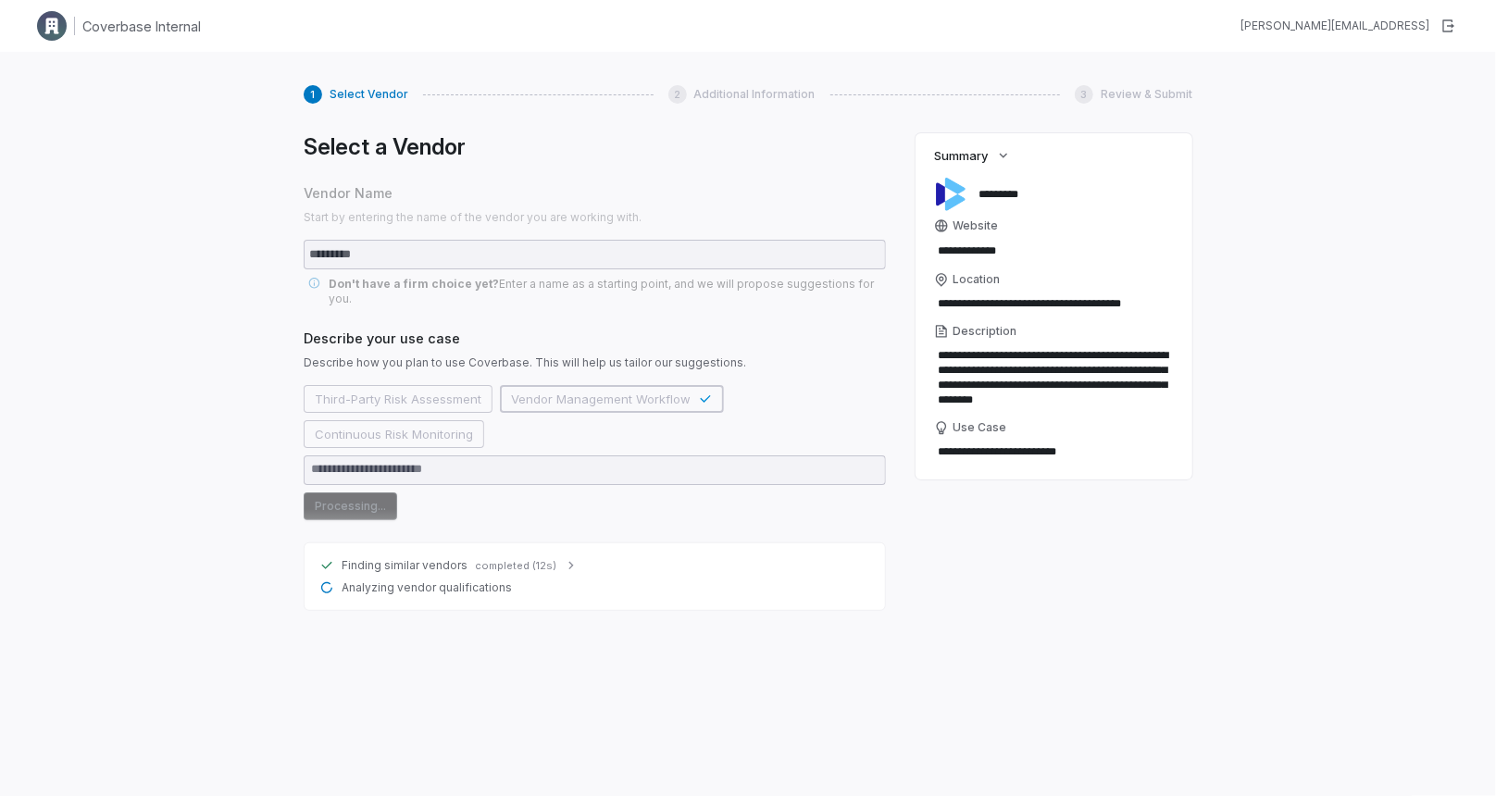
click at [544, 559] on span "completed (12s)" at bounding box center [515, 566] width 81 height 14
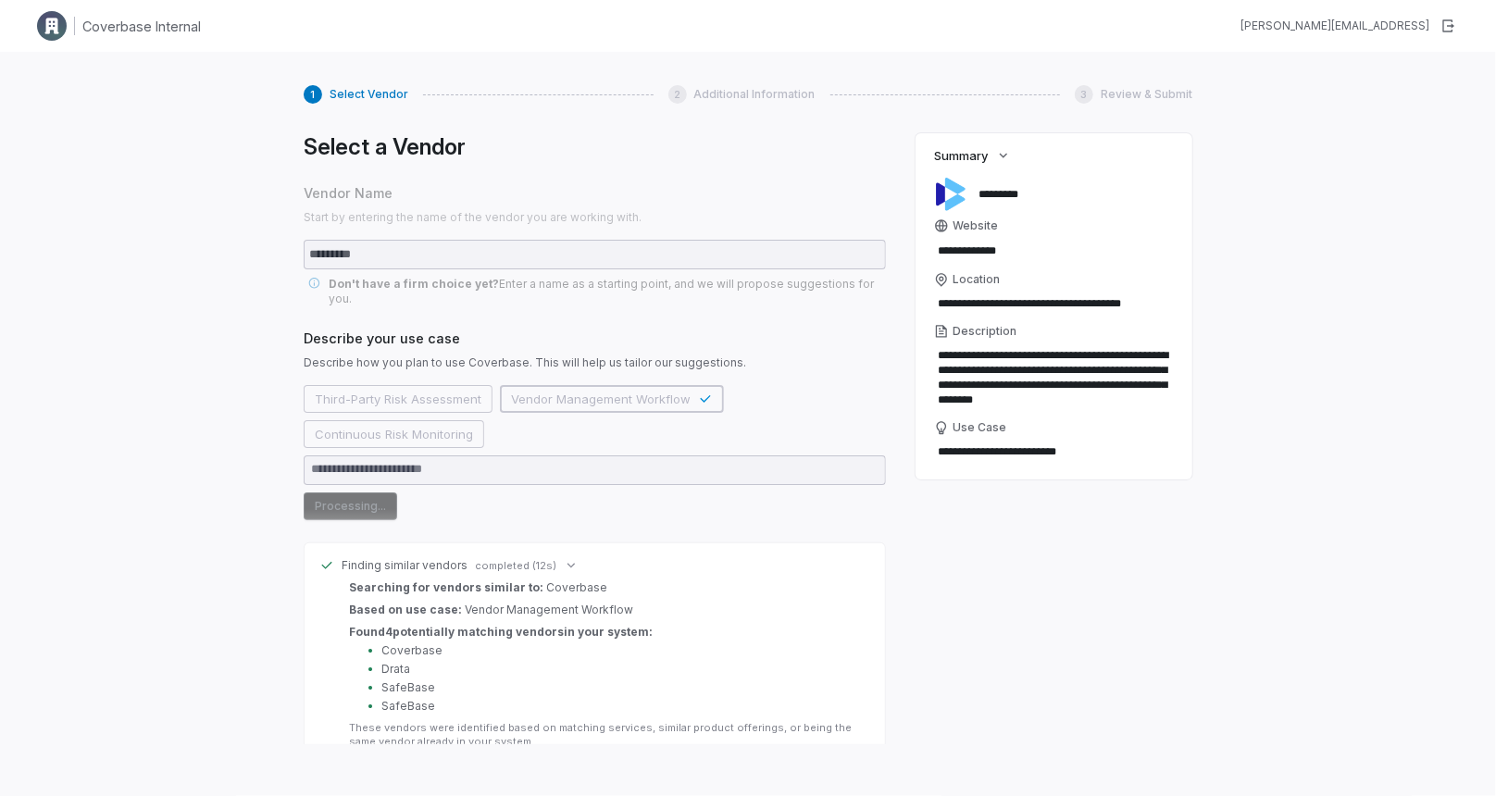
scroll to position [31, 0]
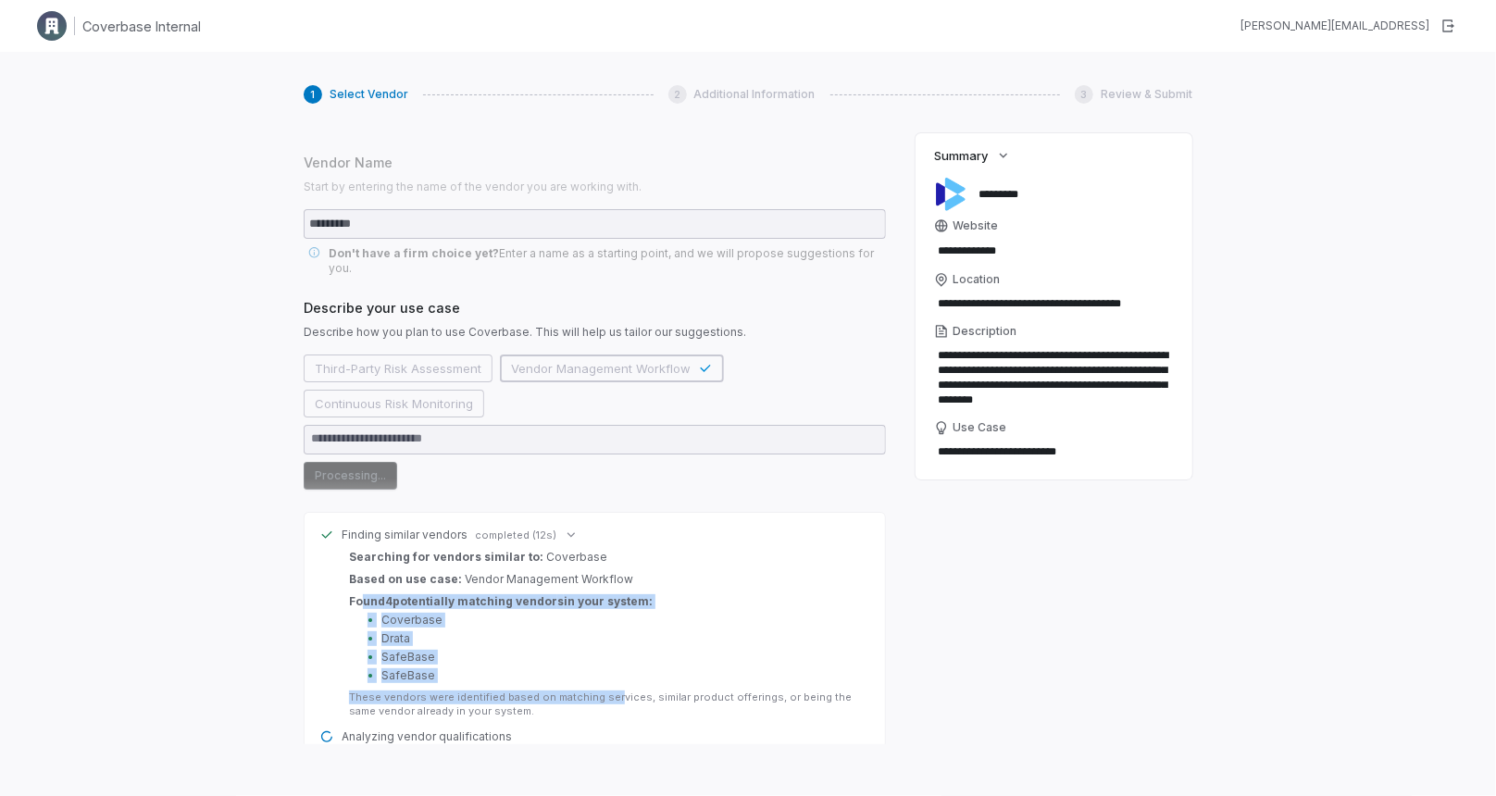
drag, startPoint x: 363, startPoint y: 593, endPoint x: 614, endPoint y: 680, distance: 265.6
click at [613, 680] on div "Found 4 potentially matching vendor s in your system: • Coverbase • Drata • Saf…" at bounding box center [606, 656] width 514 height 124
click at [632, 669] on li "• SafeBase" at bounding box center [615, 676] width 495 height 15
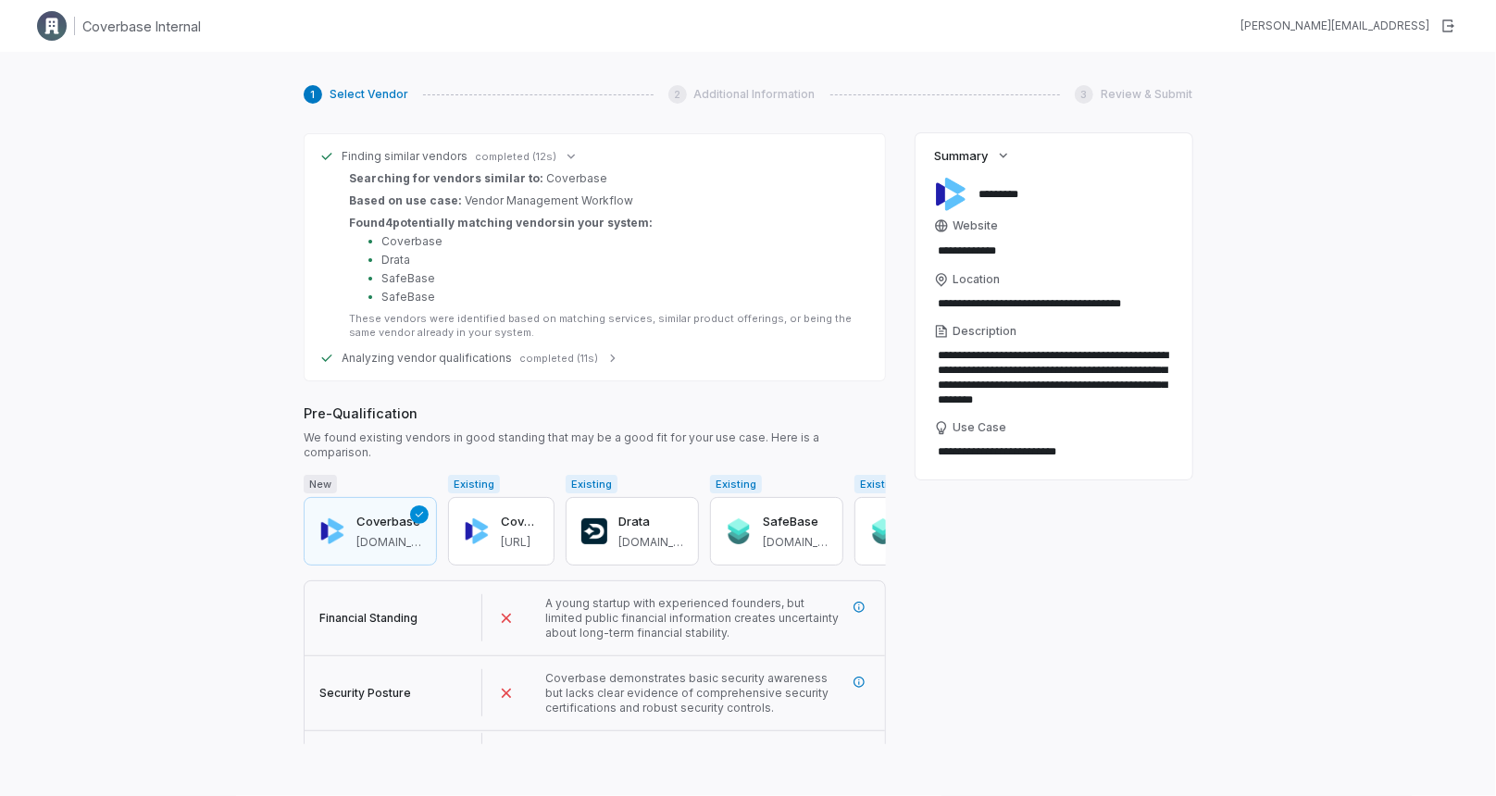
scroll to position [418, 0]
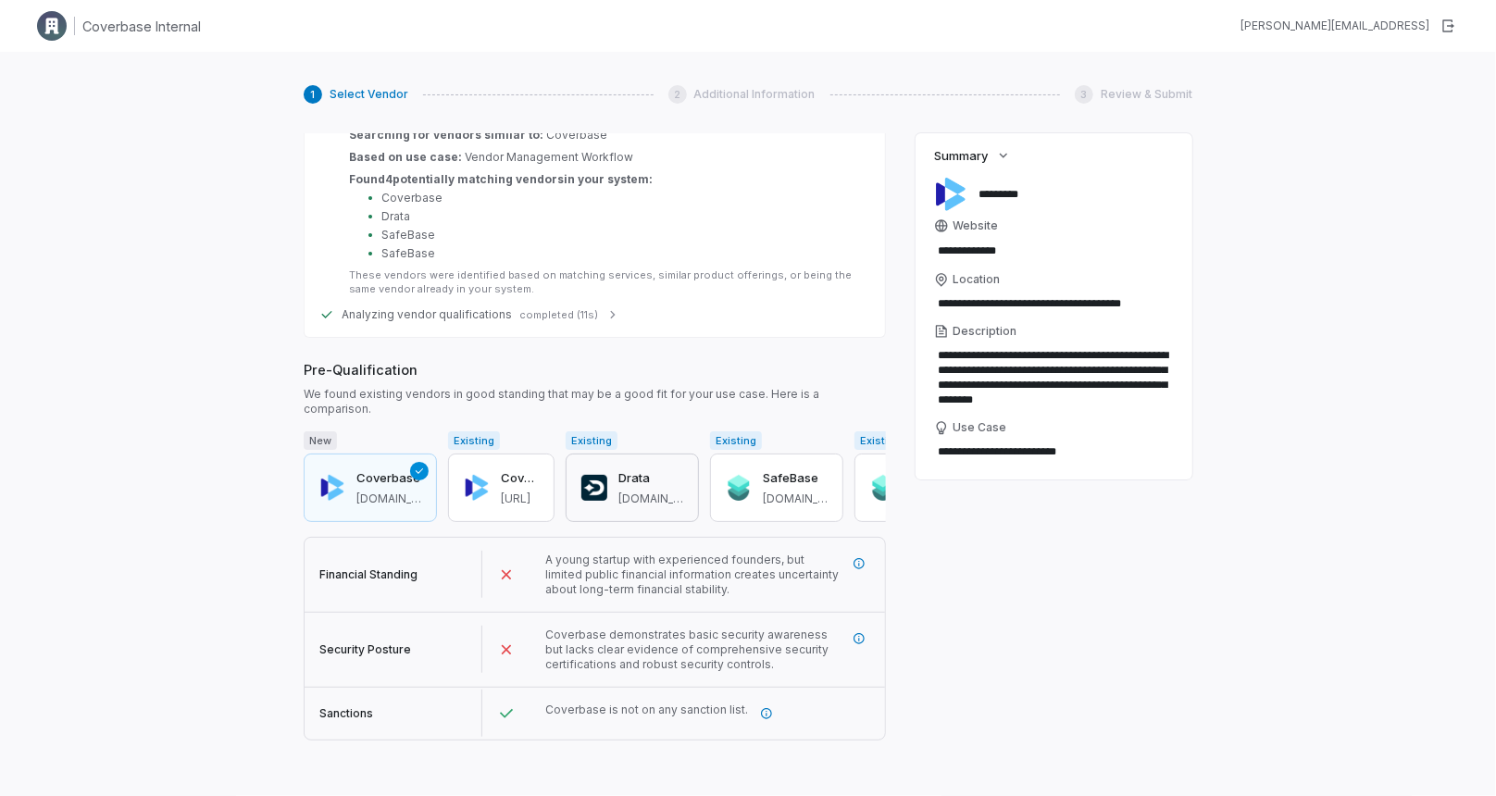
click at [645, 454] on button "Drata drata.com" at bounding box center [632, 488] width 133 height 69
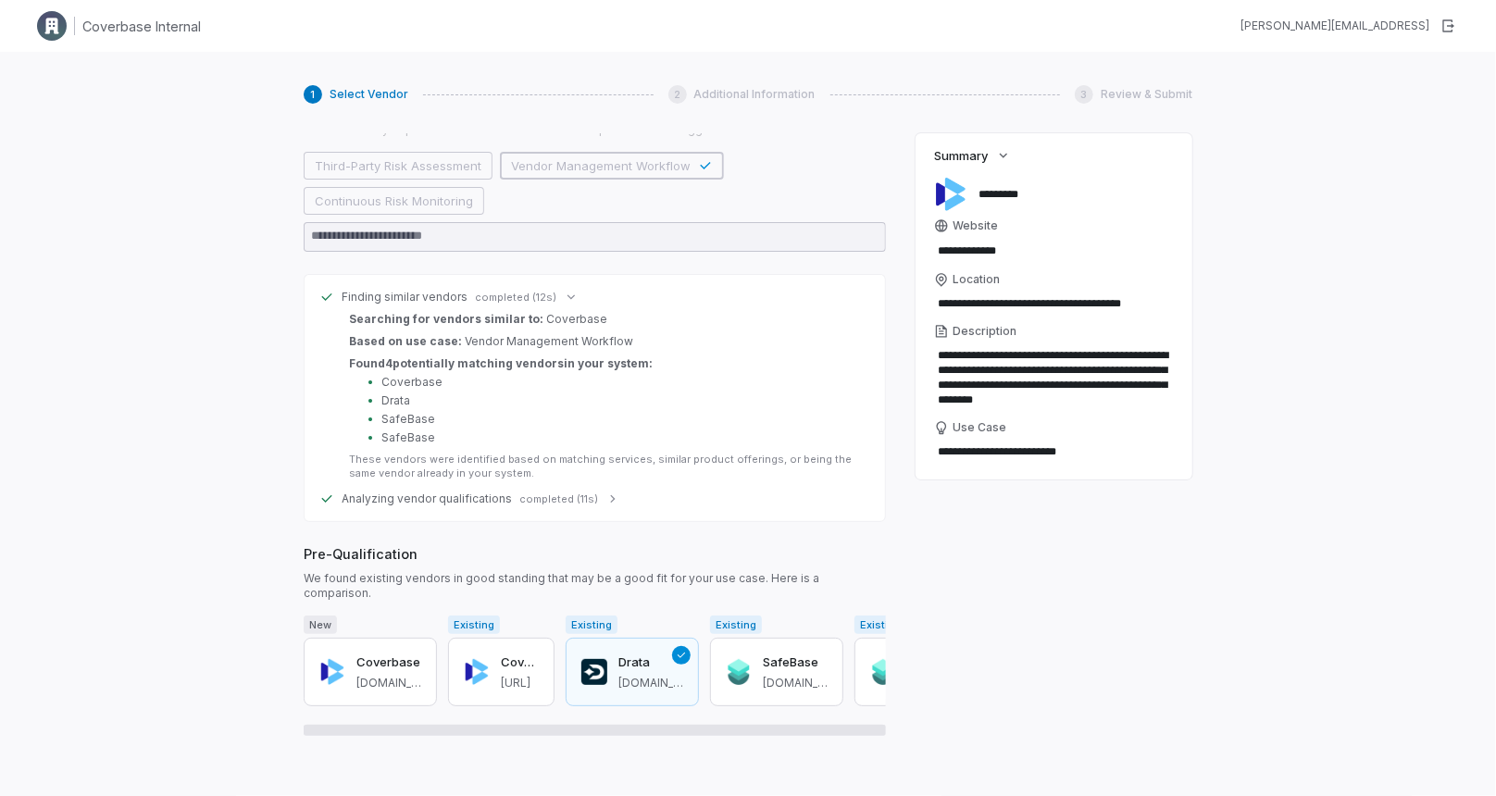
scroll to position [358, 0]
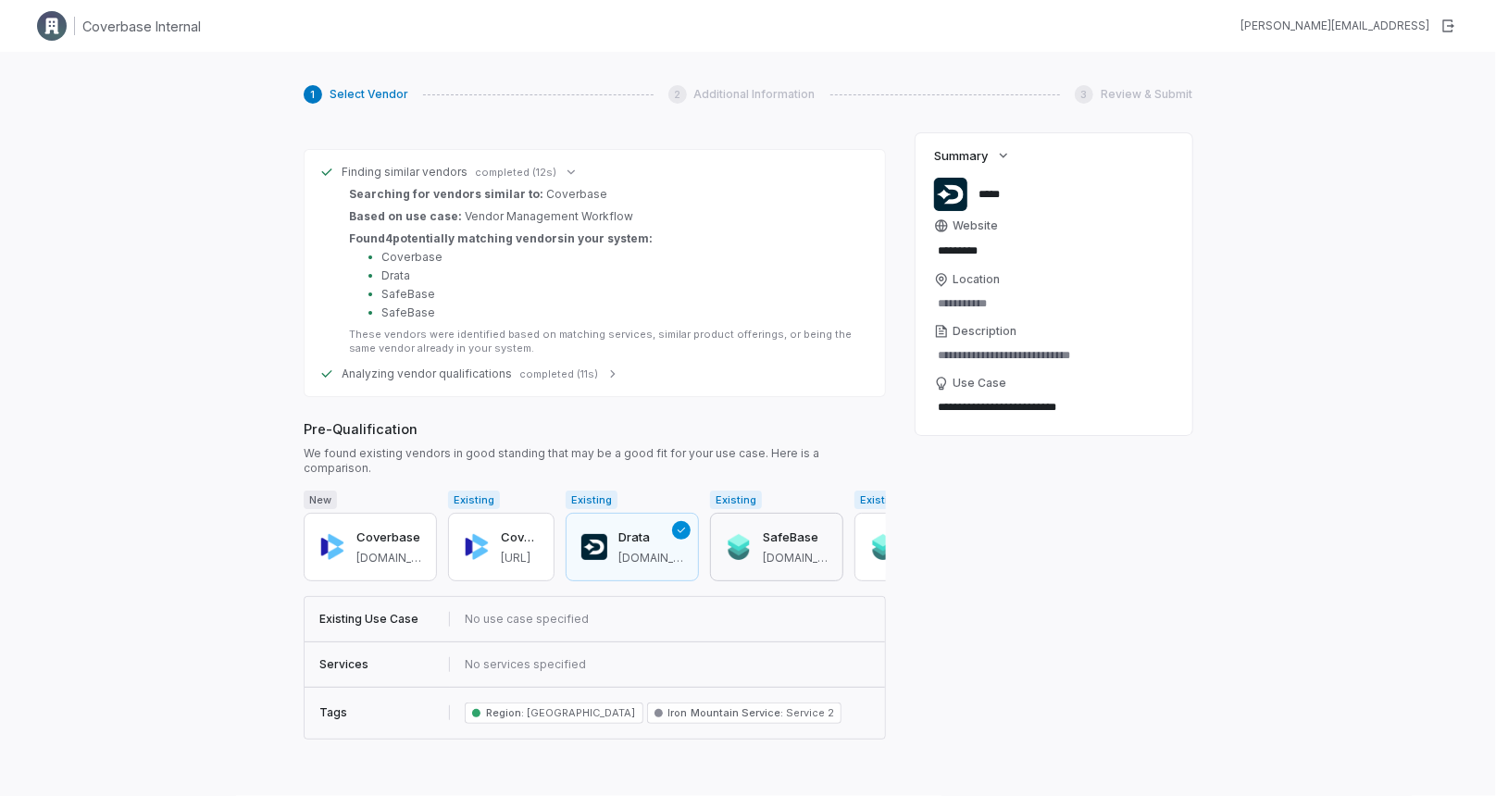
click at [795, 529] on h3 "SafeBase" at bounding box center [795, 538] width 65 height 19
click at [338, 747] on button "Next" at bounding box center [328, 761] width 48 height 28
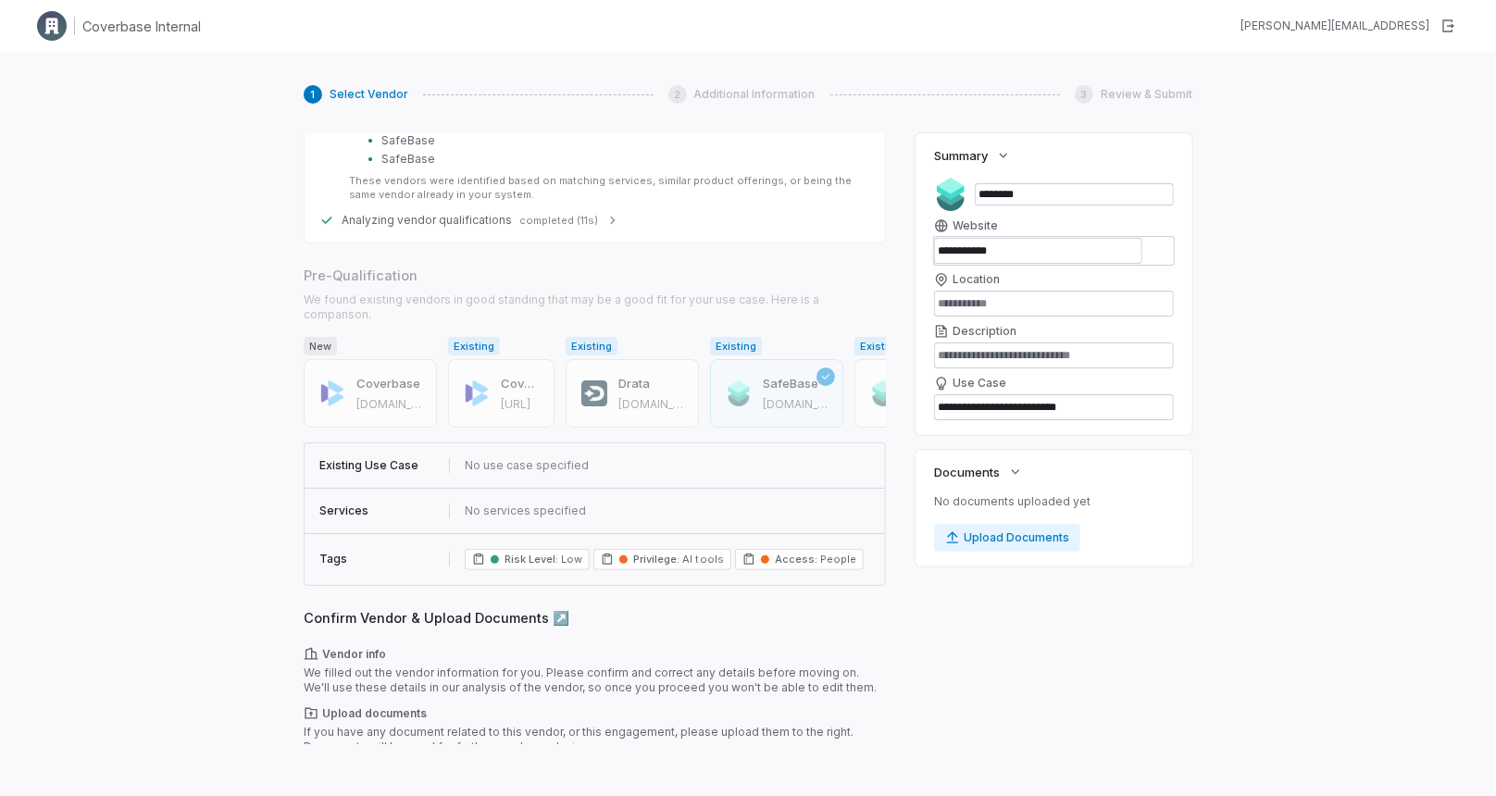
scroll to position [529, 0]
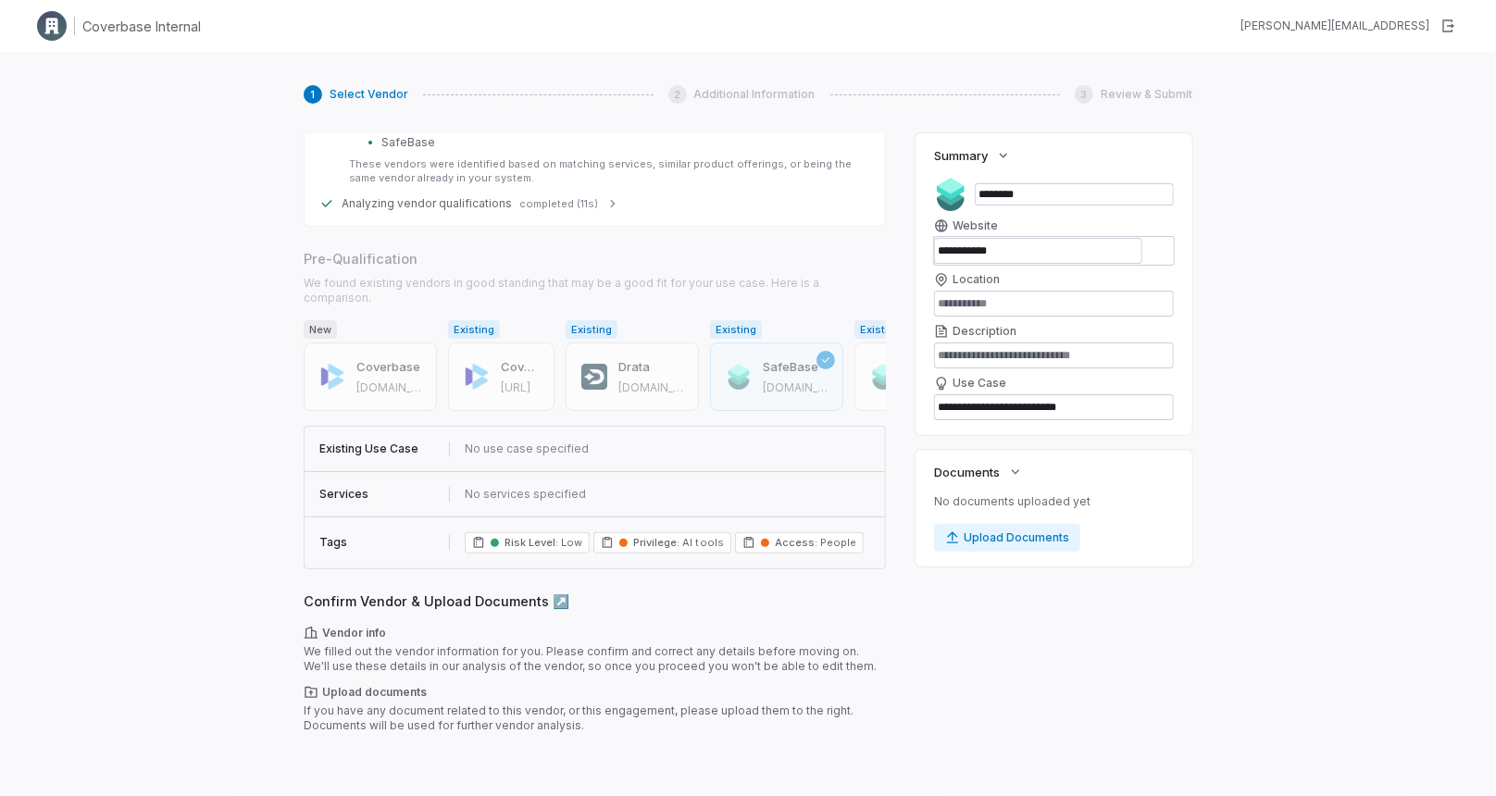
click at [338, 748] on button "Next" at bounding box center [328, 762] width 48 height 28
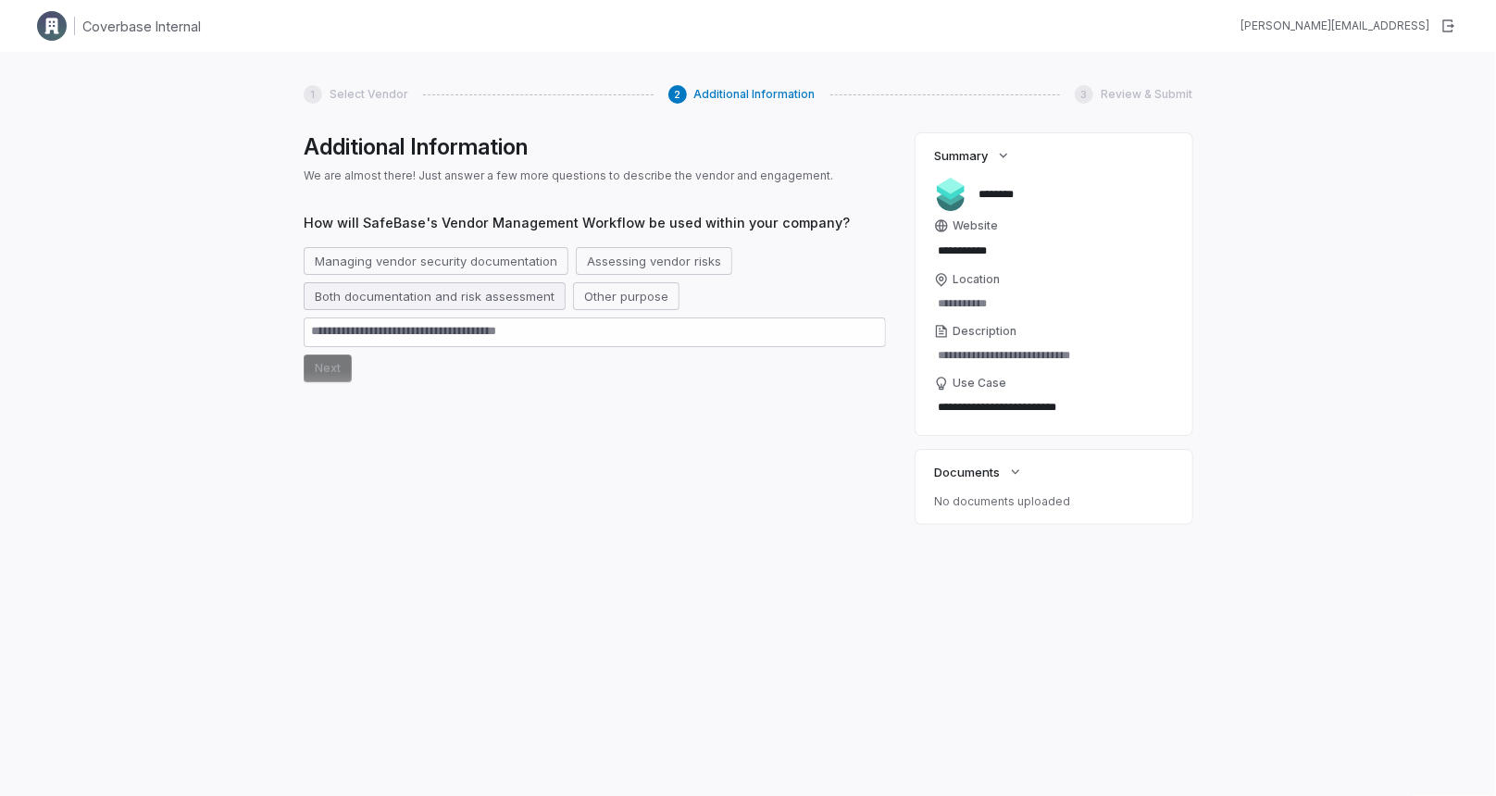
click at [502, 296] on button "Both documentation and risk assessment" at bounding box center [435, 296] width 262 height 28
click at [333, 371] on button "Next" at bounding box center [328, 369] width 48 height 28
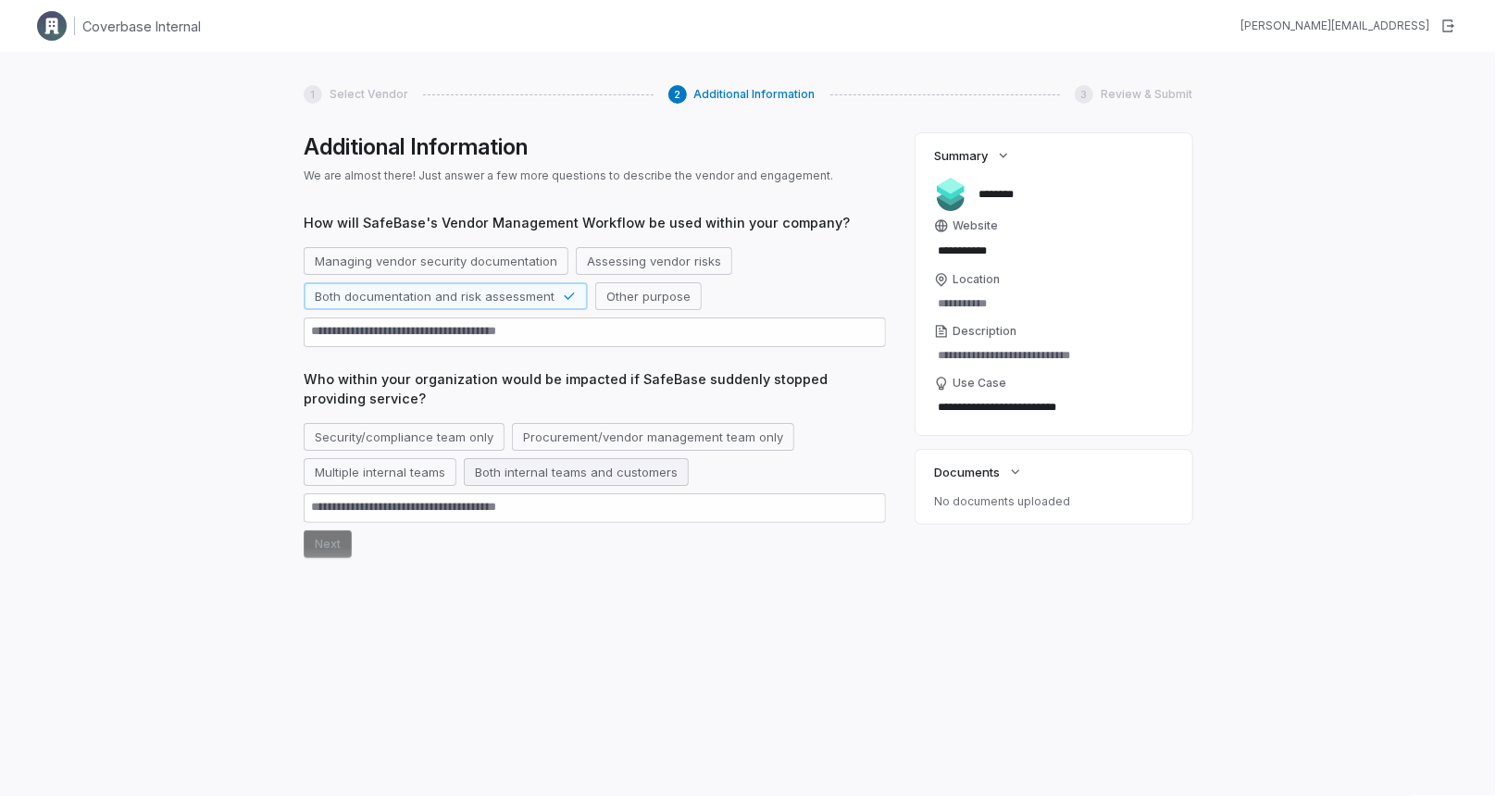
drag, startPoint x: 568, startPoint y: 443, endPoint x: 518, endPoint y: 468, distance: 55.9
click at [568, 443] on button "Procurement/vendor management team only" at bounding box center [653, 437] width 282 height 28
click at [344, 549] on button "Next" at bounding box center [328, 545] width 48 height 28
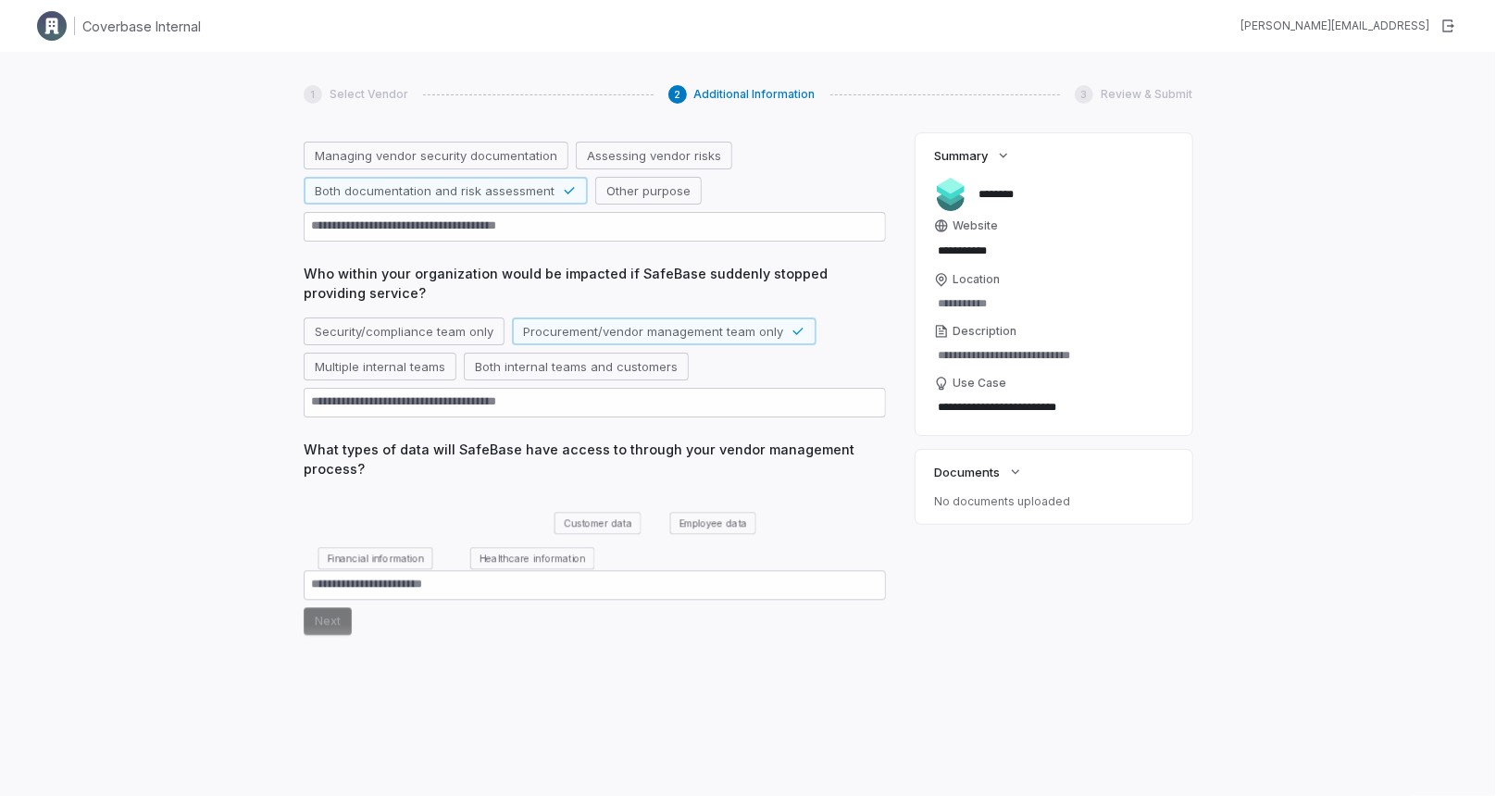
scroll to position [108, 0]
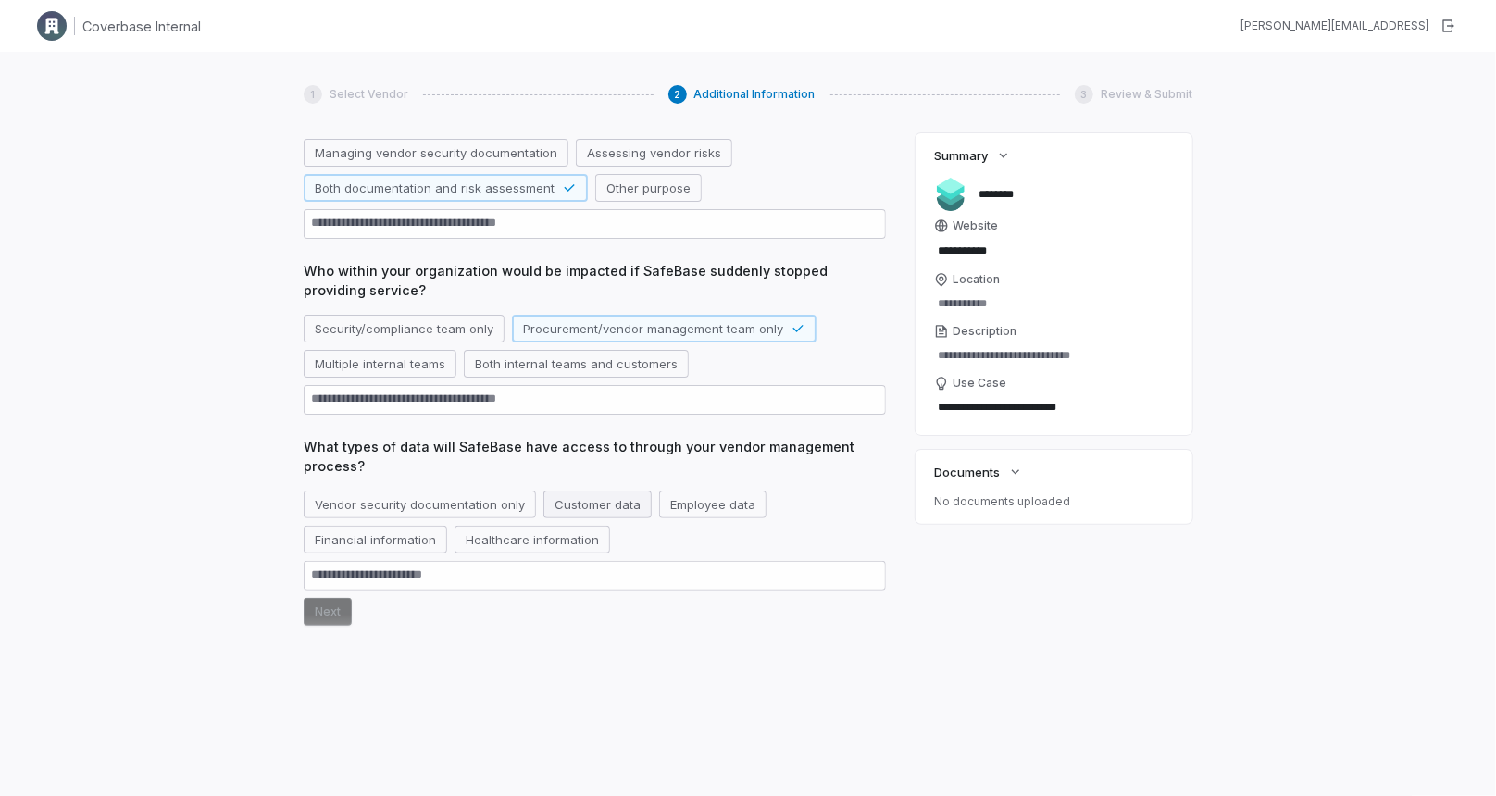
click at [575, 506] on button "Customer data" at bounding box center [598, 505] width 108 height 28
click at [329, 613] on button "Next" at bounding box center [328, 612] width 48 height 28
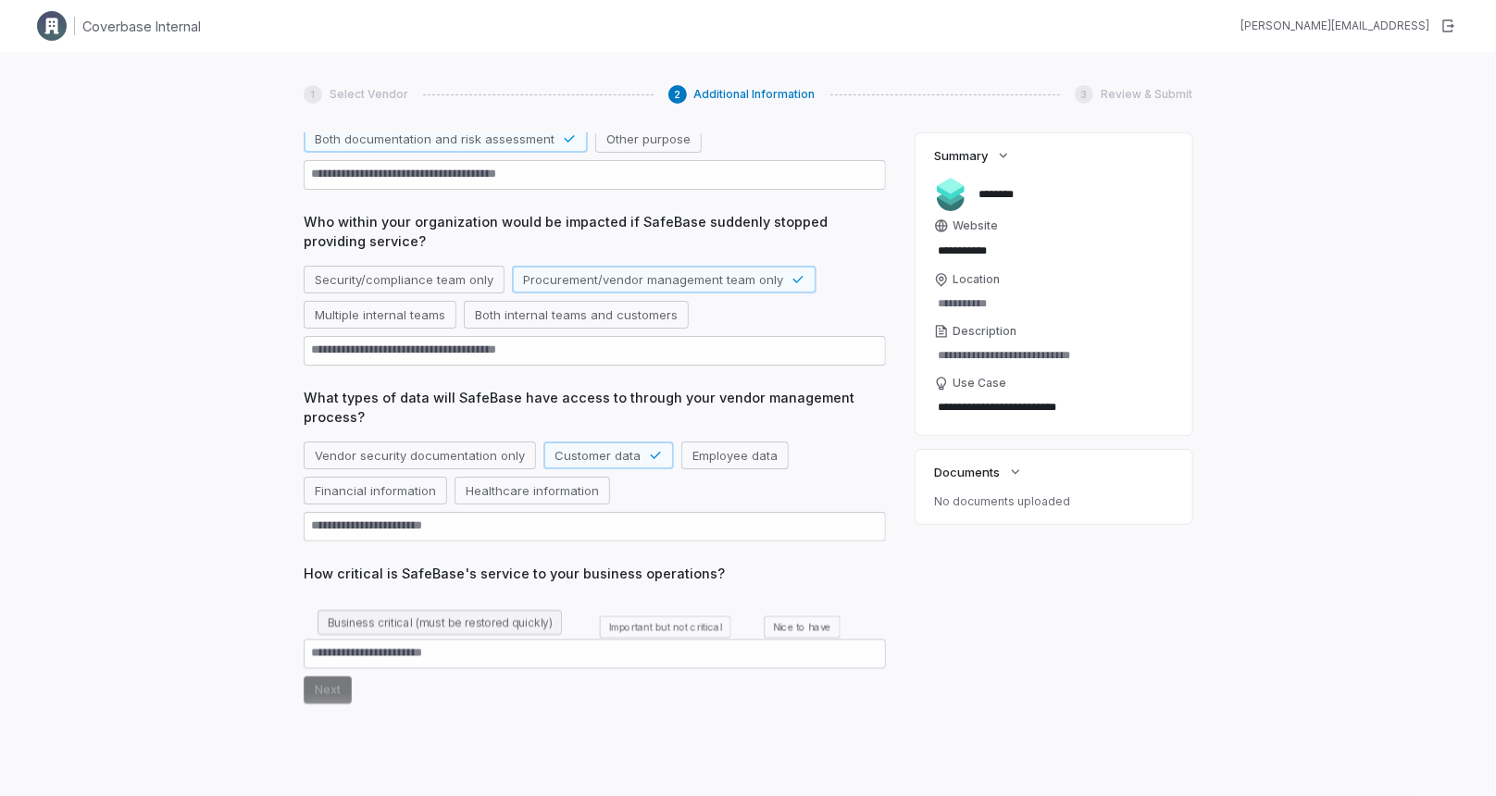
scroll to position [206, 0]
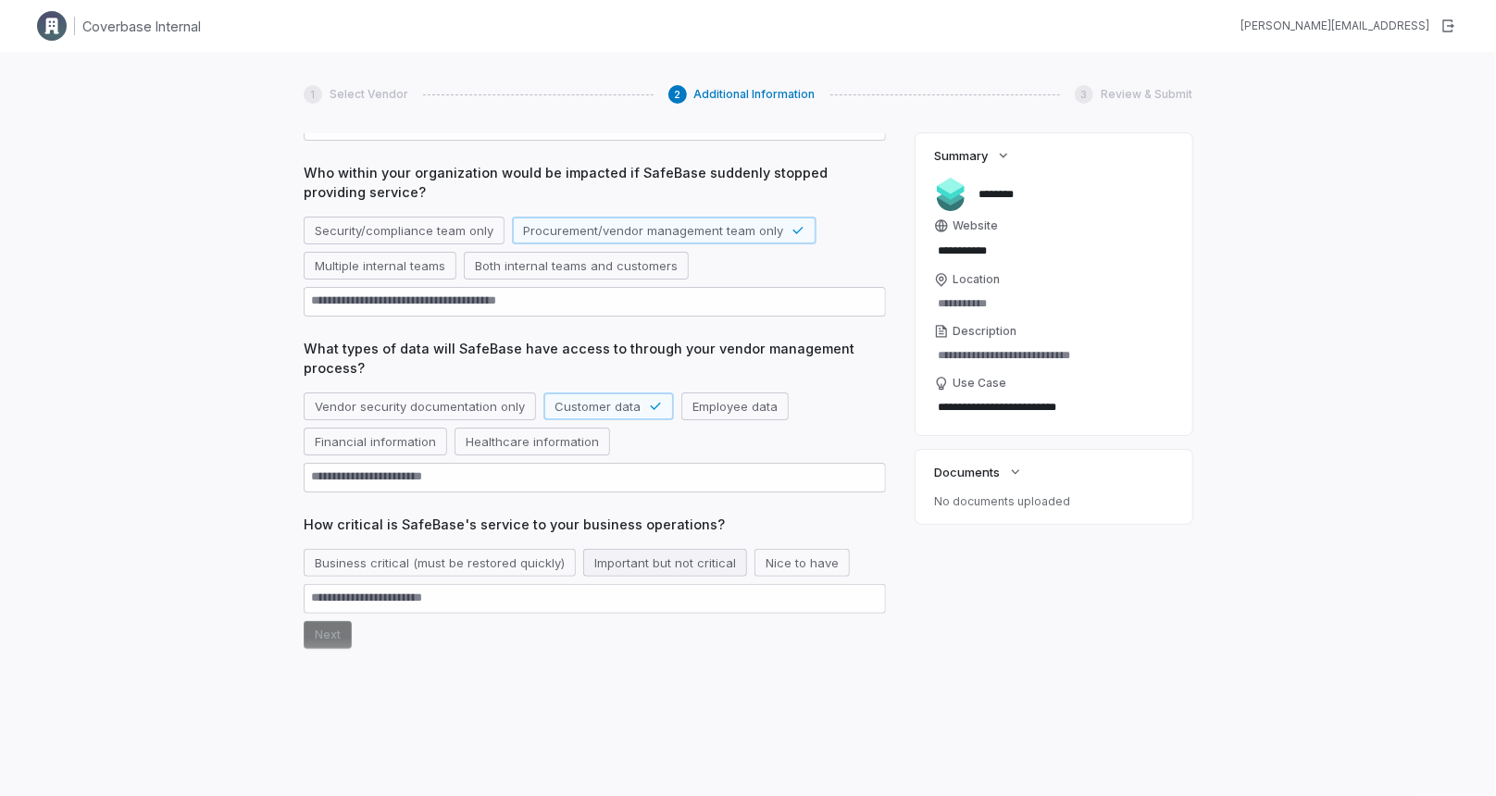
click at [597, 560] on button "Important but not critical" at bounding box center [665, 563] width 164 height 28
click at [320, 630] on button "Next" at bounding box center [328, 635] width 48 height 28
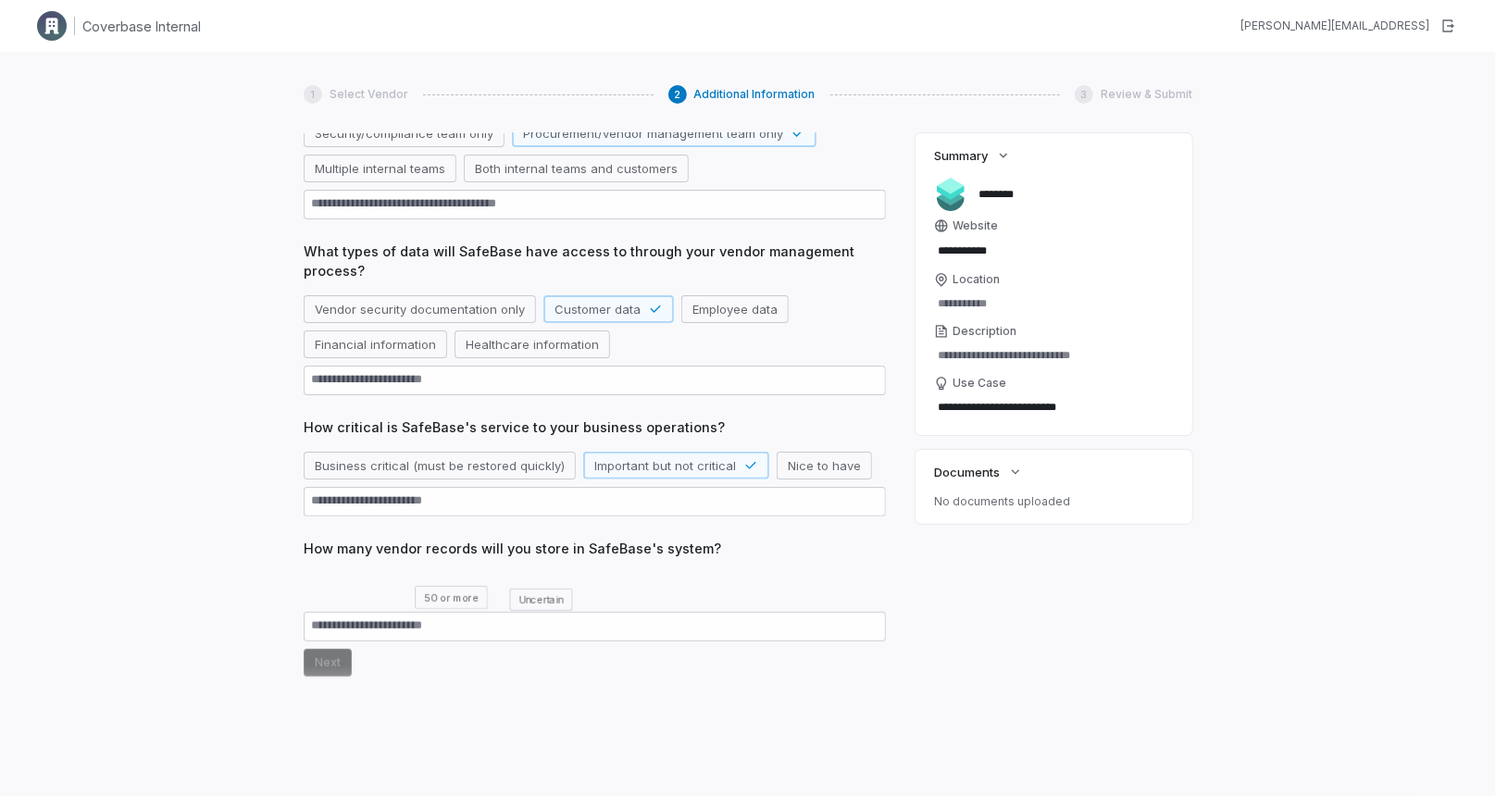
scroll to position [306, 0]
click at [460, 589] on button "50 or more" at bounding box center [451, 585] width 86 height 28
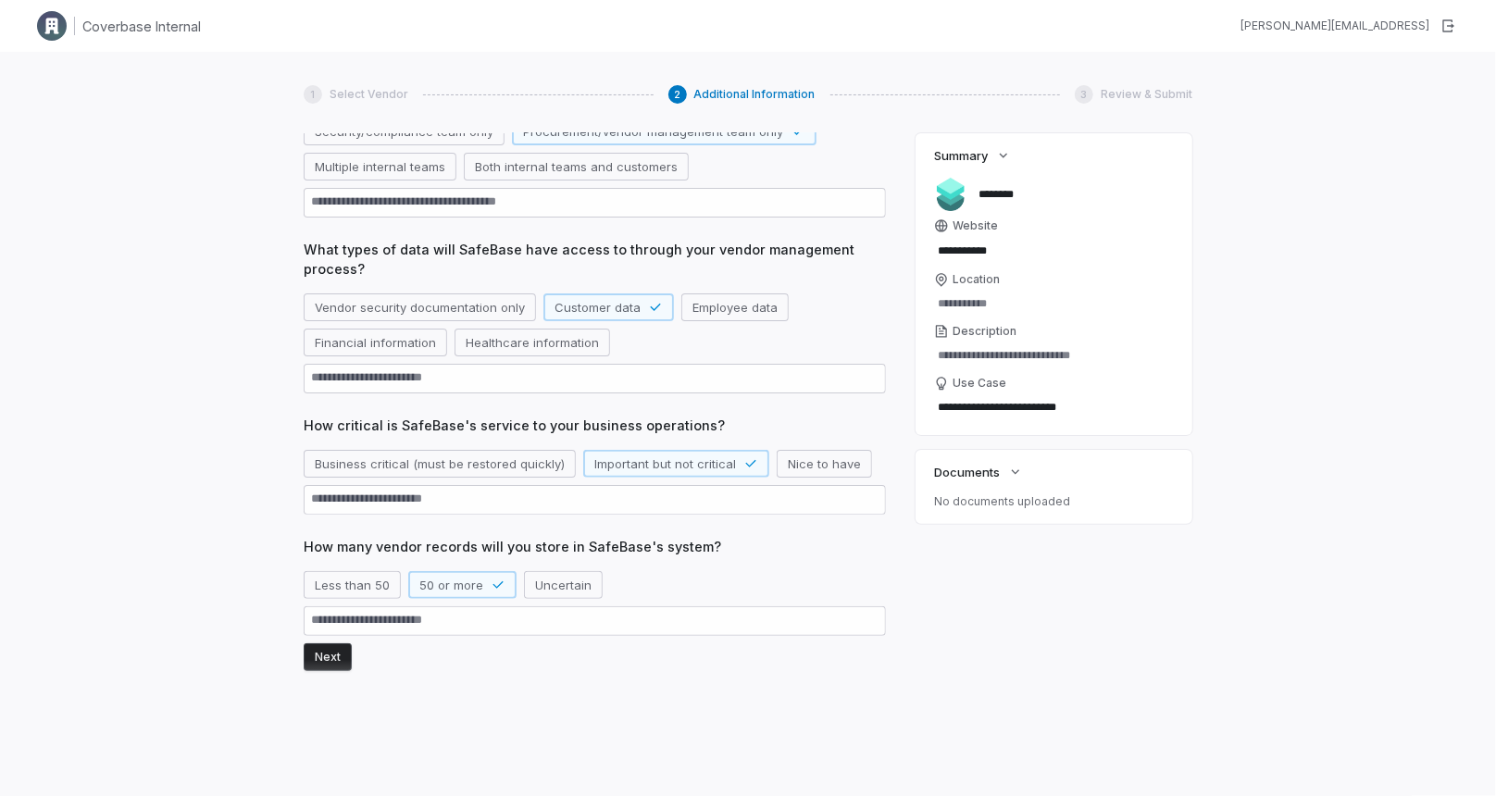
click at [317, 666] on button "Next" at bounding box center [328, 658] width 48 height 28
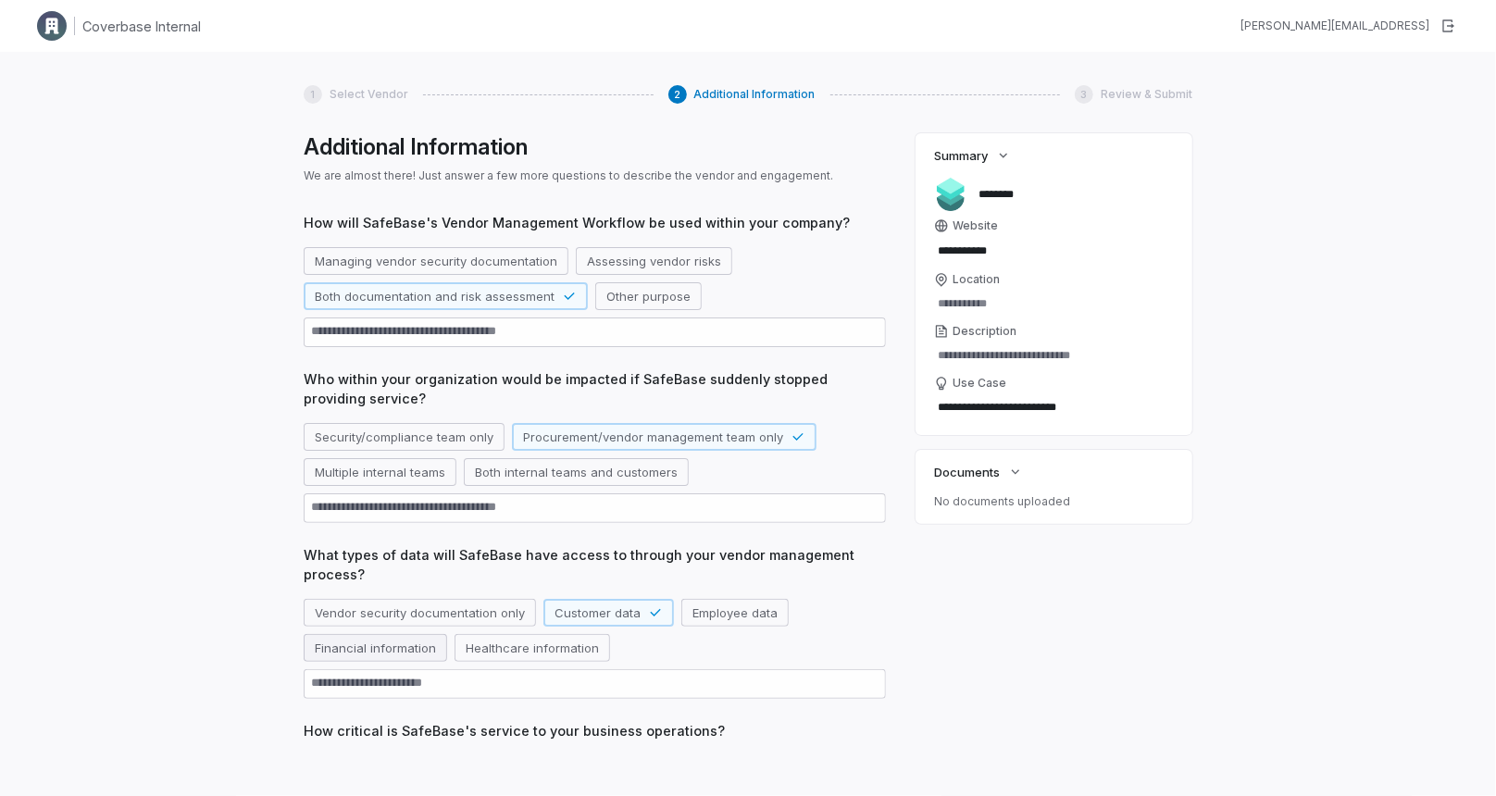
scroll to position [362, 0]
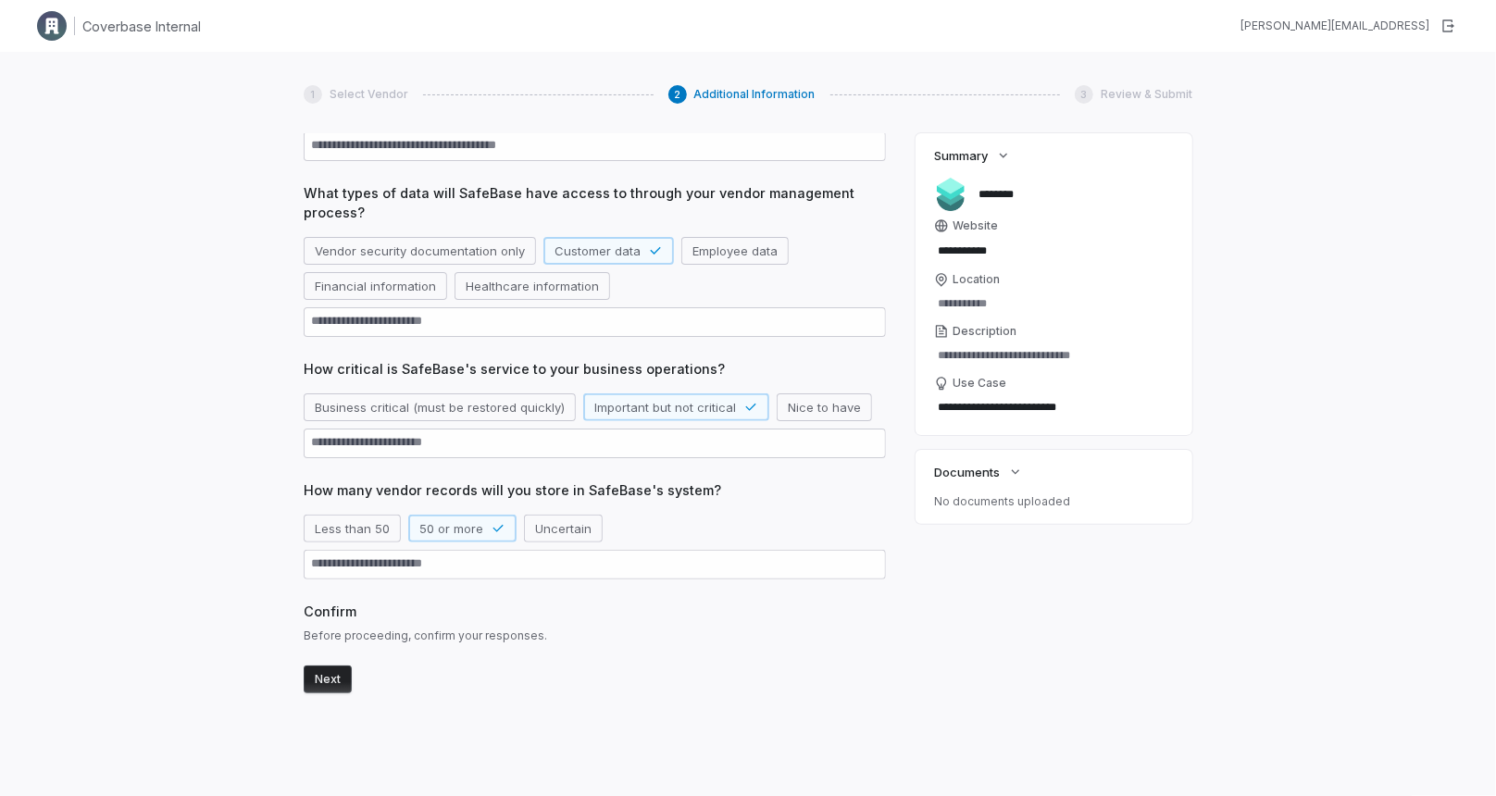
click at [329, 673] on button "Next" at bounding box center [328, 680] width 48 height 28
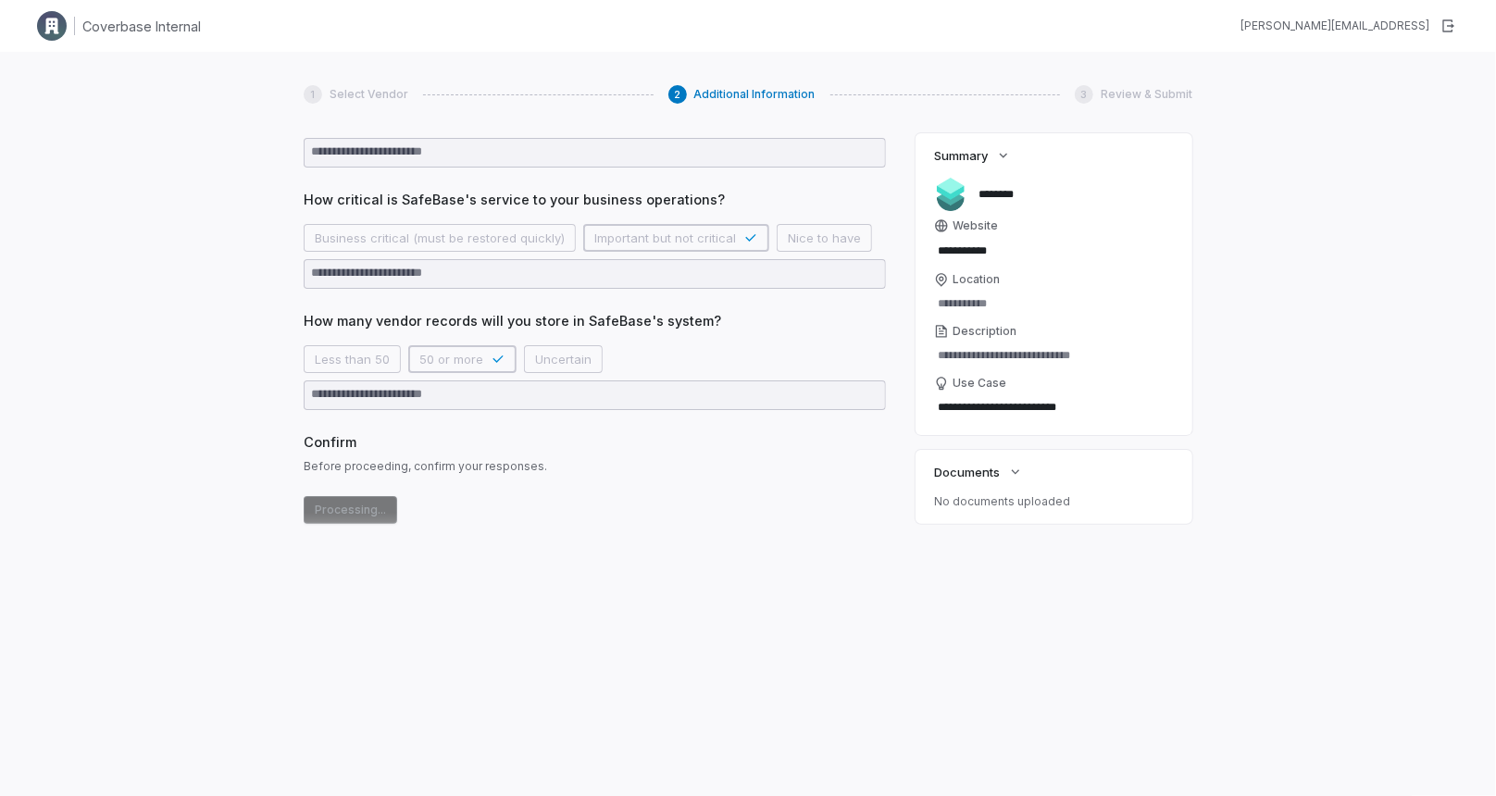
scroll to position [582, 0]
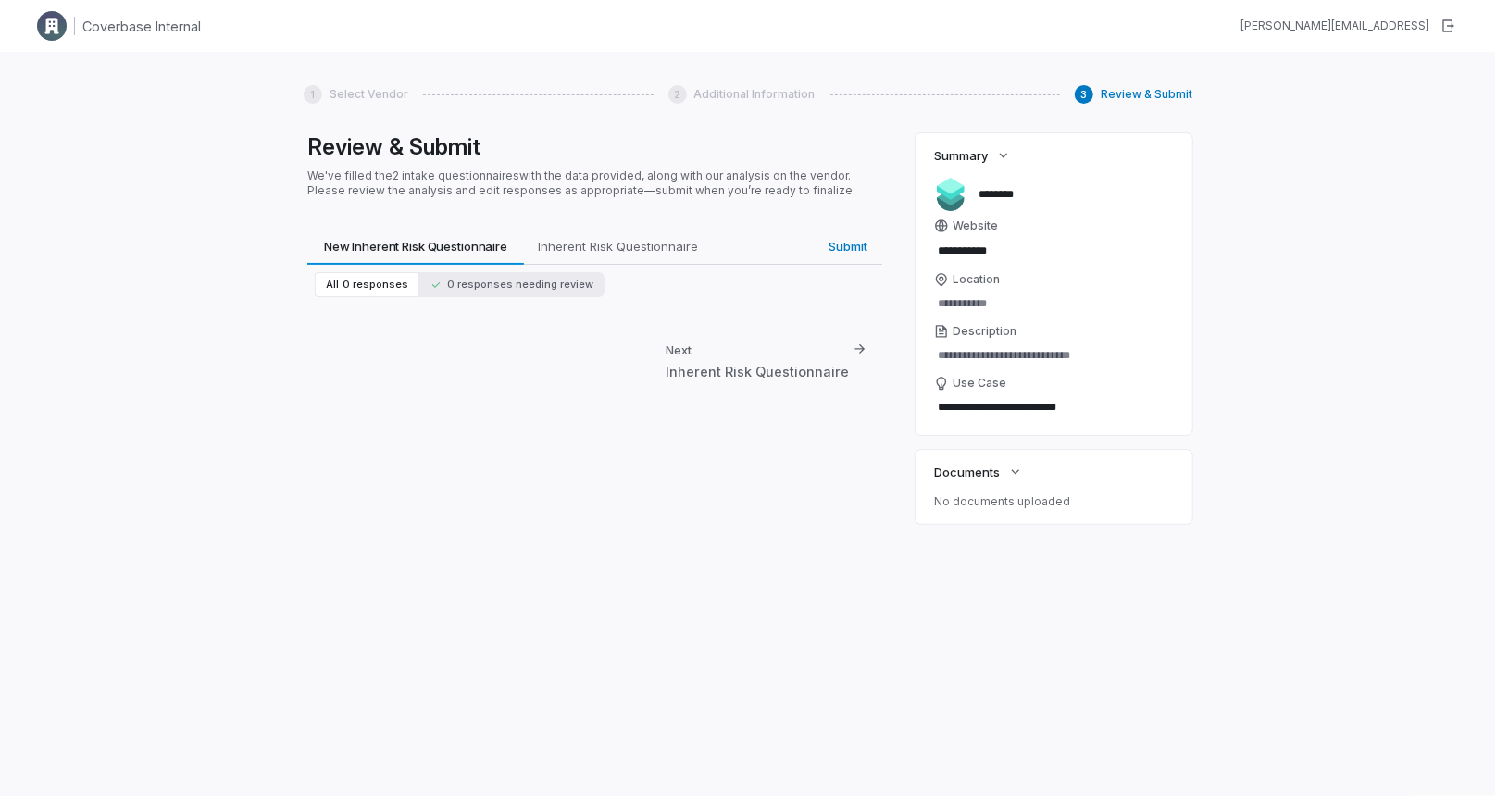
type textarea "*"
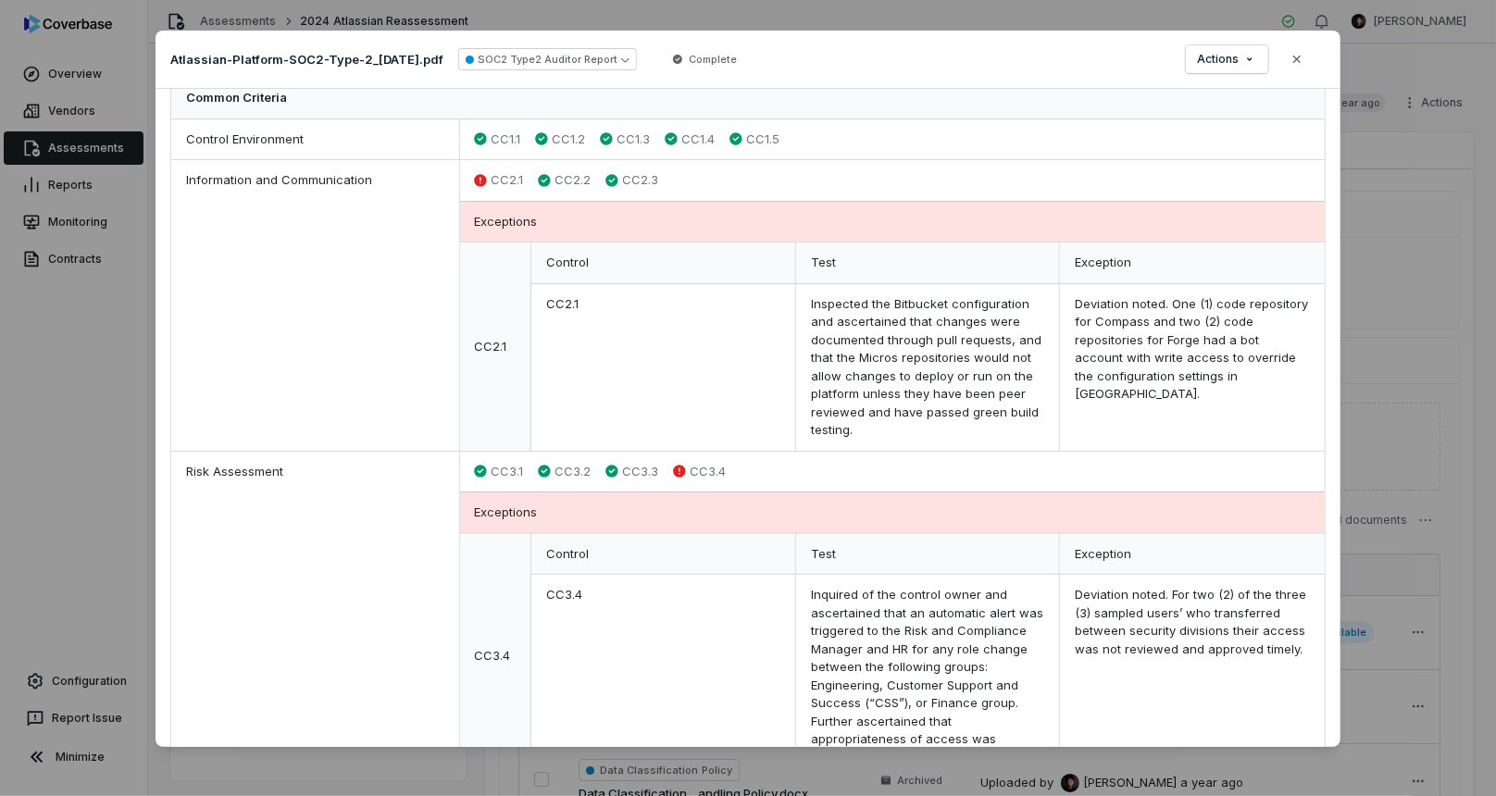
scroll to position [440, 0]
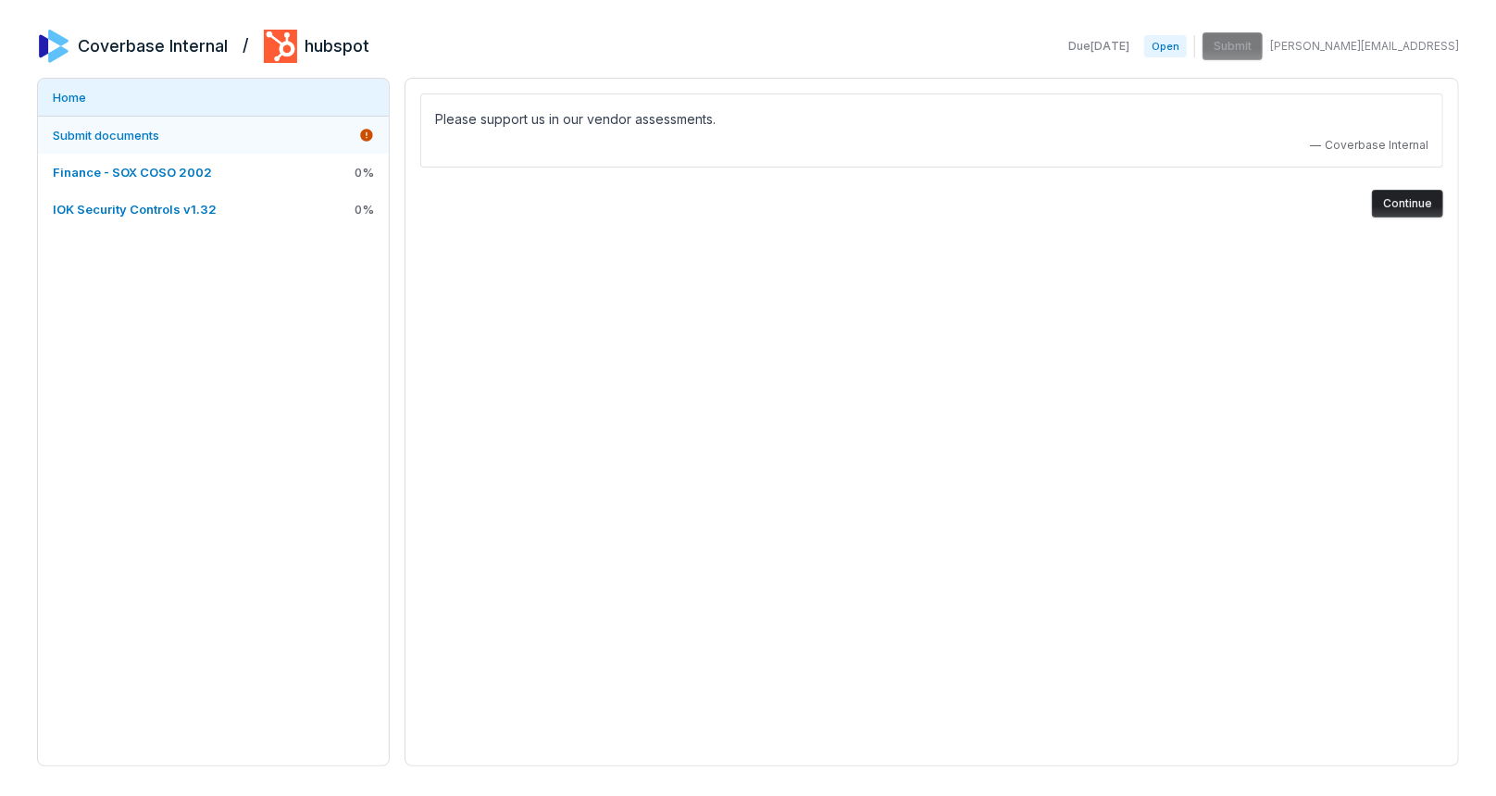
click at [116, 134] on span "Submit documents" at bounding box center [106, 135] width 106 height 15
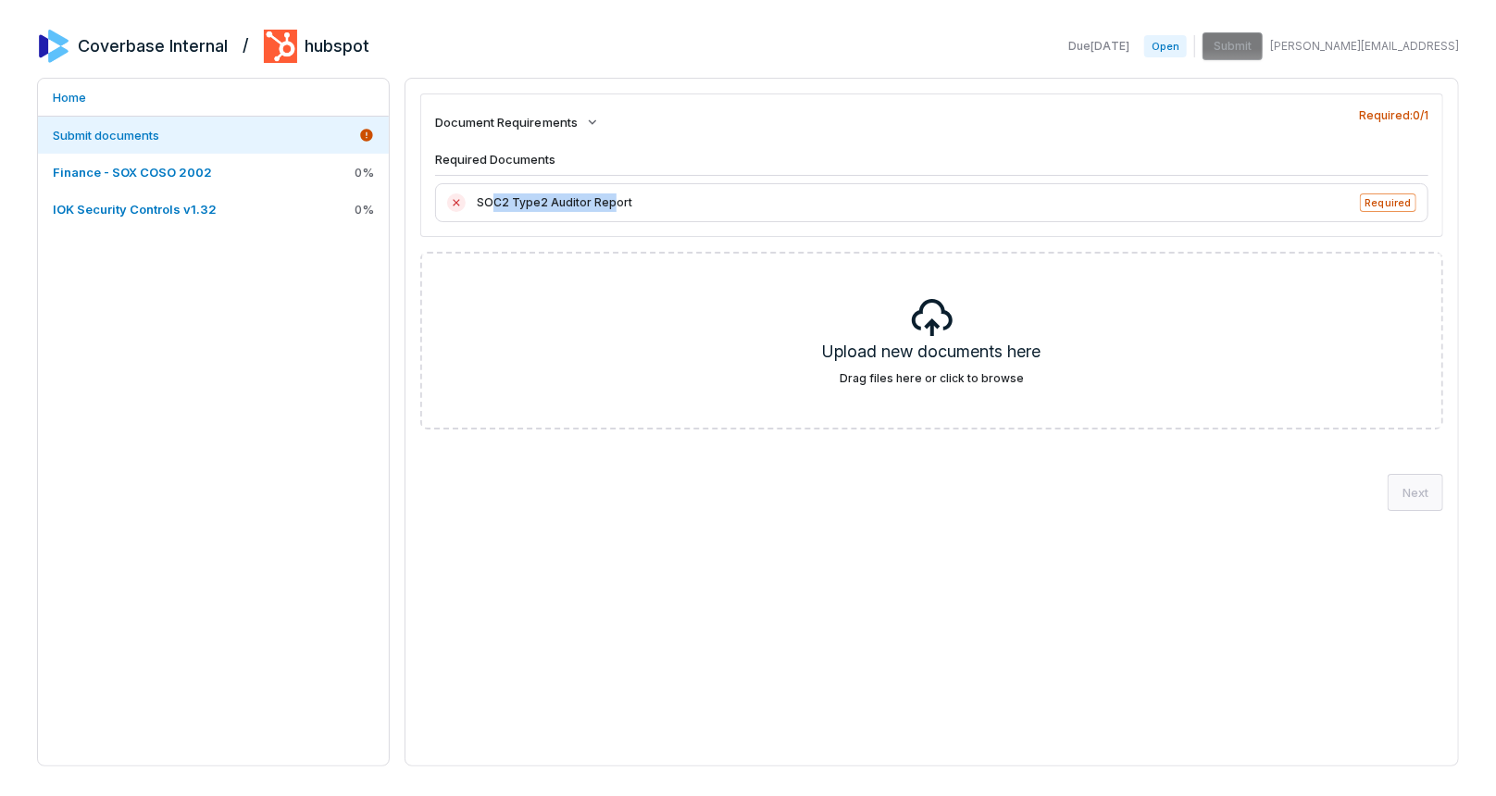
drag, startPoint x: 493, startPoint y: 202, endPoint x: 609, endPoint y: 202, distance: 116.7
click at [609, 202] on span "SOC2 Type2 Auditor Report" at bounding box center [913, 203] width 872 height 19
click at [135, 181] on link "Finance - SOX COSO 2002 0 %" at bounding box center [213, 172] width 351 height 37
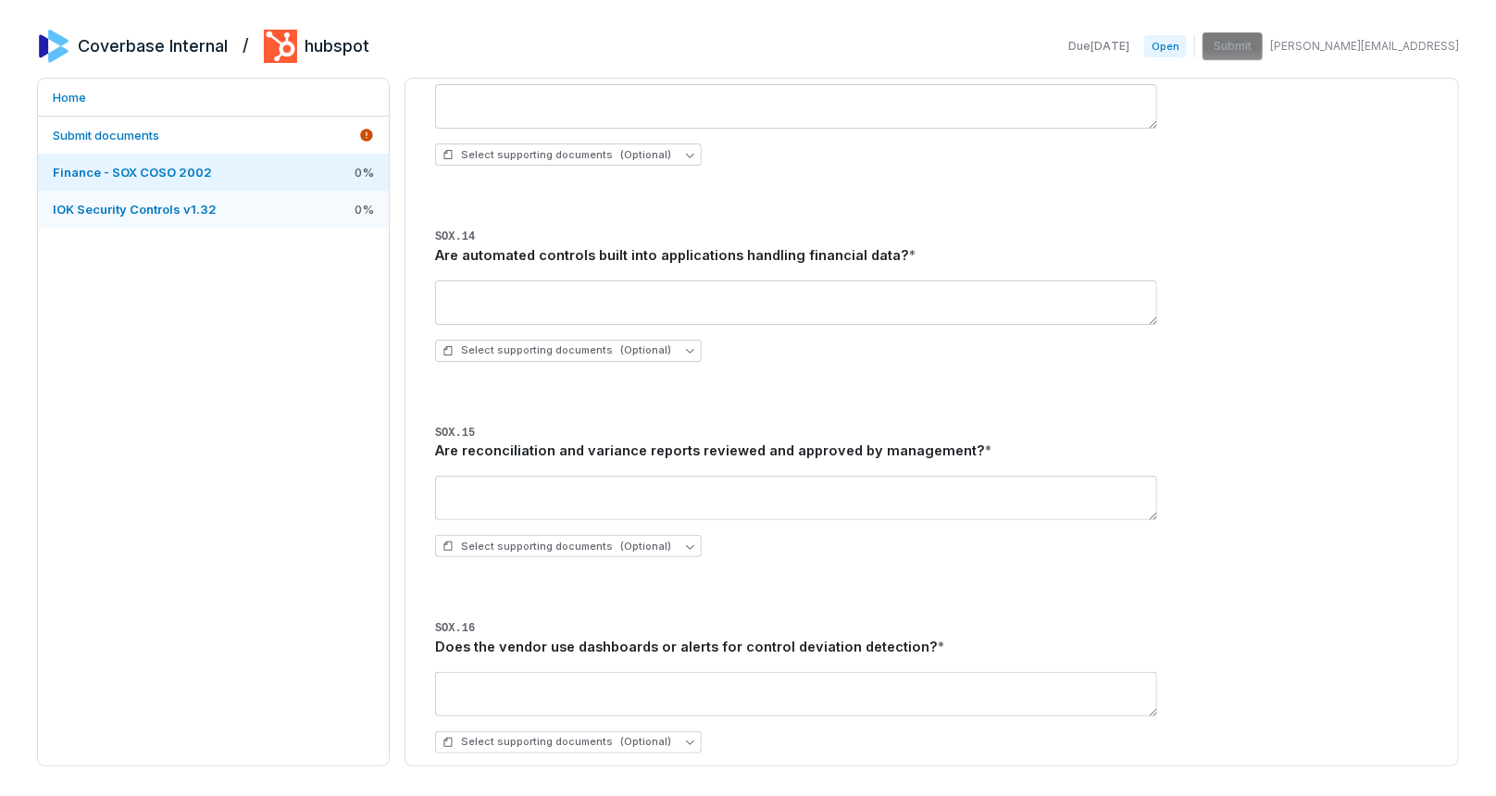
click at [228, 206] on link "IOK Security Controls v1.32 0 %" at bounding box center [213, 209] width 351 height 37
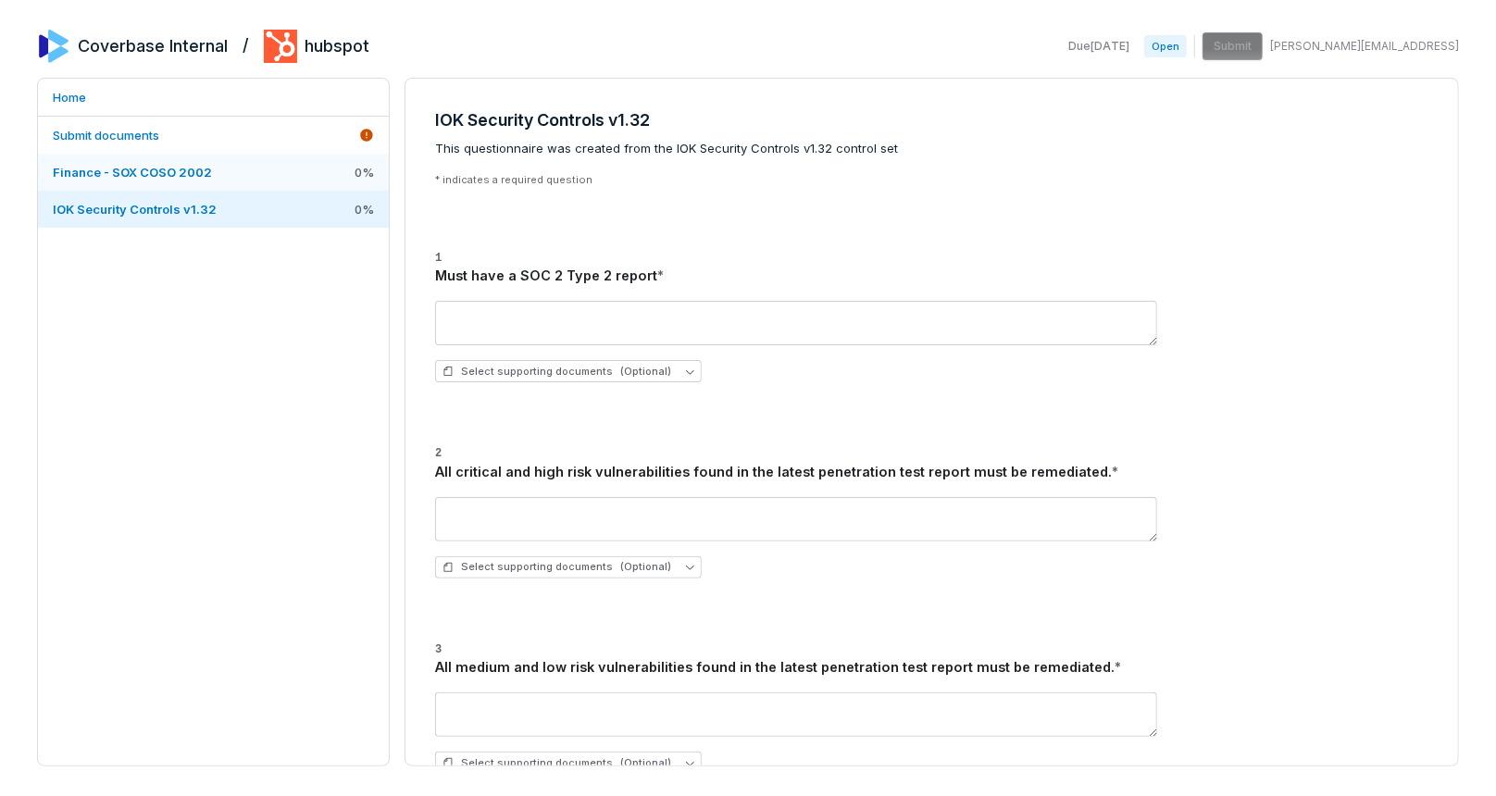
click at [238, 175] on link "Finance - SOX COSO 2002 0 %" at bounding box center [213, 172] width 351 height 37
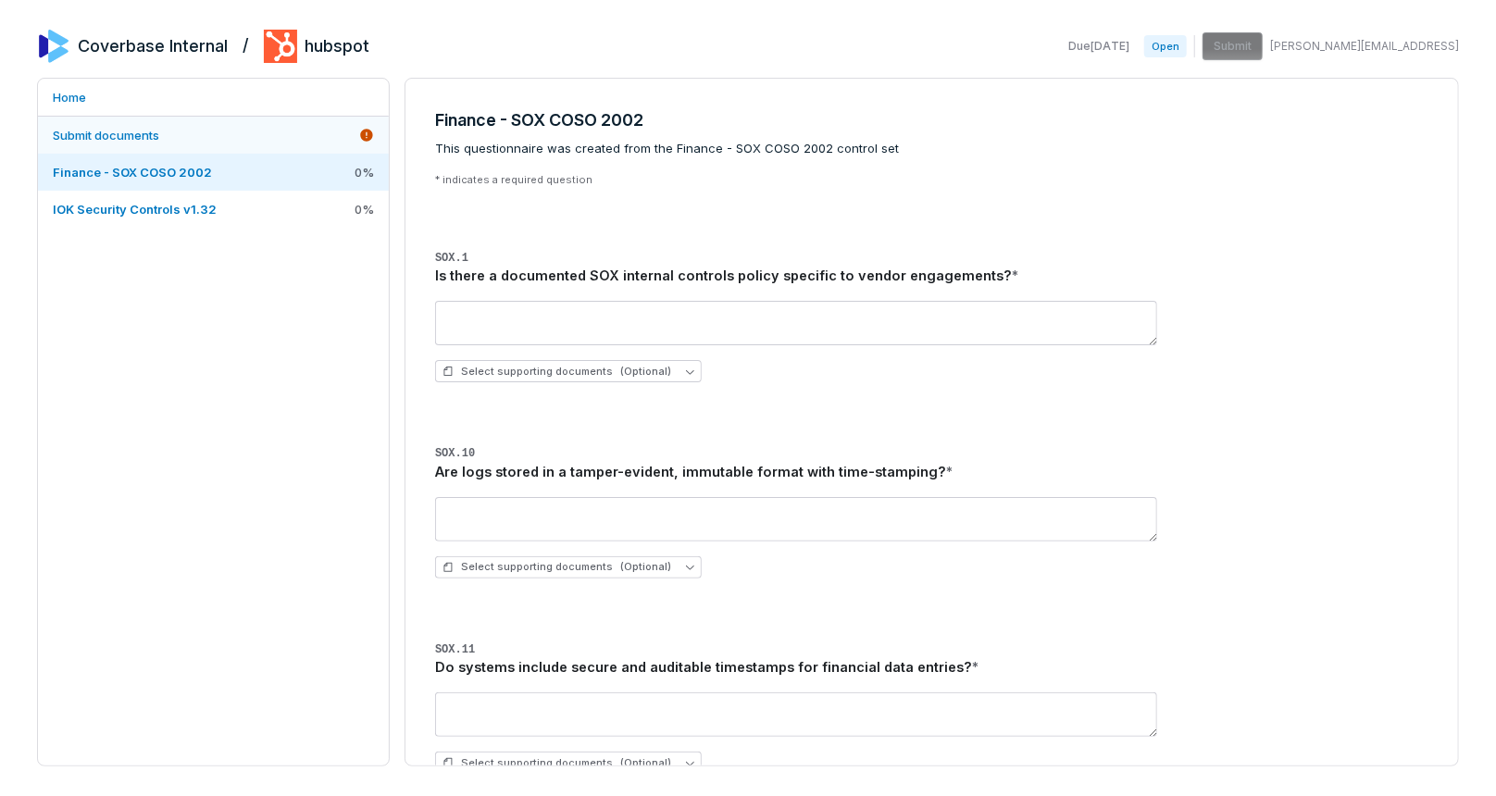
click at [240, 144] on link "Submit documents" at bounding box center [213, 135] width 351 height 37
